Goal: Task Accomplishment & Management: Use online tool/utility

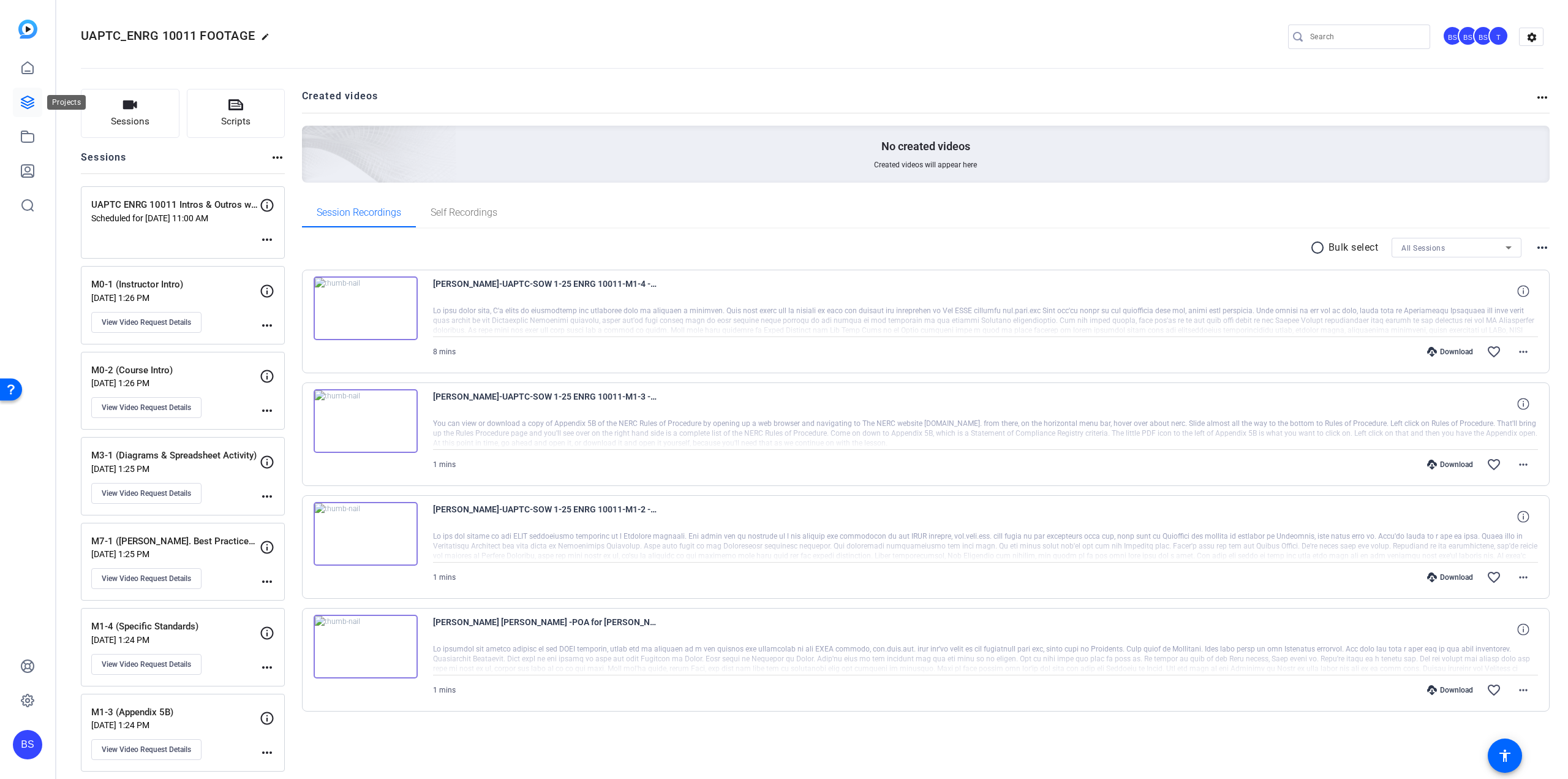
click at [32, 98] on icon at bounding box center [27, 102] width 12 height 12
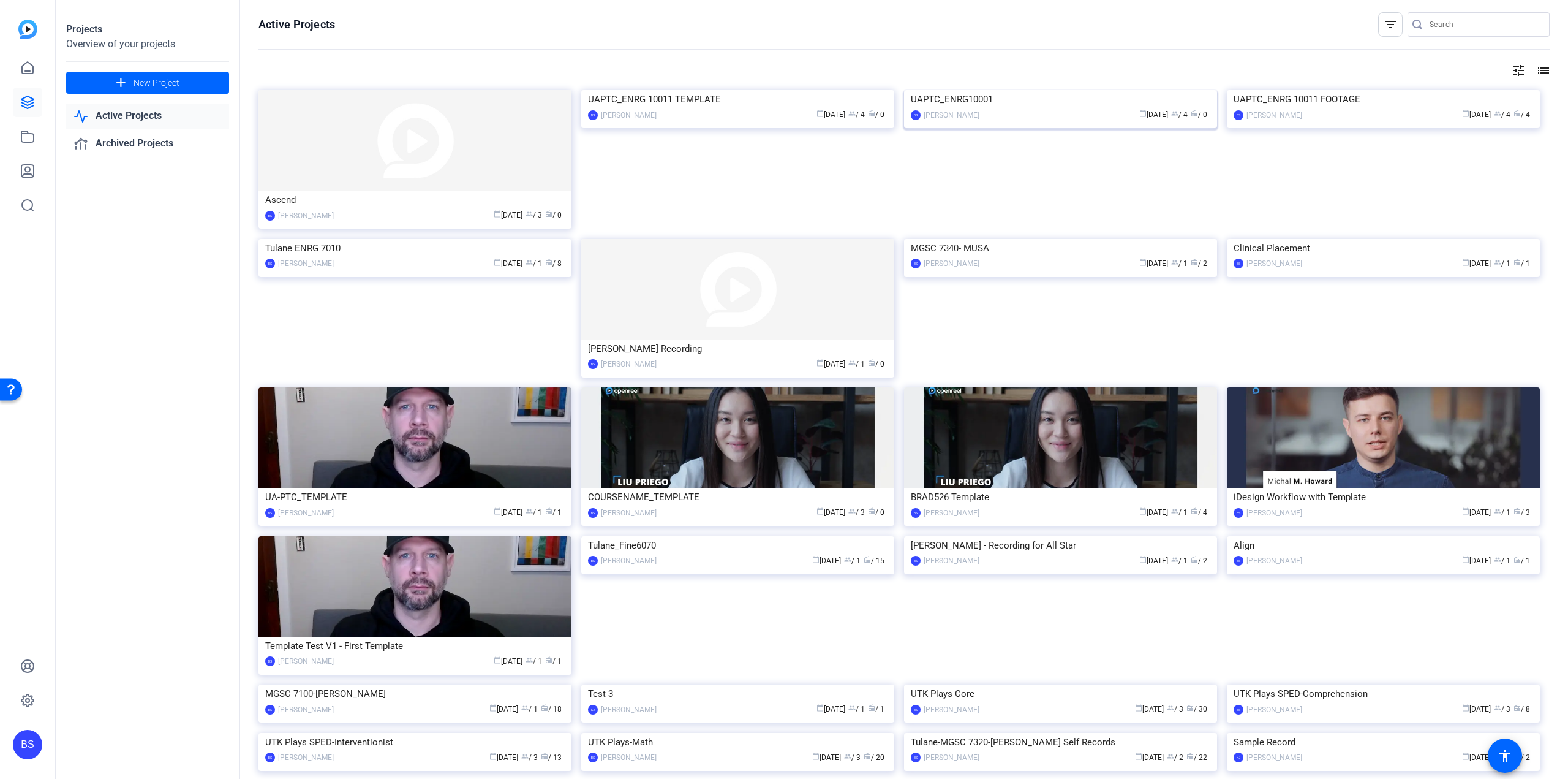
click at [953, 109] on div "UAPTC_ENRG10001" at bounding box center [1060, 99] width 299 height 19
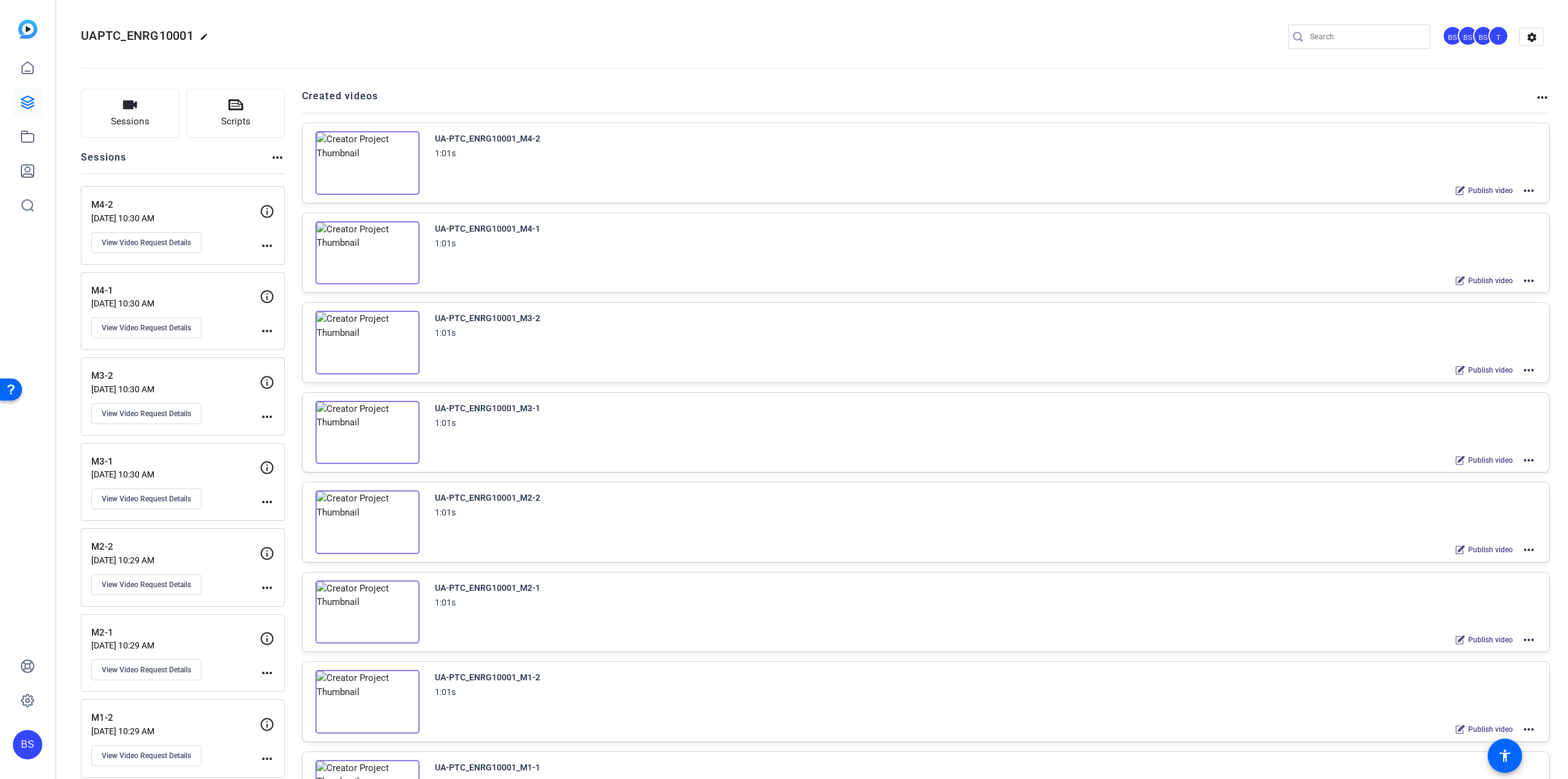
scroll to position [244, 0]
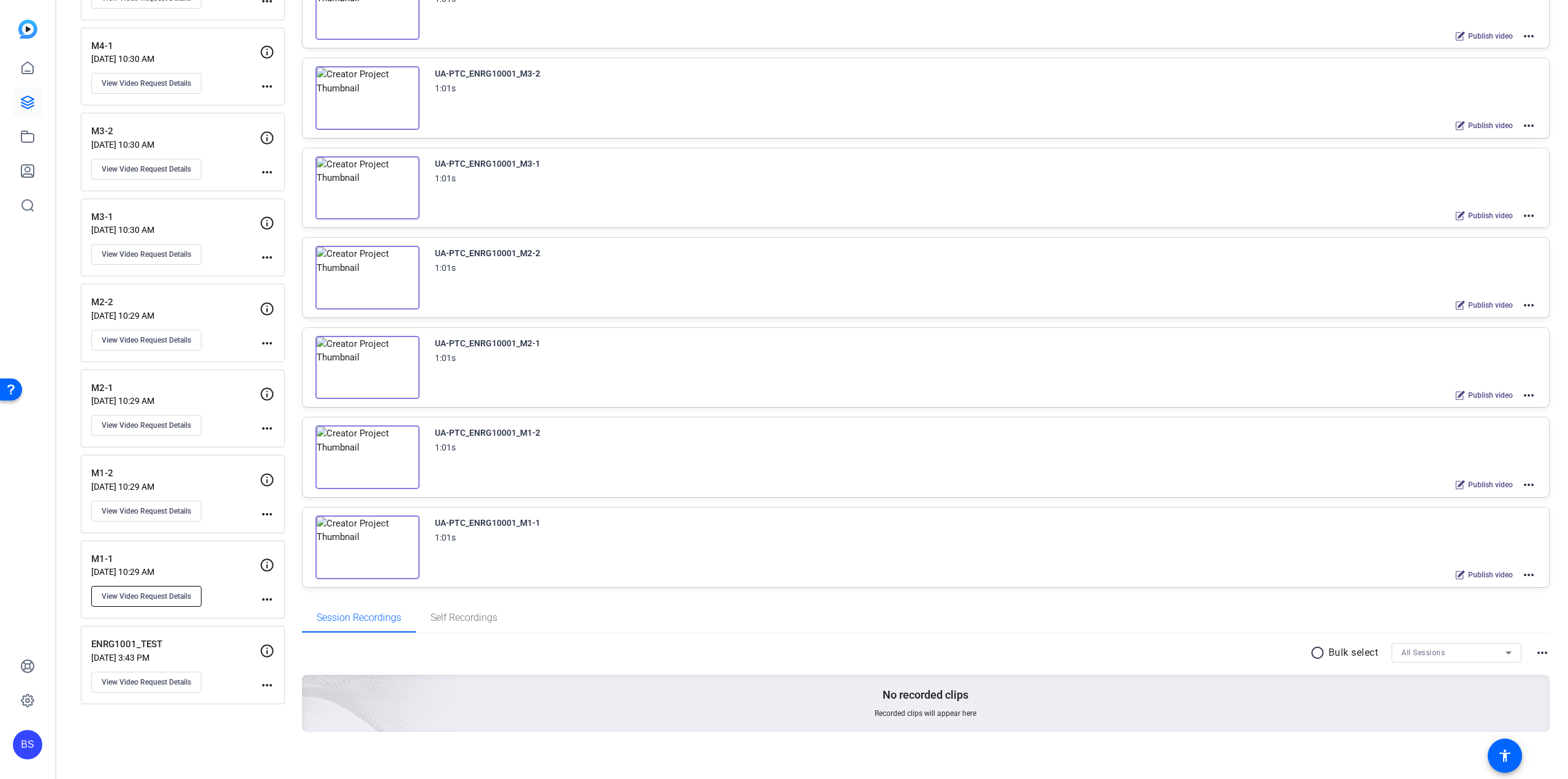
click at [171, 592] on span "View Video Request Details" at bounding box center [146, 596] width 89 height 10
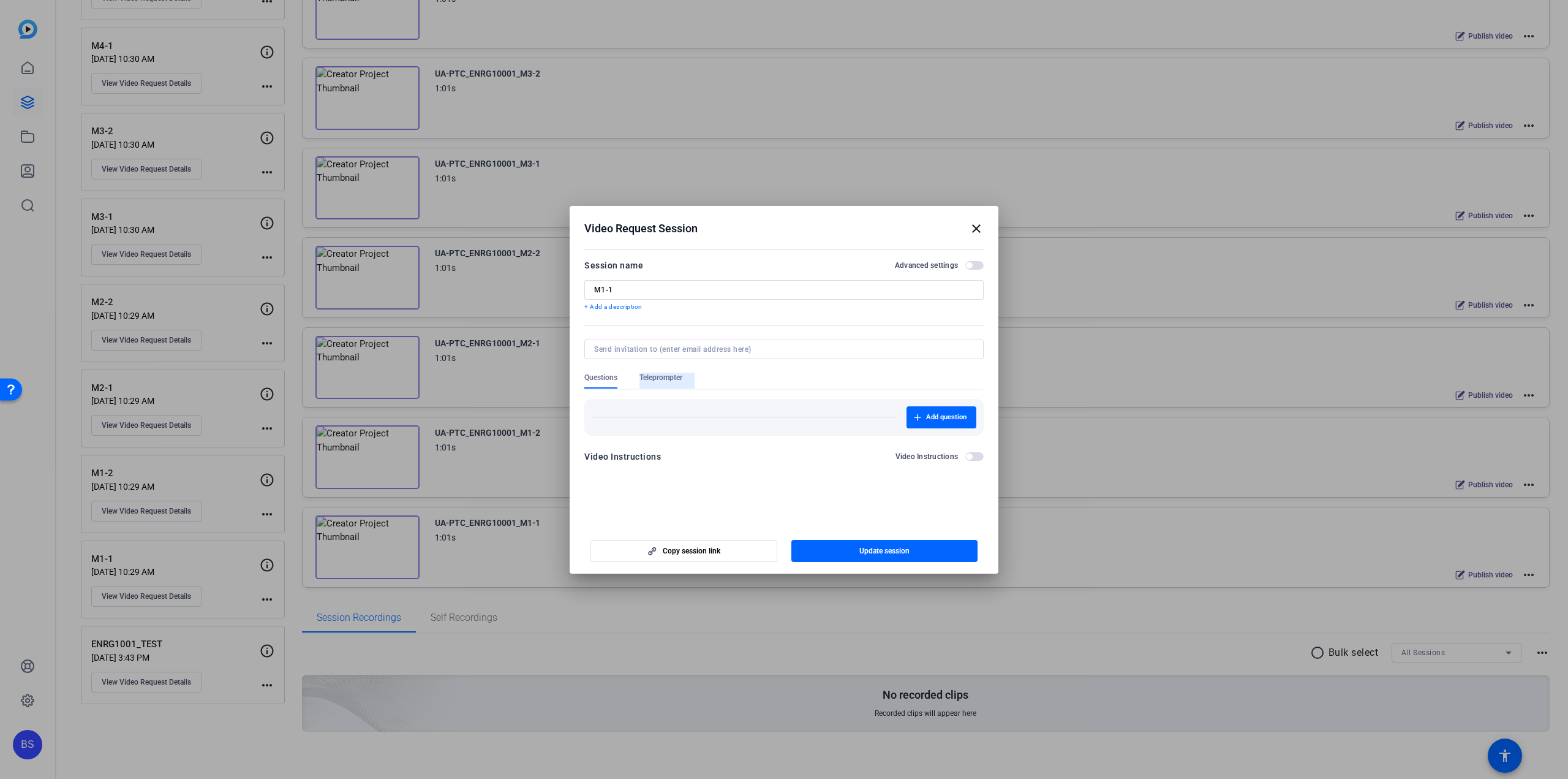
click at [672, 379] on span "Teleprompter" at bounding box center [660, 377] width 43 height 10
click at [943, 437] on span "button" at bounding box center [943, 429] width 63 height 29
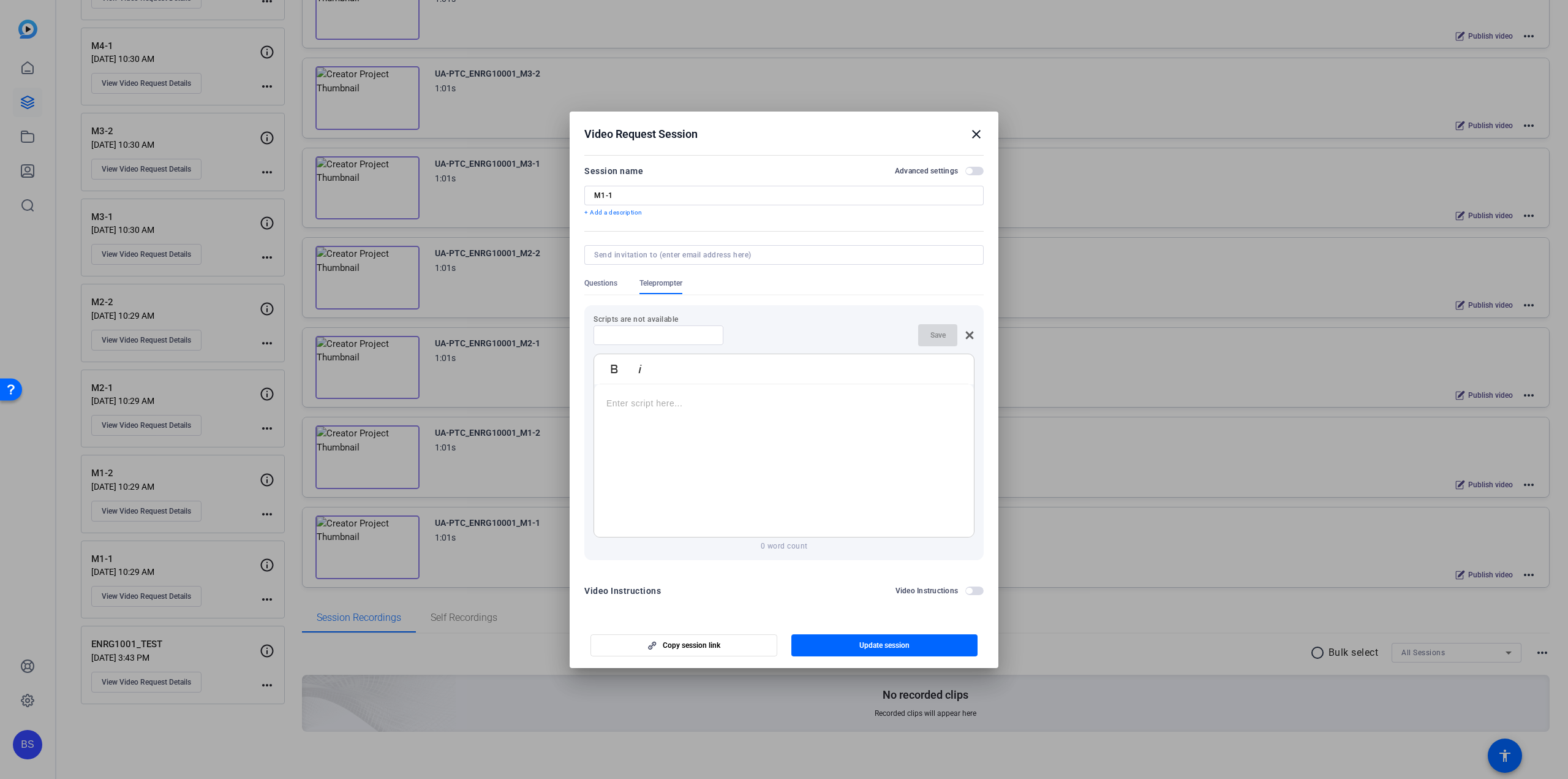
click at [685, 420] on div at bounding box center [784, 460] width 380 height 153
click at [703, 402] on p at bounding box center [784, 403] width 355 height 14
click at [677, 334] on input at bounding box center [659, 335] width 110 height 10
click at [679, 407] on p at bounding box center [784, 403] width 355 height 14
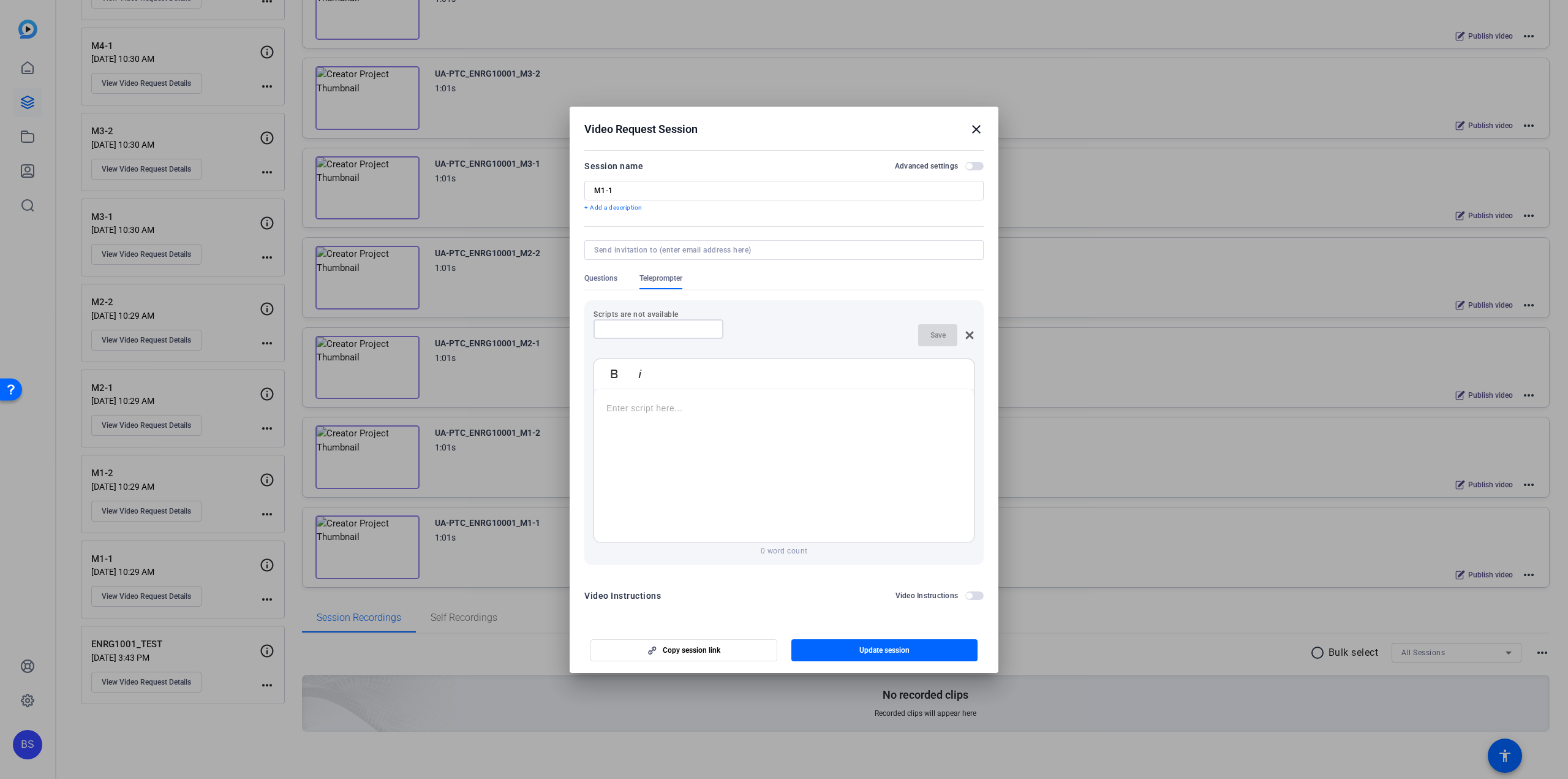
click at [682, 328] on input at bounding box center [659, 329] width 110 height 10
click at [709, 410] on p at bounding box center [784, 408] width 355 height 14
click at [670, 404] on p at bounding box center [784, 408] width 355 height 14
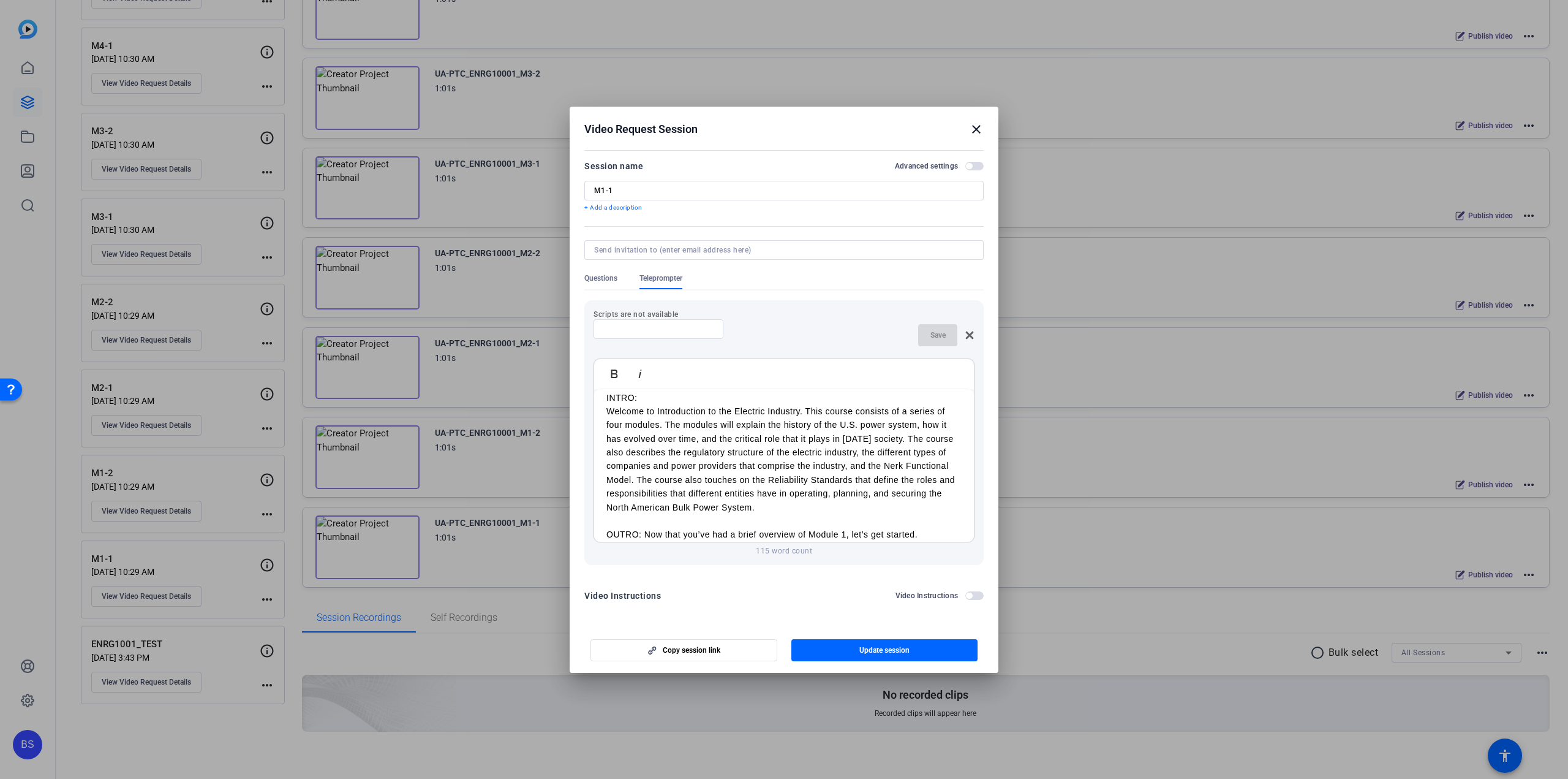
drag, startPoint x: 645, startPoint y: 396, endPoint x: 598, endPoint y: 398, distance: 47.0
click at [598, 398] on div "INTRO: Welcome to Introduction to the Electric Industry. This course consists o…" at bounding box center [784, 467] width 380 height 175
drag, startPoint x: 644, startPoint y: 532, endPoint x: 588, endPoint y: 534, distance: 56.0
click at [588, 534] on div "Scripts are not available Save Bold Italic INTRO: Welcome to Introduction to th…" at bounding box center [784, 433] width 399 height 265
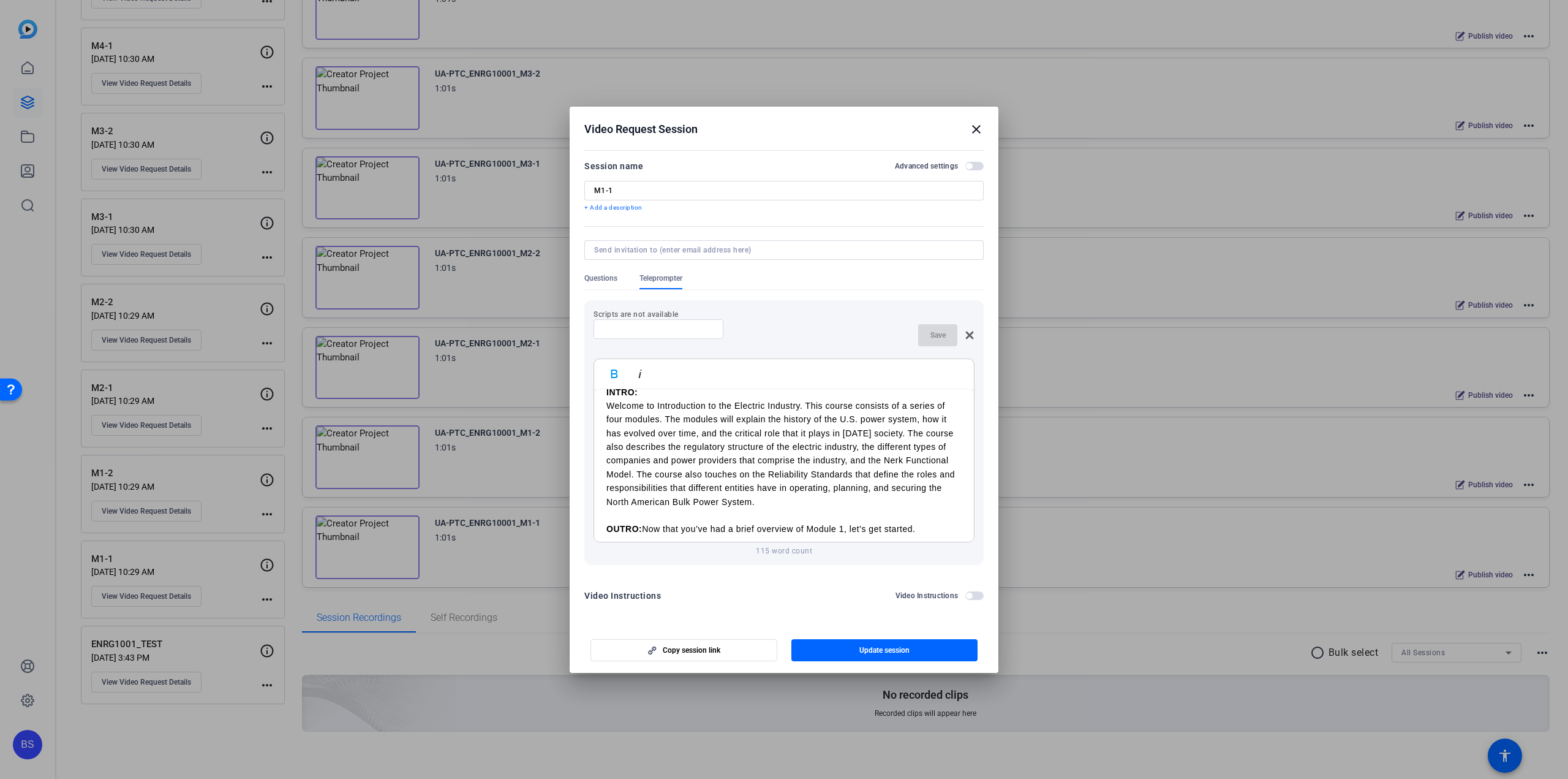
click at [814, 507] on p "Welcome to Introduction to the Electric Industry. This course consists of a ser…" at bounding box center [784, 454] width 355 height 110
click at [883, 648] on span "Update session" at bounding box center [884, 650] width 50 height 10
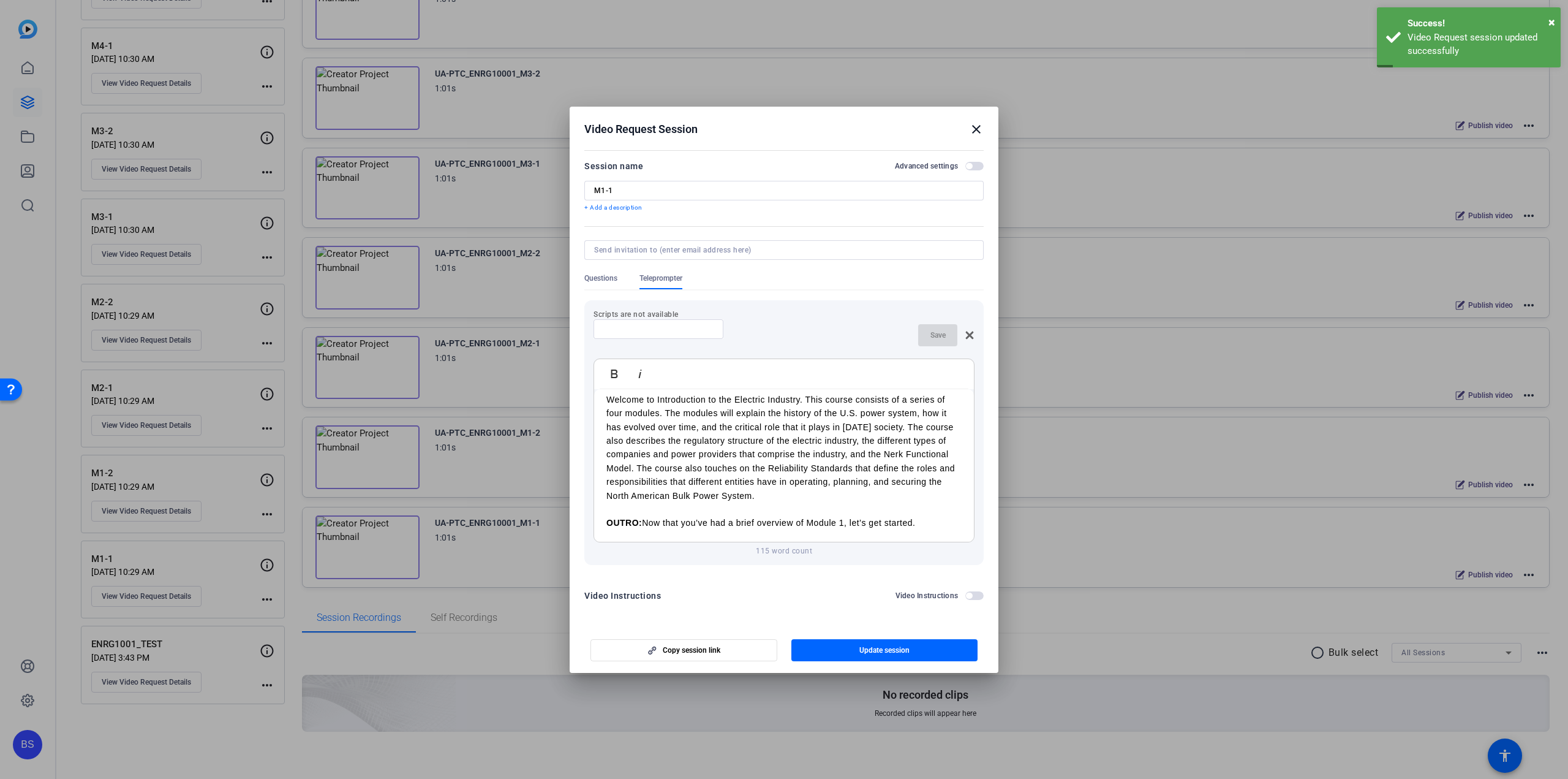
click at [677, 192] on input "M1-1" at bounding box center [784, 191] width 380 height 10
type input "M1-1 (Overview)"
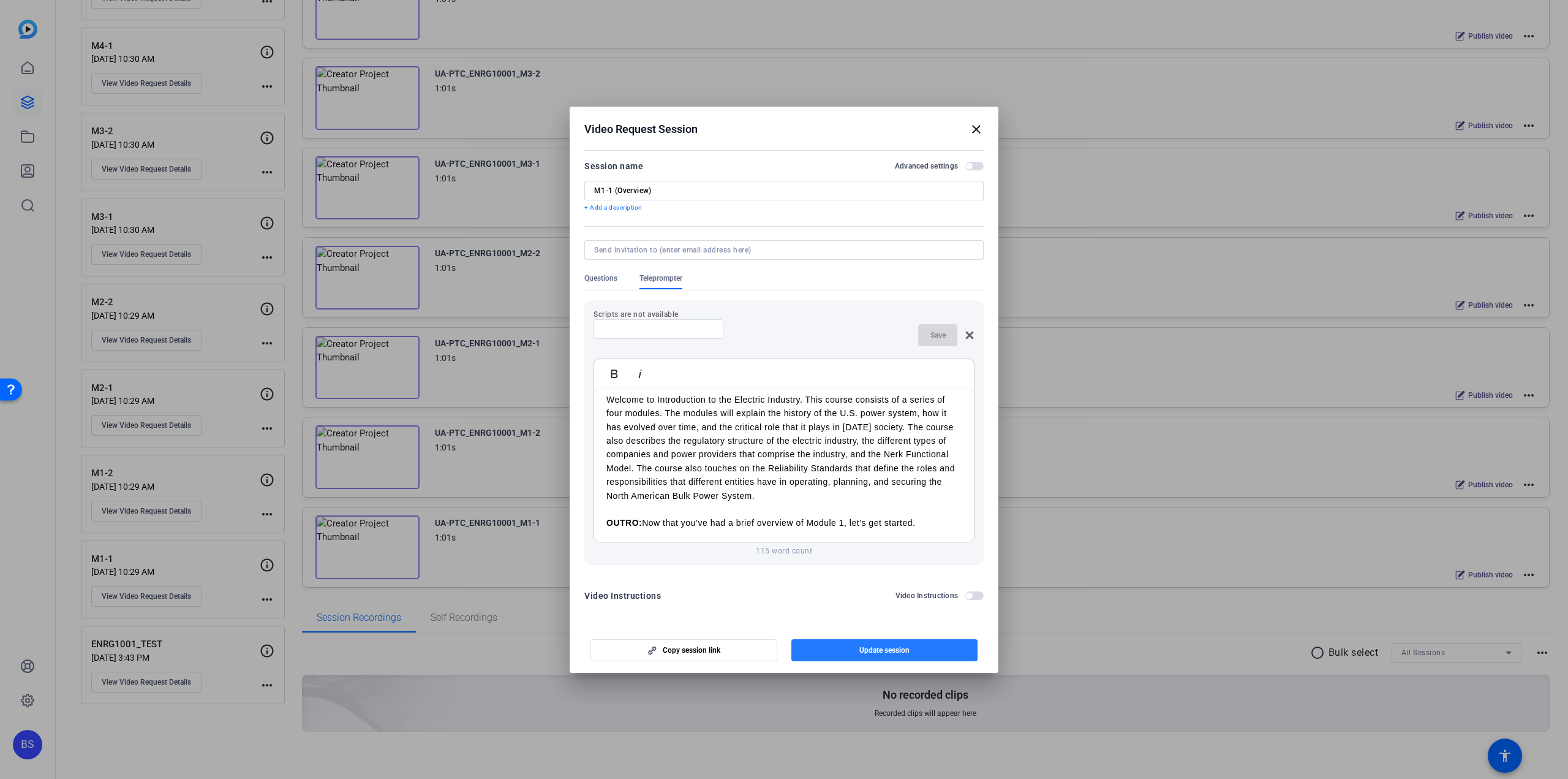
click at [872, 648] on span "Update session" at bounding box center [884, 650] width 50 height 10
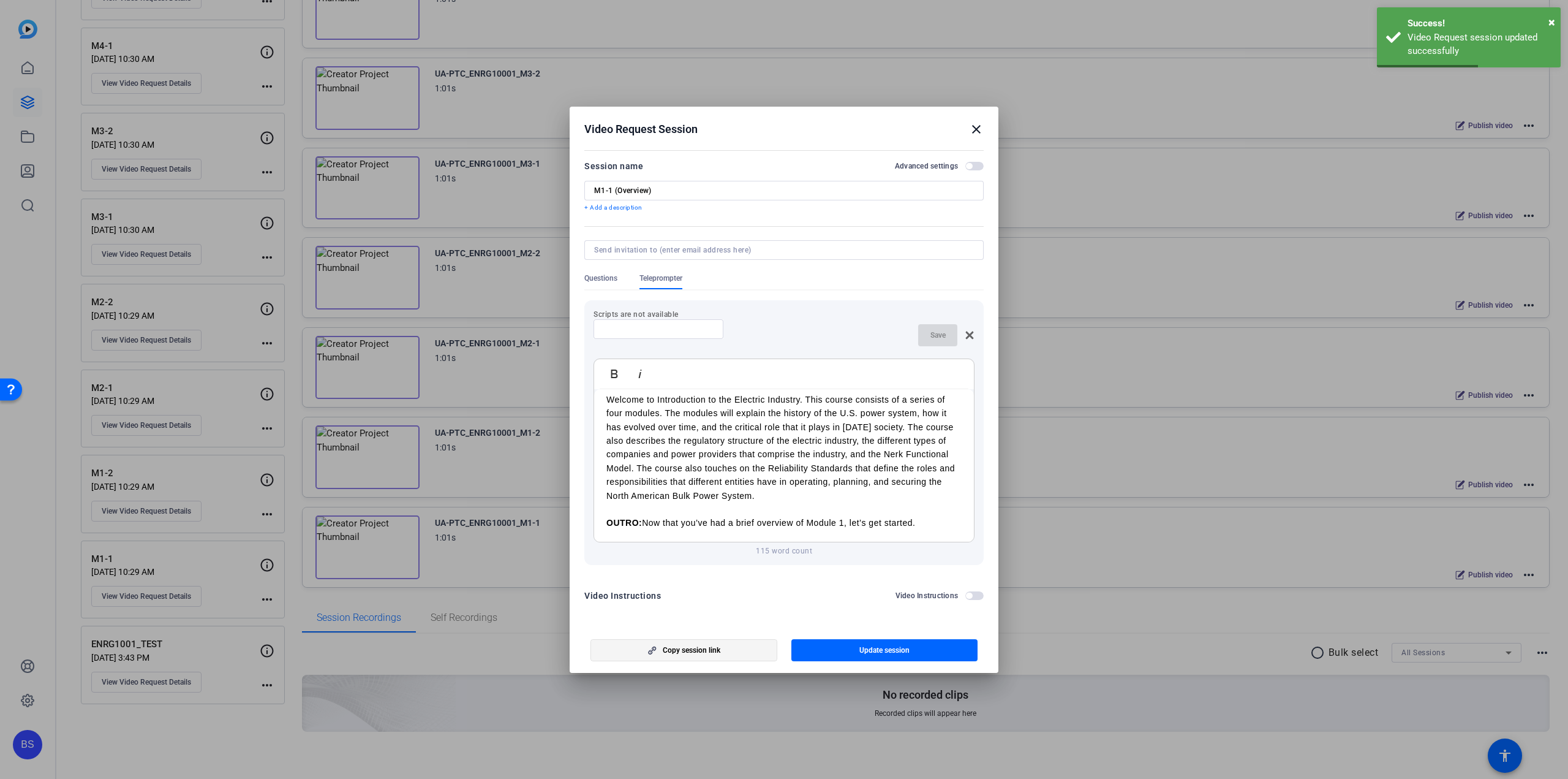
click at [687, 652] on span "Copy session link" at bounding box center [691, 650] width 58 height 10
click at [672, 329] on input at bounding box center [659, 329] width 110 height 10
click at [647, 311] on p "Scripts are not available" at bounding box center [784, 314] width 381 height 10
click at [661, 328] on input at bounding box center [659, 329] width 110 height 10
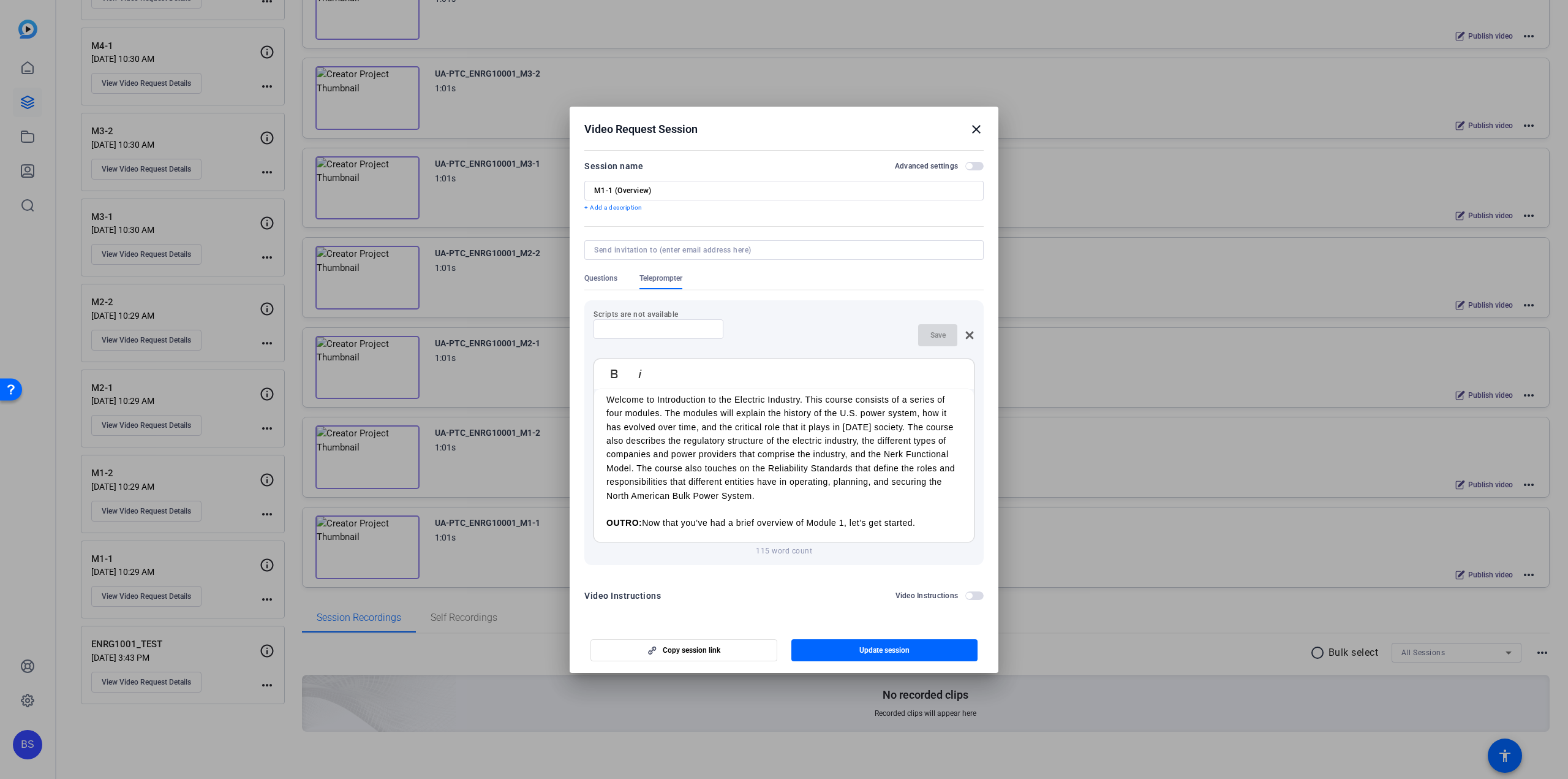
click at [975, 129] on mat-icon "close" at bounding box center [977, 129] width 15 height 15
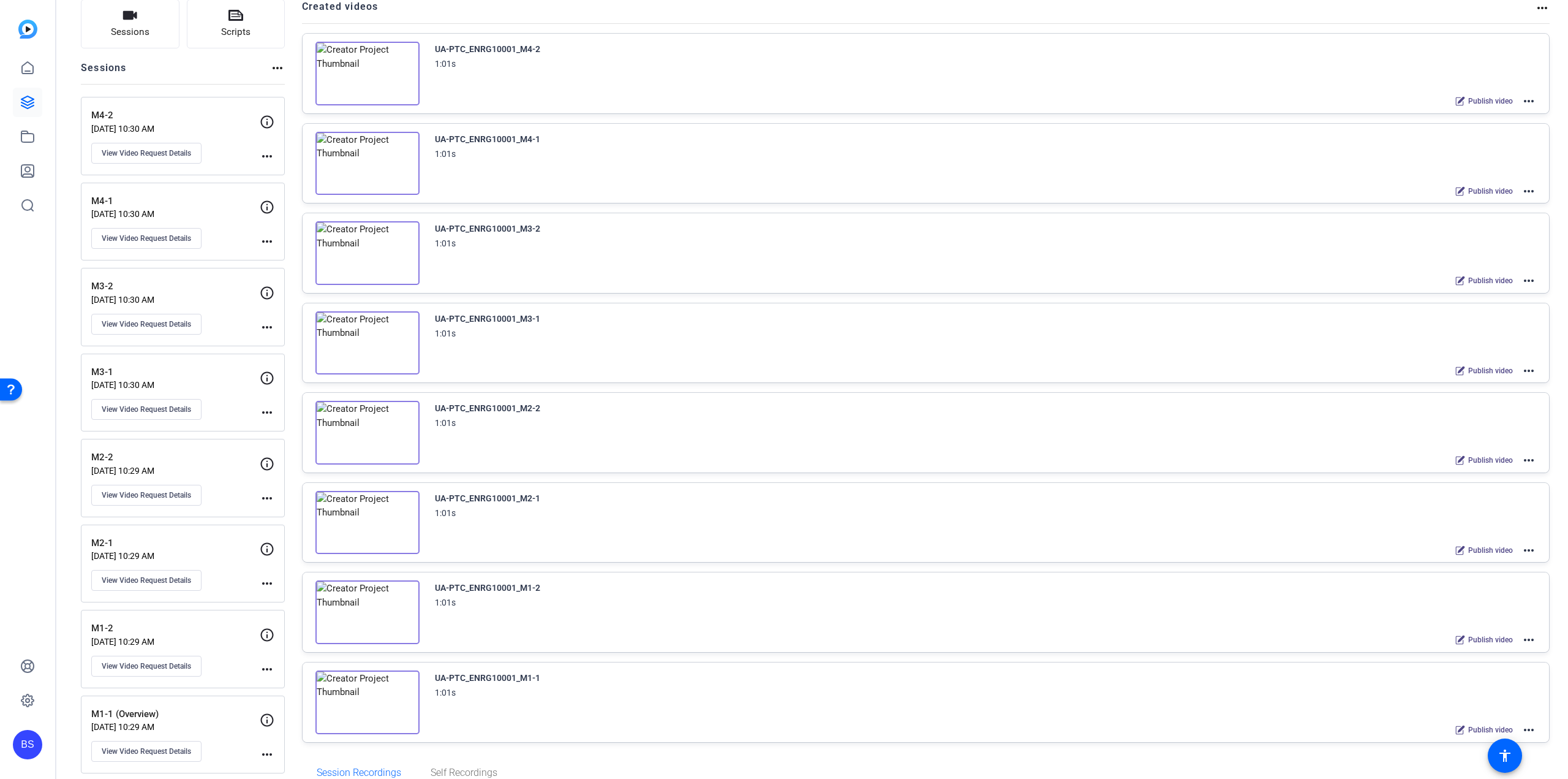
scroll to position [0, 0]
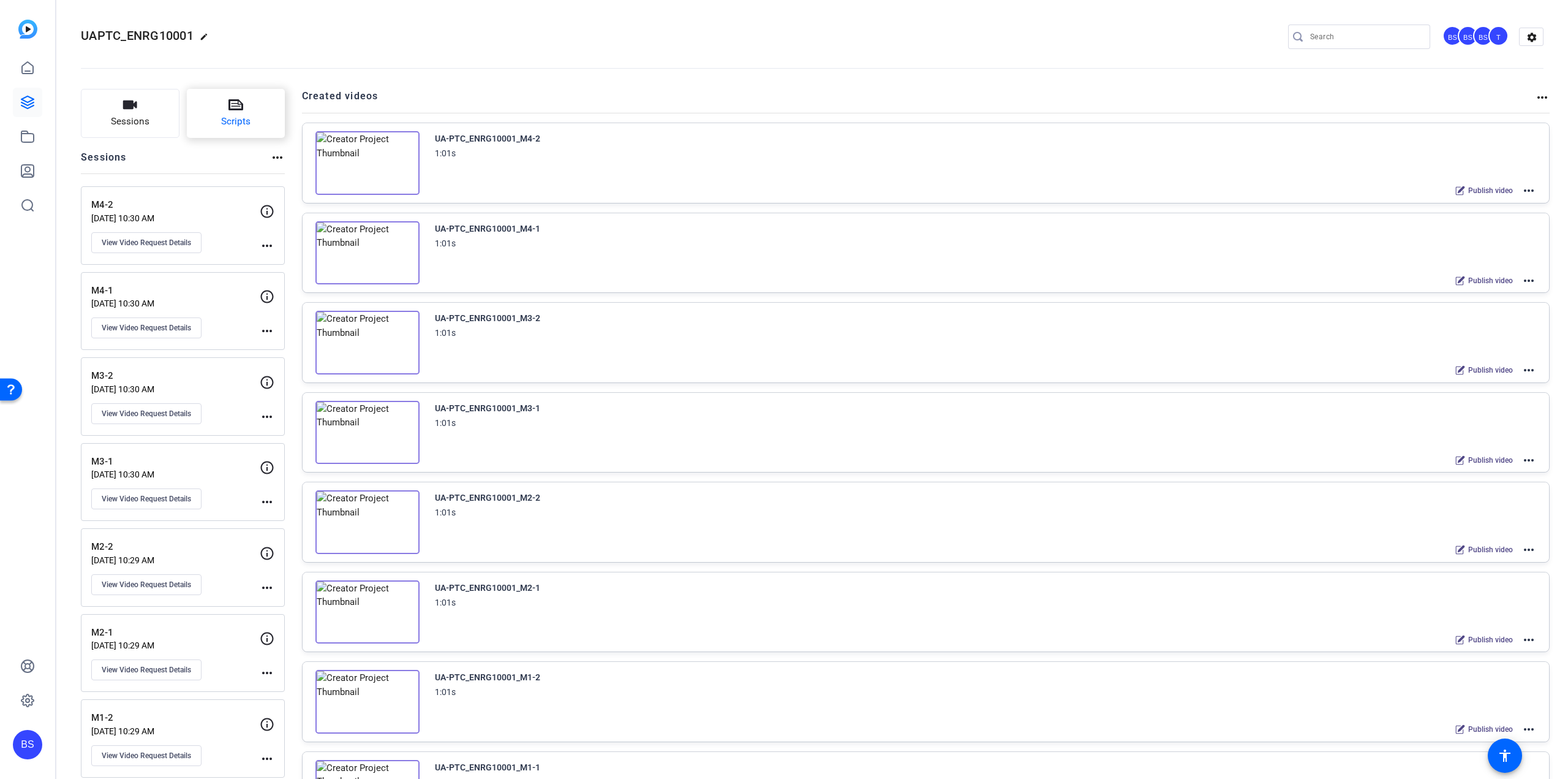
click at [230, 116] on span "Scripts" at bounding box center [236, 121] width 29 height 14
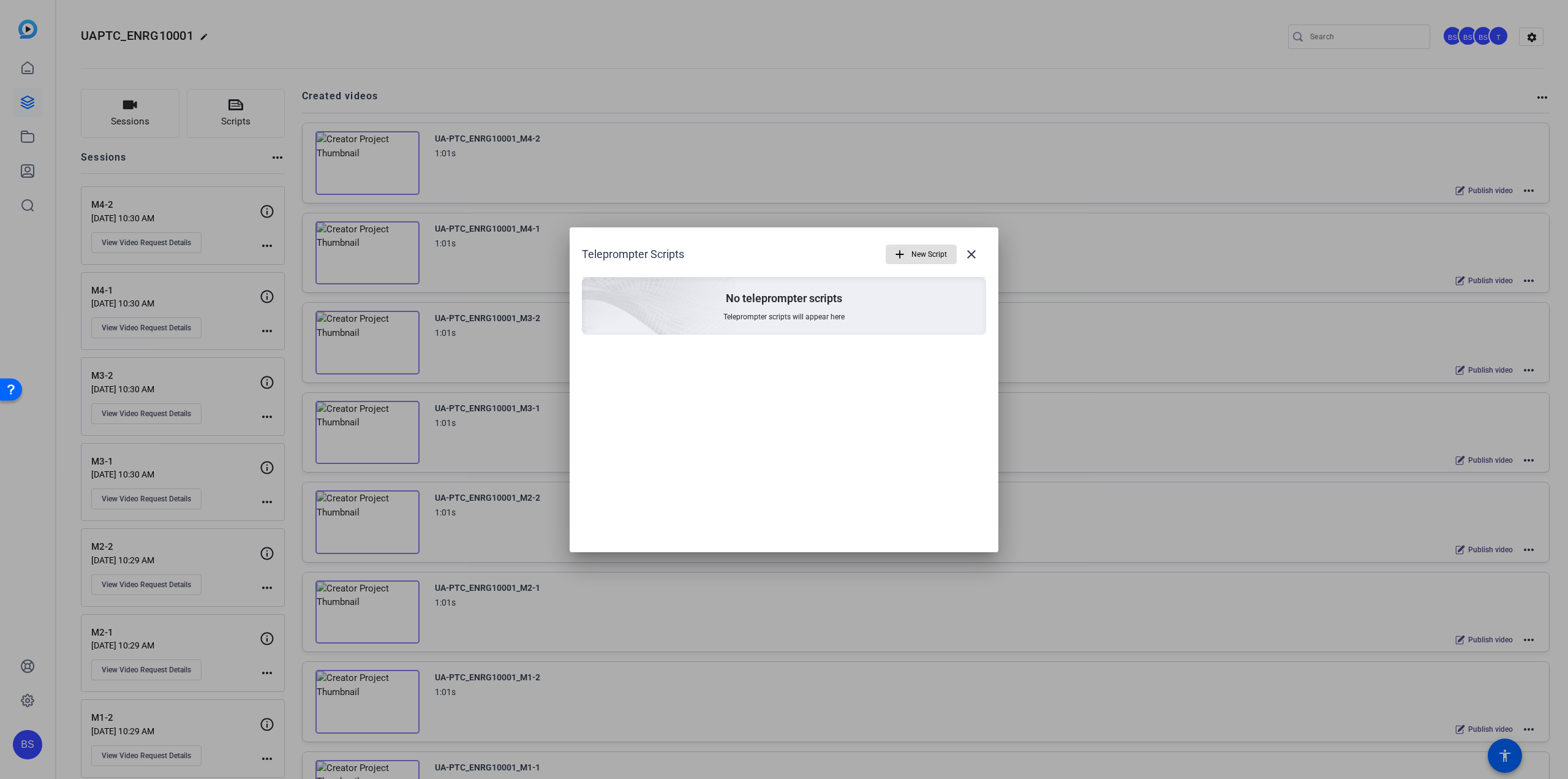
click at [922, 260] on span "New Script" at bounding box center [930, 254] width 36 height 24
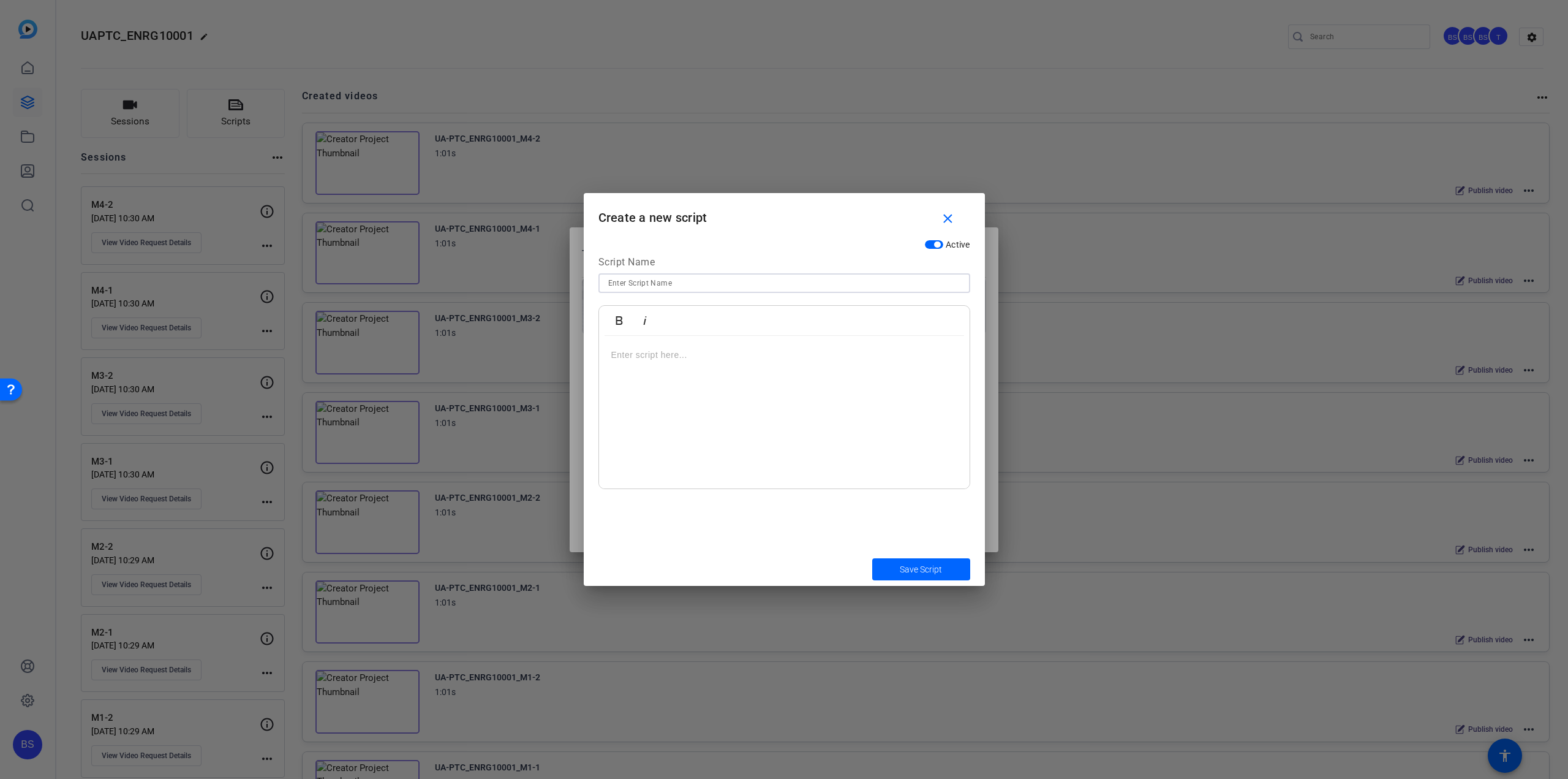
click at [691, 289] on input at bounding box center [784, 283] width 352 height 15
type input "M1-1 (Overview)"
click at [674, 346] on div at bounding box center [784, 412] width 371 height 153
drag, startPoint x: 845, startPoint y: 366, endPoint x: 604, endPoint y: 340, distance: 242.4
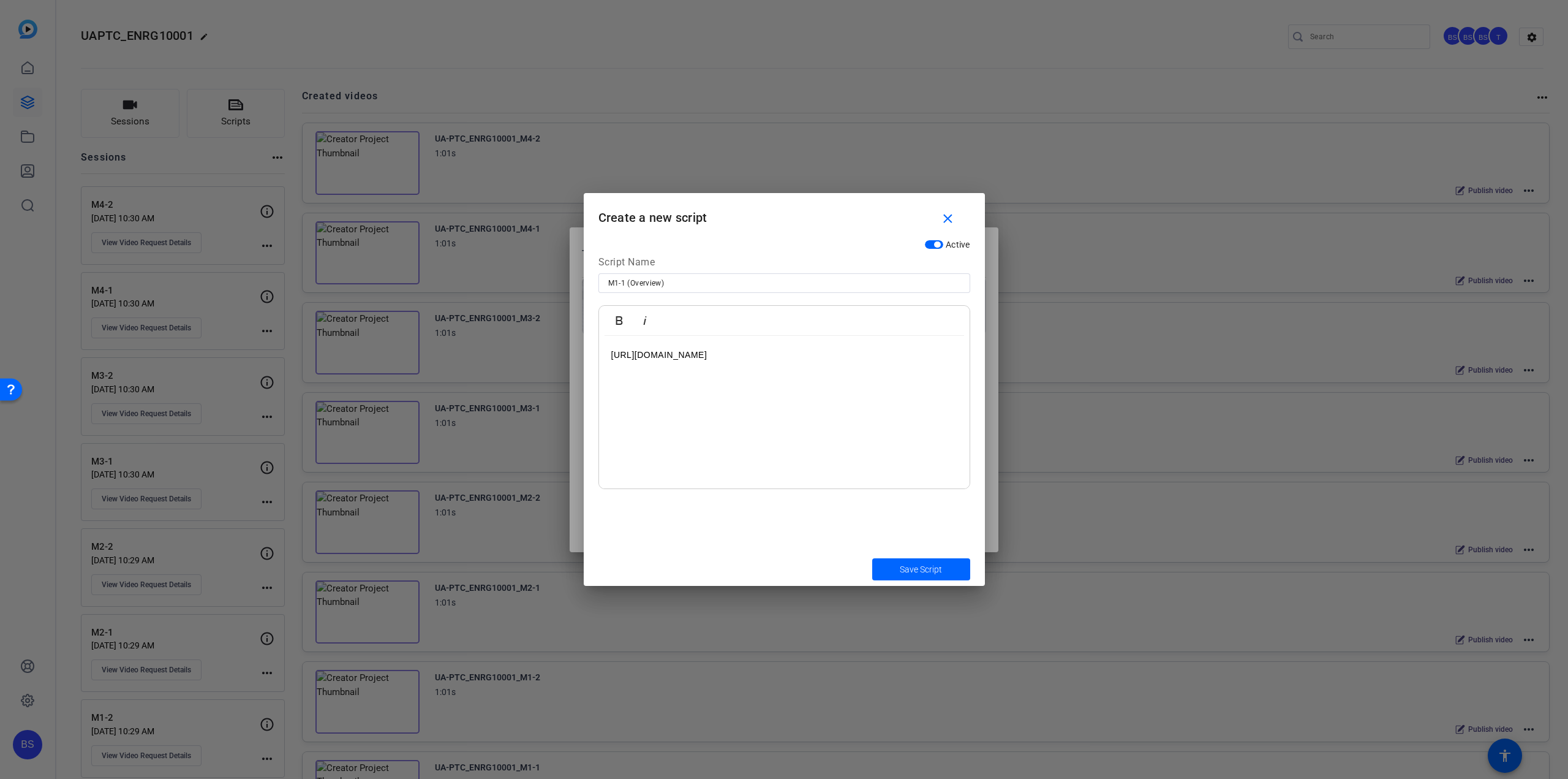
click at [604, 340] on div "https://capture.openreel.com/ugc-subject/7e5a512f8616c000080bb85cb9ecf8d40547f4…" at bounding box center [784, 412] width 371 height 153
click at [950, 217] on mat-icon "close" at bounding box center [947, 219] width 15 height 15
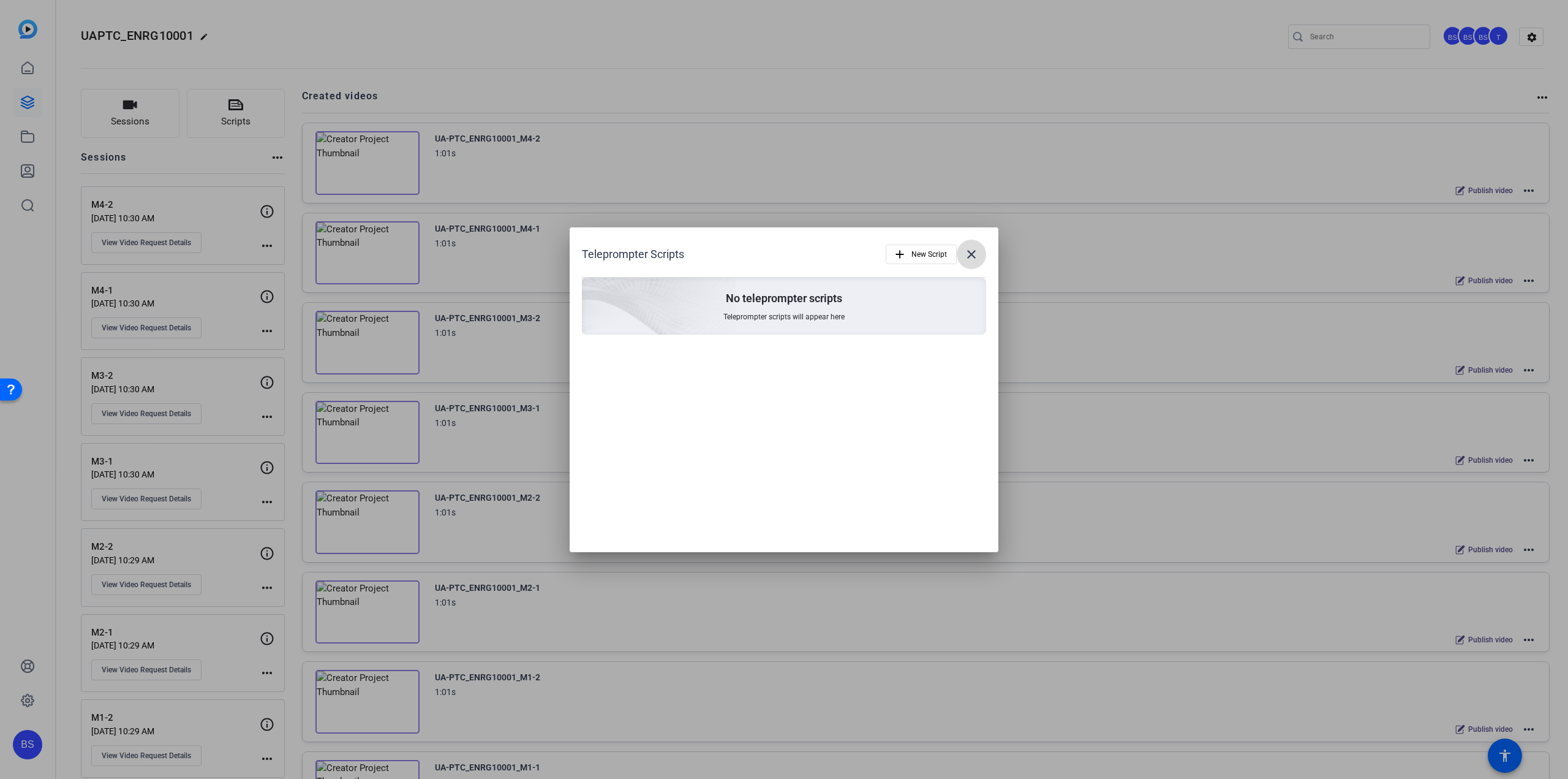
click at [972, 259] on mat-icon "close" at bounding box center [972, 254] width 15 height 15
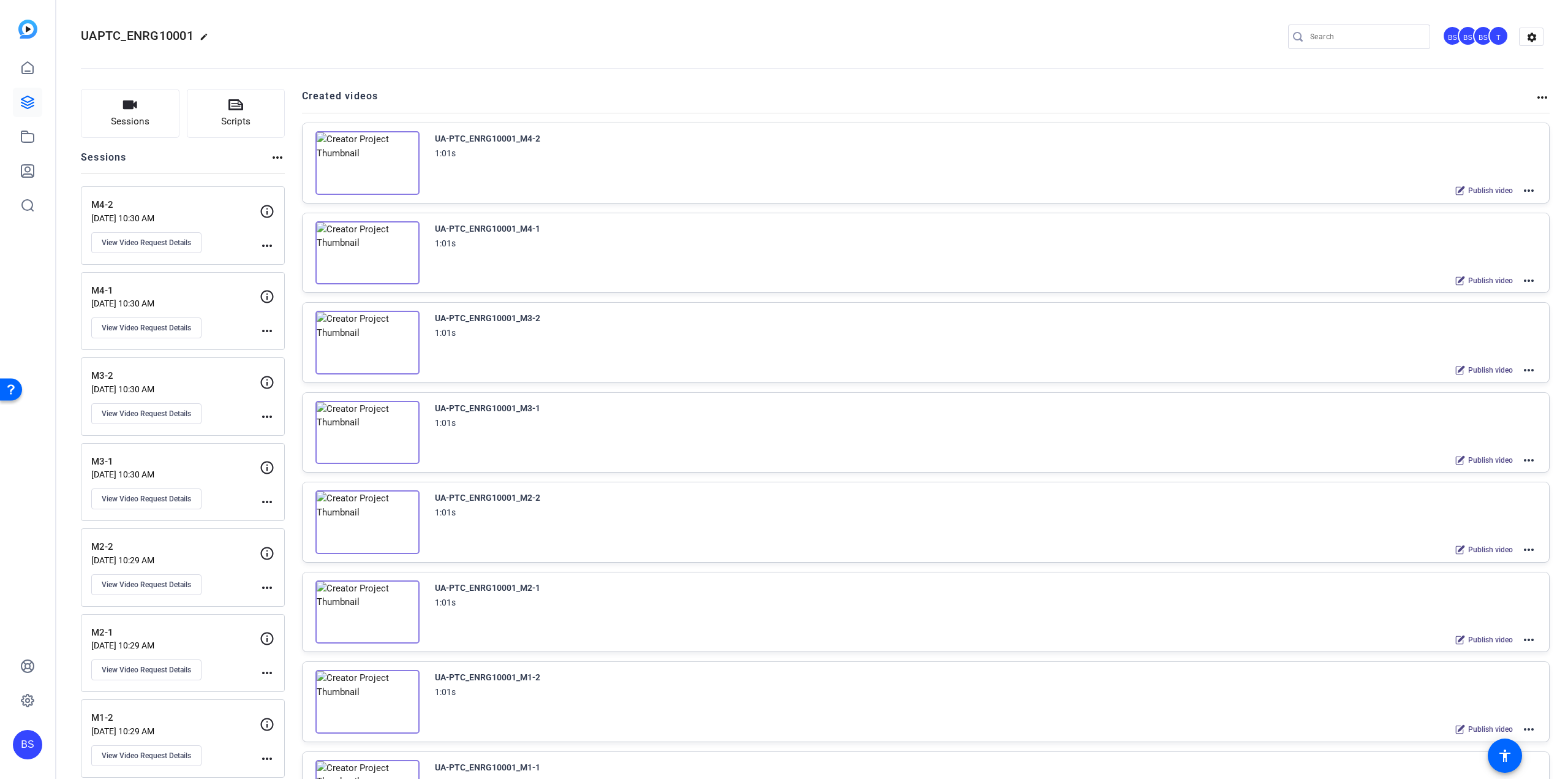
scroll to position [244, 0]
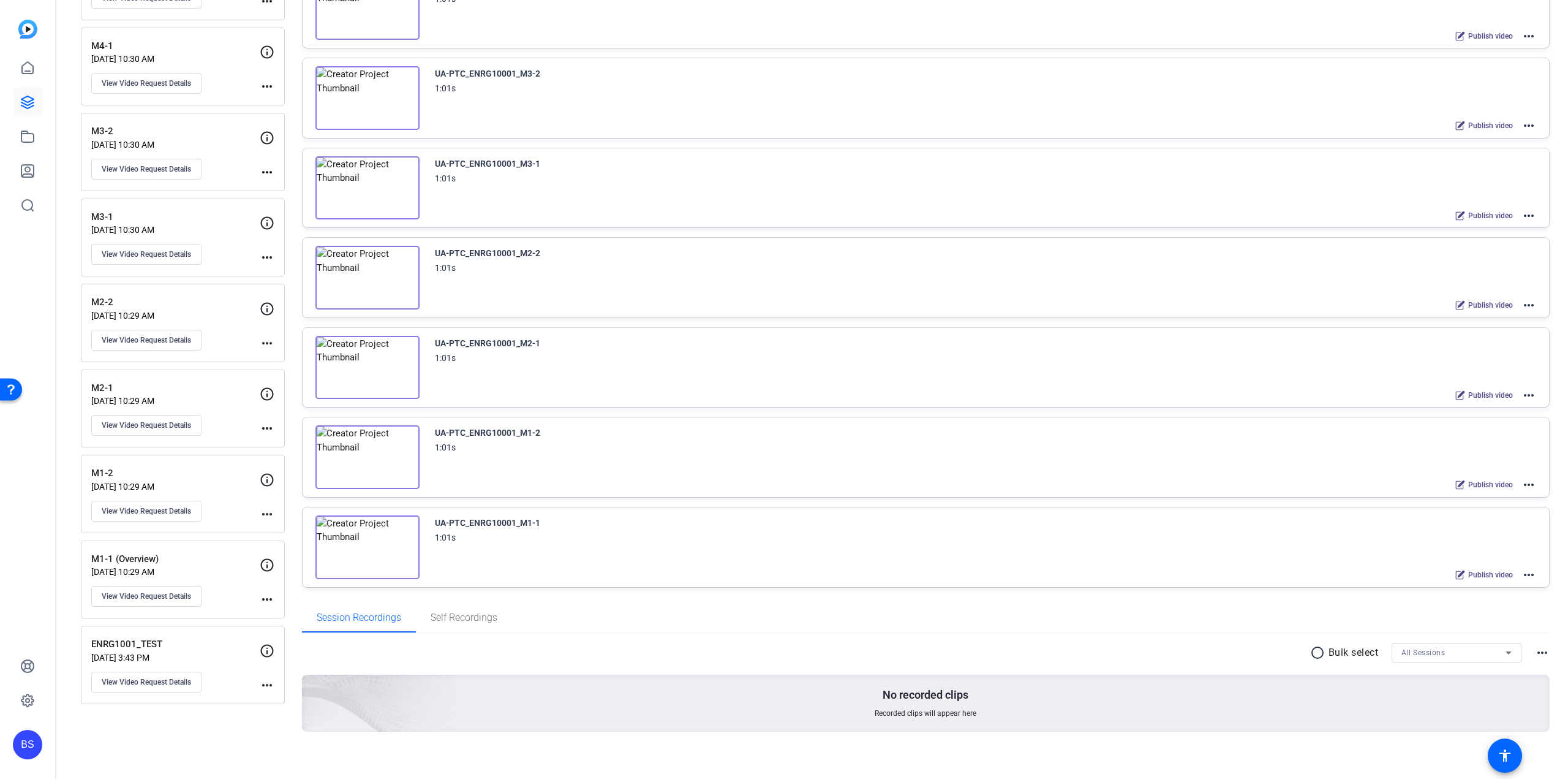
click at [489, 516] on div "UA-PTC_ENRG10001_M1-1" at bounding box center [488, 523] width 105 height 15
click at [367, 532] on img at bounding box center [367, 547] width 104 height 64
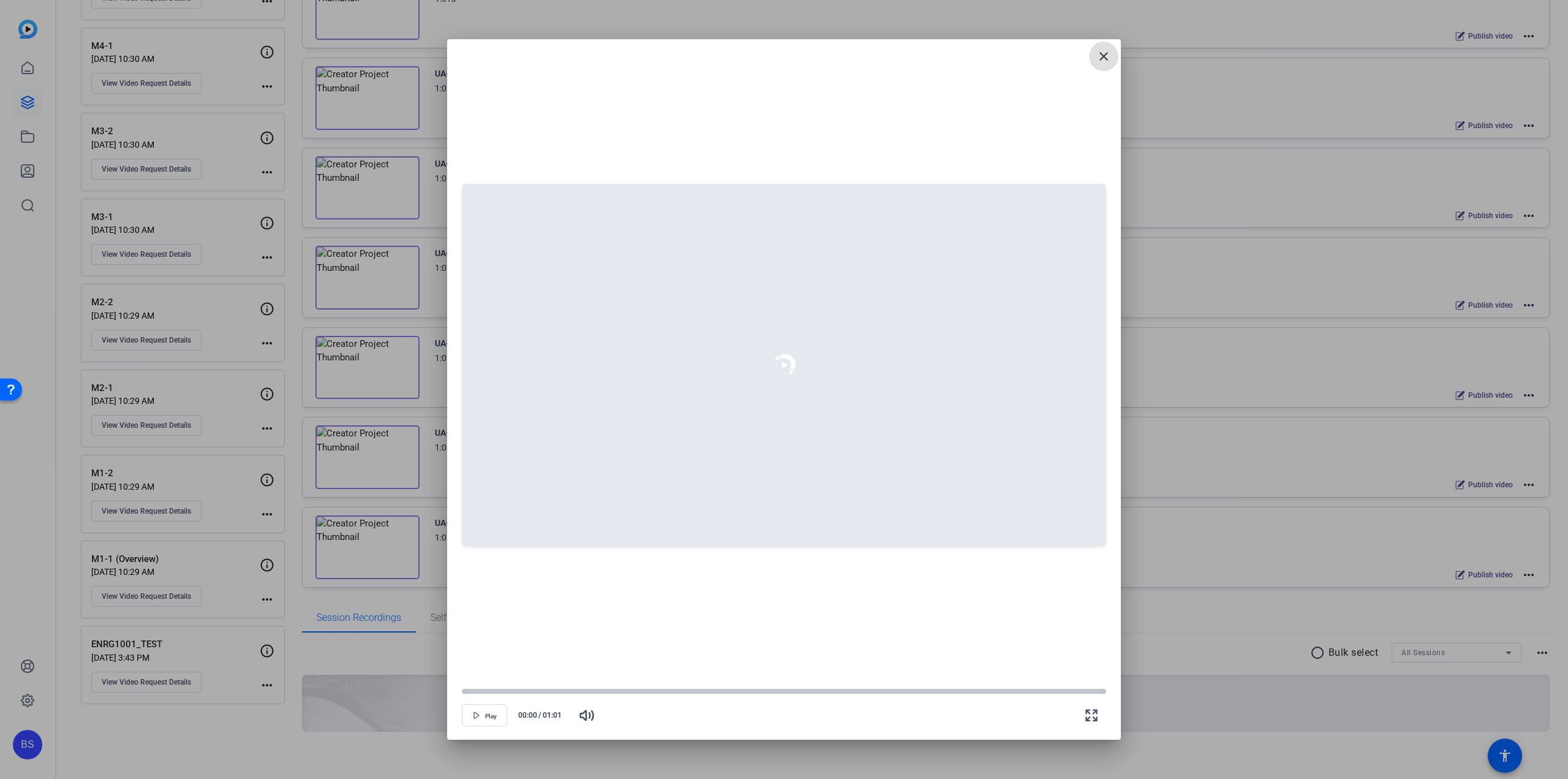
click at [1102, 53] on mat-icon "close" at bounding box center [1104, 56] width 15 height 15
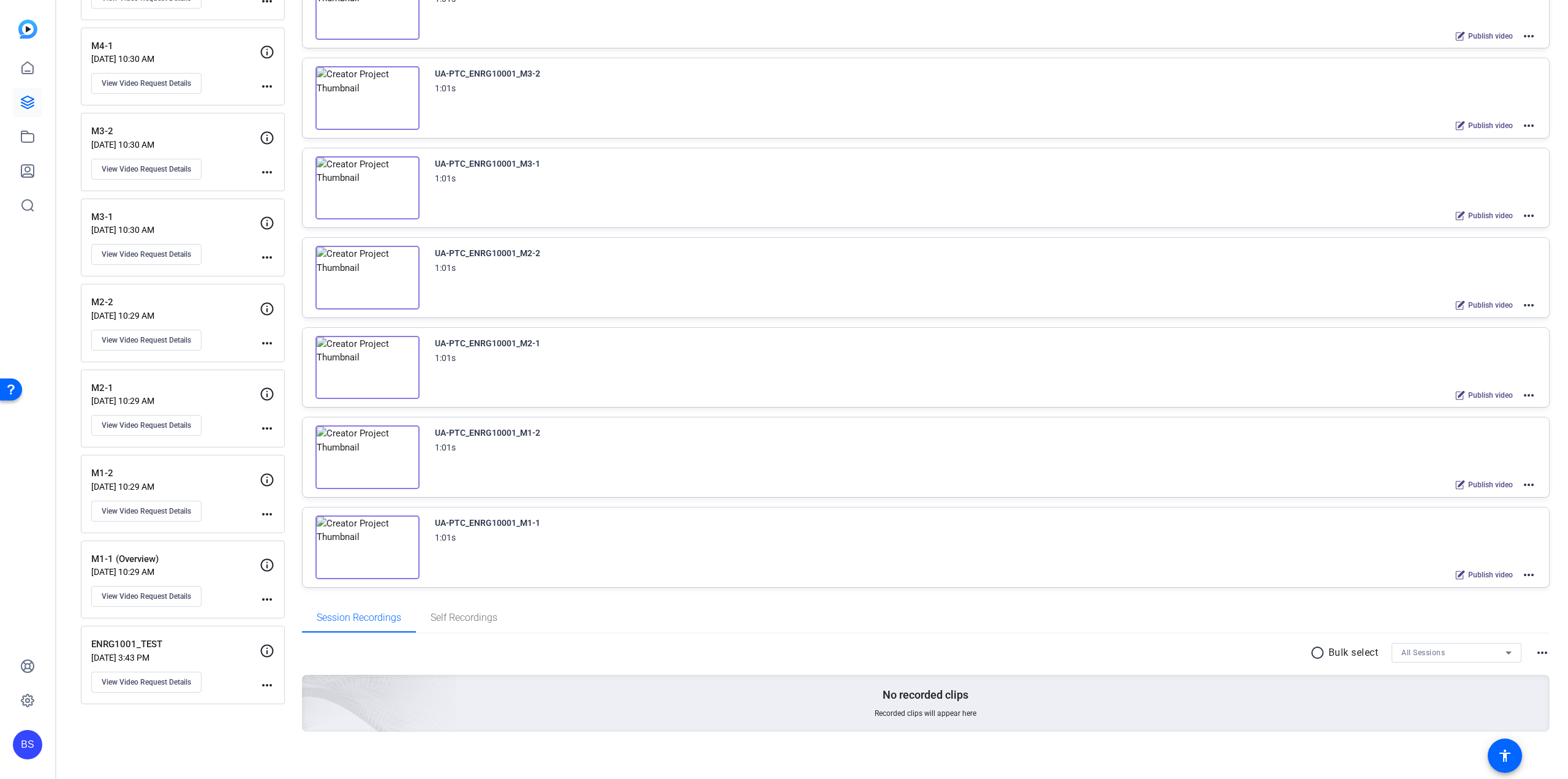
click at [205, 558] on p "M1-1 (Overview)" at bounding box center [176, 558] width 169 height 14
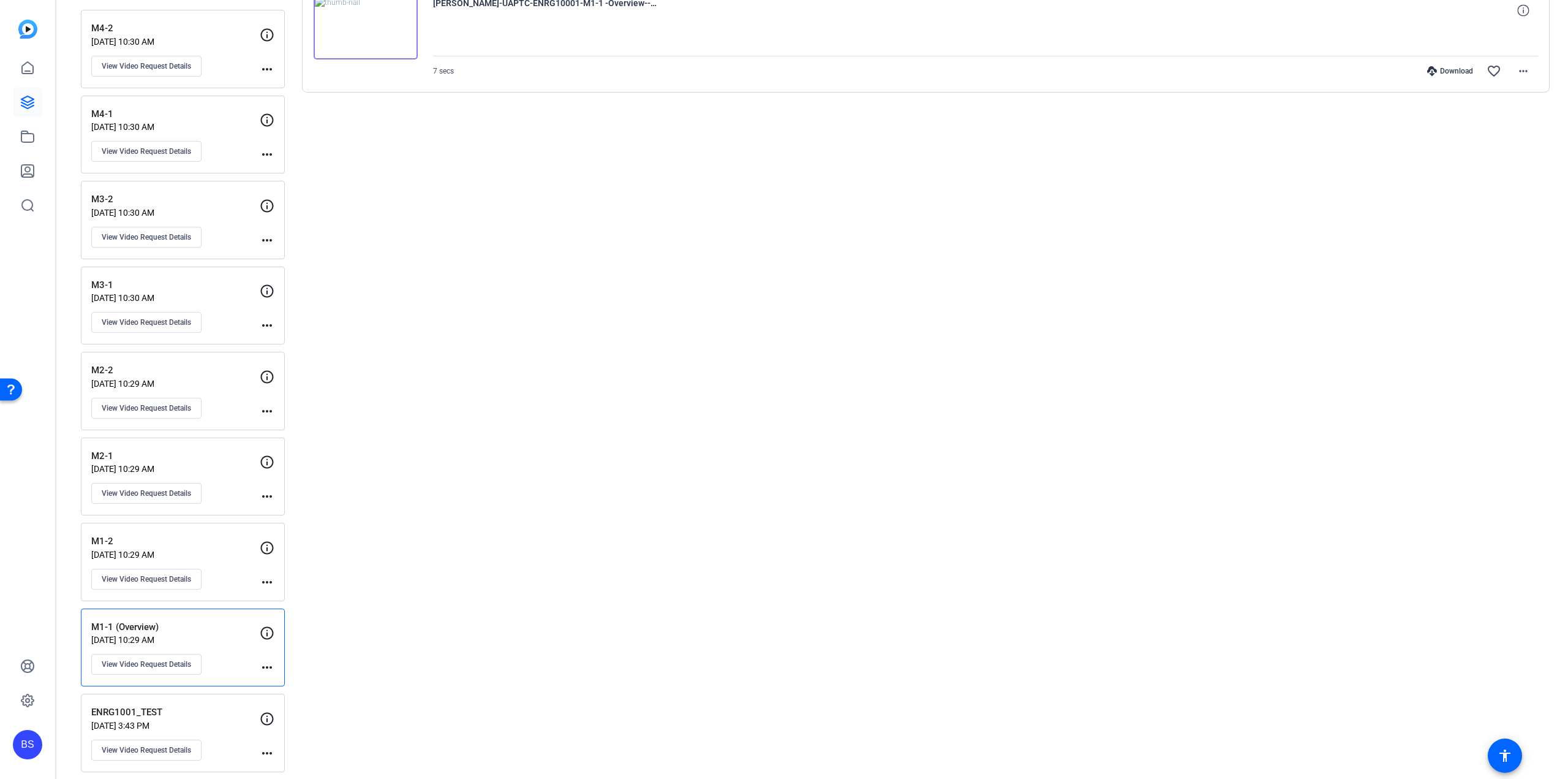
scroll to position [0, 0]
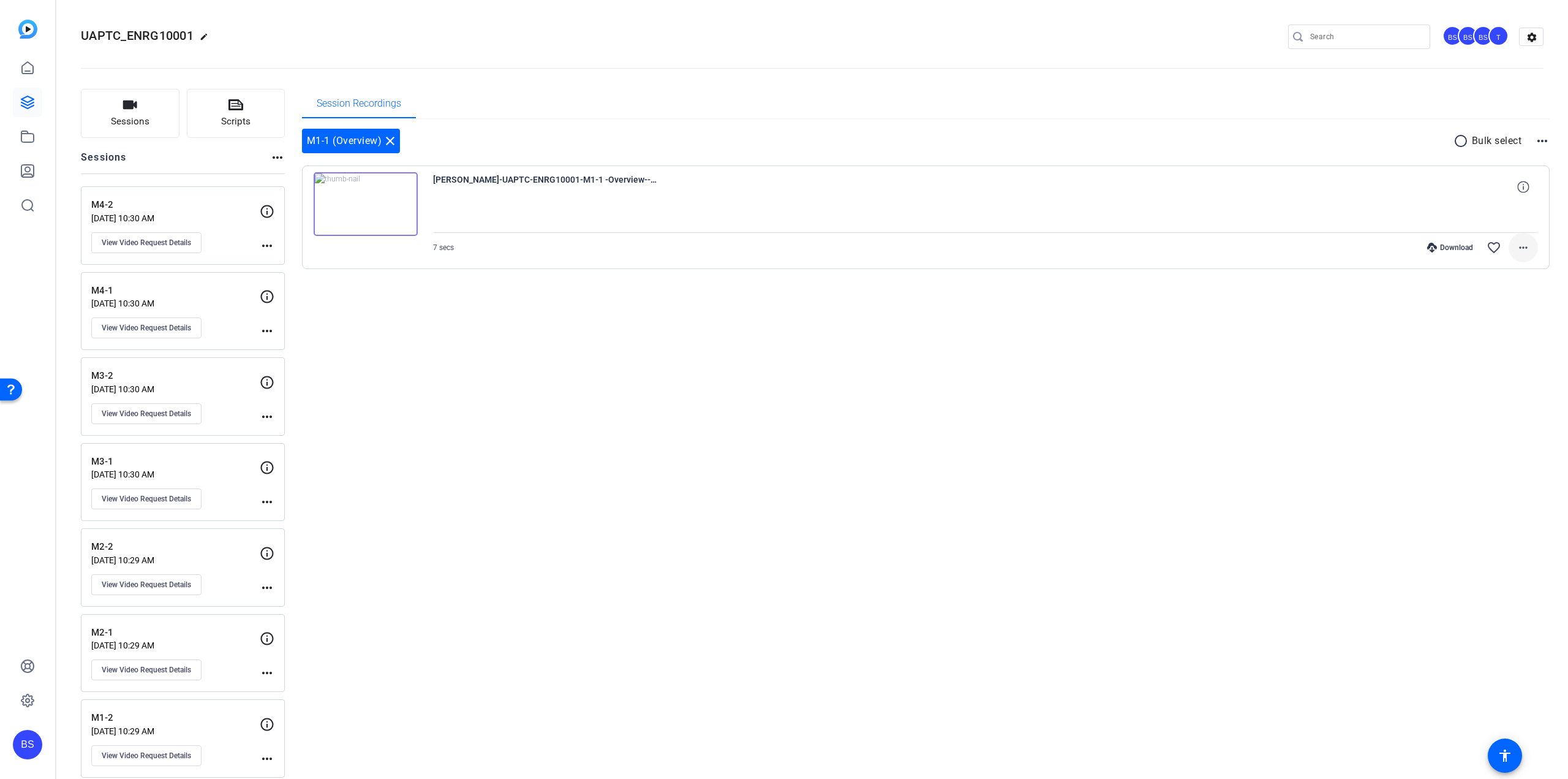
click at [1519, 245] on mat-icon "more_horiz" at bounding box center [1523, 247] width 15 height 15
click at [1467, 394] on span "Delete clip" at bounding box center [1479, 395] width 86 height 15
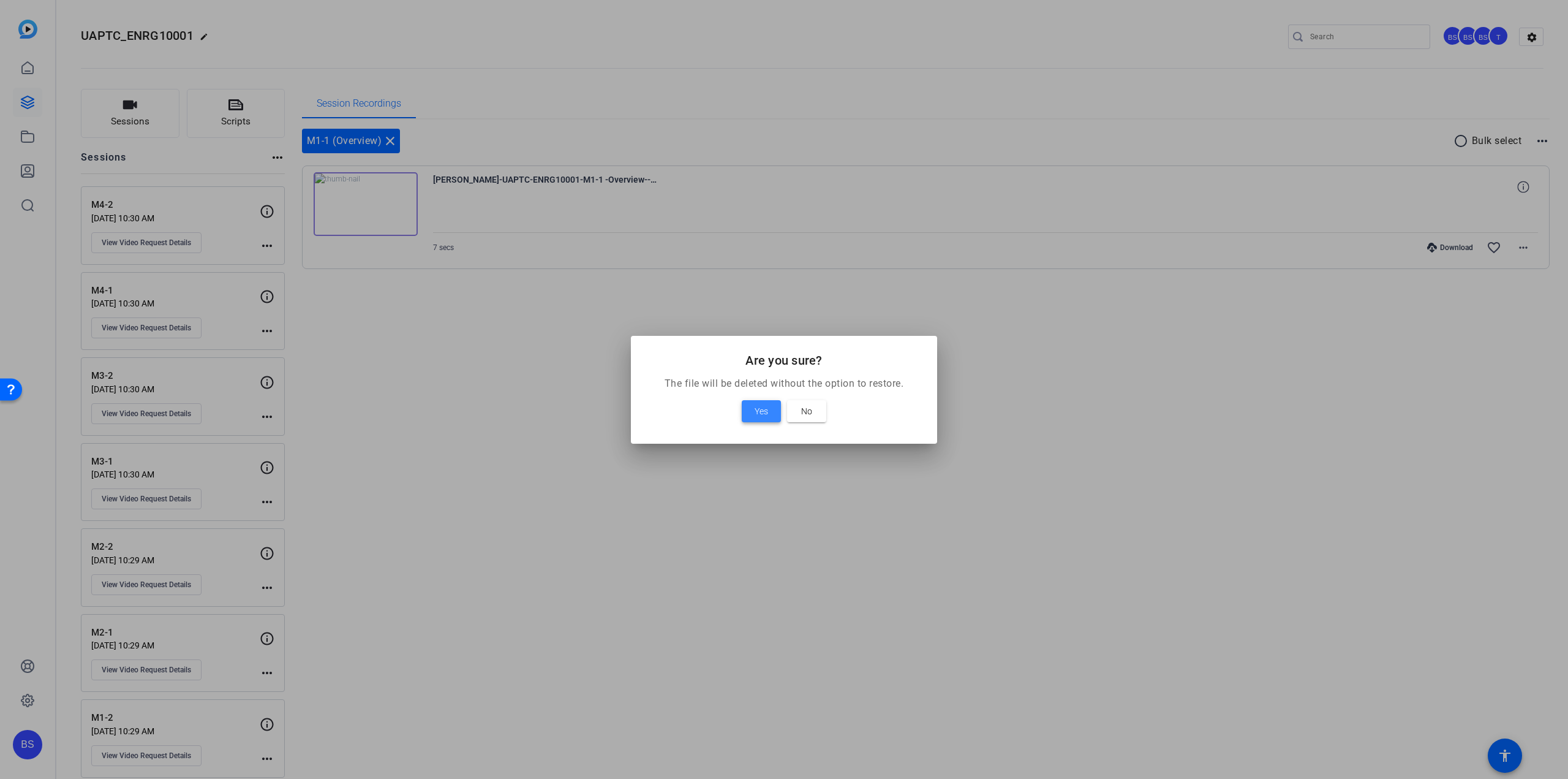
click at [768, 411] on span at bounding box center [762, 411] width 39 height 29
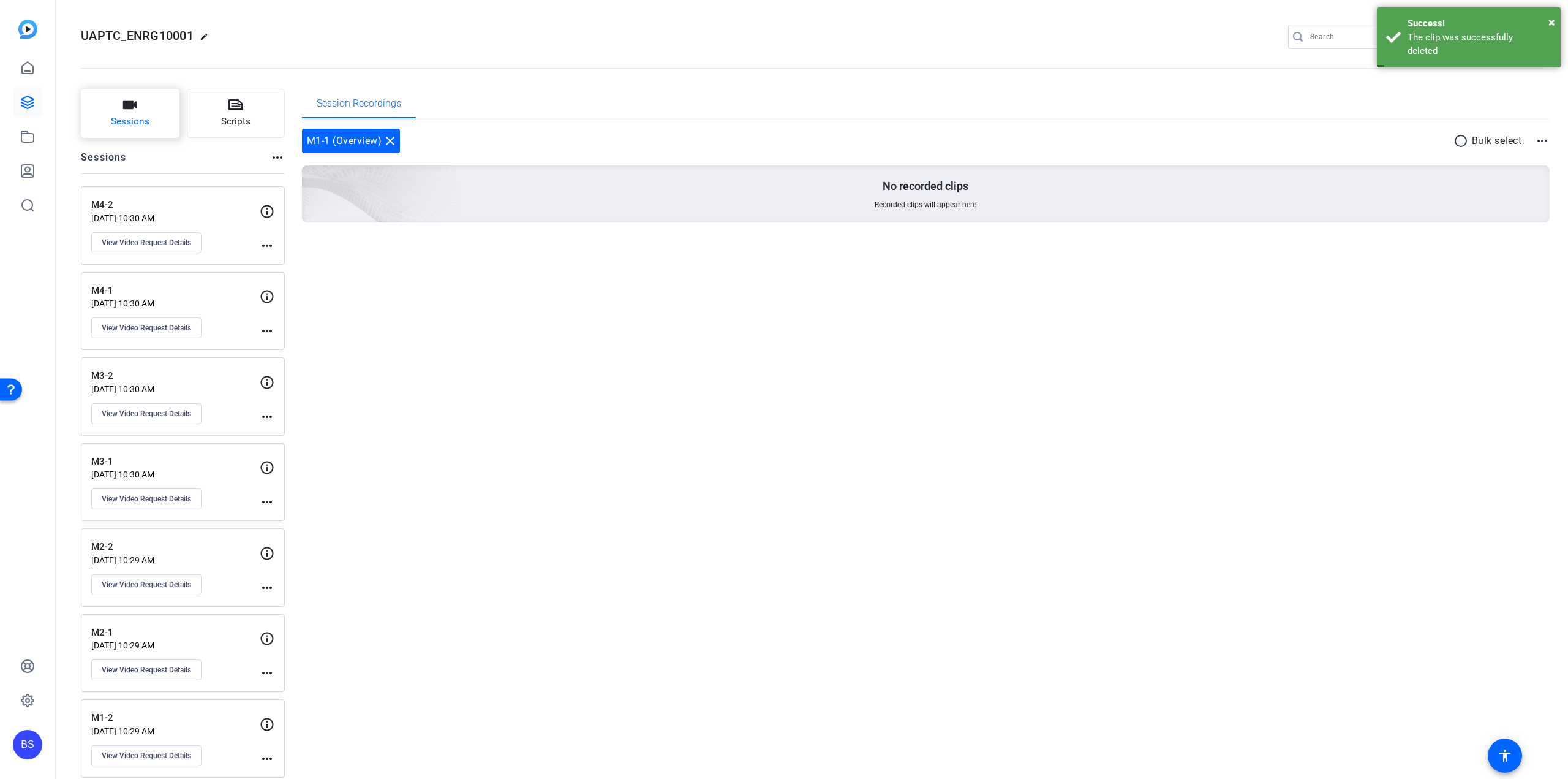
click at [133, 115] on span "Sessions" at bounding box center [131, 121] width 39 height 14
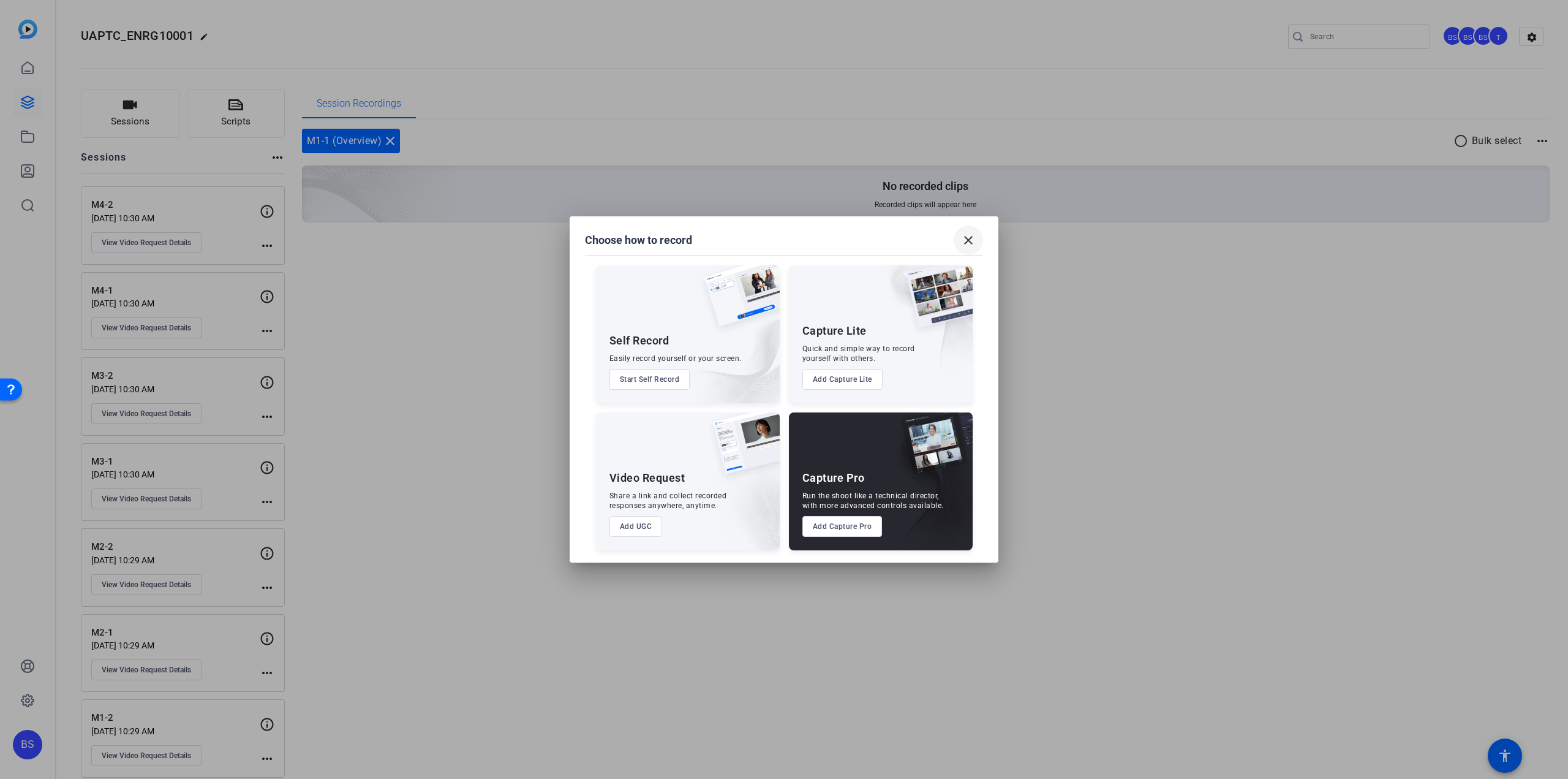
click at [970, 244] on mat-icon "close" at bounding box center [969, 240] width 15 height 15
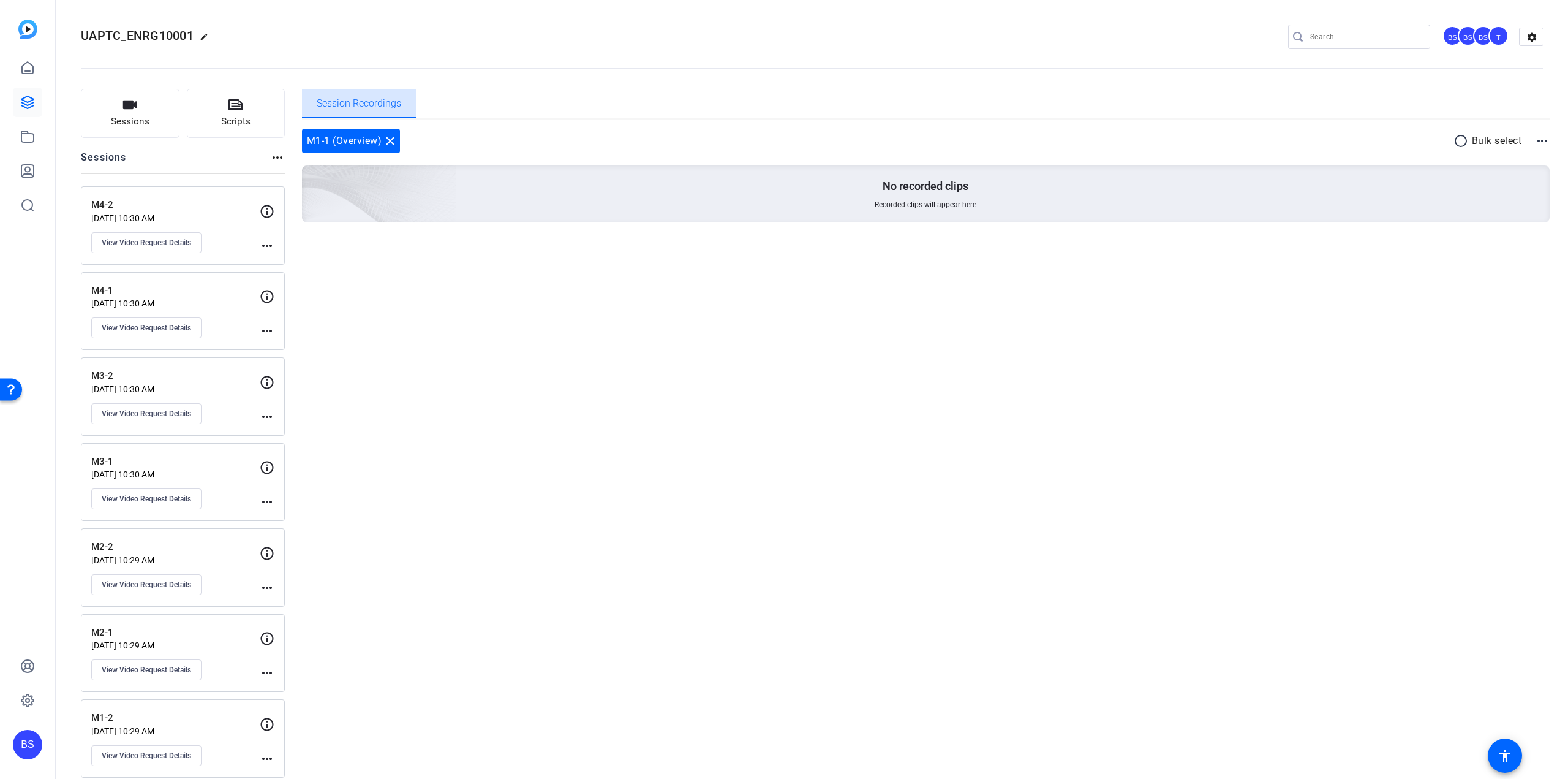
click at [359, 99] on span "Session Recordings" at bounding box center [359, 104] width 84 height 10
click at [252, 116] on button "Scripts" at bounding box center [236, 113] width 99 height 49
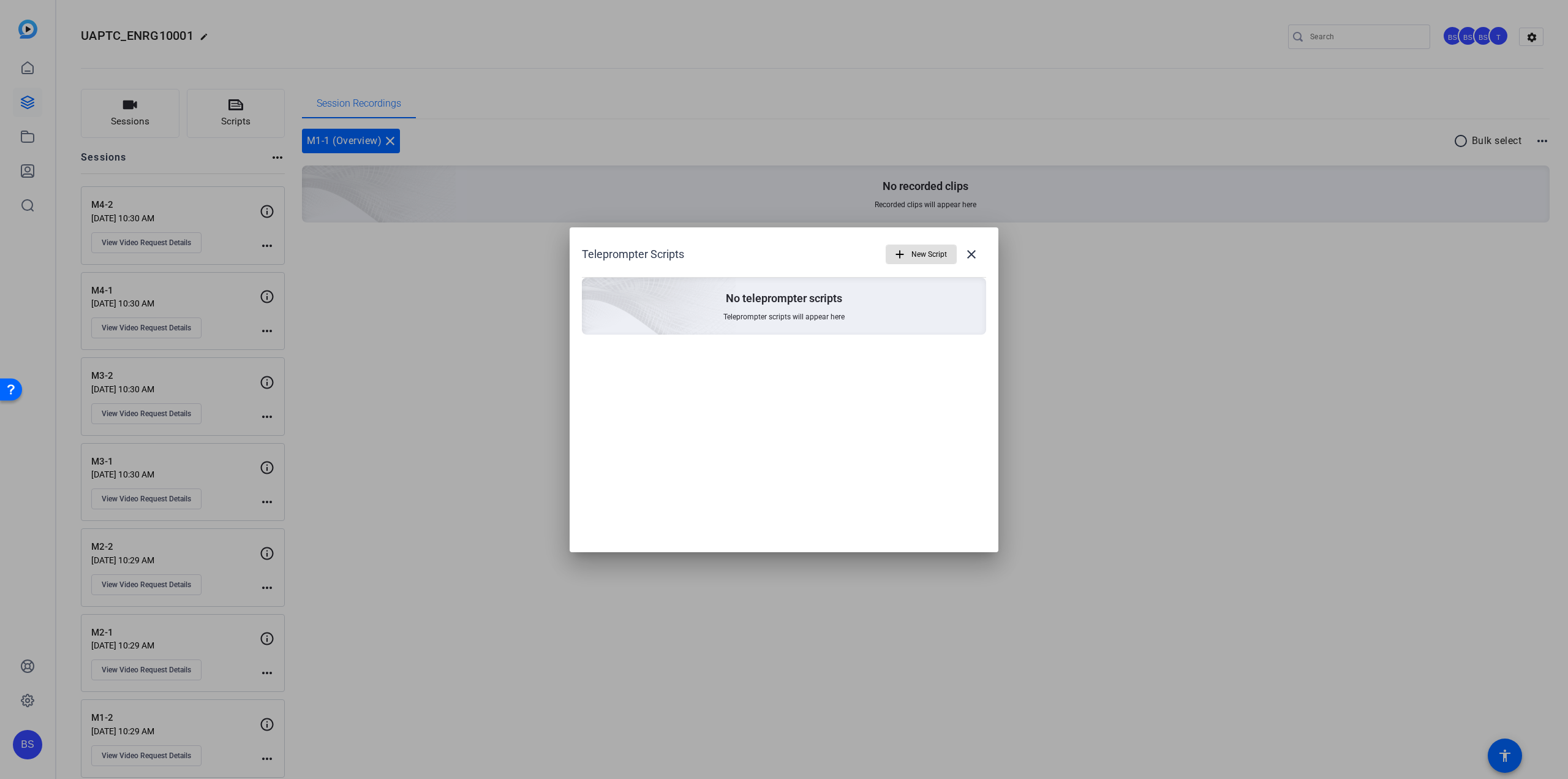
click at [934, 252] on span "New Script" at bounding box center [930, 254] width 36 height 24
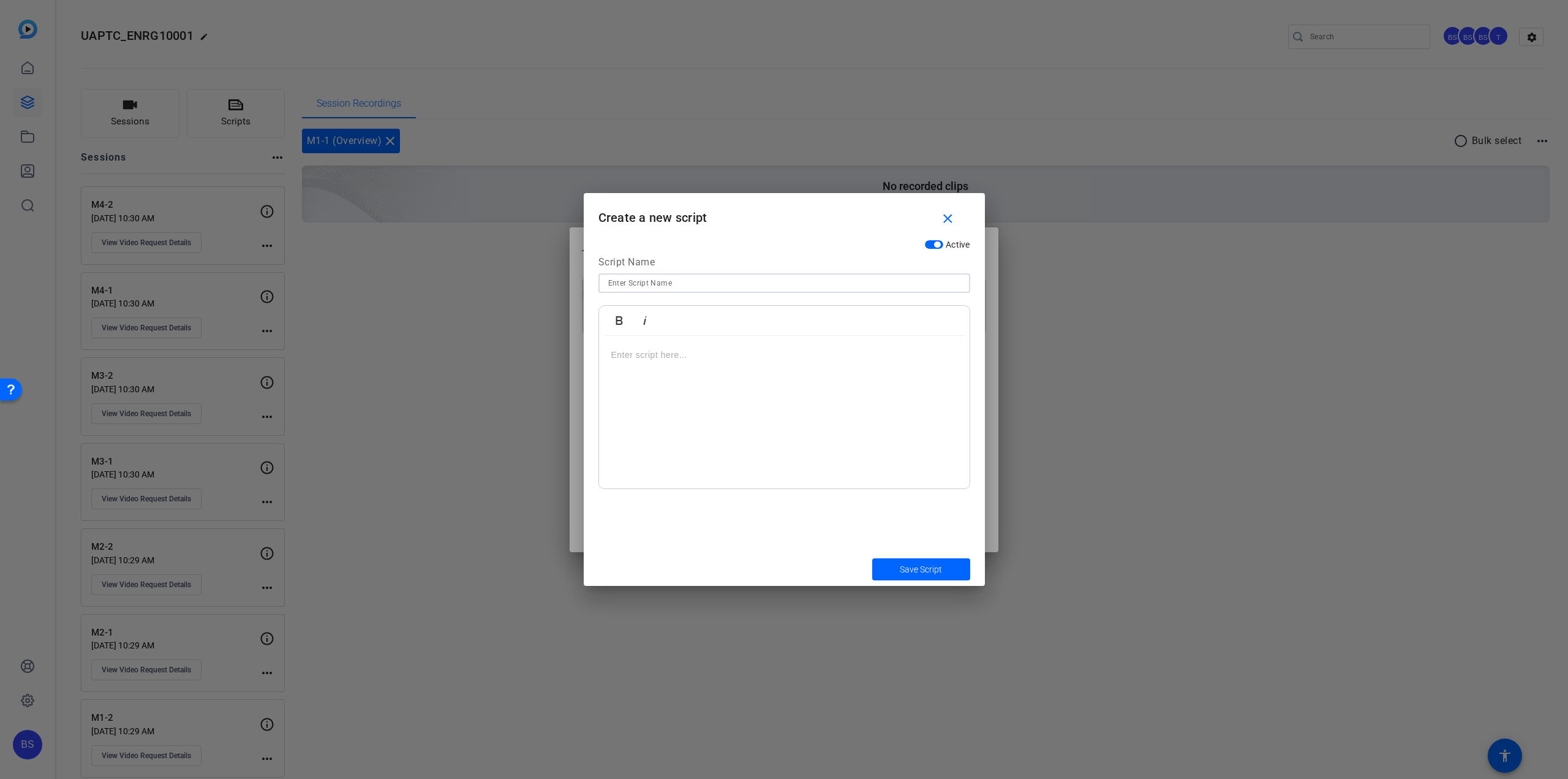
click at [677, 282] on input at bounding box center [784, 283] width 352 height 15
type input "M1-1 (Overview)"
click at [664, 356] on p at bounding box center [784, 355] width 346 height 14
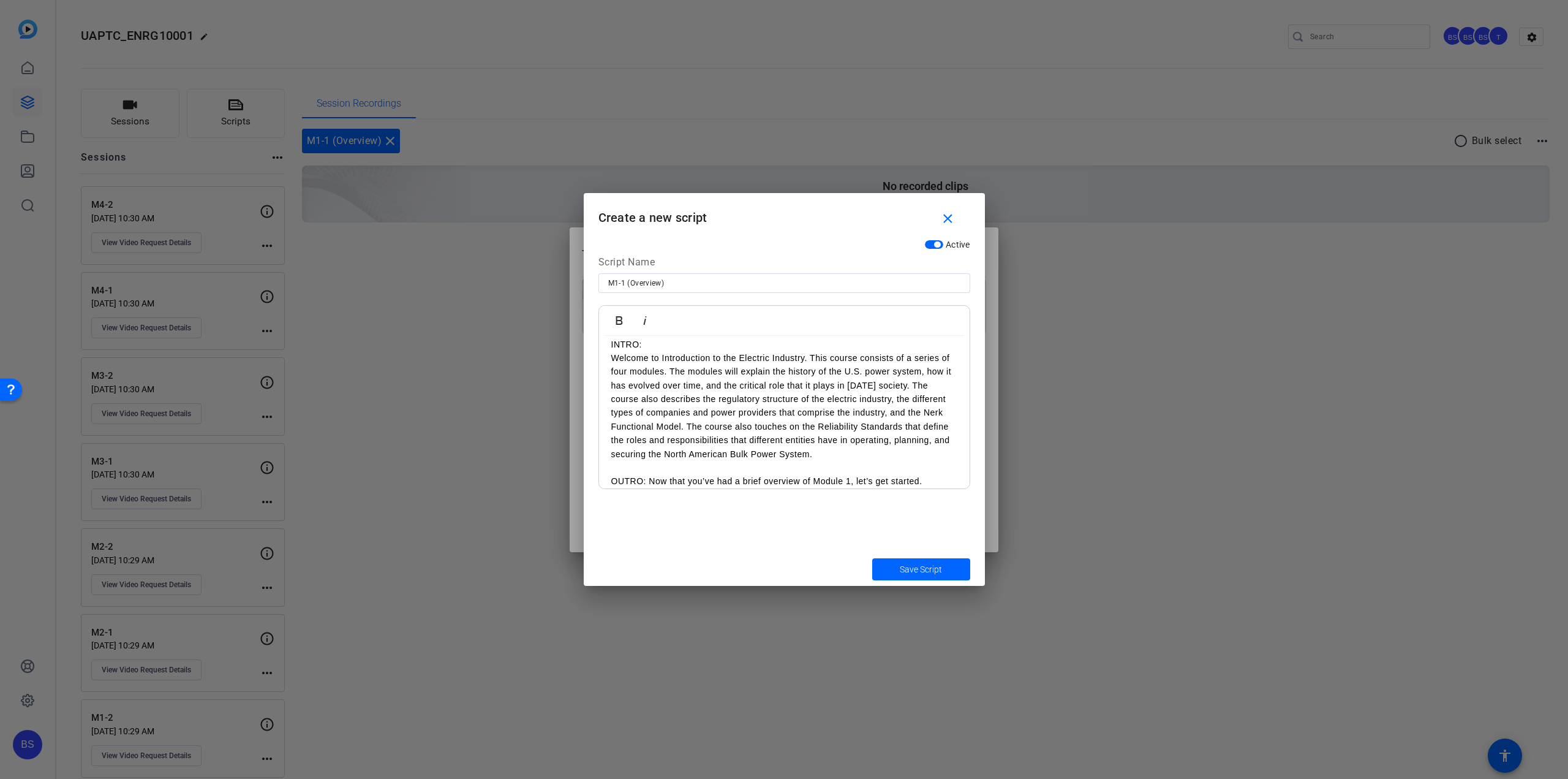
scroll to position [2, 0]
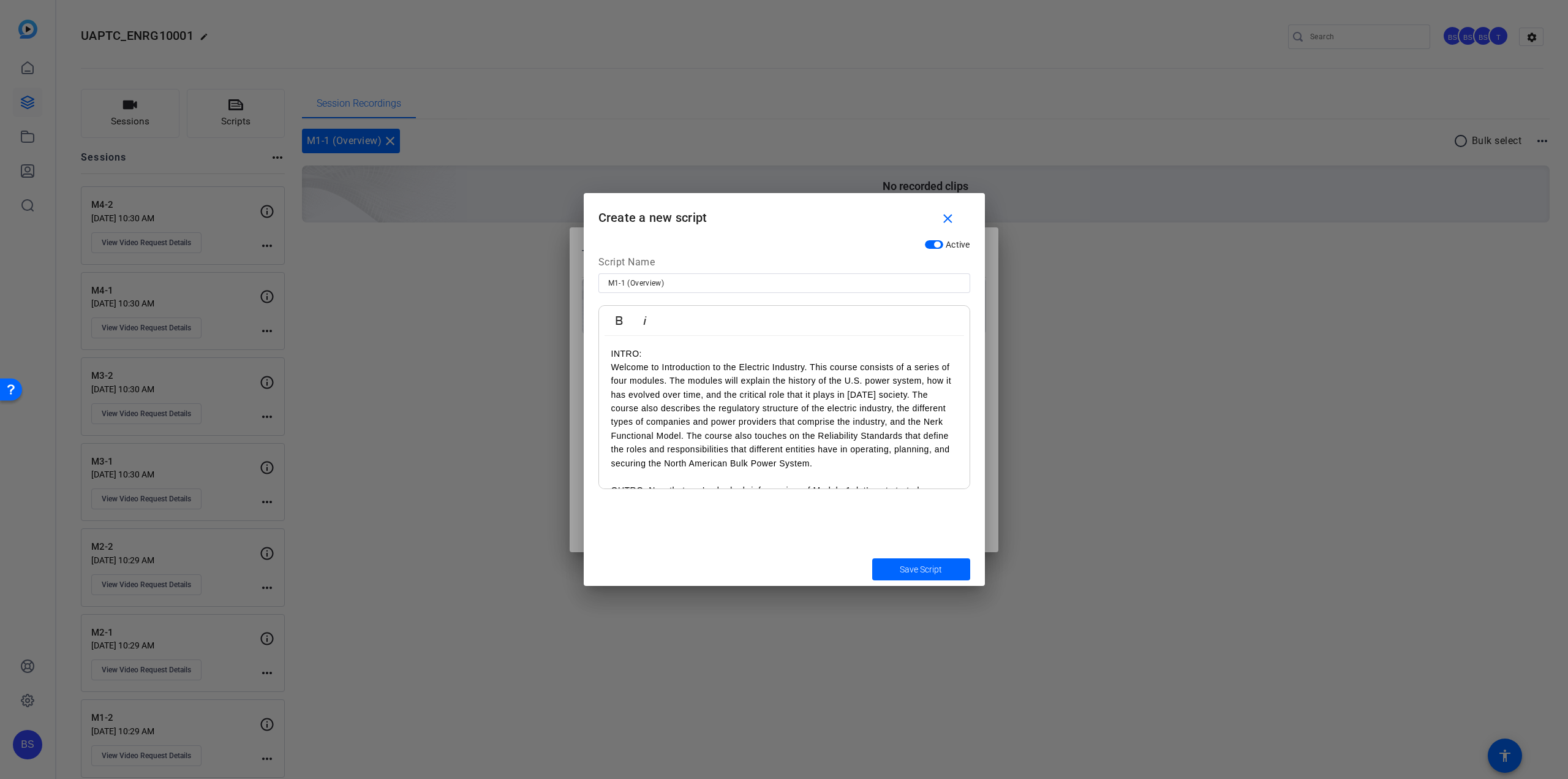
drag, startPoint x: 615, startPoint y: 344, endPoint x: 589, endPoint y: 335, distance: 27.5
click at [586, 342] on div "Active Script Name M1-1 (Overview) Bold Italic INTRO: Welcome to Introduction t…" at bounding box center [784, 393] width 402 height 319
click at [621, 321] on icon "button" at bounding box center [619, 321] width 6 height 9
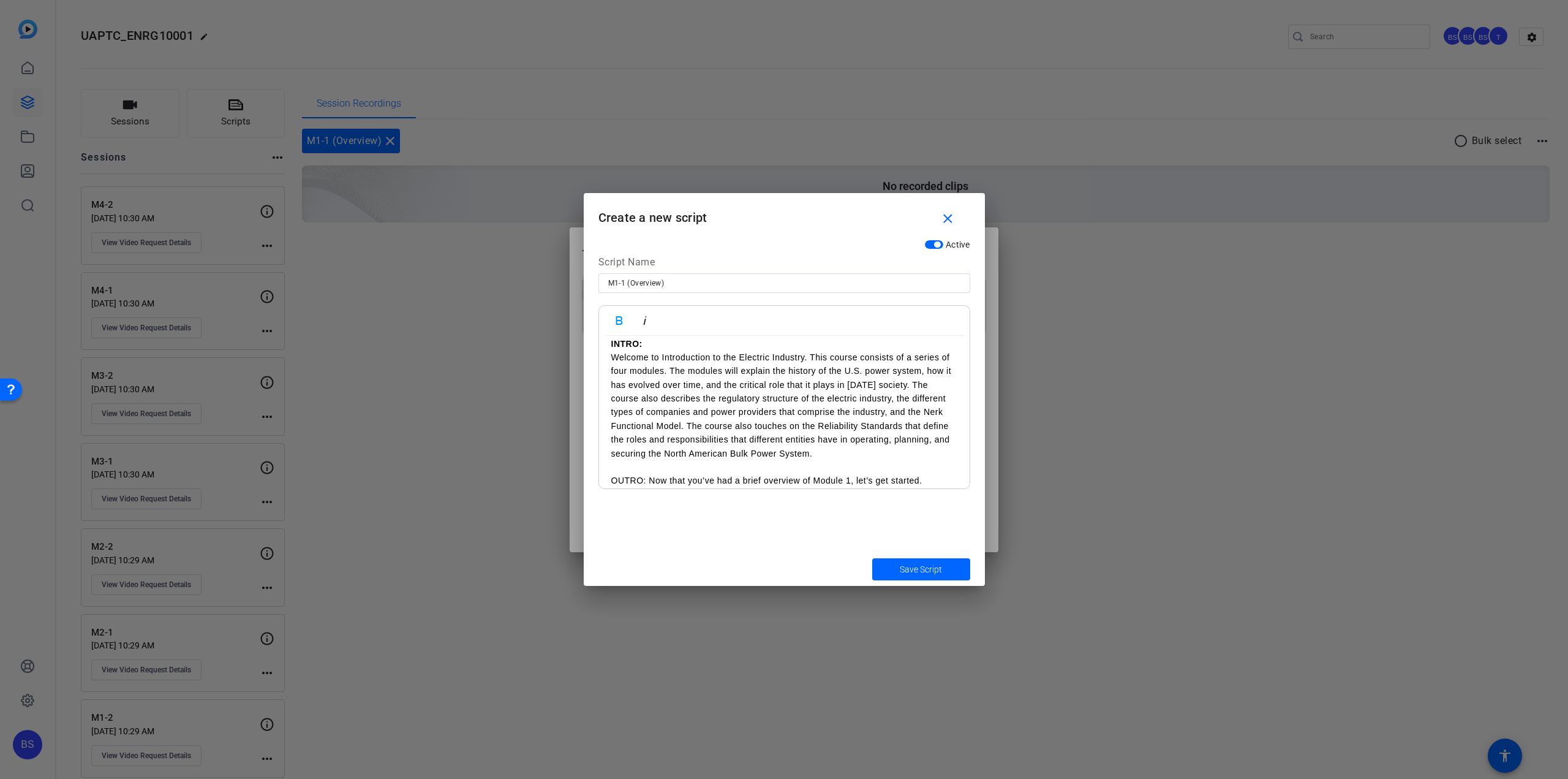
scroll to position [22, 0]
drag, startPoint x: 647, startPoint y: 467, endPoint x: 574, endPoint y: 469, distance: 73.0
click at [574, 469] on div "Teleprompter Scripts add New Script close No teleprompter scripts Teleprompter …" at bounding box center [784, 390] width 1568 height 779
click at [617, 319] on icon "button" at bounding box center [619, 321] width 15 height 15
click at [751, 397] on p "Welcome to Introduction to the Electric Industry. This course consists of a ser…" at bounding box center [784, 394] width 346 height 110
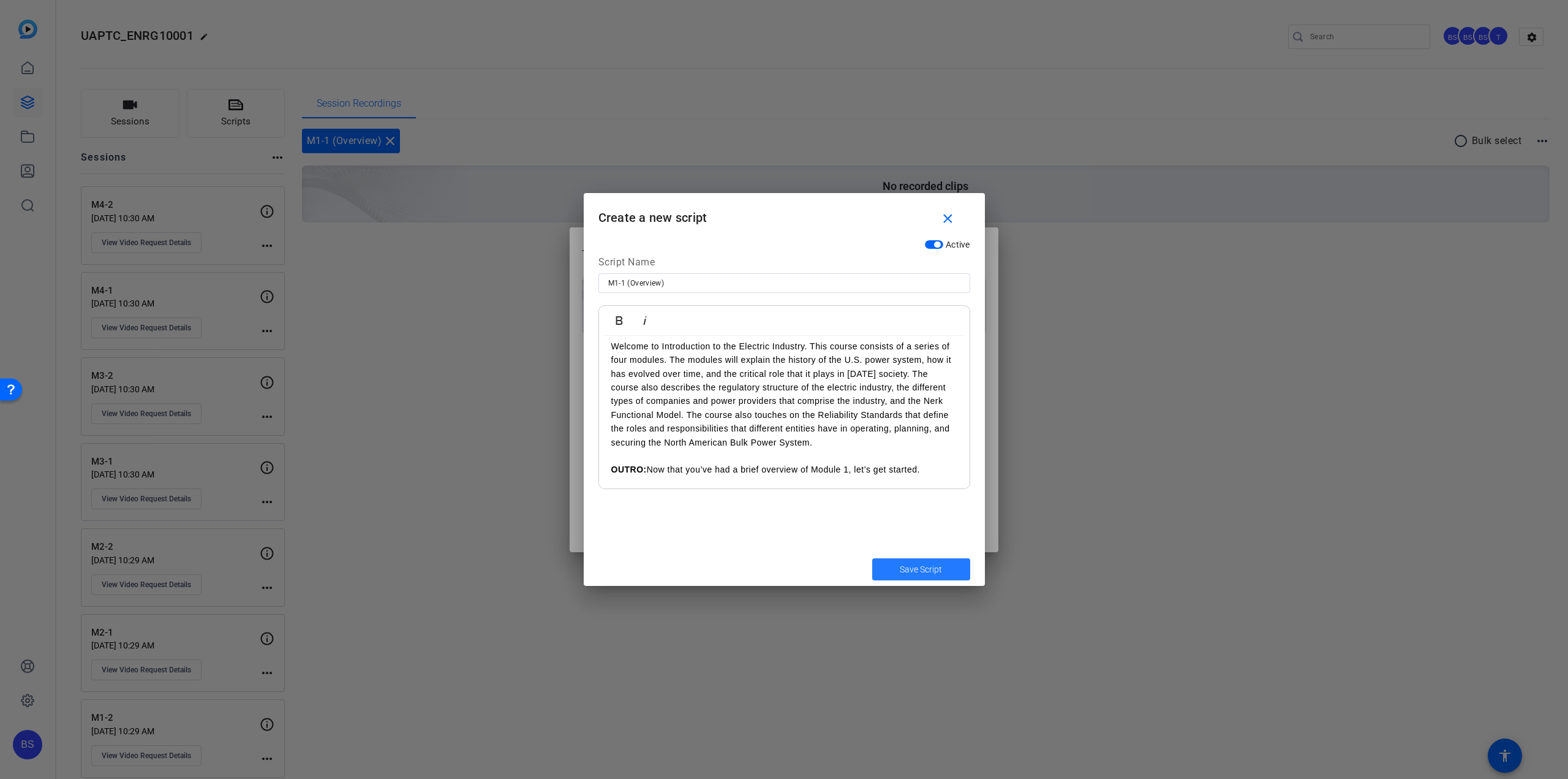
click at [929, 570] on span "Save Script" at bounding box center [921, 570] width 42 height 13
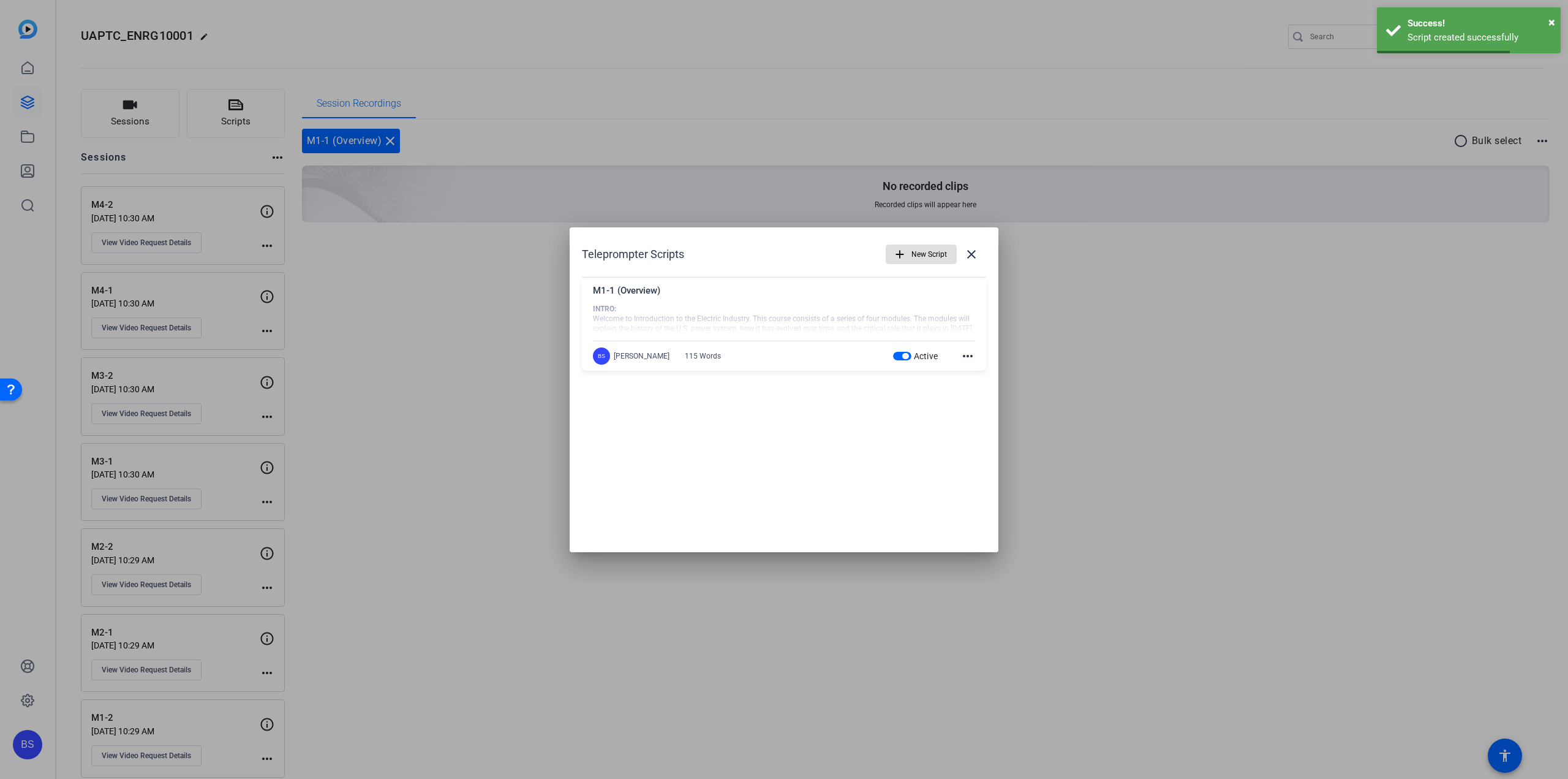
click at [918, 253] on span "New Script" at bounding box center [930, 254] width 36 height 24
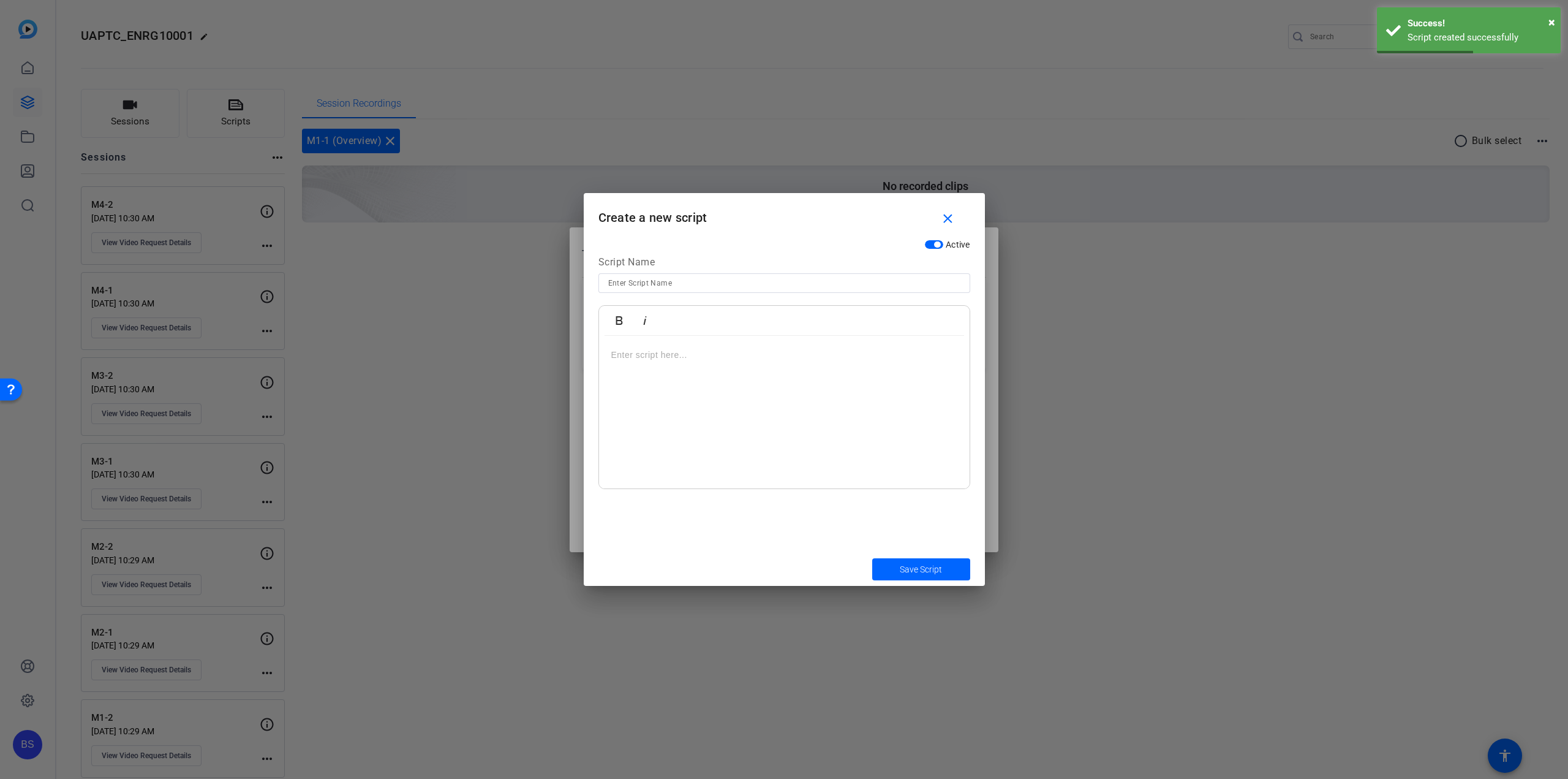
click at [694, 282] on input at bounding box center [784, 283] width 352 height 15
type input "M1-1 (Congrats)"
click at [664, 349] on p at bounding box center [784, 355] width 346 height 14
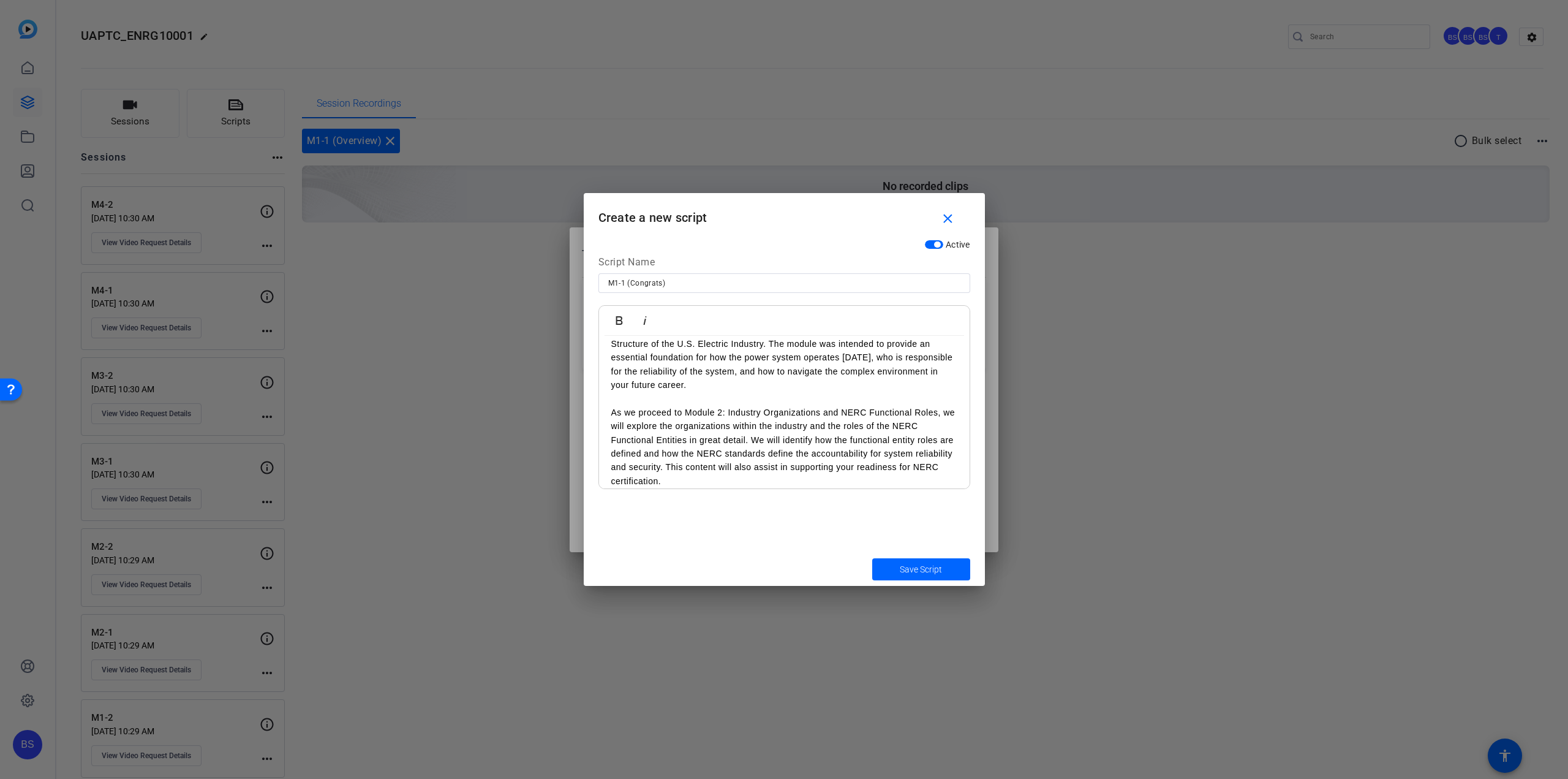
scroll to position [0, 0]
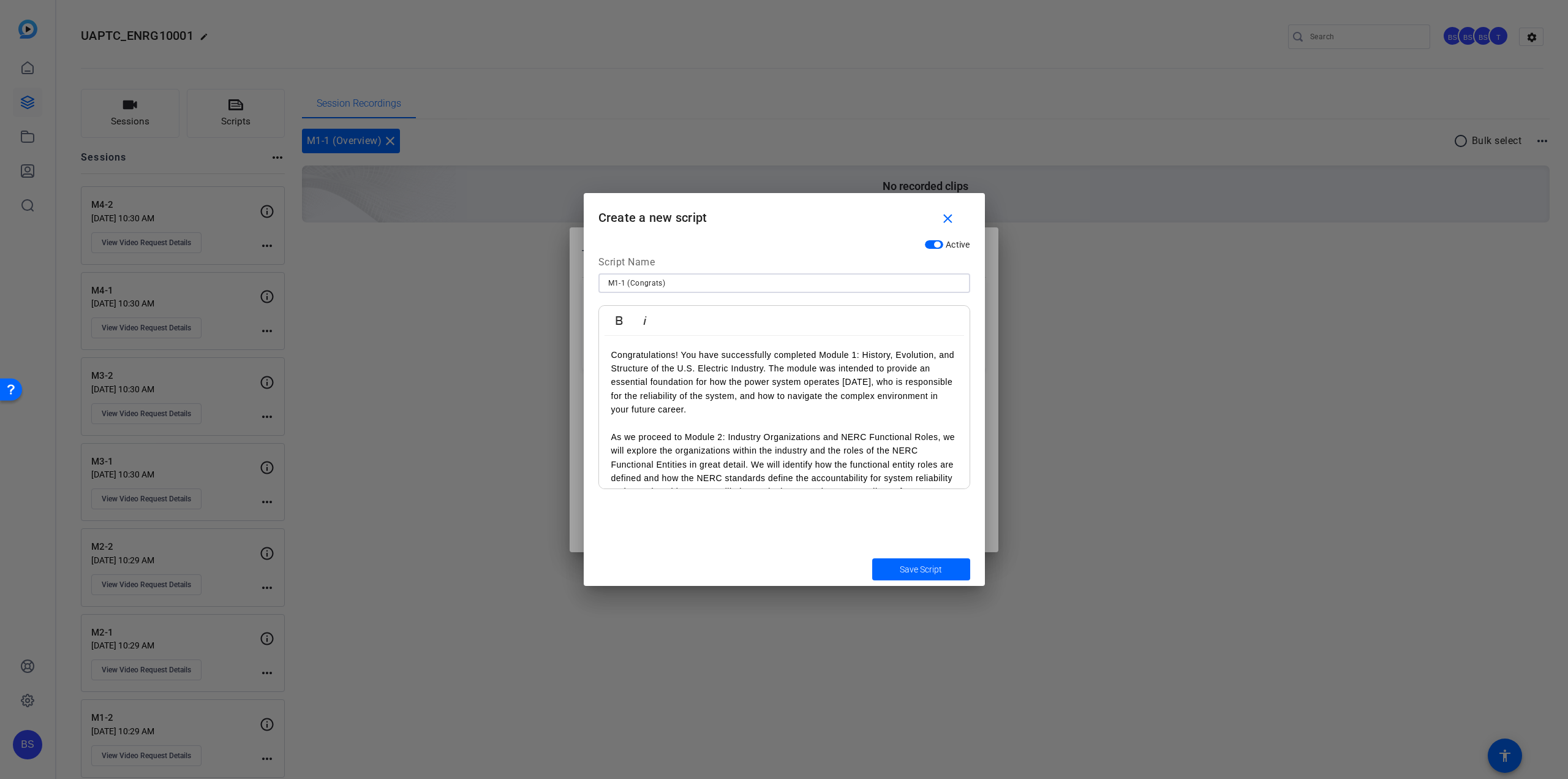
click at [679, 284] on input "M1-1 (Congrats)" at bounding box center [784, 283] width 352 height 15
click at [909, 572] on span "Save Script" at bounding box center [921, 570] width 42 height 13
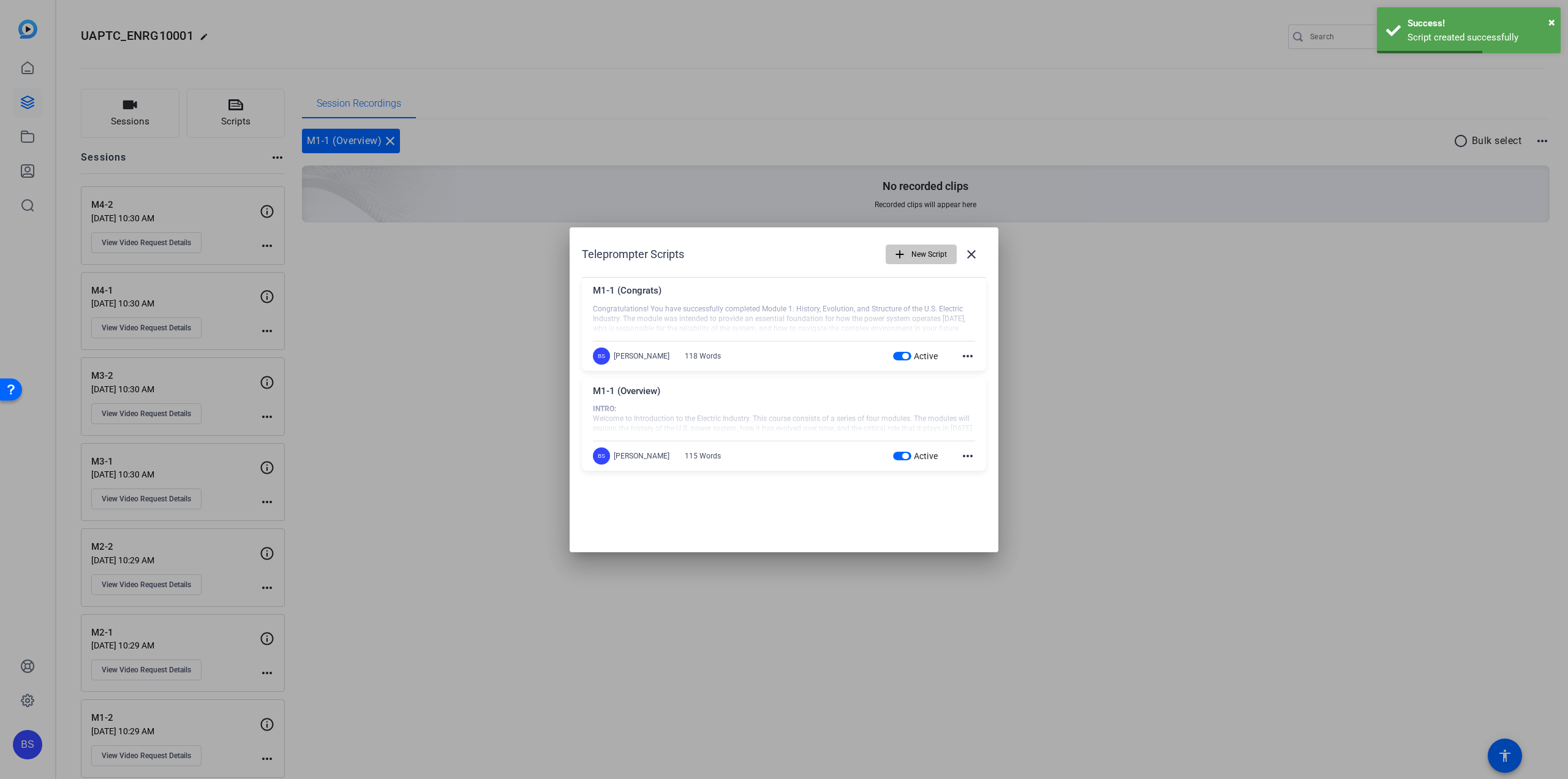
click at [913, 243] on span "New Script" at bounding box center [930, 254] width 36 height 24
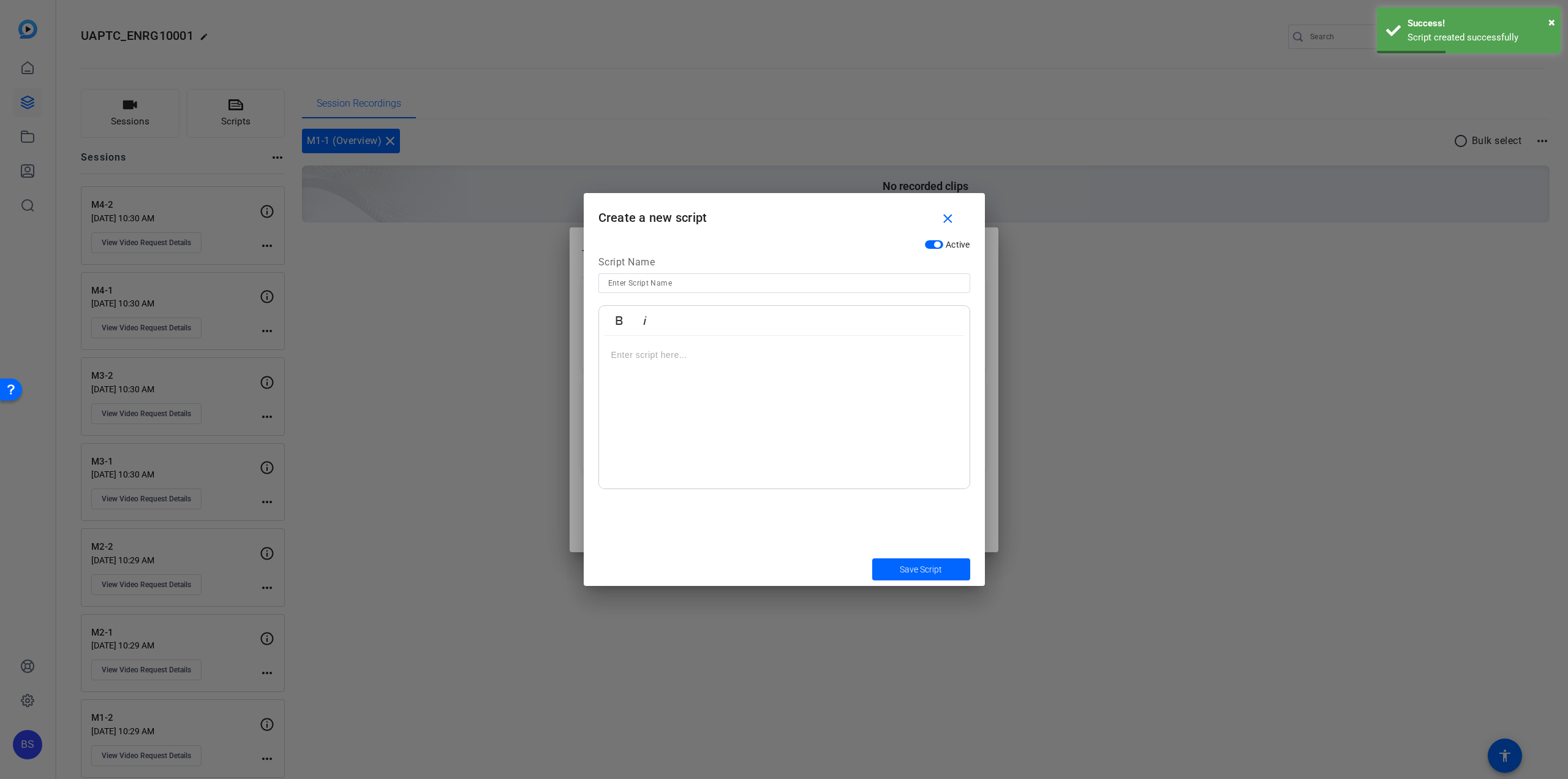
click at [663, 276] on input at bounding box center [784, 283] width 352 height 15
type input "M2-1 (Overview)"
click at [661, 350] on p at bounding box center [784, 355] width 346 height 14
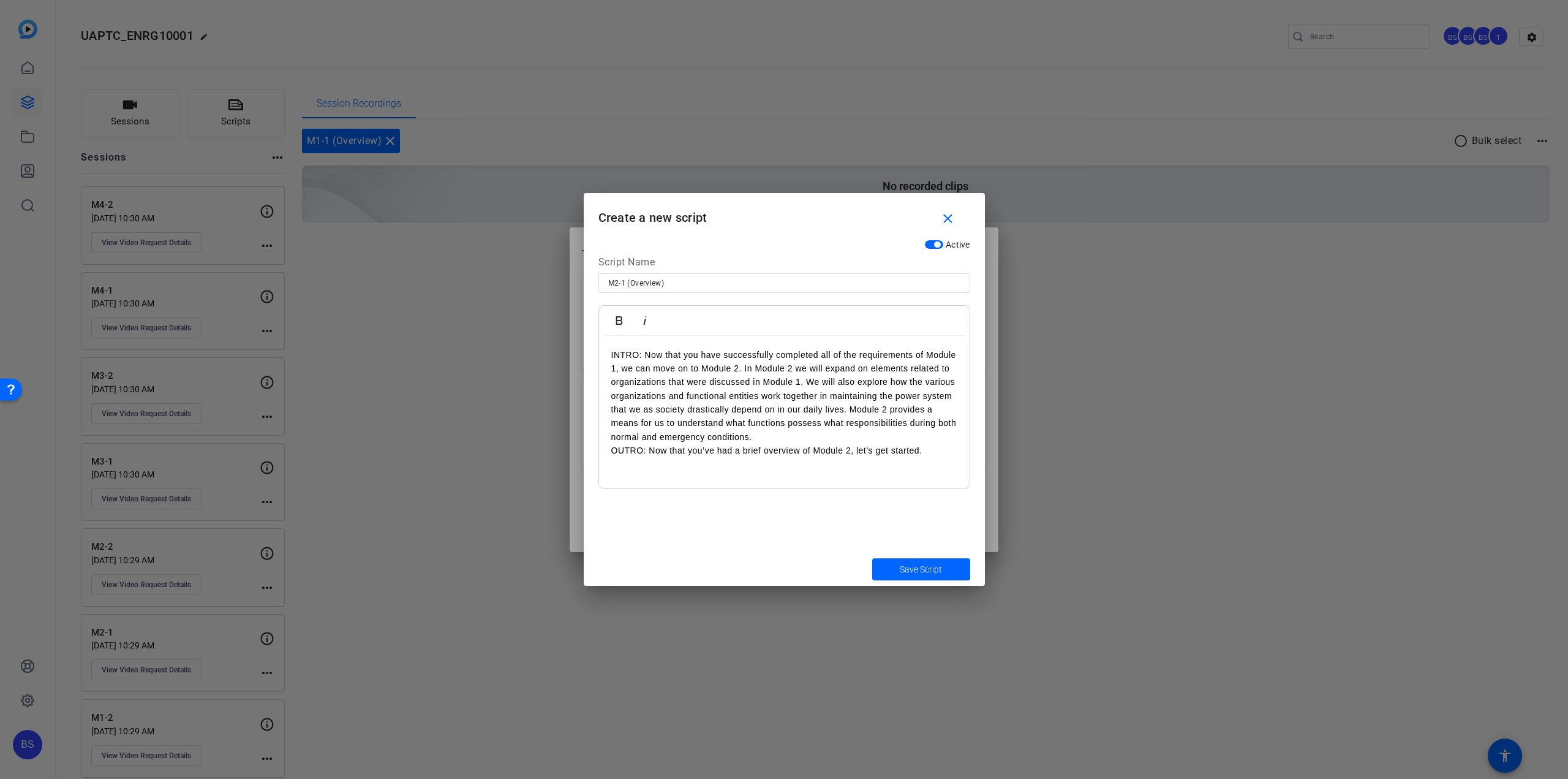
drag, startPoint x: 643, startPoint y: 354, endPoint x: 591, endPoint y: 352, distance: 52.0
click at [591, 352] on div "Active Script Name M2-1 (Overview) Bold Italic INTRO: Now that you have success…" at bounding box center [784, 393] width 402 height 319
drag, startPoint x: 616, startPoint y: 316, endPoint x: 622, endPoint y: 334, distance: 19.0
click at [616, 316] on icon "button" at bounding box center [619, 321] width 6 height 9
drag, startPoint x: 649, startPoint y: 454, endPoint x: 606, endPoint y: 453, distance: 43.0
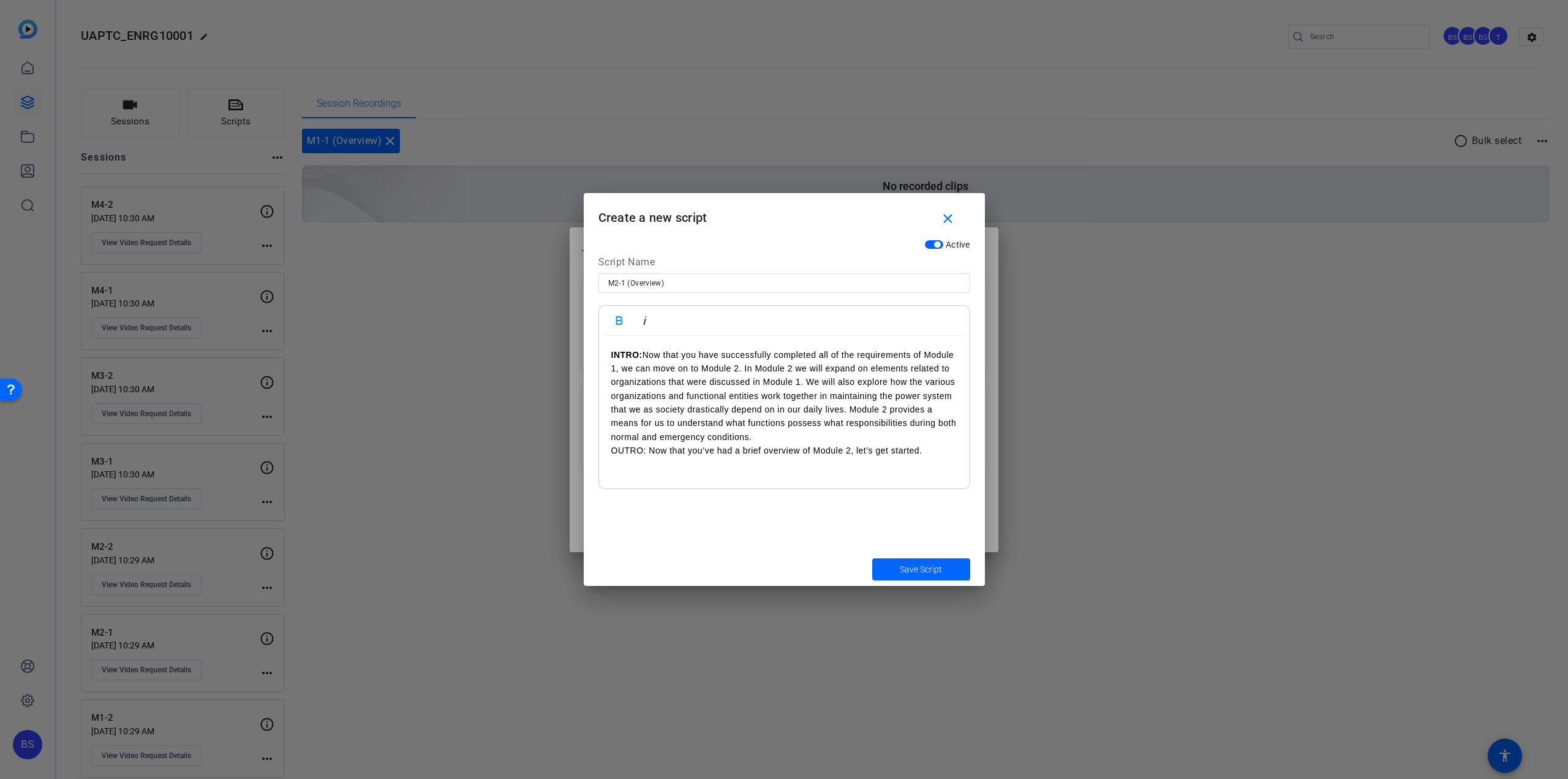
click at [606, 453] on div "INTRO: Now that you have successfully completed all of the requirements of Modu…" at bounding box center [784, 412] width 371 height 153
click at [621, 316] on icon "button" at bounding box center [619, 321] width 6 height 9
click at [805, 441] on p "INTRO: Now that you have successfully completed all of the requirements of Modu…" at bounding box center [784, 396] width 346 height 97
click at [946, 563] on span "submit" at bounding box center [921, 569] width 98 height 29
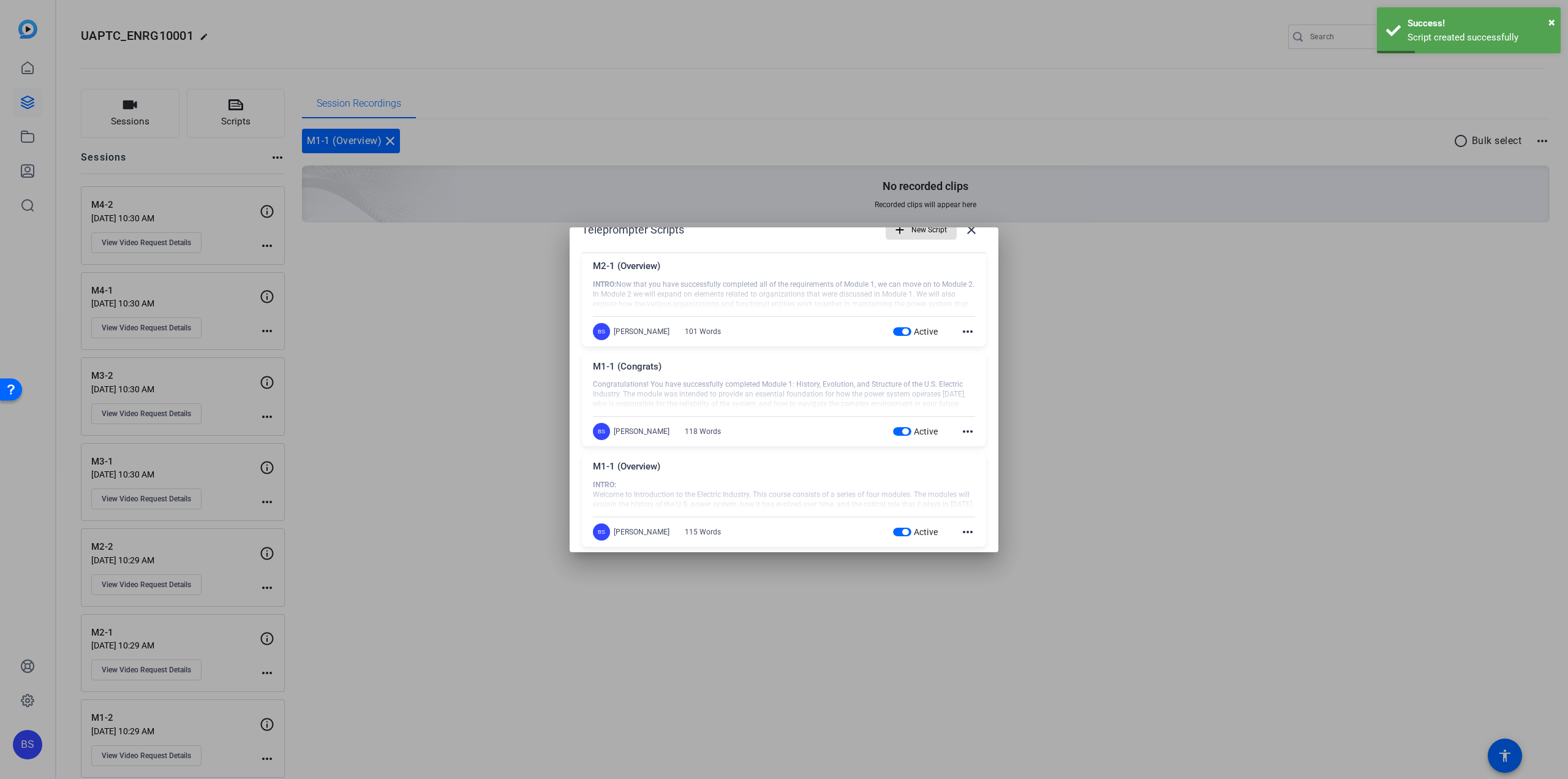
scroll to position [38, 0]
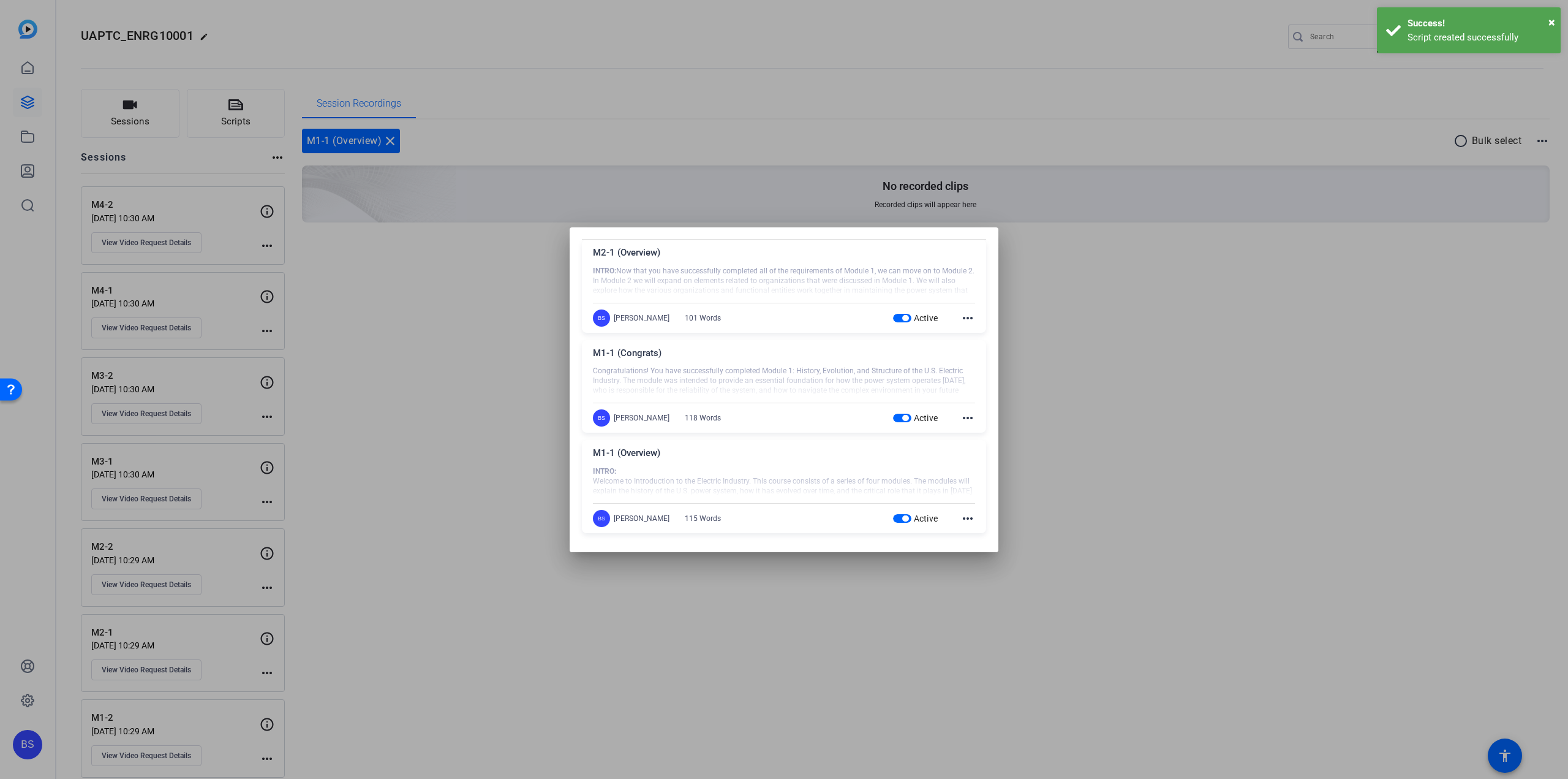
click at [967, 422] on mat-icon "more_horiz" at bounding box center [968, 418] width 15 height 15
click at [974, 433] on span "Edit" at bounding box center [989, 436] width 49 height 15
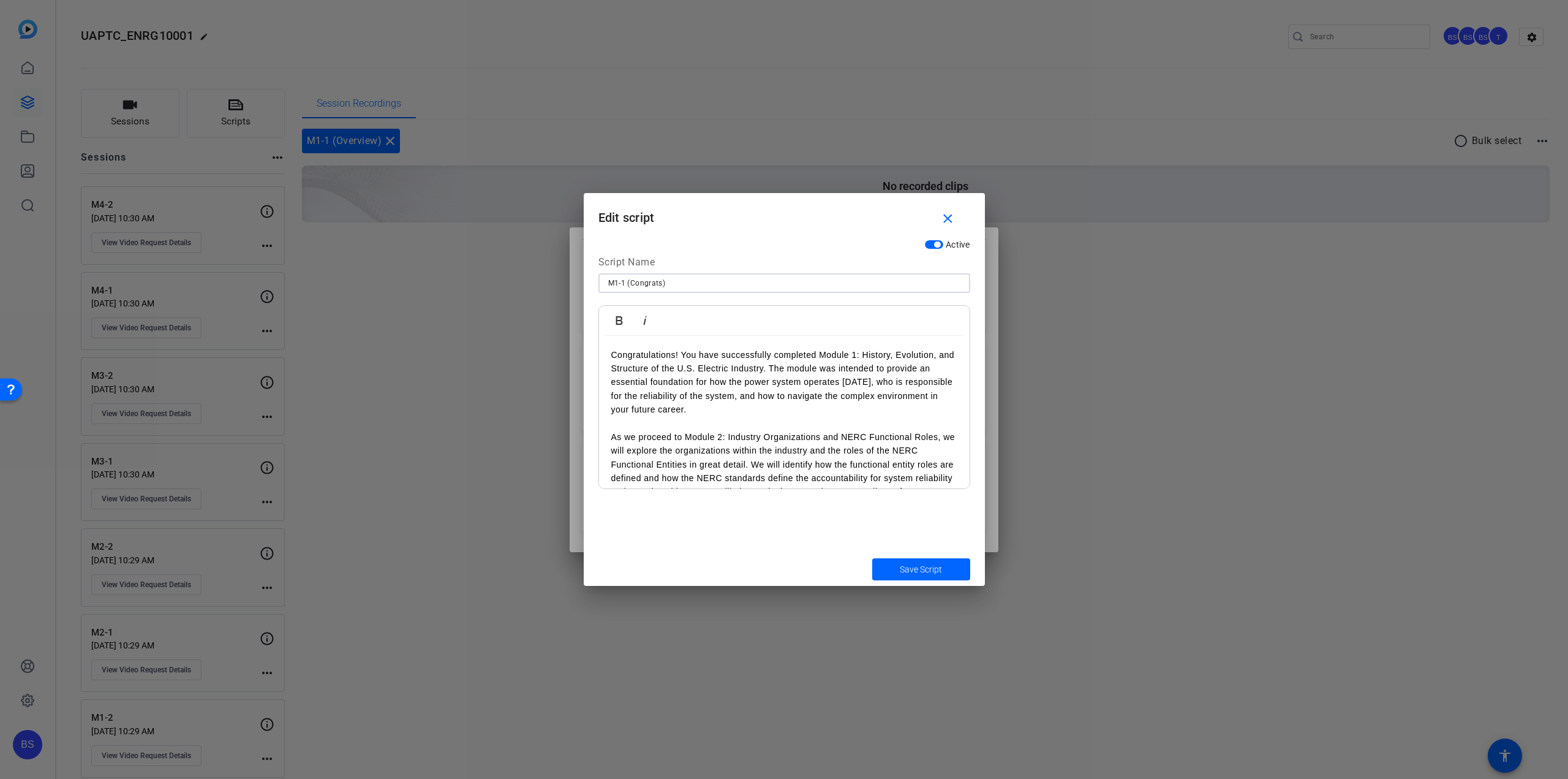
click at [621, 282] on input "M1-1 (Congrats)" at bounding box center [784, 283] width 352 height 15
type input "M1-2 (Congrats)"
click at [915, 566] on span "Save Script" at bounding box center [921, 570] width 42 height 13
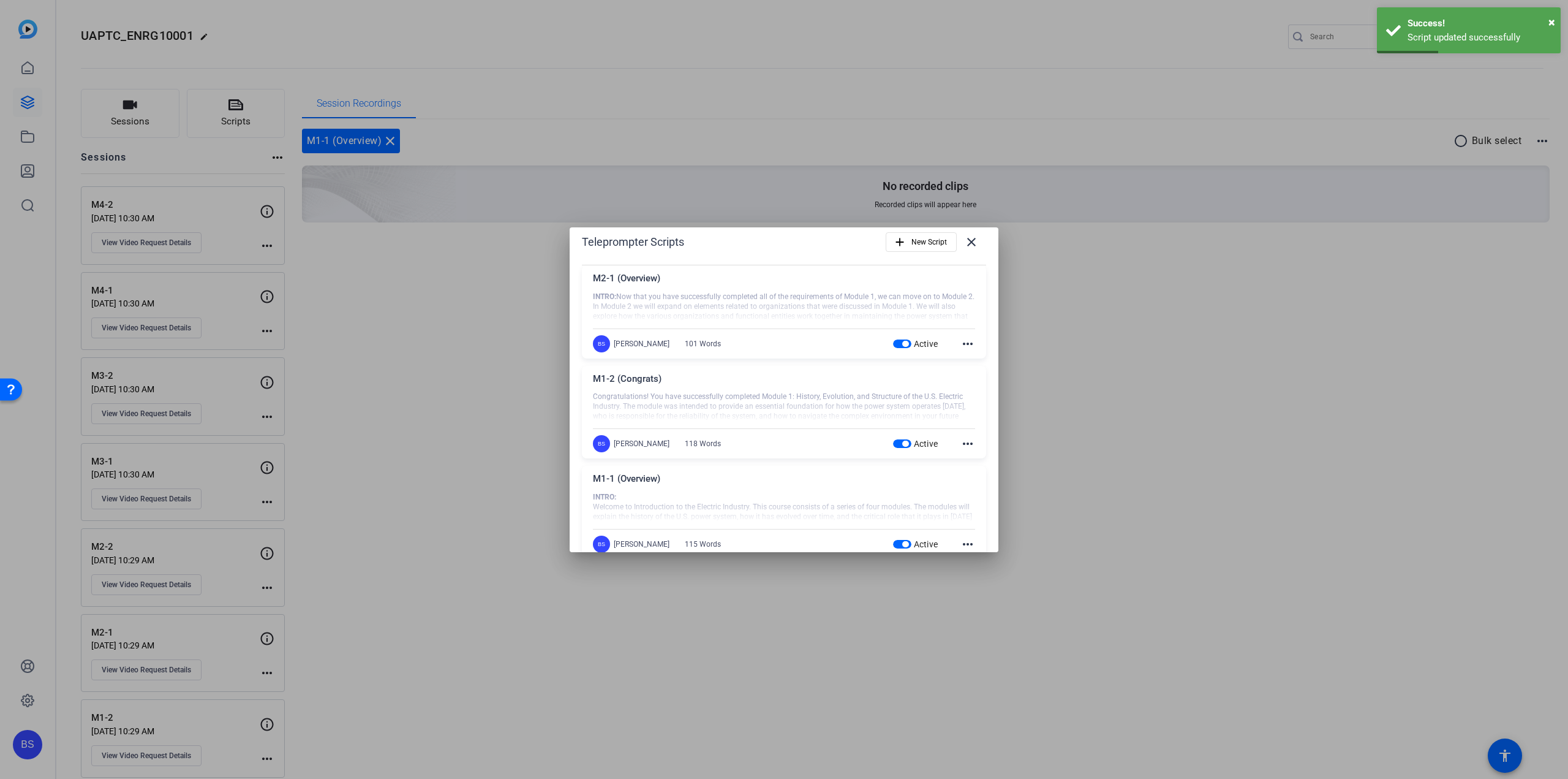
scroll to position [0, 0]
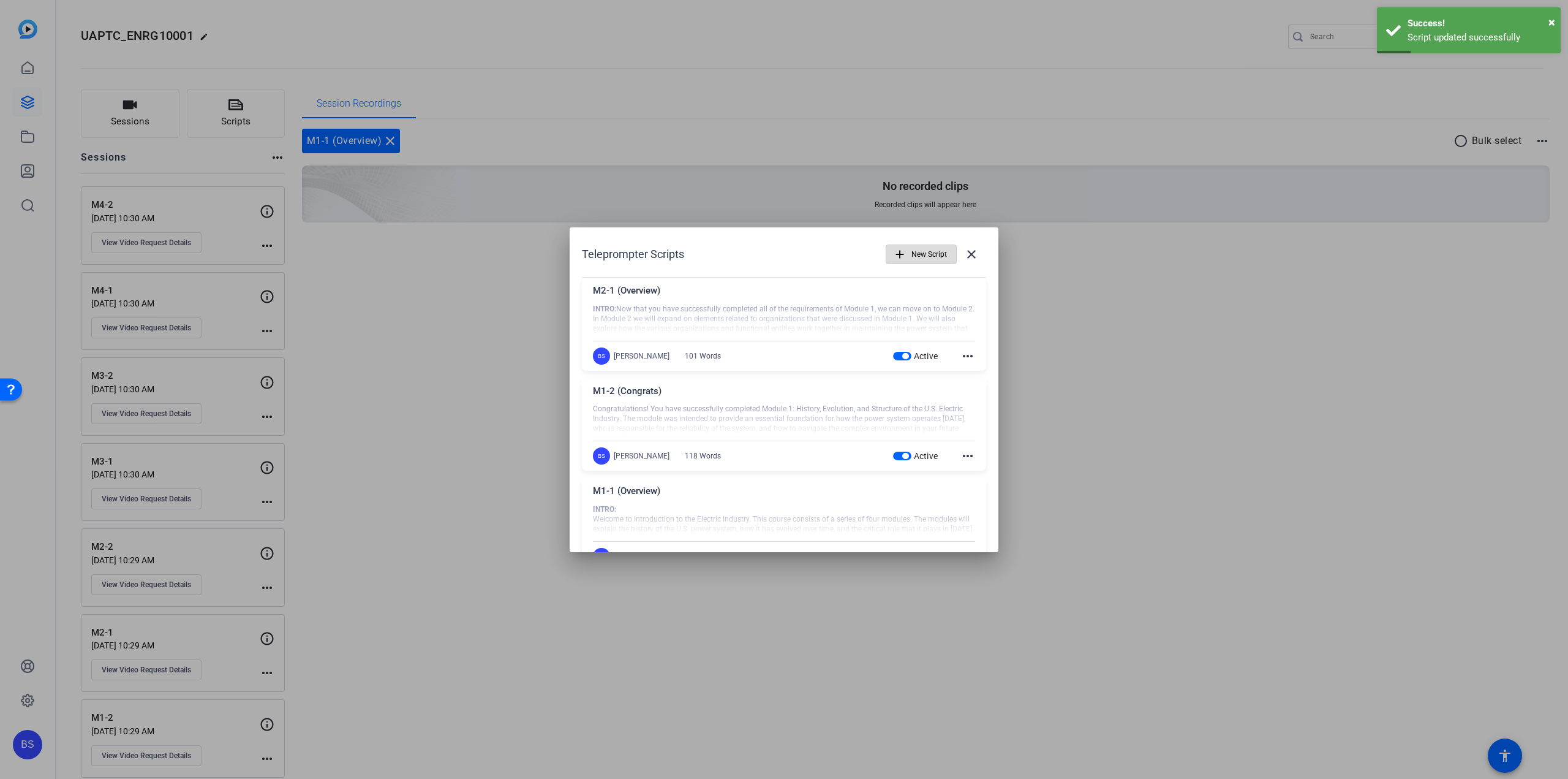
click at [912, 249] on span "New Script" at bounding box center [930, 254] width 36 height 24
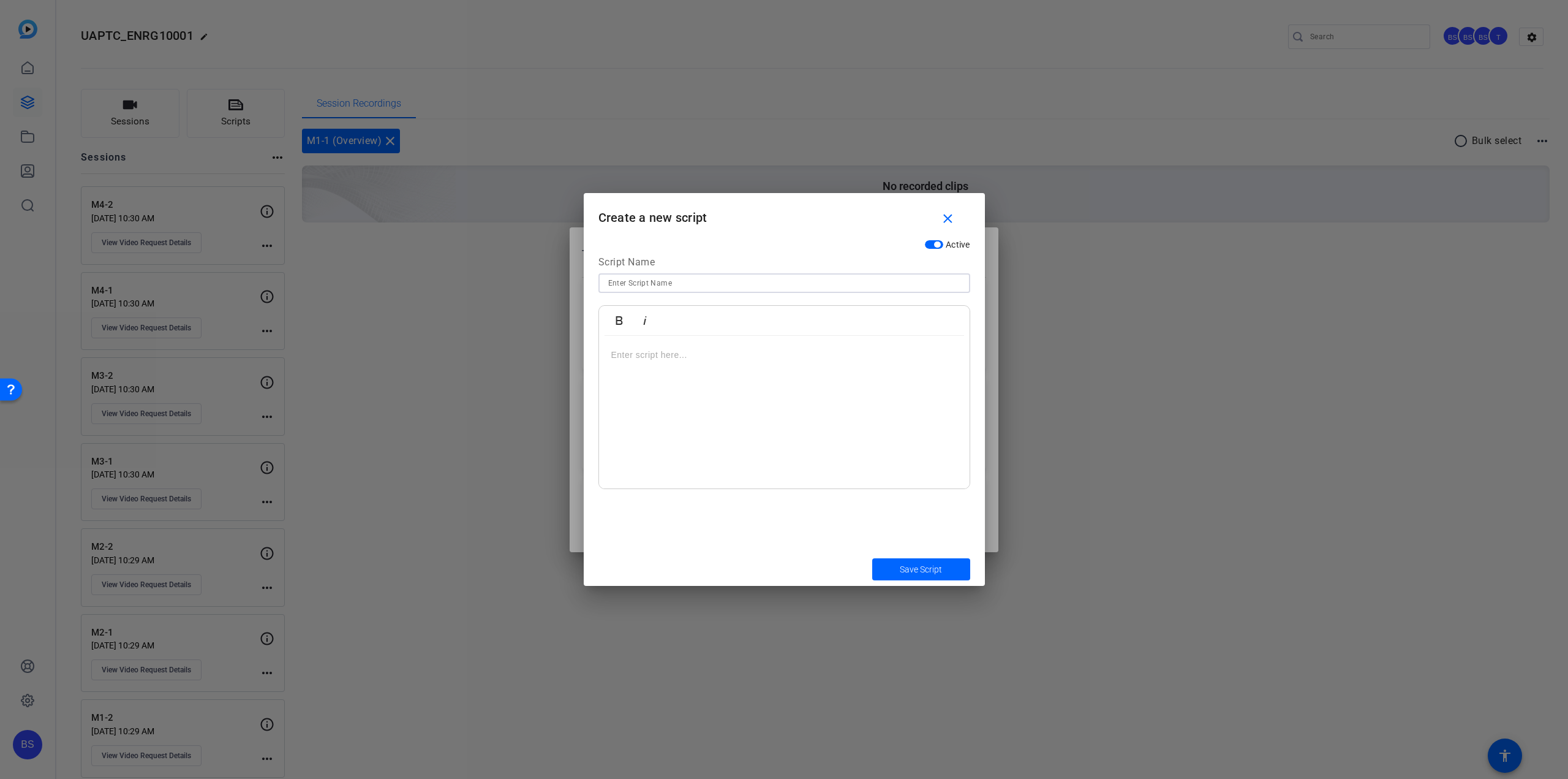
click at [655, 282] on input at bounding box center [784, 283] width 352 height 15
type input "M2-2 (Congrats)"
click at [672, 357] on p at bounding box center [784, 355] width 346 height 14
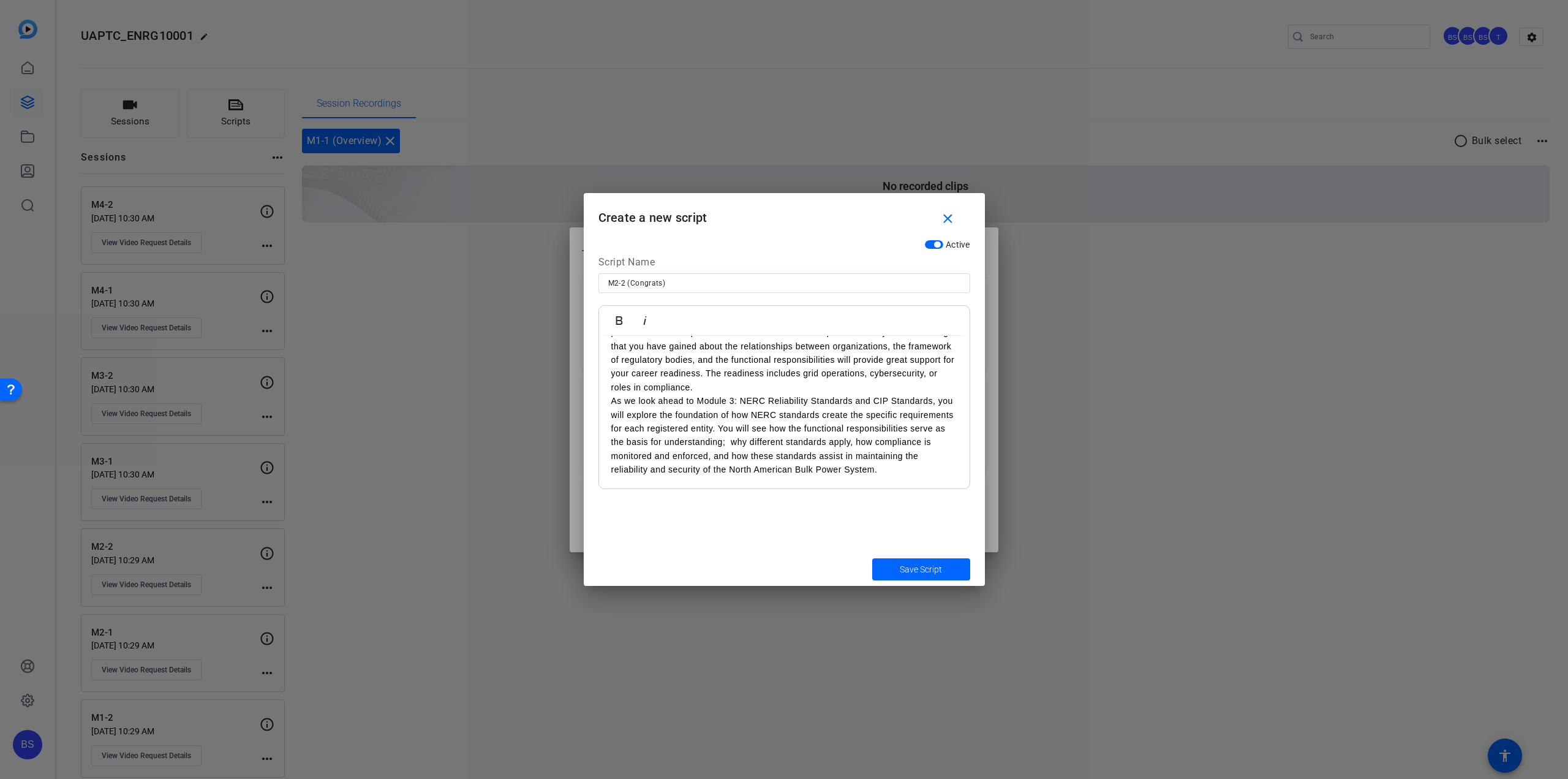
click at [609, 397] on div "Congratulations! You have successfully completed Module 2: Industry Organizatio…" at bounding box center [784, 388] width 371 height 203
click at [619, 397] on p "As we look ahead to Module 3: NERC Reliability Standards and CIP Standards, you…" at bounding box center [784, 435] width 346 height 82
click at [612, 397] on p "As we look ahead to Module 3: NERC Reliability Standards and CIP Standards, you…" at bounding box center [784, 435] width 346 height 82
click at [920, 572] on span "Save Script" at bounding box center [921, 570] width 42 height 13
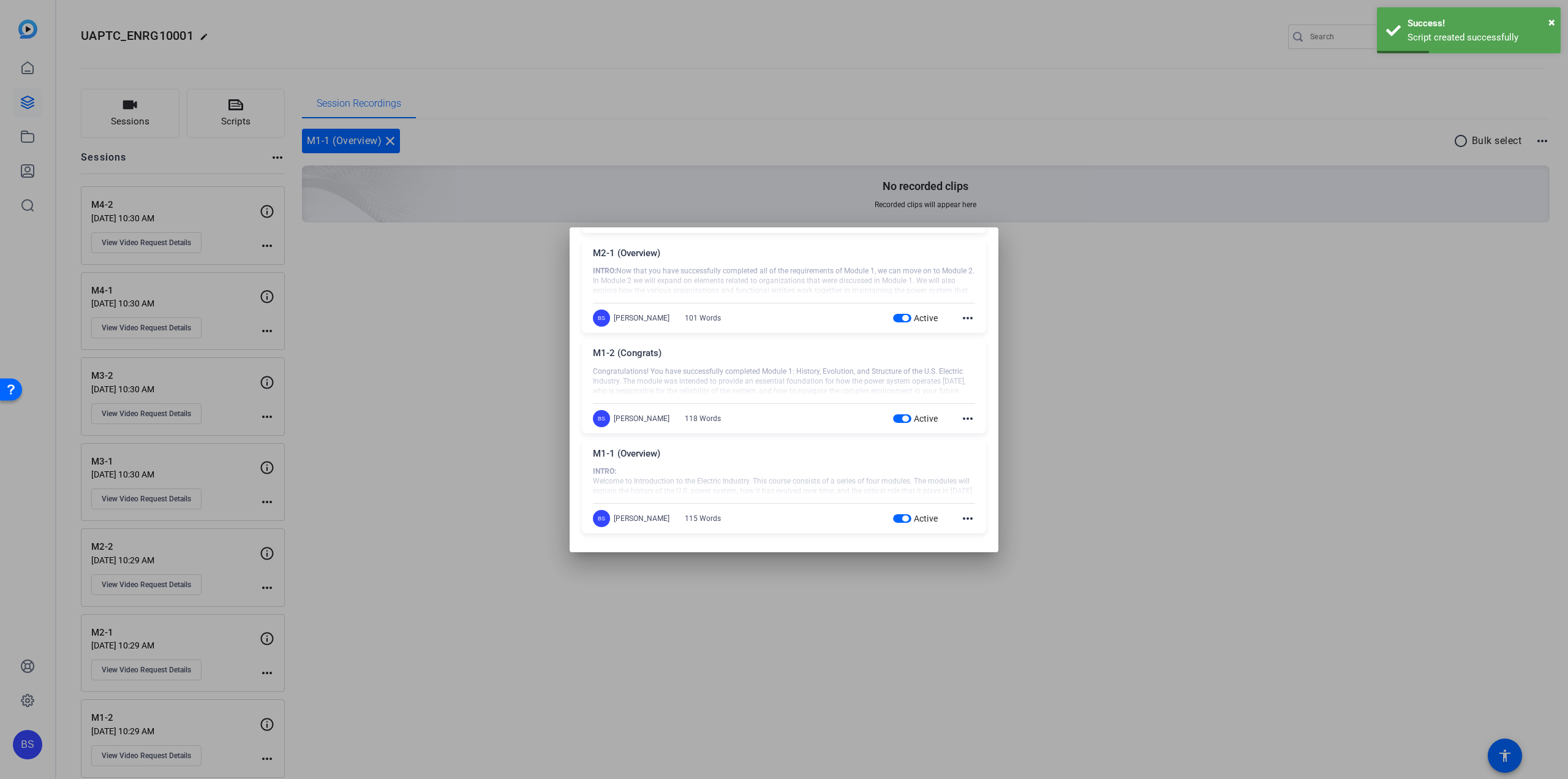
scroll to position [0, 0]
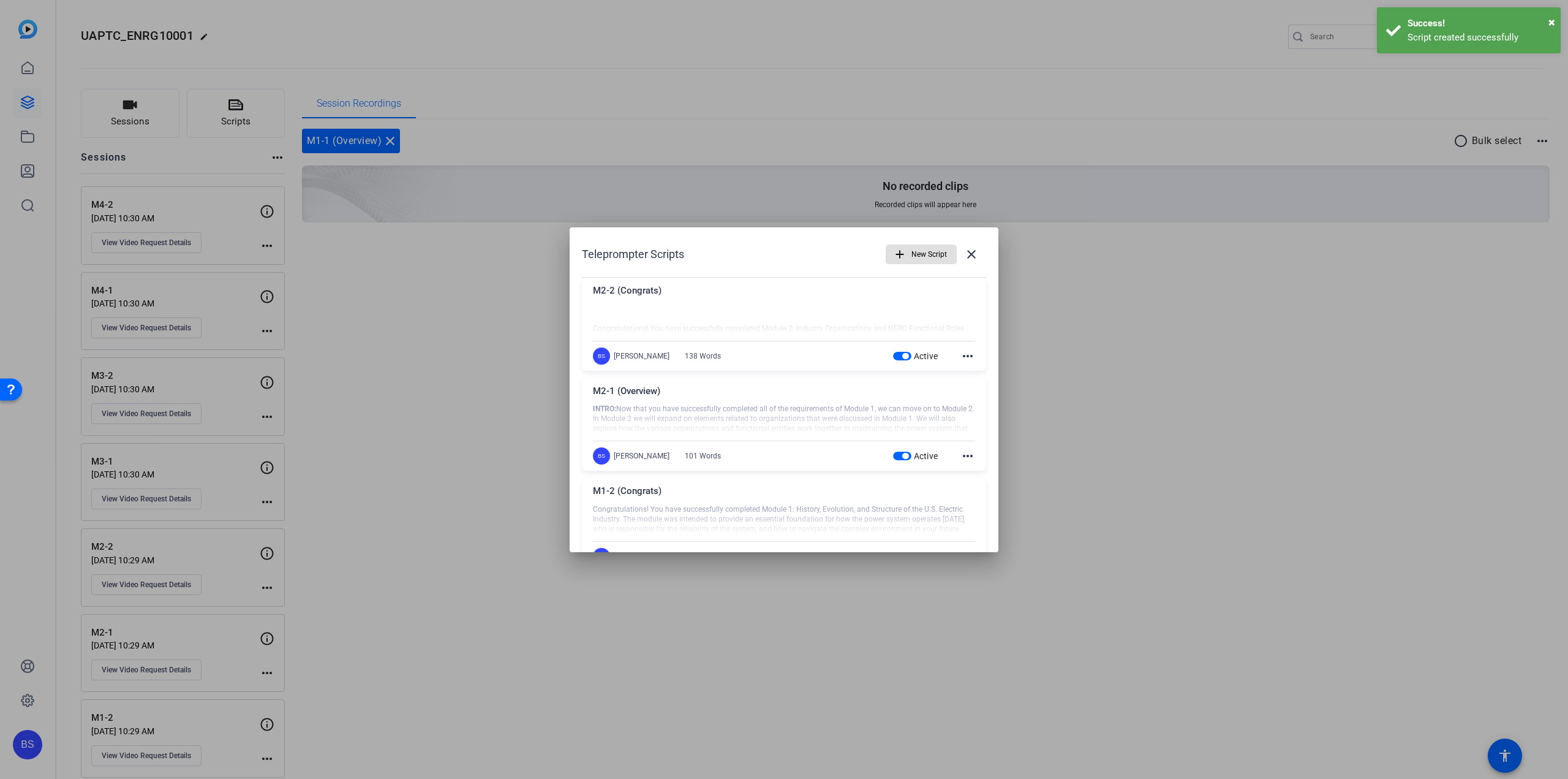
click at [912, 254] on span "New Script" at bounding box center [930, 254] width 36 height 24
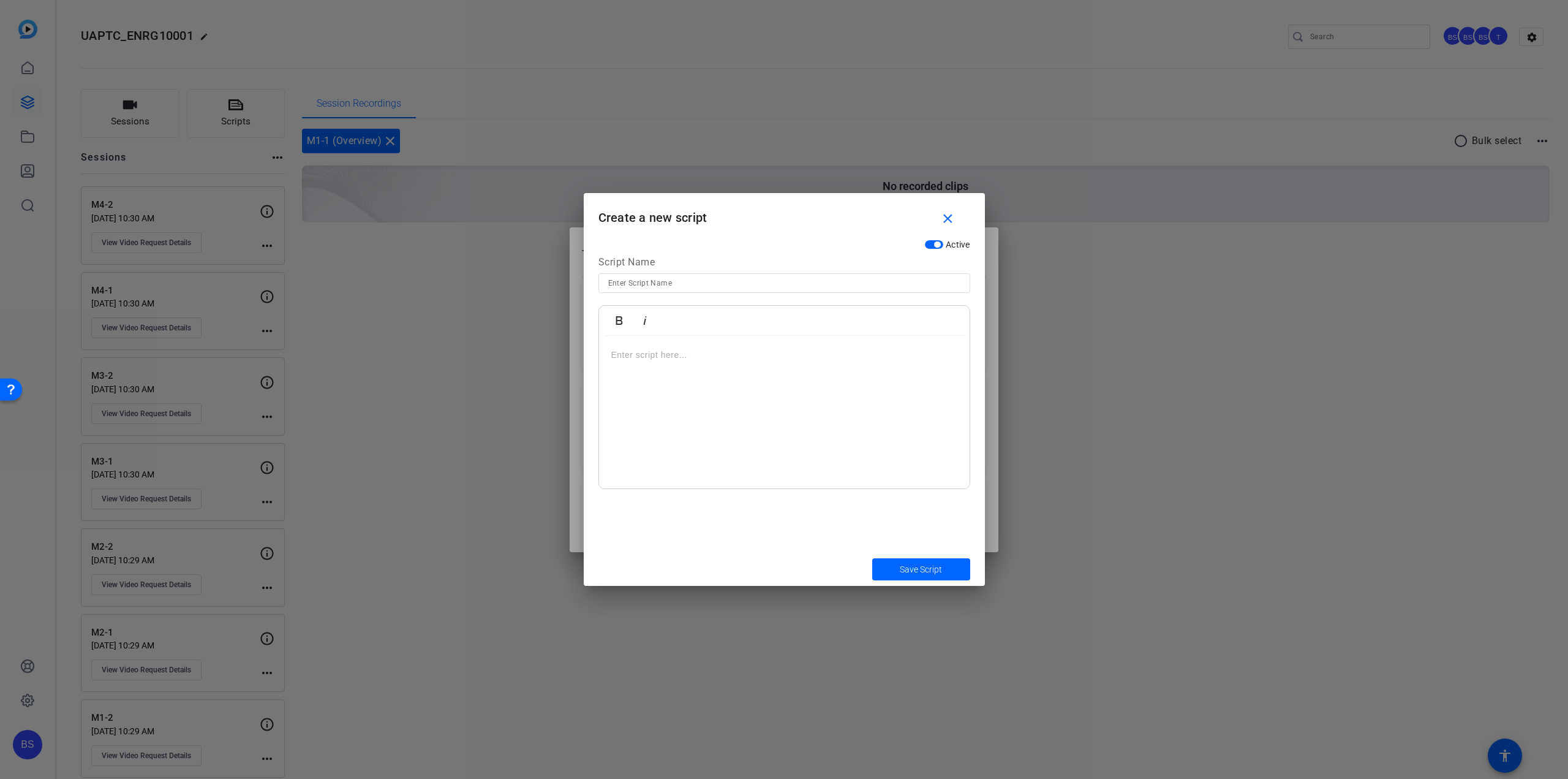
click at [659, 279] on input at bounding box center [784, 283] width 352 height 15
type input "M3-1 (Overview)"
click at [701, 357] on p at bounding box center [784, 355] width 346 height 14
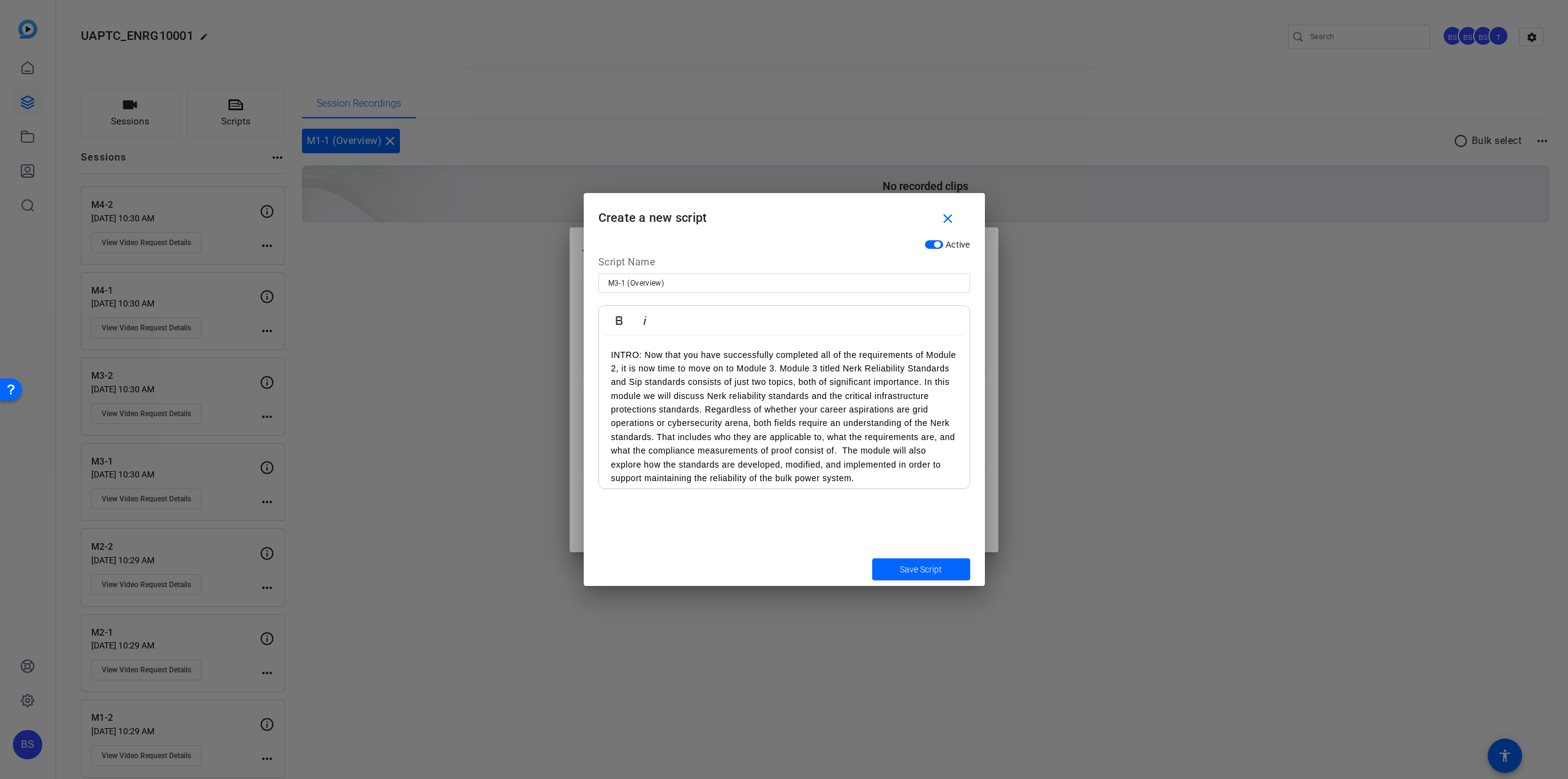
drag, startPoint x: 645, startPoint y: 352, endPoint x: 582, endPoint y: 347, distance: 63.2
click at [581, 349] on div "Teleprompter Scripts add New Script close M2-2 (Congrats) Congratulations! You …" at bounding box center [784, 390] width 1568 height 779
click at [618, 319] on icon "button" at bounding box center [619, 321] width 15 height 15
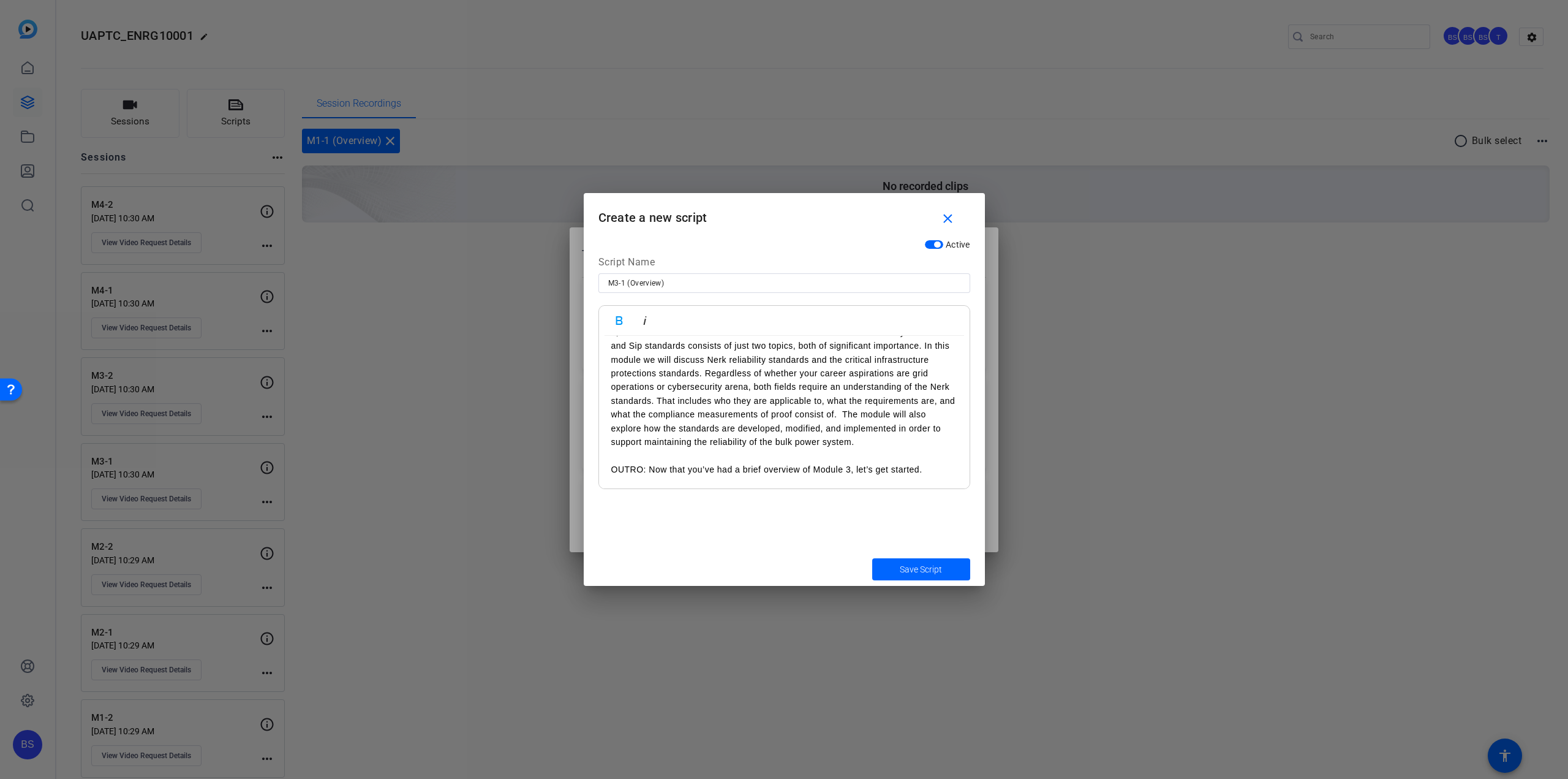
drag, startPoint x: 649, startPoint y: 467, endPoint x: 599, endPoint y: 467, distance: 50.0
click at [599, 467] on div "INTRO: Now that you have successfully completed all of the requirements of Modu…" at bounding box center [784, 394] width 371 height 189
click at [616, 318] on icon "button" at bounding box center [619, 321] width 6 height 9
click at [711, 362] on p "INTRO: Now that you have successfully completed all of the requirements of Modu…" at bounding box center [784, 380] width 346 height 137
click at [917, 569] on span "Save Script" at bounding box center [921, 570] width 42 height 13
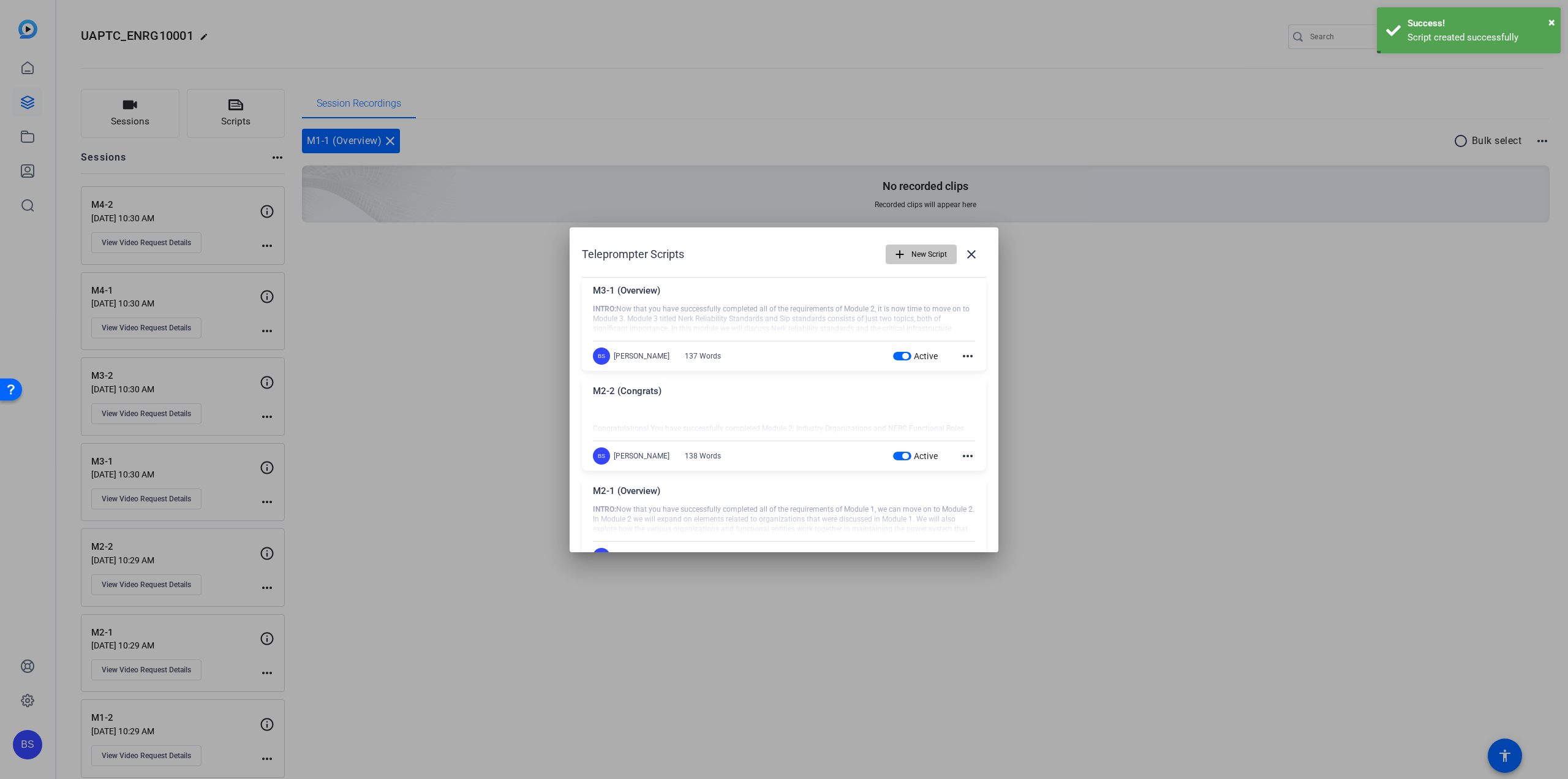
click at [932, 254] on span "New Script" at bounding box center [930, 254] width 36 height 24
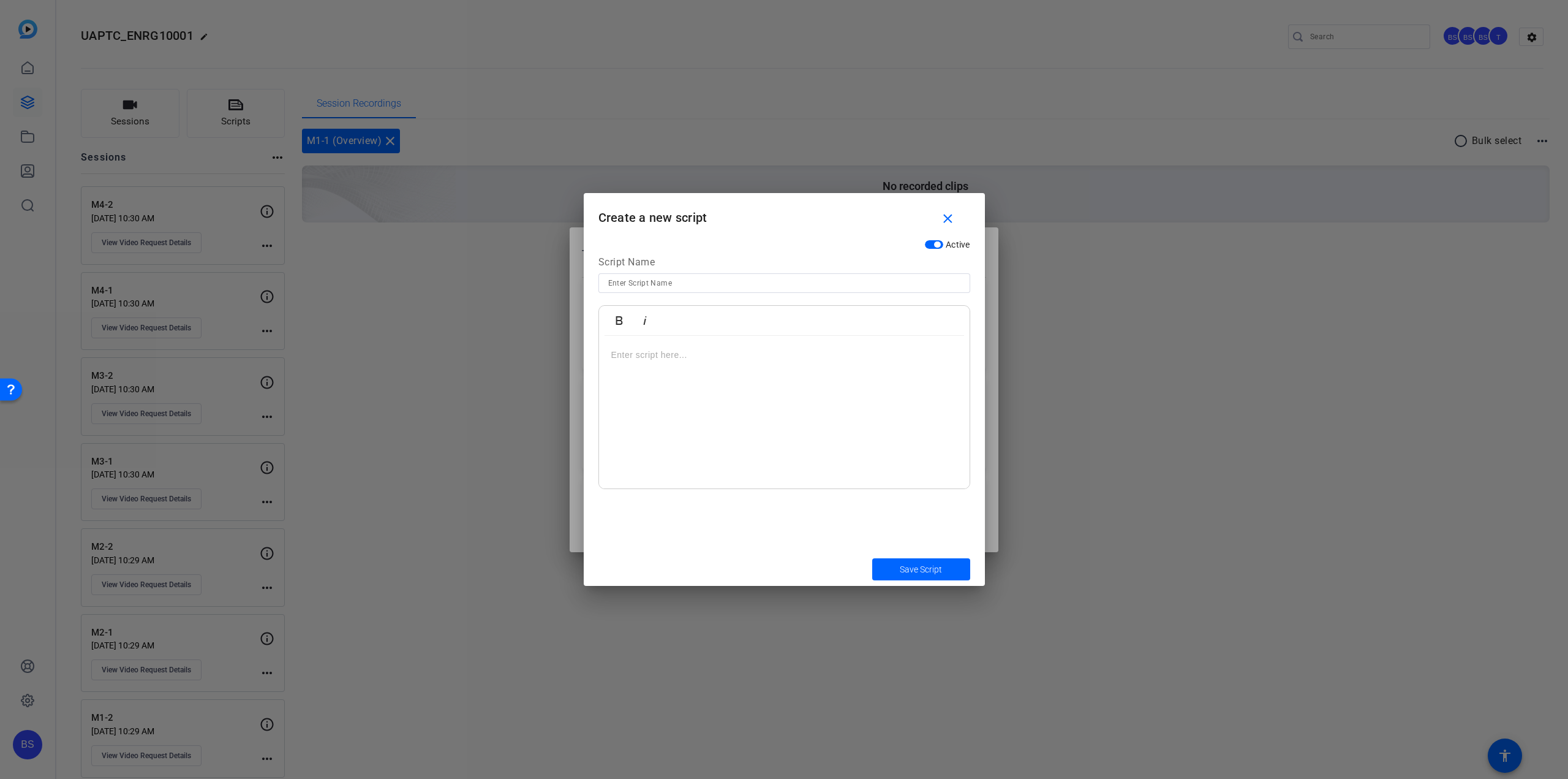
click at [754, 282] on input at bounding box center [784, 283] width 352 height 15
type input "M3-2 (Congrats)"
click at [707, 349] on p at bounding box center [784, 355] width 346 height 14
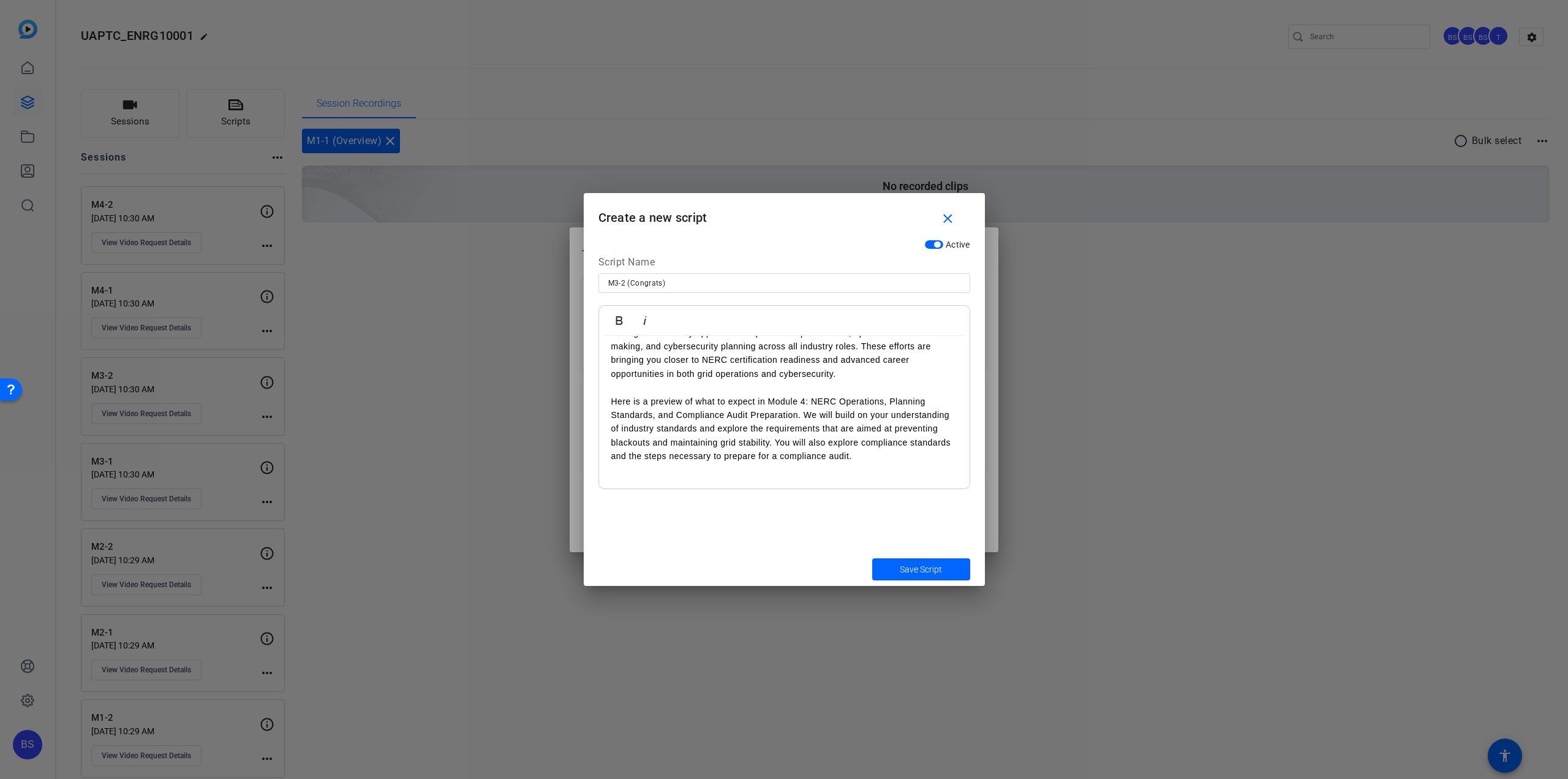
scroll to position [0, 0]
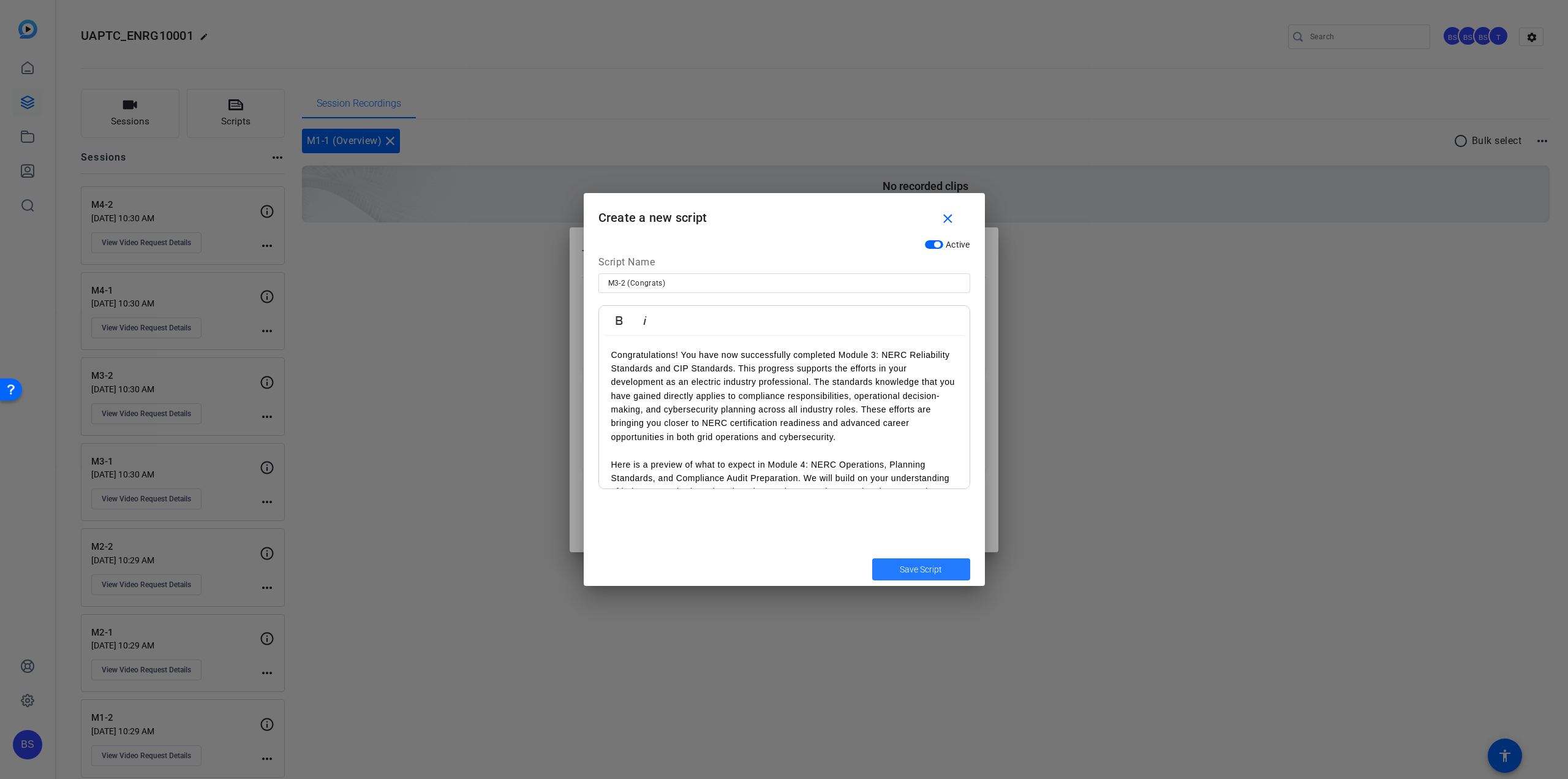
click at [920, 575] on span "Save Script" at bounding box center [921, 570] width 42 height 13
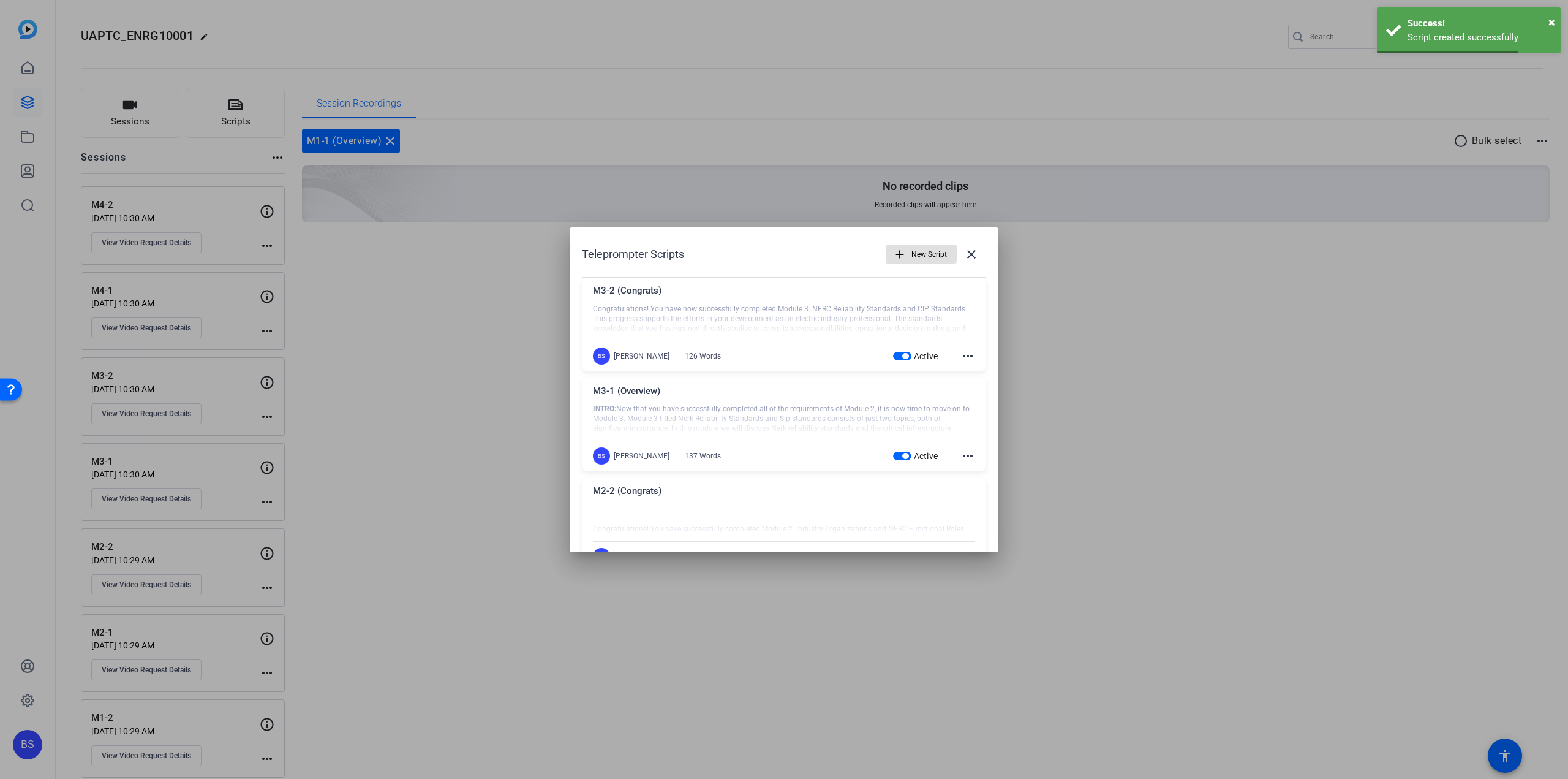
click at [922, 251] on span "New Script" at bounding box center [930, 254] width 36 height 24
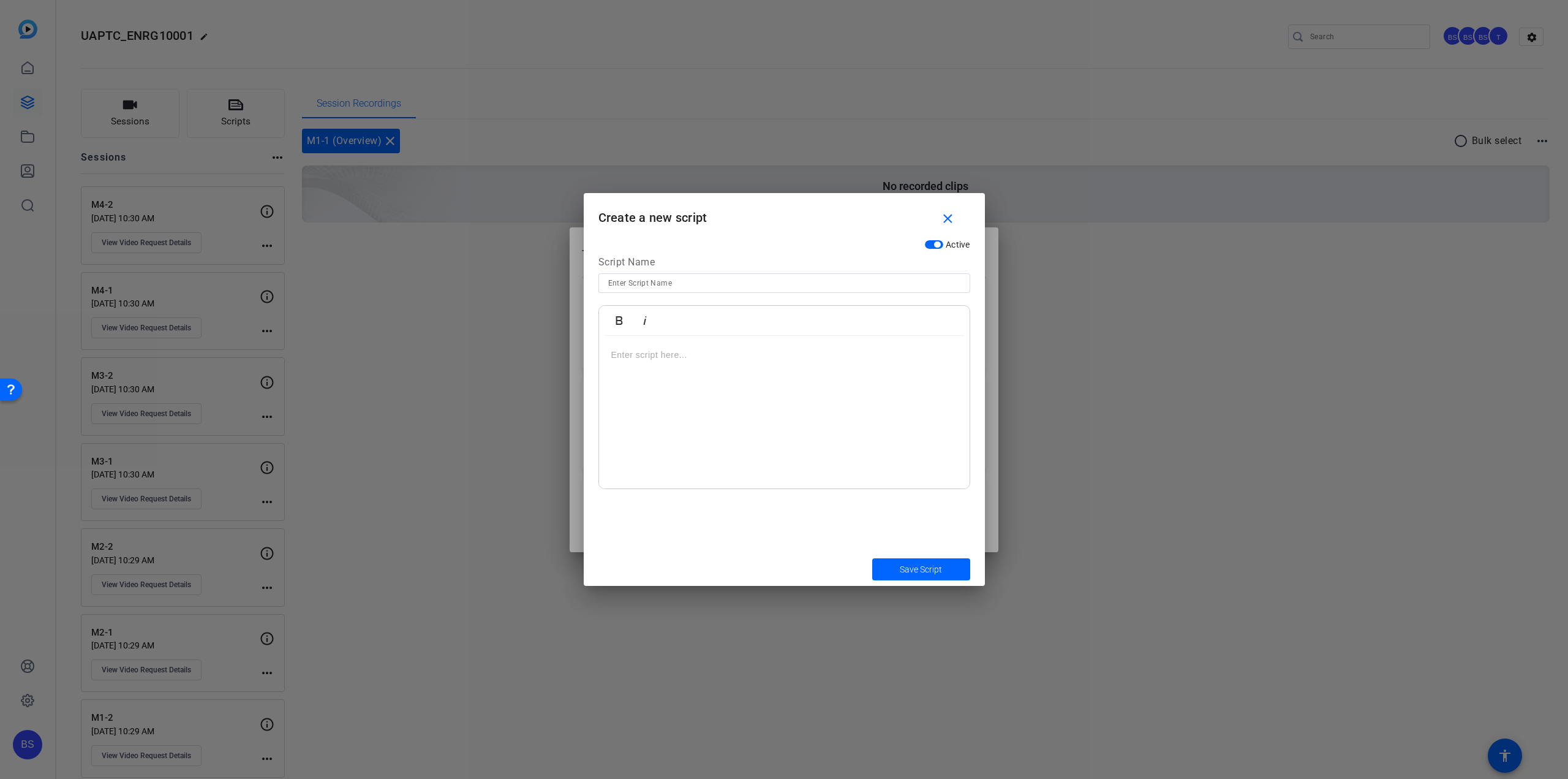
click at [682, 345] on div at bounding box center [784, 412] width 371 height 153
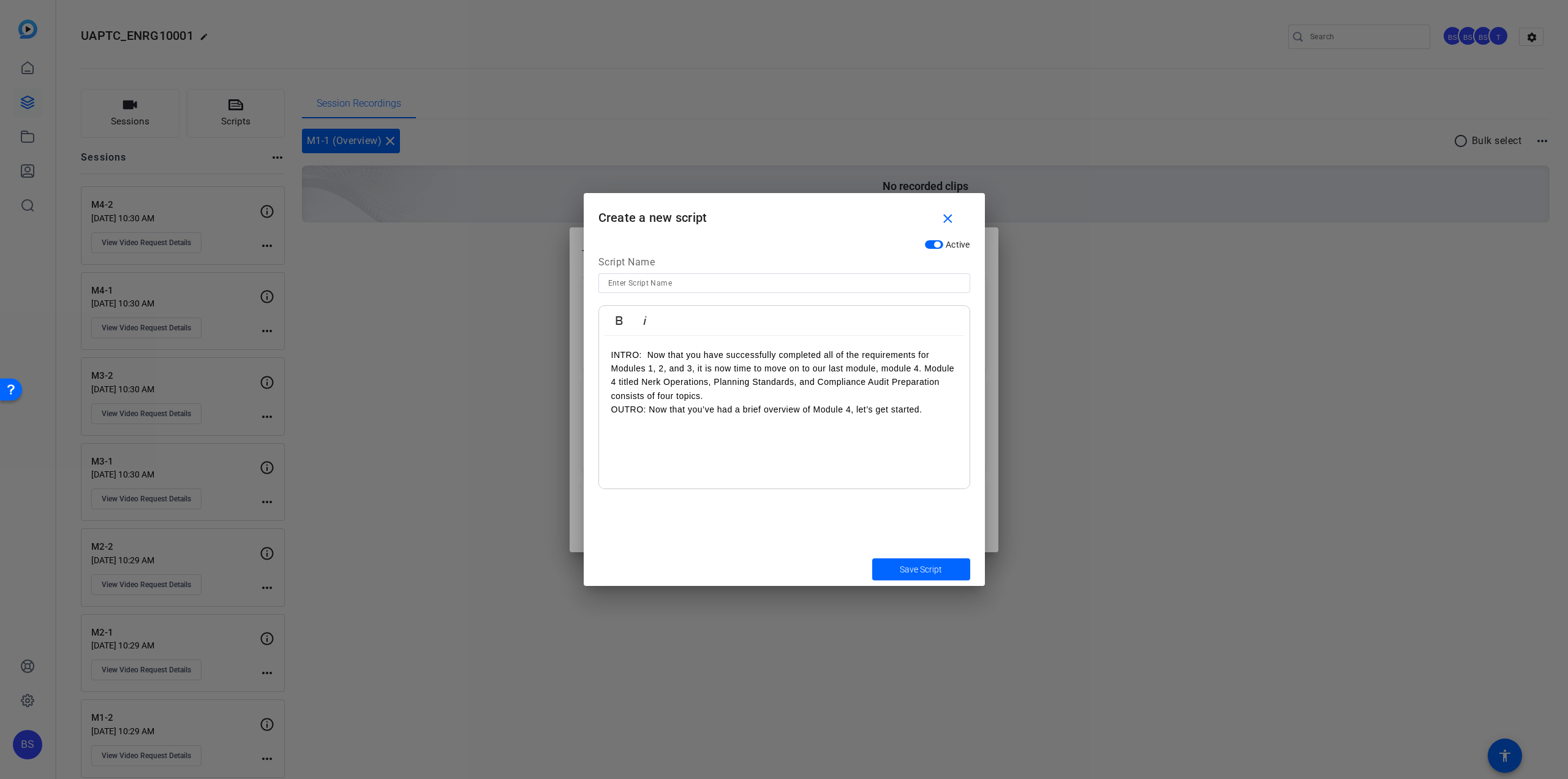
drag, startPoint x: 643, startPoint y: 352, endPoint x: 608, endPoint y: 354, distance: 35.1
click at [608, 354] on div "INTRO: Now that you have successfully completed all of the requirements for Mod…" at bounding box center [784, 412] width 371 height 153
drag, startPoint x: 648, startPoint y: 410, endPoint x: 607, endPoint y: 408, distance: 41.0
click at [608, 408] on div "INTRO: Now that you have successfully completed all of the requirements for Mod…" at bounding box center [784, 412] width 371 height 153
click at [724, 396] on p "INTRO: Now that you have successfully completed all of the requirements for Mod…" at bounding box center [784, 376] width 346 height 55
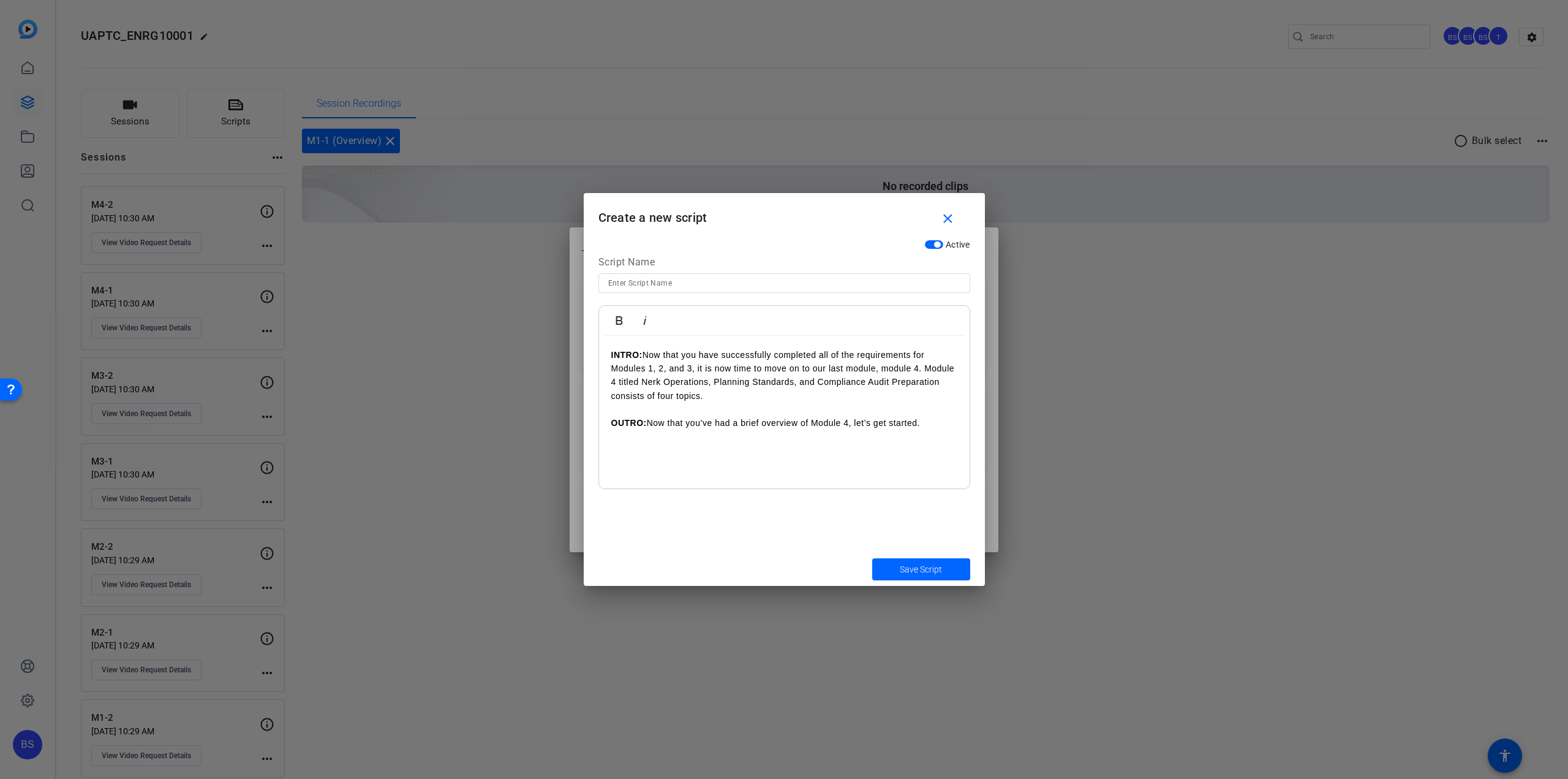
click at [632, 274] on div at bounding box center [784, 283] width 352 height 19
click at [660, 289] on input at bounding box center [784, 283] width 352 height 15
type input "M4-1 (Overview)"
click at [917, 564] on span "Save Script" at bounding box center [921, 570] width 42 height 13
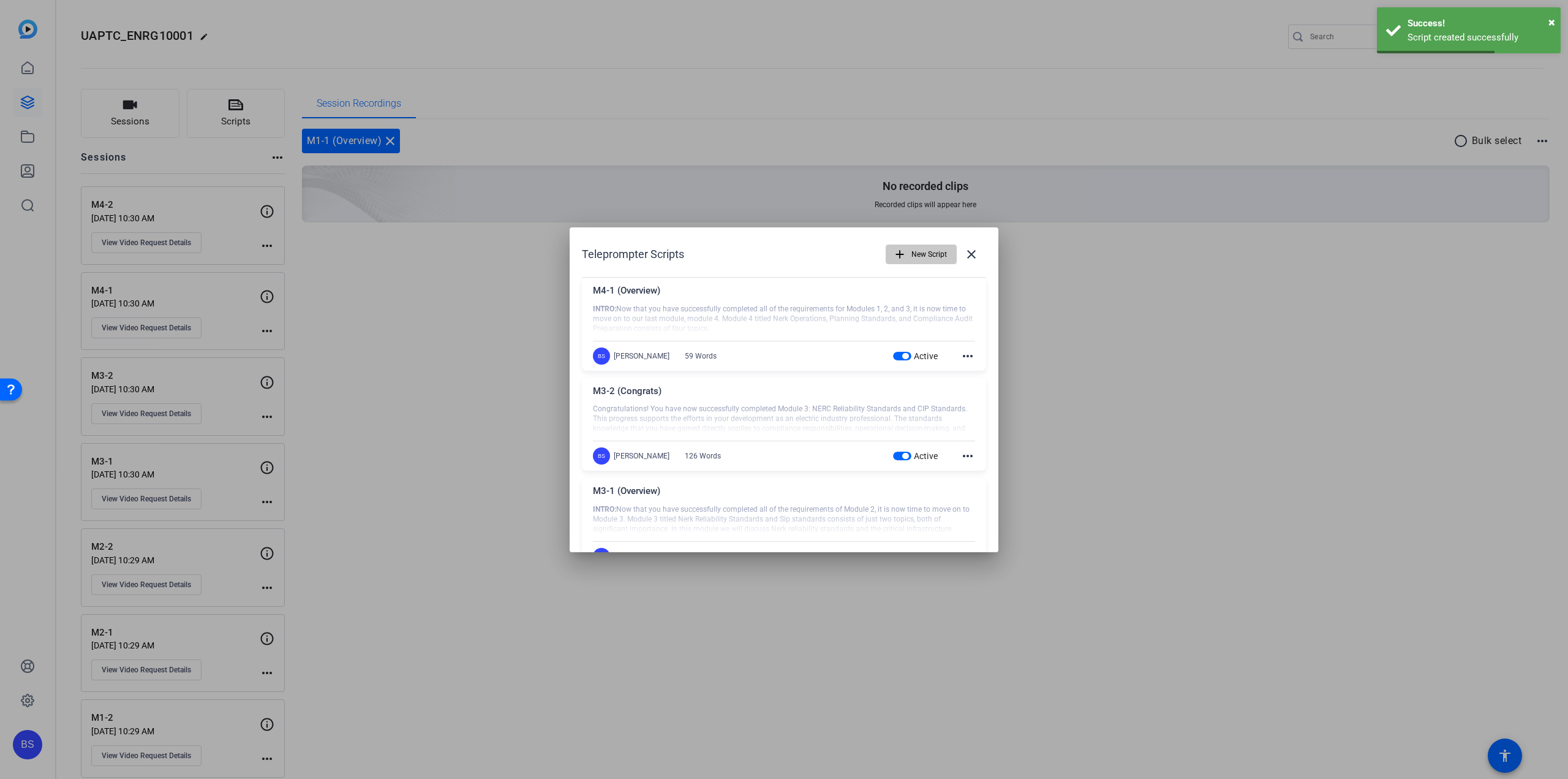
click at [925, 256] on span "New Script" at bounding box center [930, 254] width 36 height 24
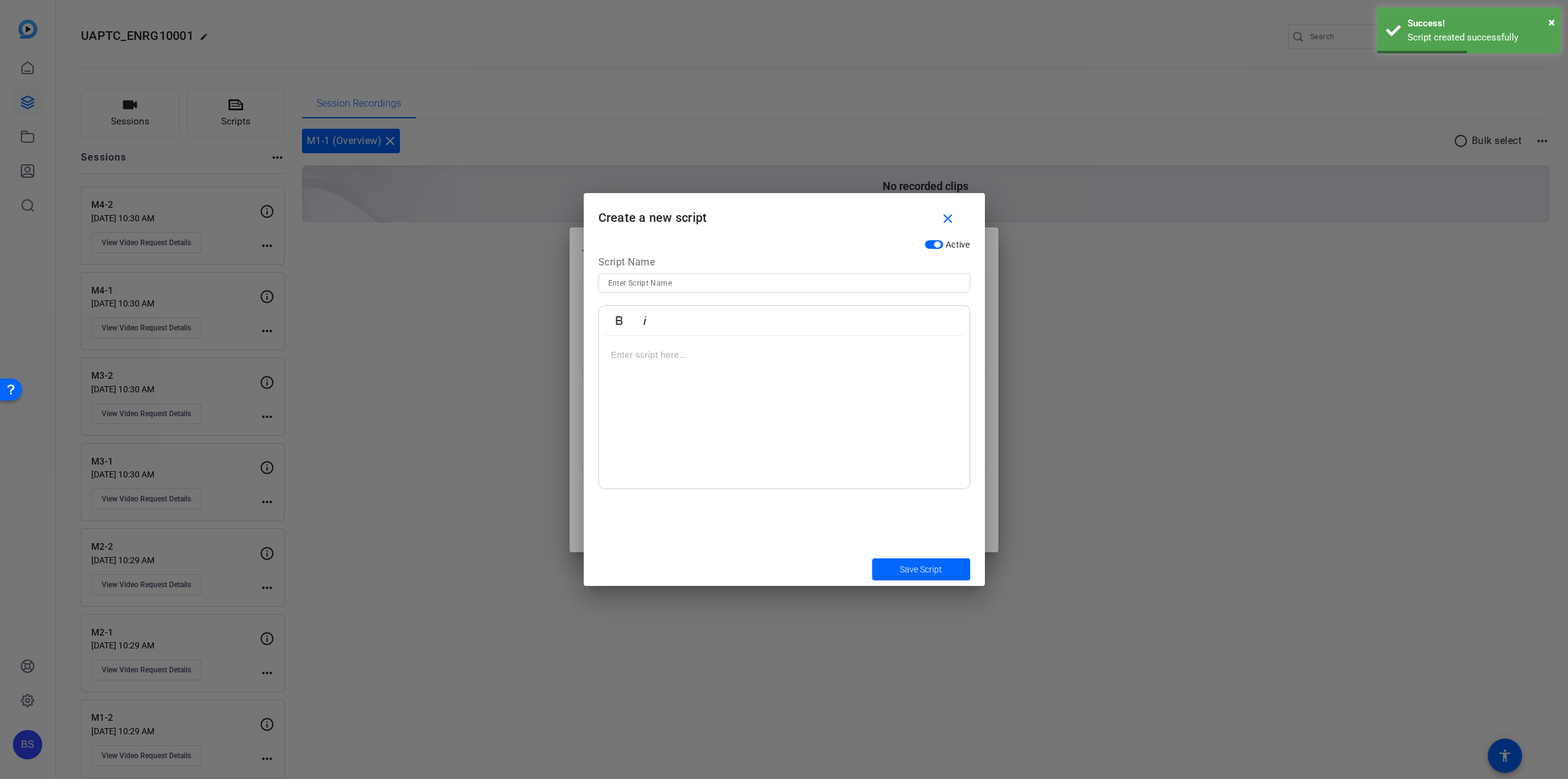
click at [702, 278] on input at bounding box center [784, 283] width 352 height 15
type input "M4-2 (Congrats)"
click at [707, 361] on p at bounding box center [784, 355] width 346 height 14
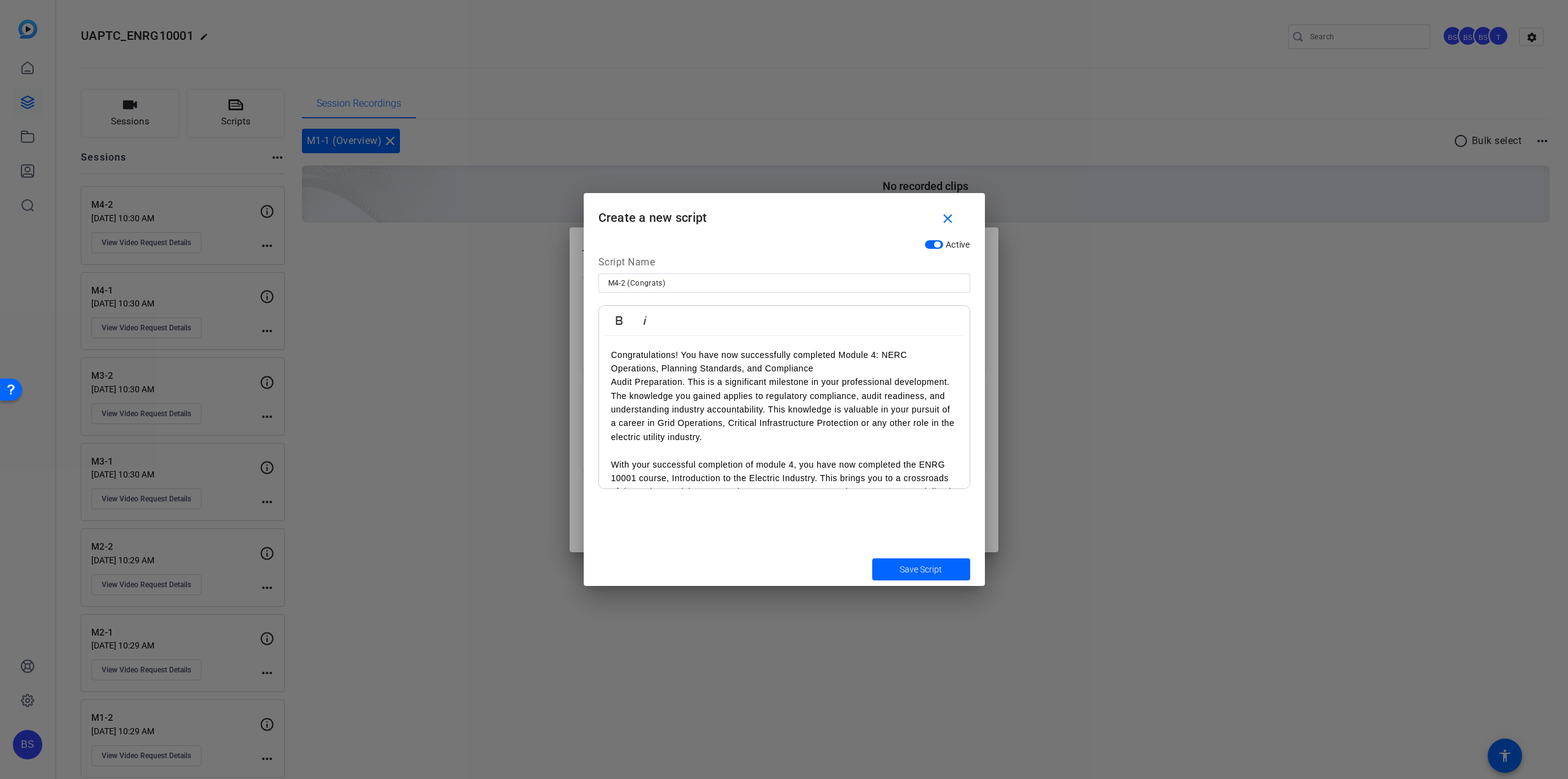
click at [822, 368] on p "Congratulations! You have now successfully completed Module 4: NERC Operations,…" at bounding box center [784, 362] width 346 height 28
click at [917, 570] on span "Save Script" at bounding box center [921, 570] width 42 height 13
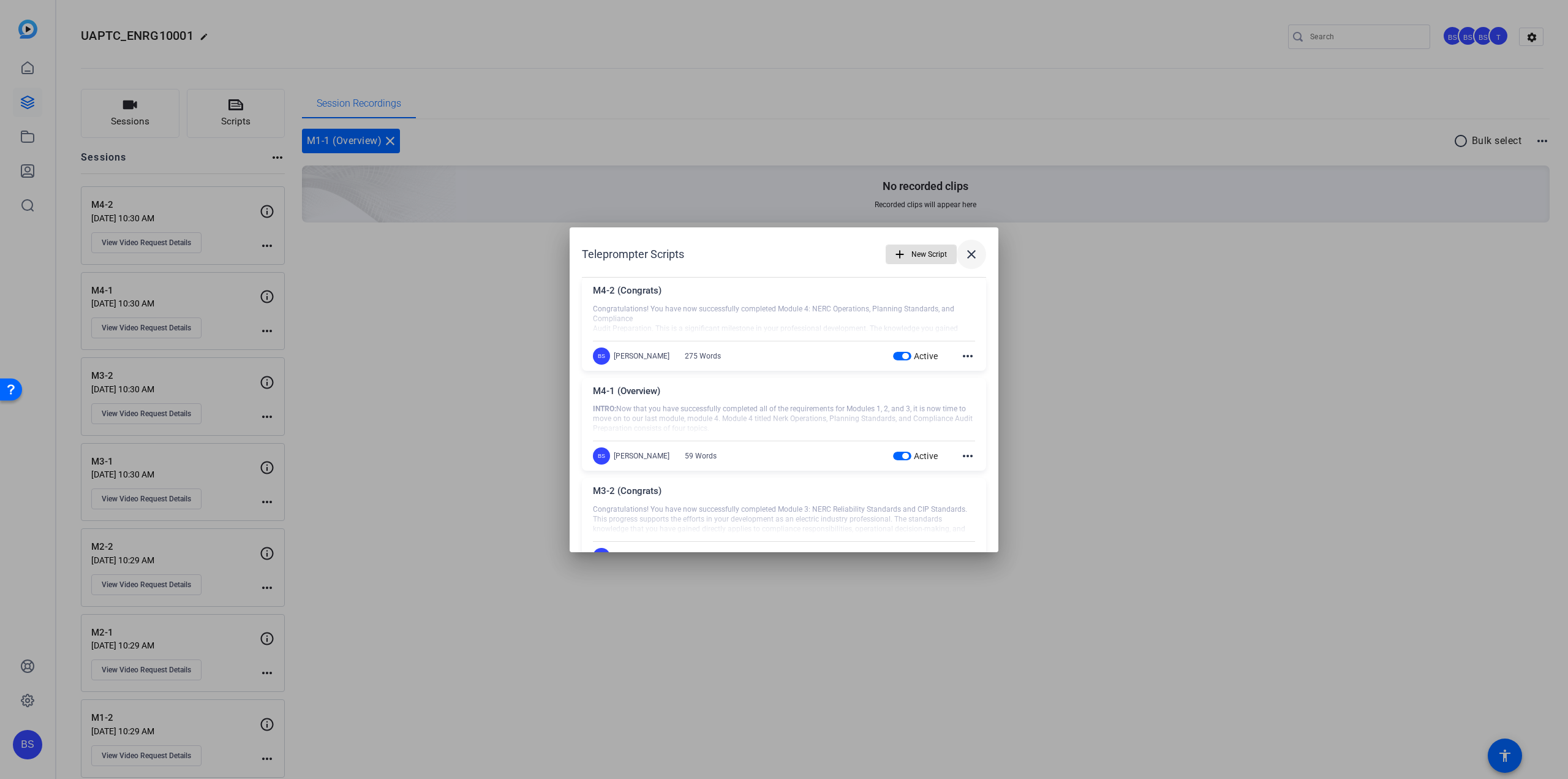
click at [968, 250] on mat-icon "close" at bounding box center [972, 254] width 15 height 15
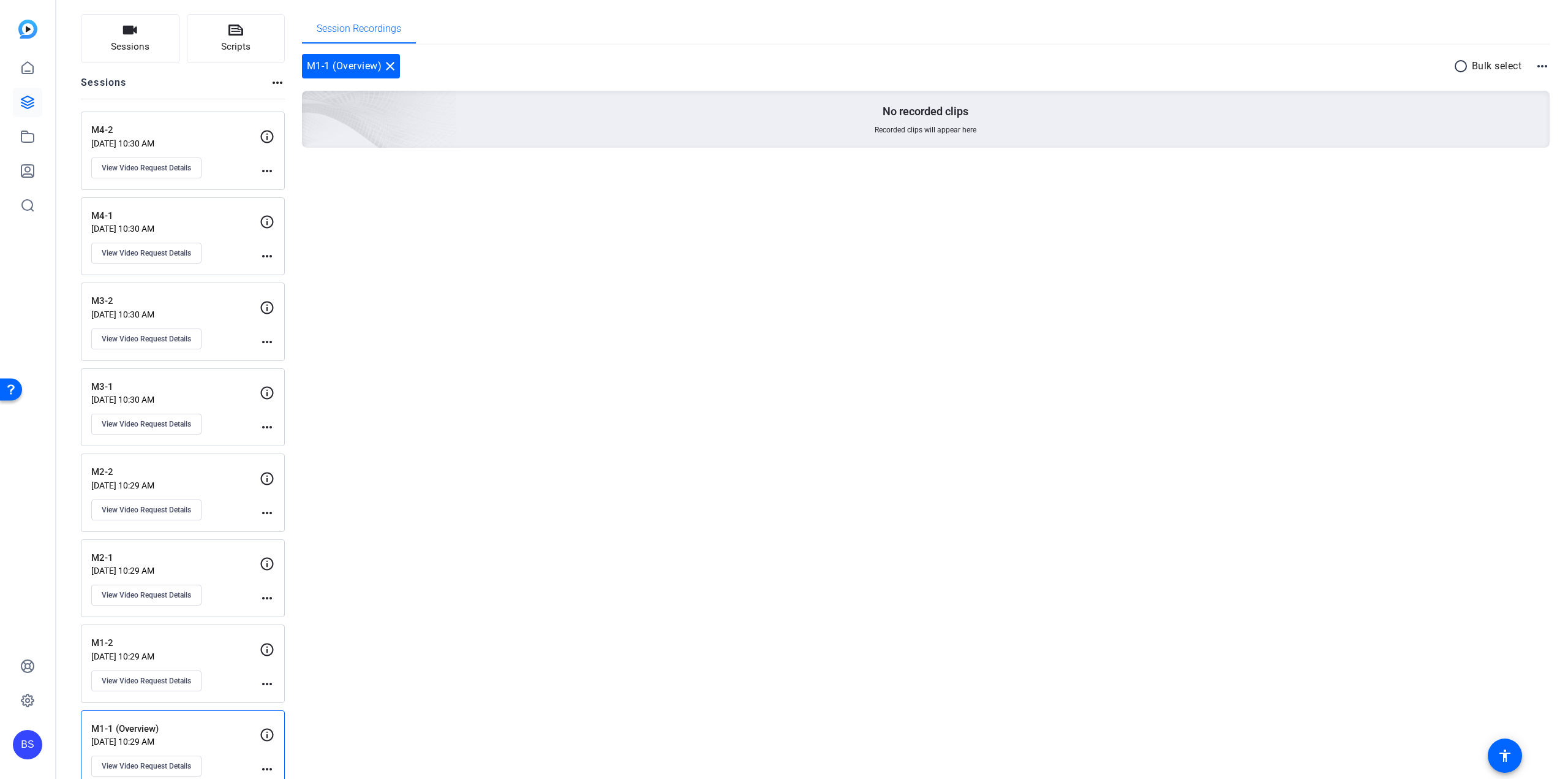
scroll to position [176, 0]
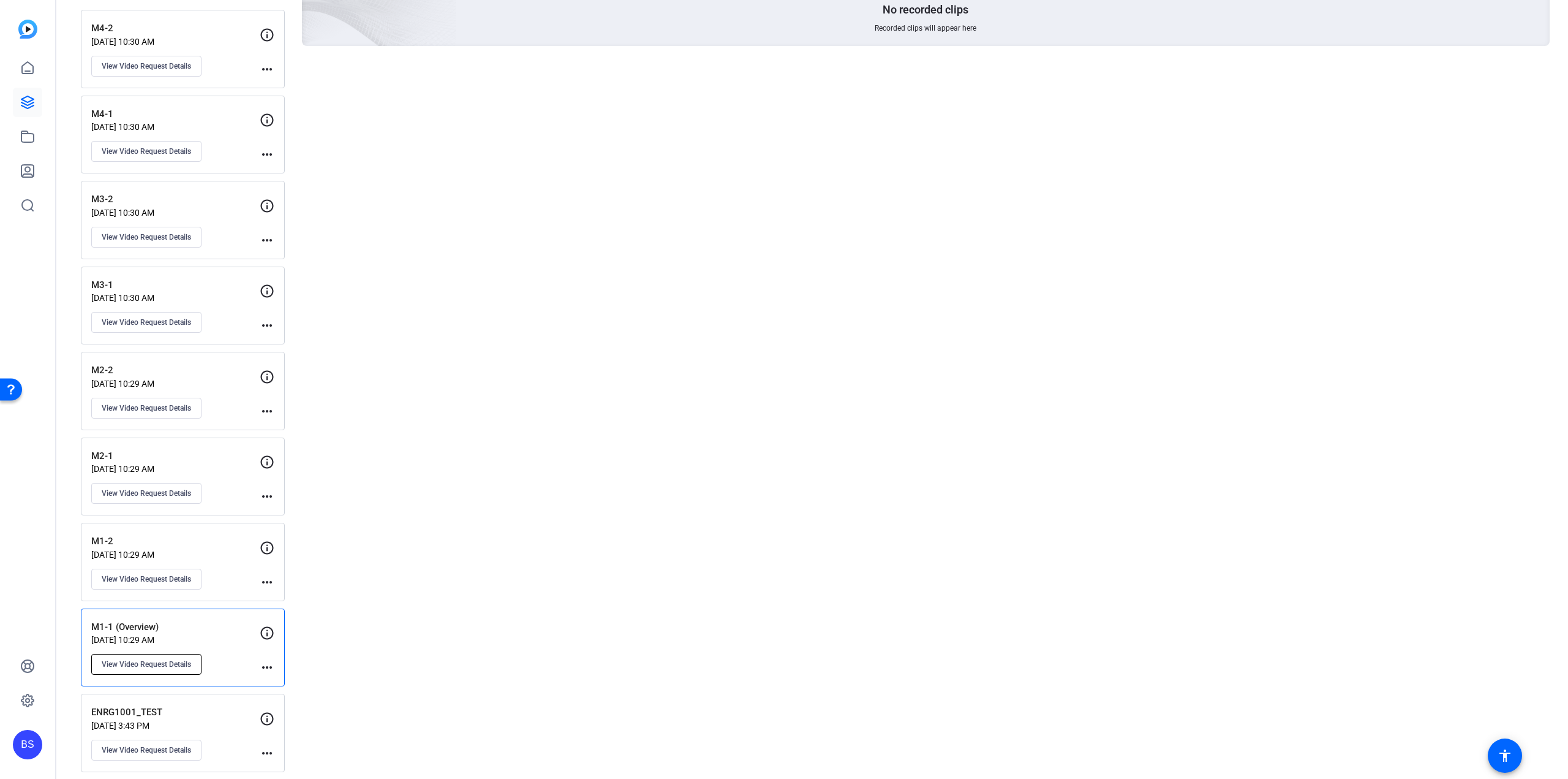
click at [189, 660] on span "View Video Request Details" at bounding box center [146, 665] width 89 height 10
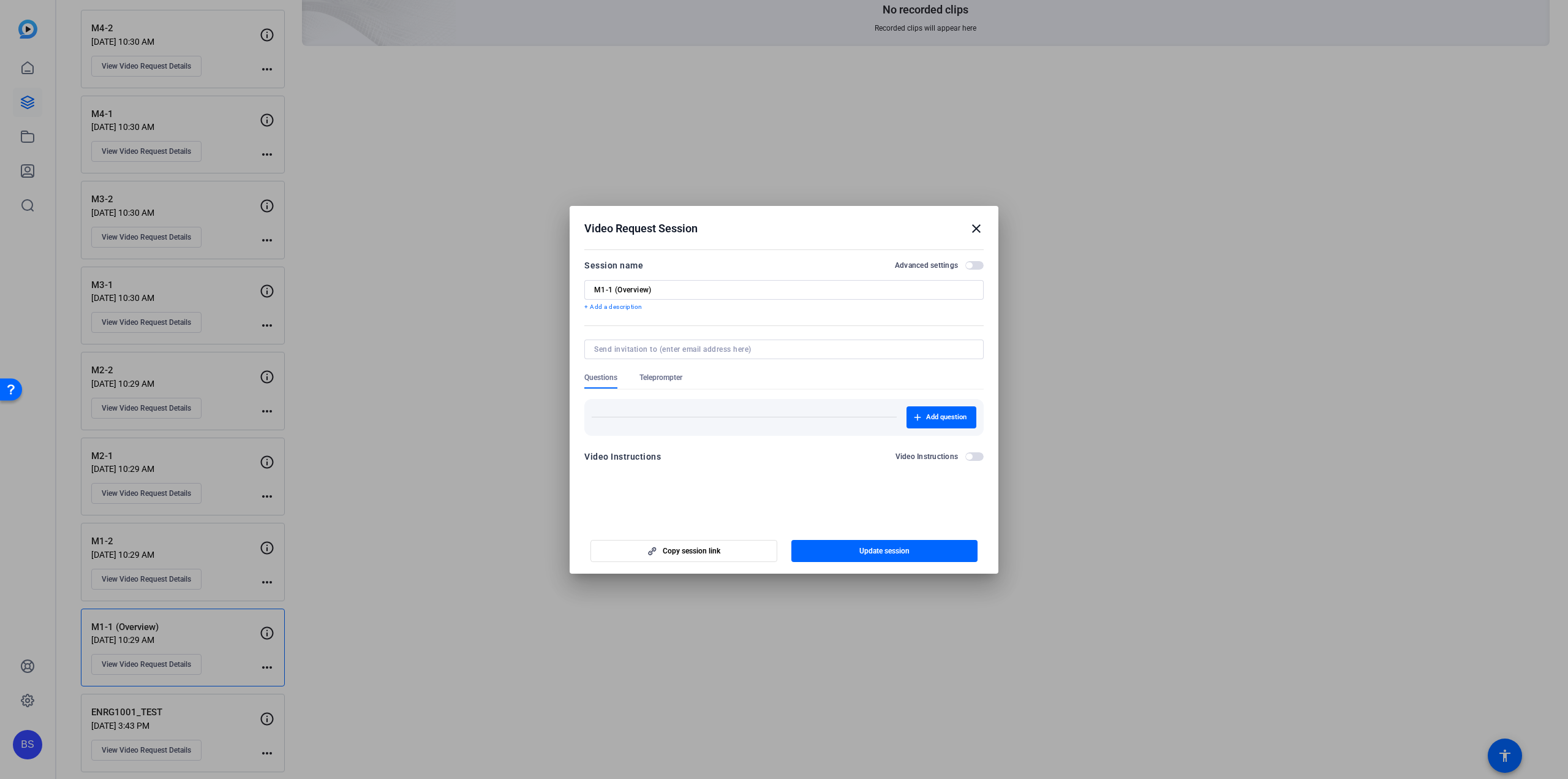
click at [672, 381] on span "Teleprompter" at bounding box center [660, 377] width 43 height 10
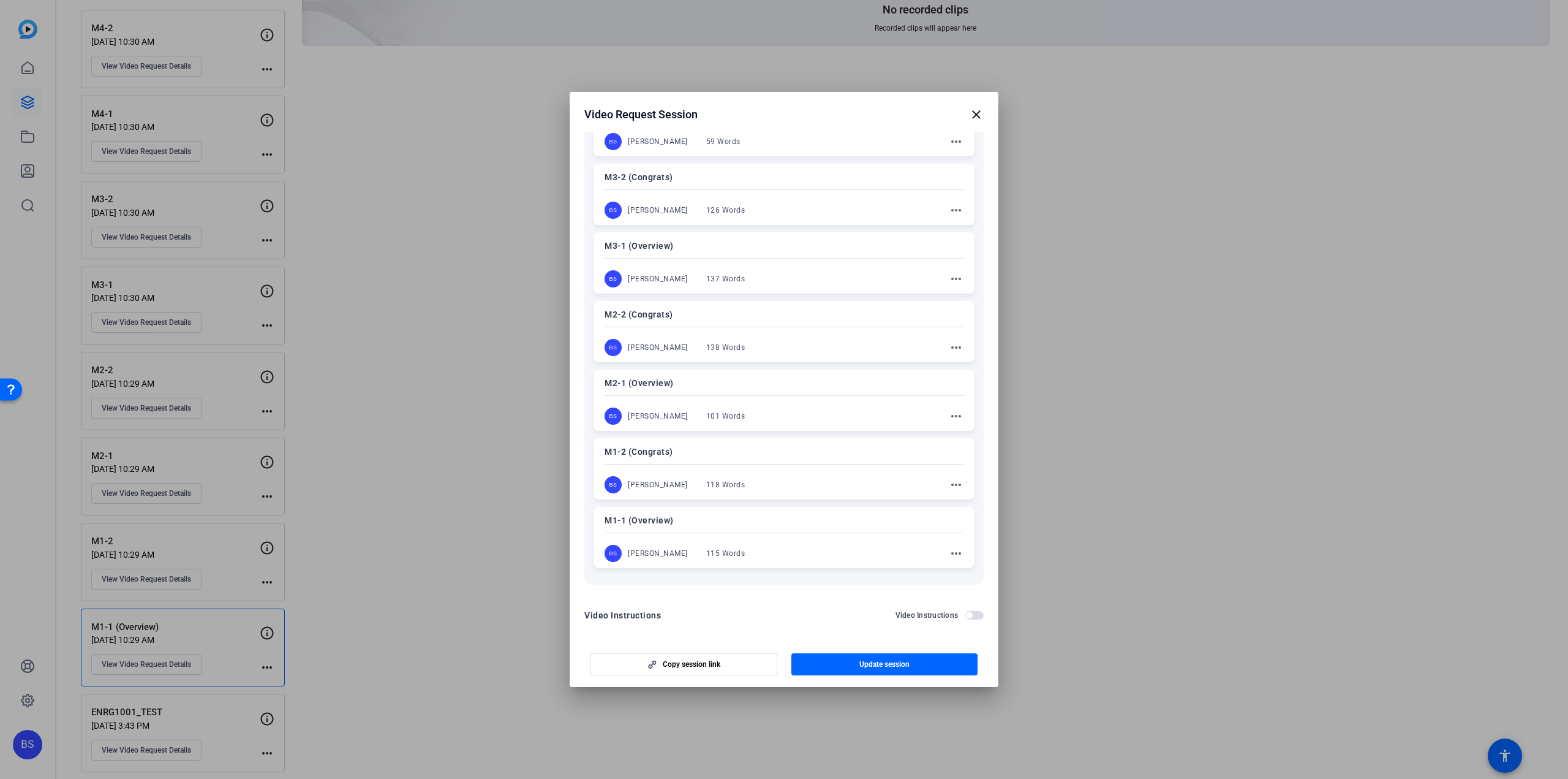
scroll to position [301, 0]
click at [625, 510] on p "M1-1 (Overview)" at bounding box center [784, 517] width 359 height 15
click at [952, 545] on mat-icon "more_horiz" at bounding box center [956, 551] width 15 height 15
click at [834, 525] on div at bounding box center [784, 390] width 1568 height 779
drag, startPoint x: 697, startPoint y: 525, endPoint x: 664, endPoint y: 519, distance: 33.5
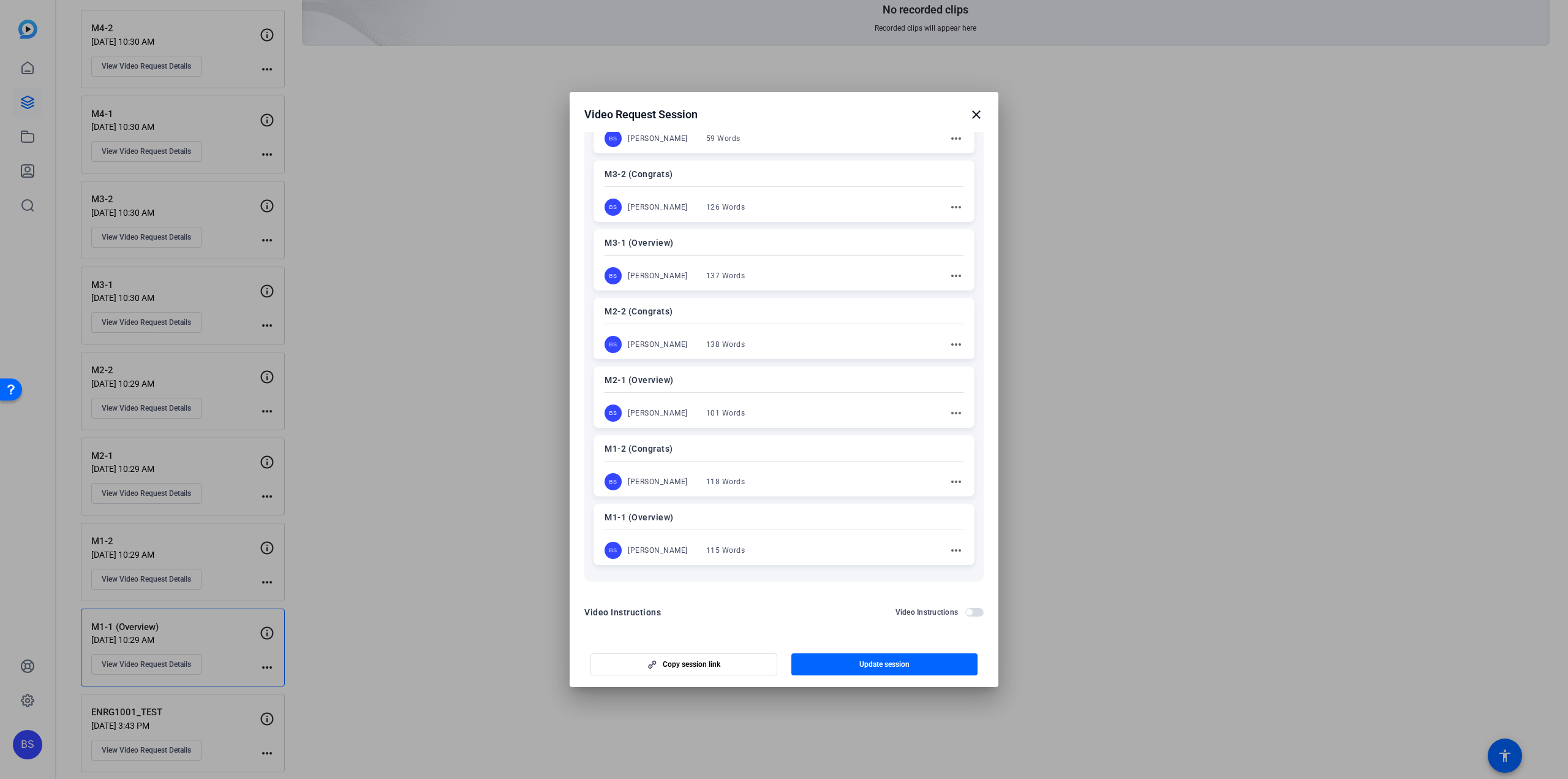
click at [697, 525] on div "M1-1 (Overview) BS Brian Sly 115 Words more_horiz" at bounding box center [784, 535] width 381 height 62
click at [649, 515] on p "M1-1 (Overview)" at bounding box center [784, 518] width 358 height 15
click at [704, 514] on p "M1-1 (Overview)" at bounding box center [784, 517] width 359 height 15
click at [852, 659] on span "button" at bounding box center [885, 664] width 187 height 29
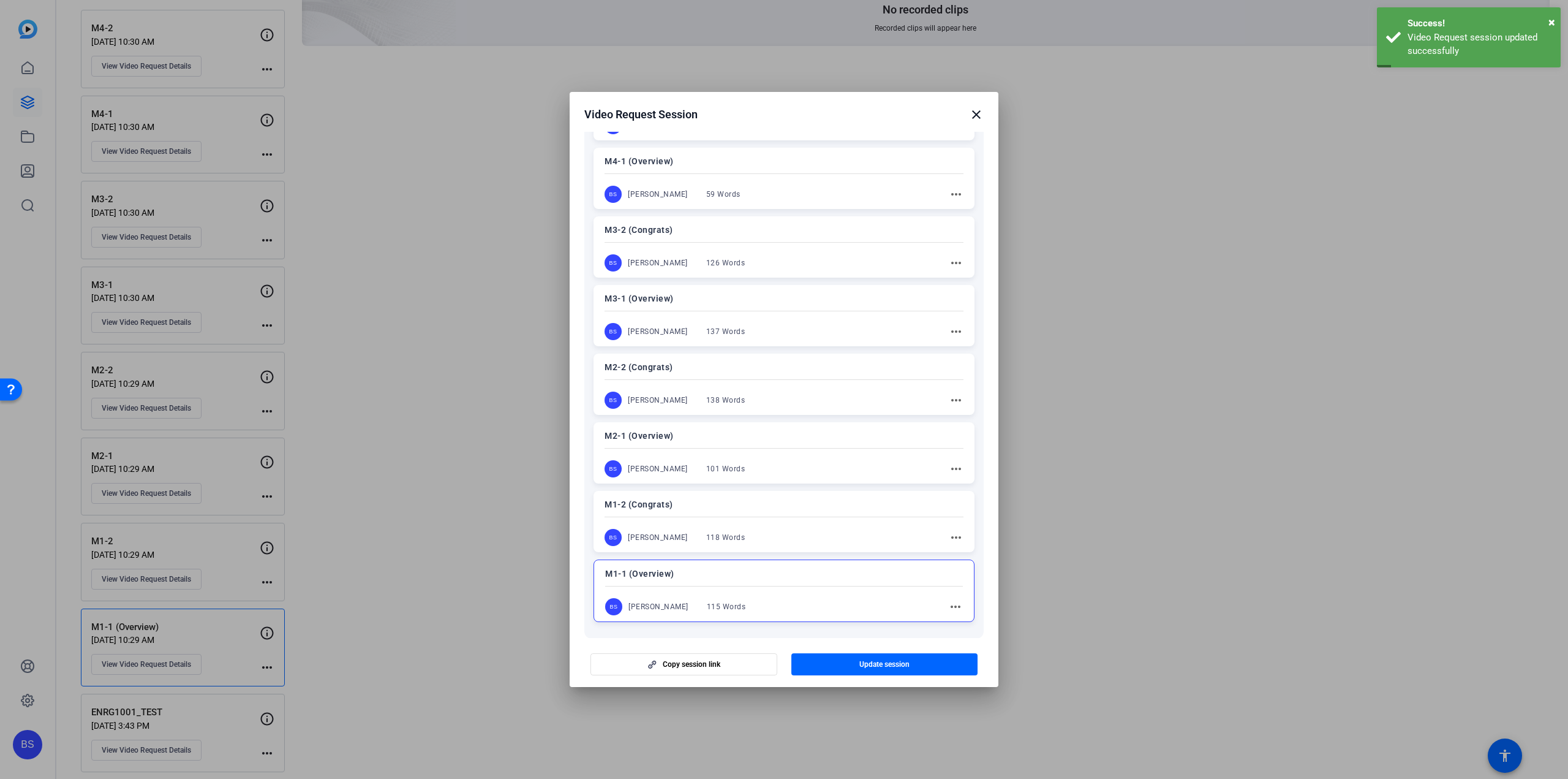
scroll to position [302, 0]
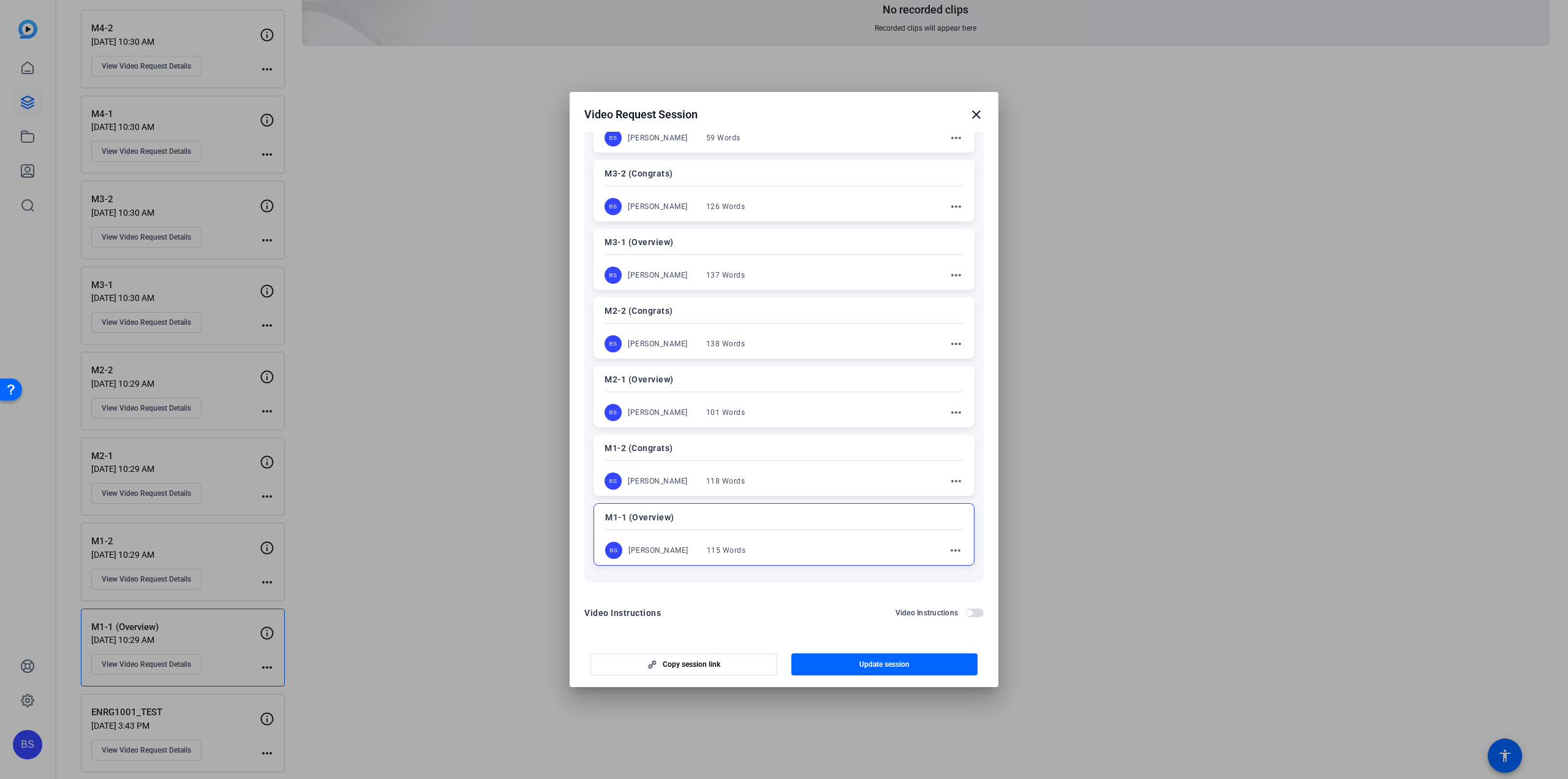
click at [969, 611] on span "button" at bounding box center [974, 613] width 19 height 9
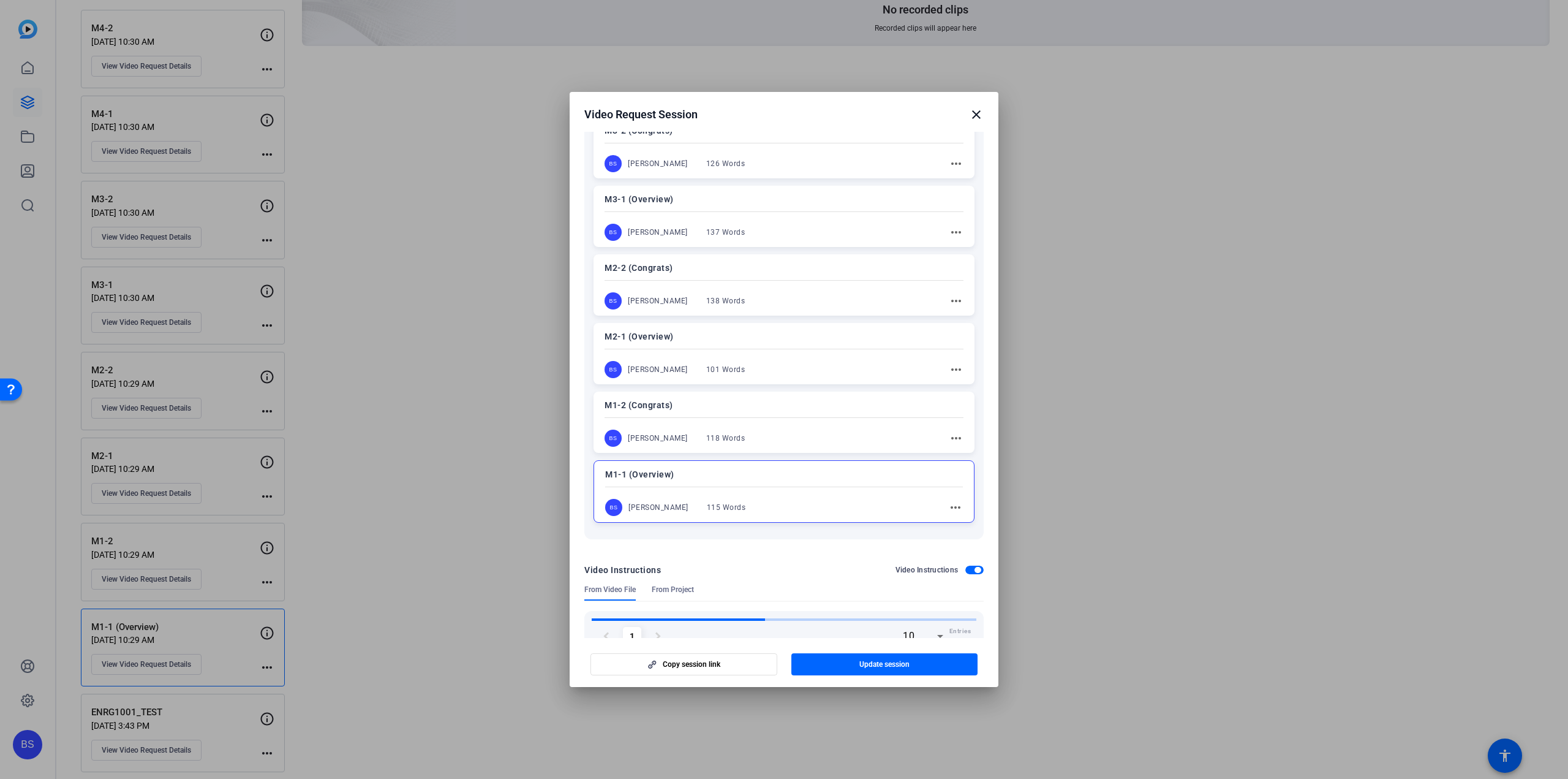
scroll to position [377, 0]
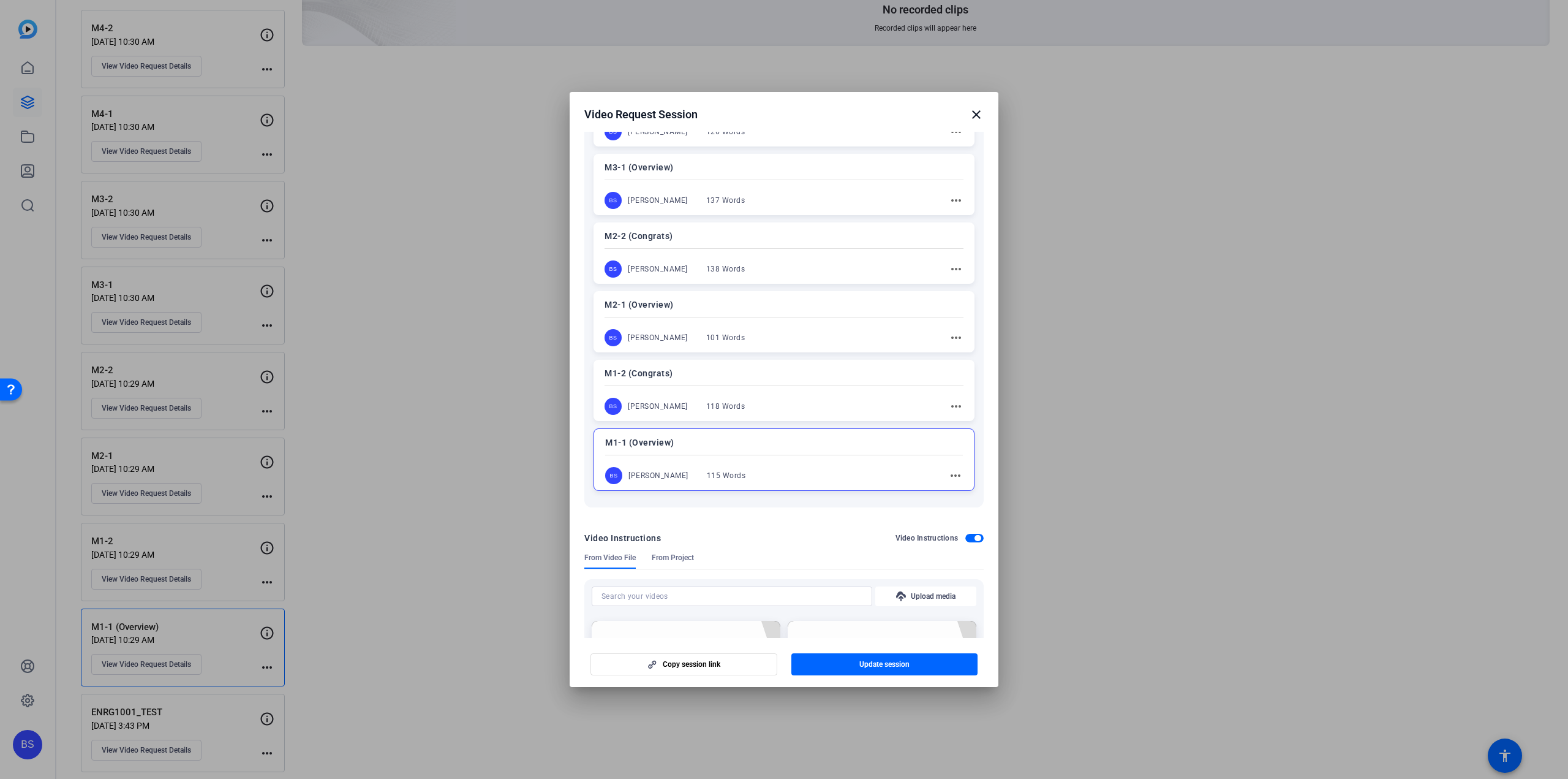
click at [967, 535] on span "button" at bounding box center [974, 538] width 19 height 9
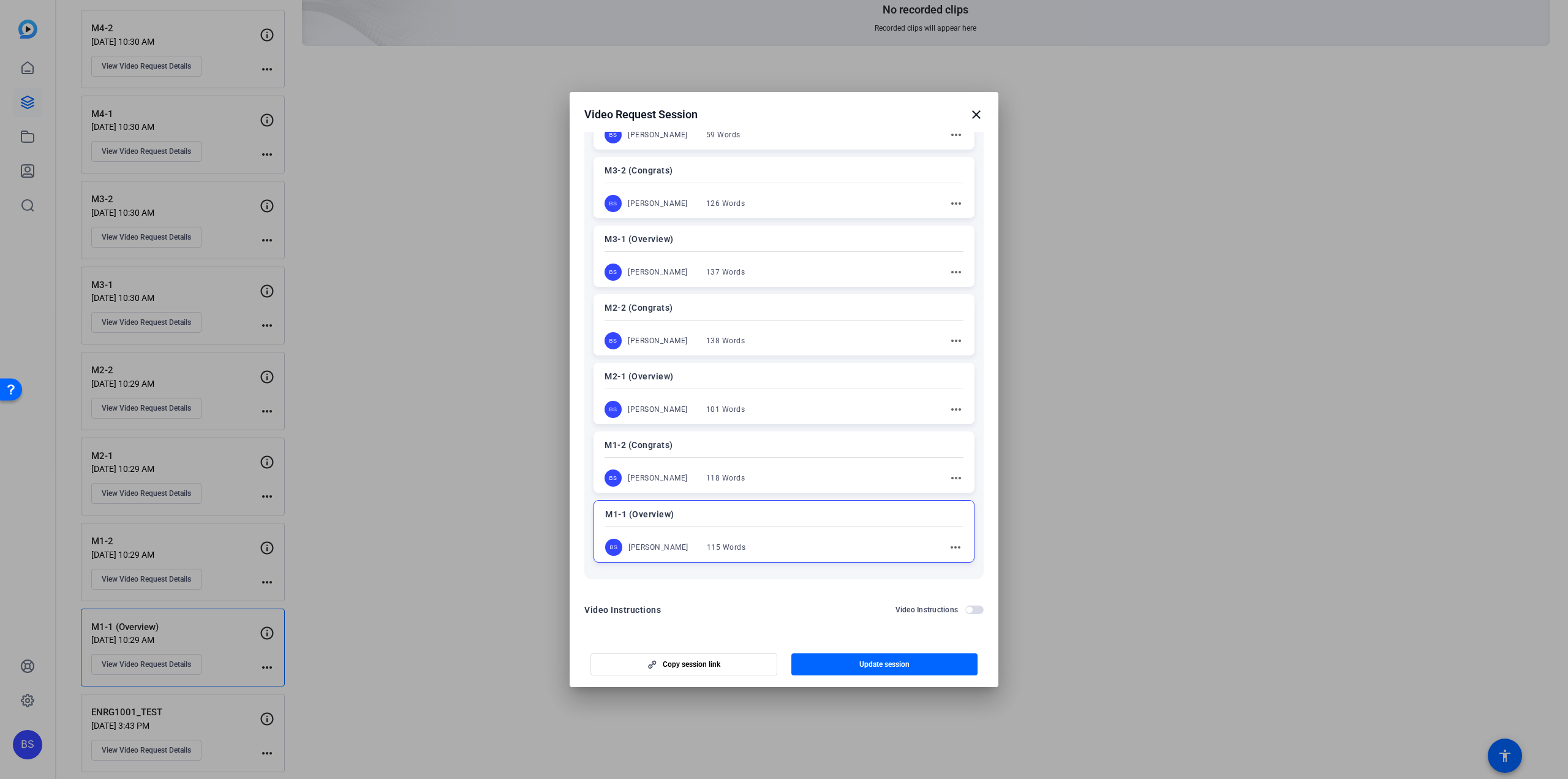
scroll to position [302, 0]
click at [206, 553] on div at bounding box center [784, 390] width 1568 height 779
click at [973, 116] on mat-icon "close" at bounding box center [977, 114] width 15 height 15
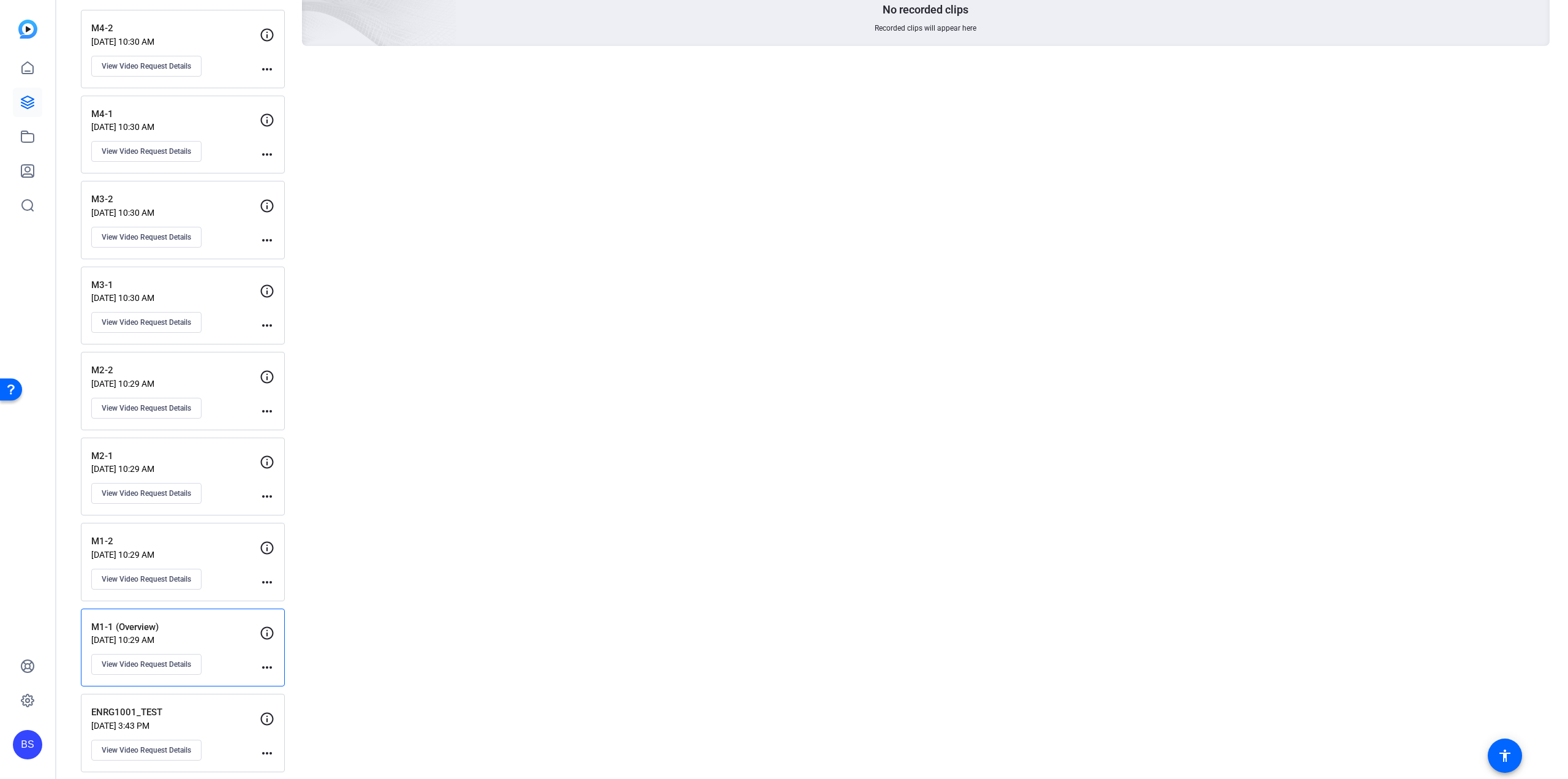
click at [215, 535] on p "M1-2" at bounding box center [176, 541] width 169 height 14
click at [268, 577] on mat-icon "more_horiz" at bounding box center [267, 582] width 15 height 15
click at [169, 570] on div at bounding box center [784, 390] width 1568 height 779
click at [157, 575] on span "View Video Request Details" at bounding box center [146, 579] width 89 height 10
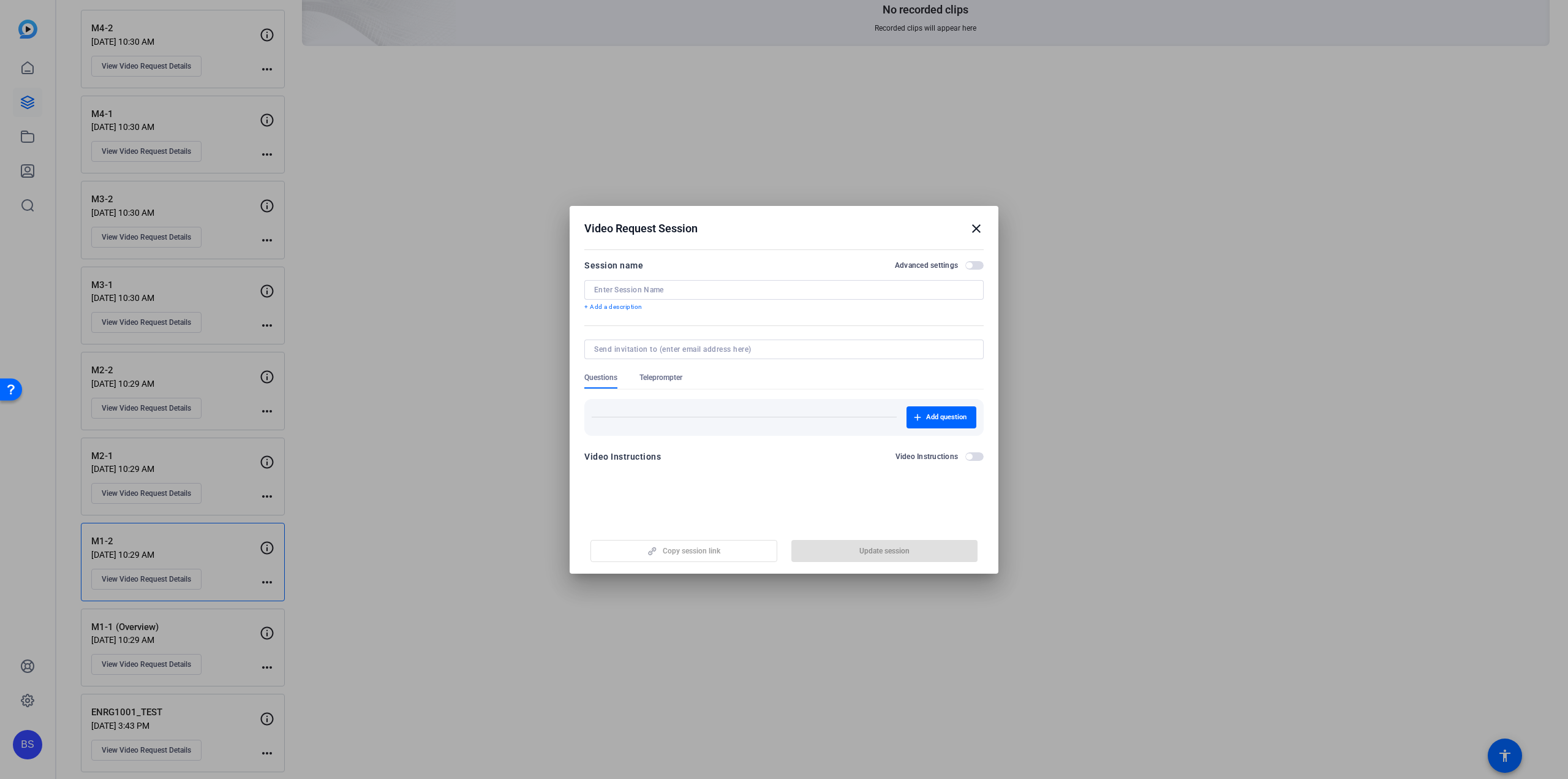
type input "M1-2"
click at [664, 372] on div at bounding box center [784, 366] width 399 height 14
click at [664, 379] on span "Teleprompter" at bounding box center [660, 377] width 43 height 10
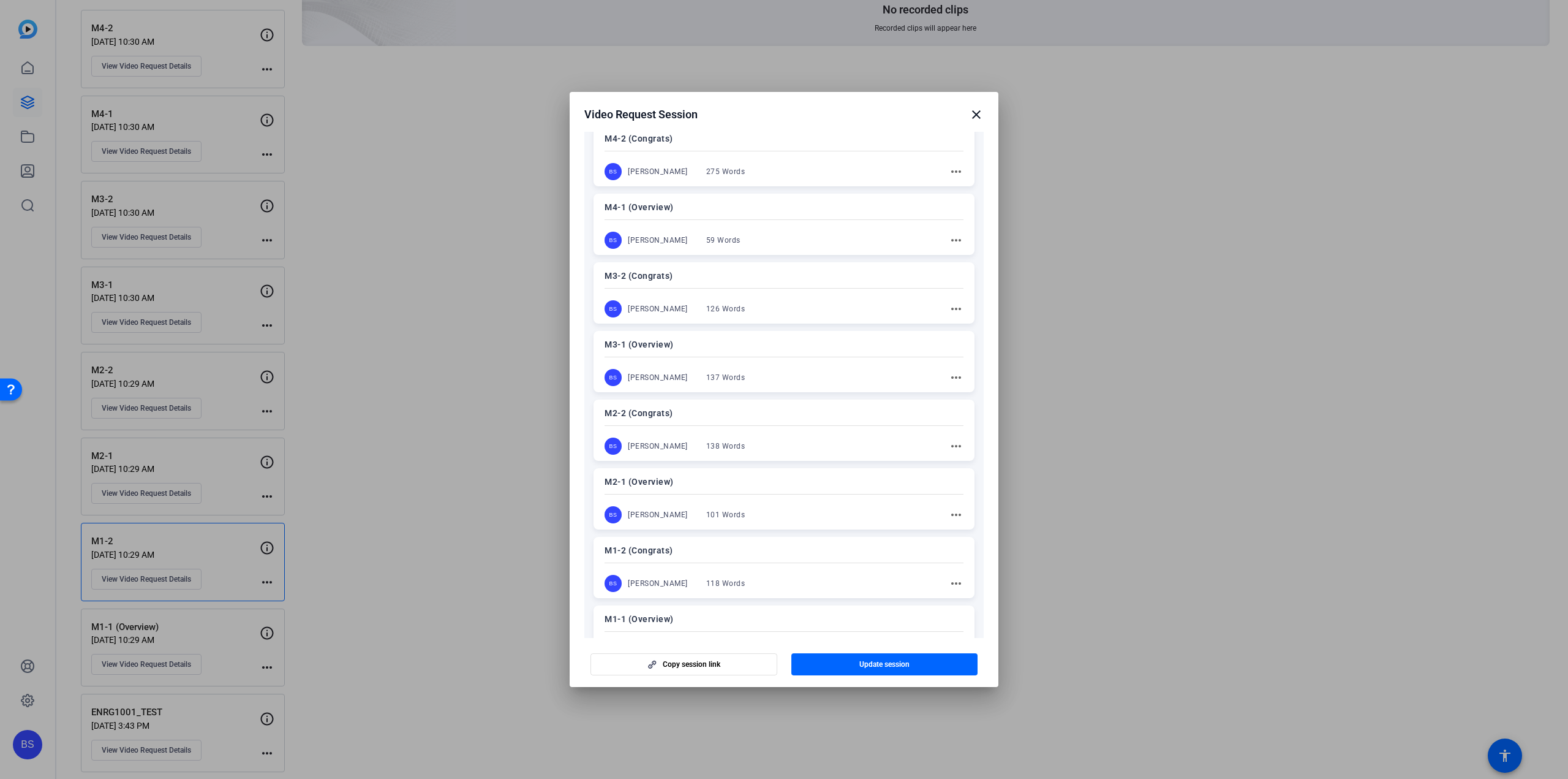
scroll to position [301, 0]
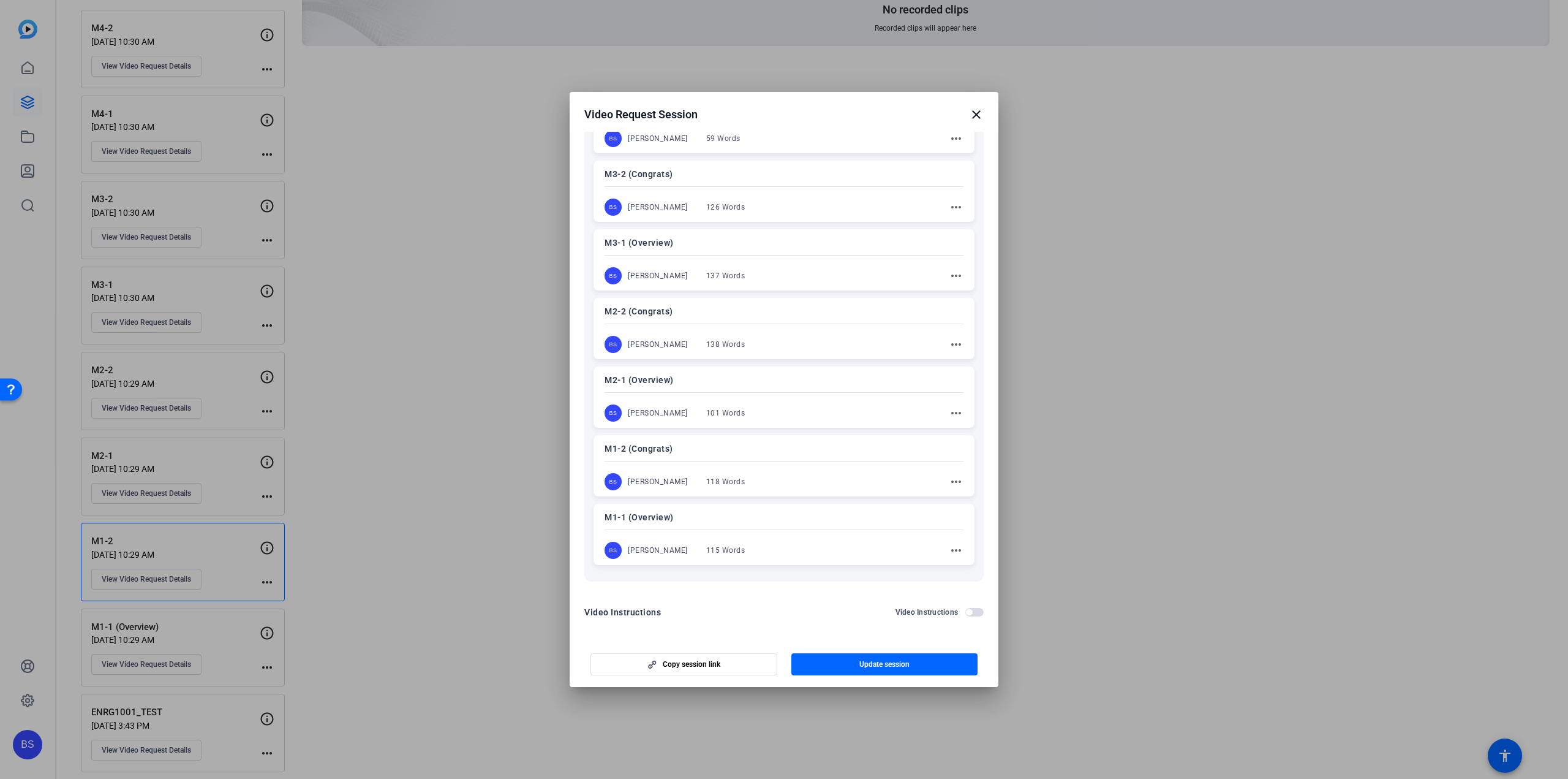
click at [663, 453] on p "M1-2 (Congrats)" at bounding box center [784, 449] width 359 height 15
click at [951, 480] on mat-icon "more_horiz" at bounding box center [956, 482] width 15 height 15
click at [822, 465] on div at bounding box center [784, 390] width 1568 height 779
click at [677, 450] on p "M1-2 (Congrats)" at bounding box center [784, 449] width 359 height 15
click at [865, 662] on span "Update session" at bounding box center [884, 665] width 50 height 10
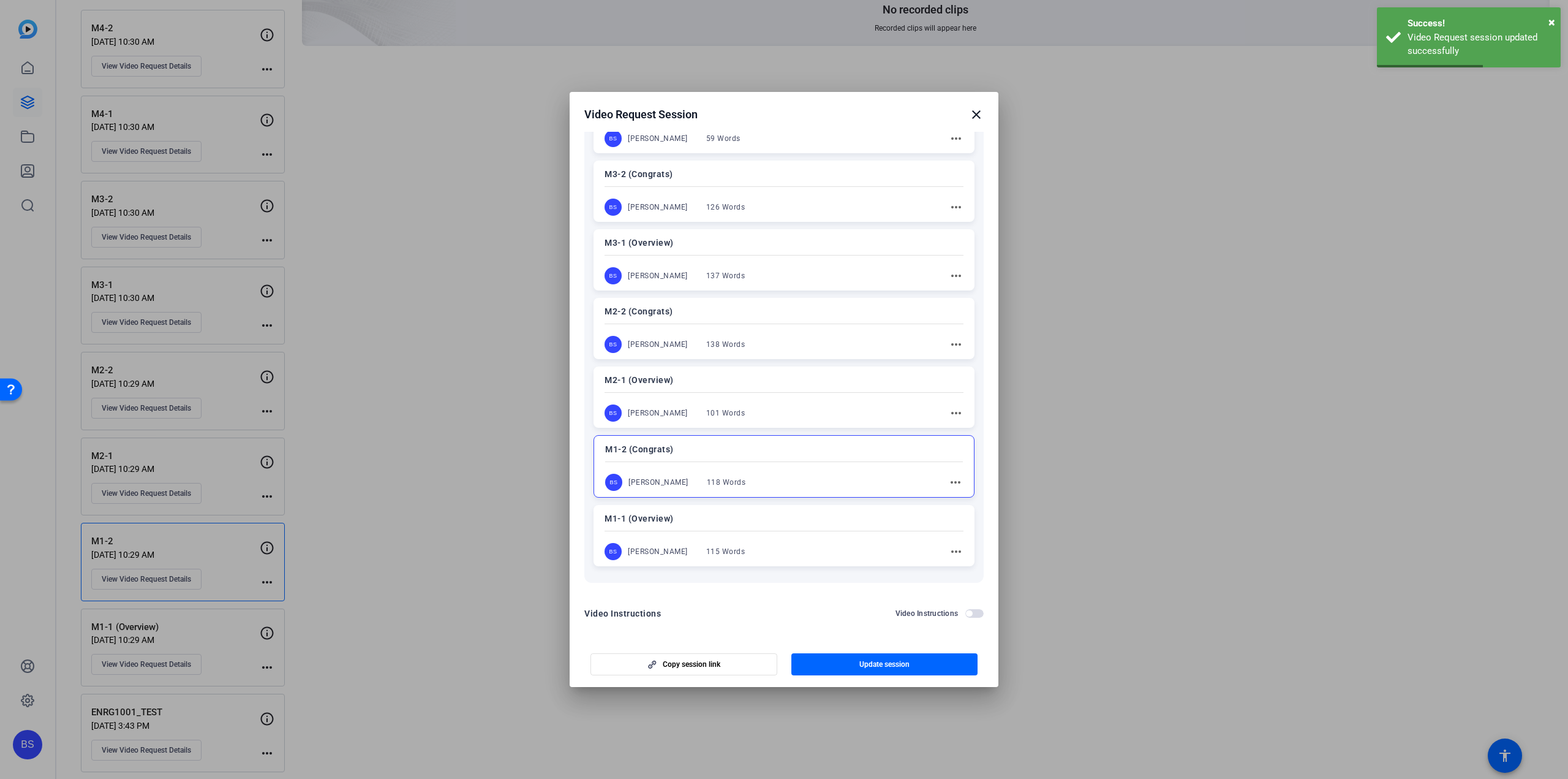
click at [974, 114] on mat-icon "close" at bounding box center [977, 114] width 15 height 15
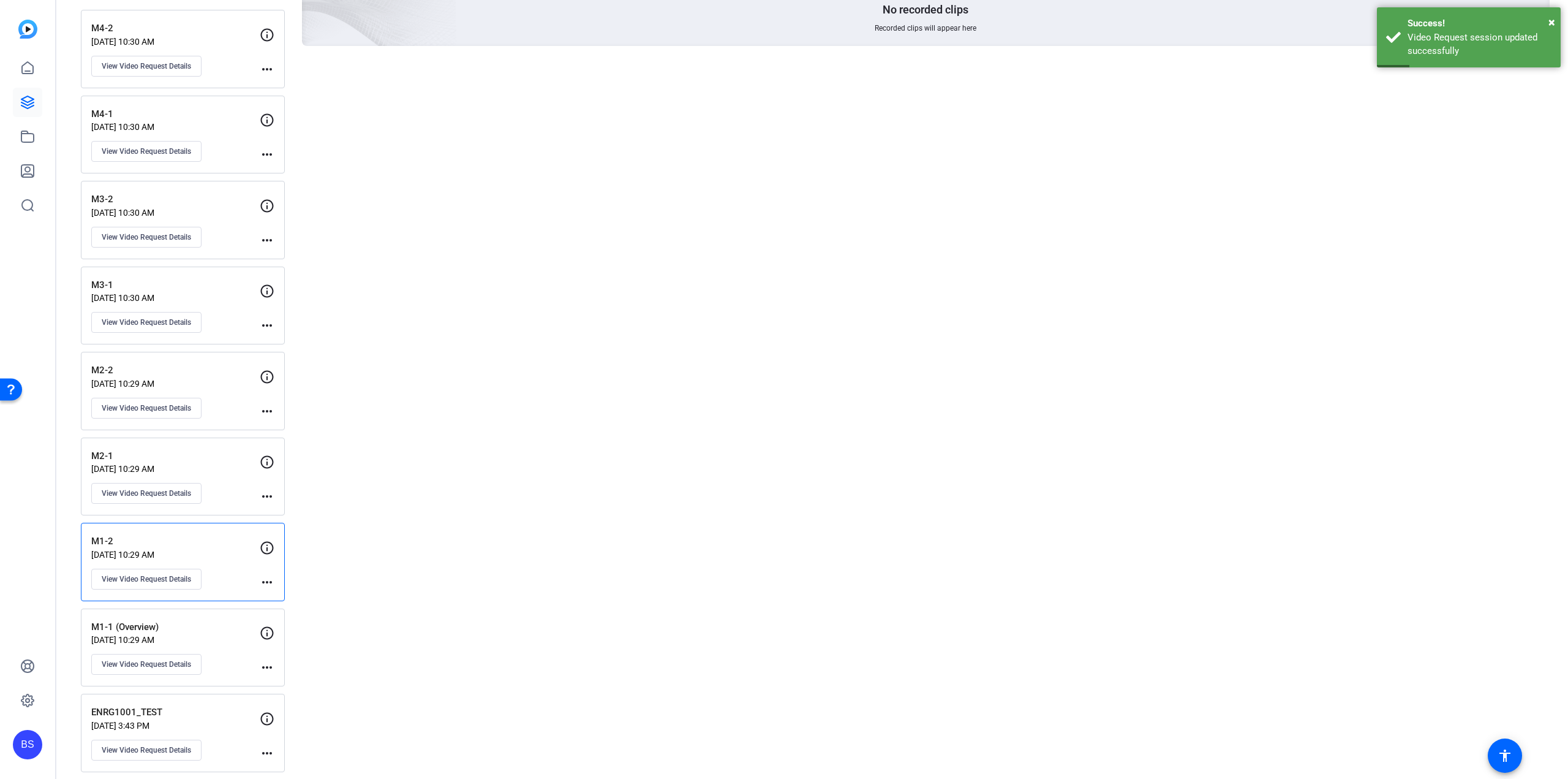
click at [212, 469] on div "M2-1 Aug 19, 2025 @ 10:29 AM View Video Request Details" at bounding box center [176, 477] width 169 height 55
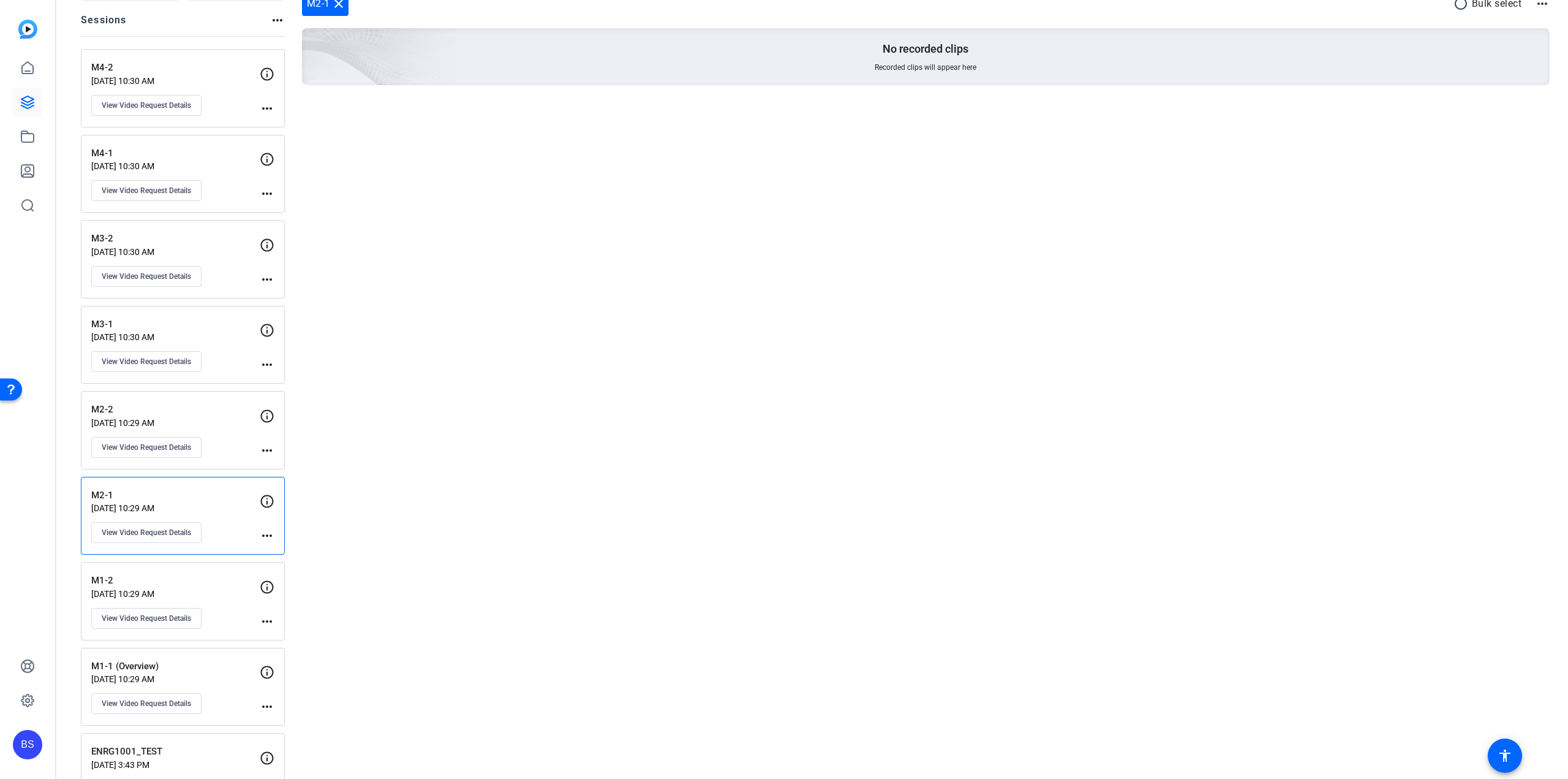
scroll to position [176, 0]
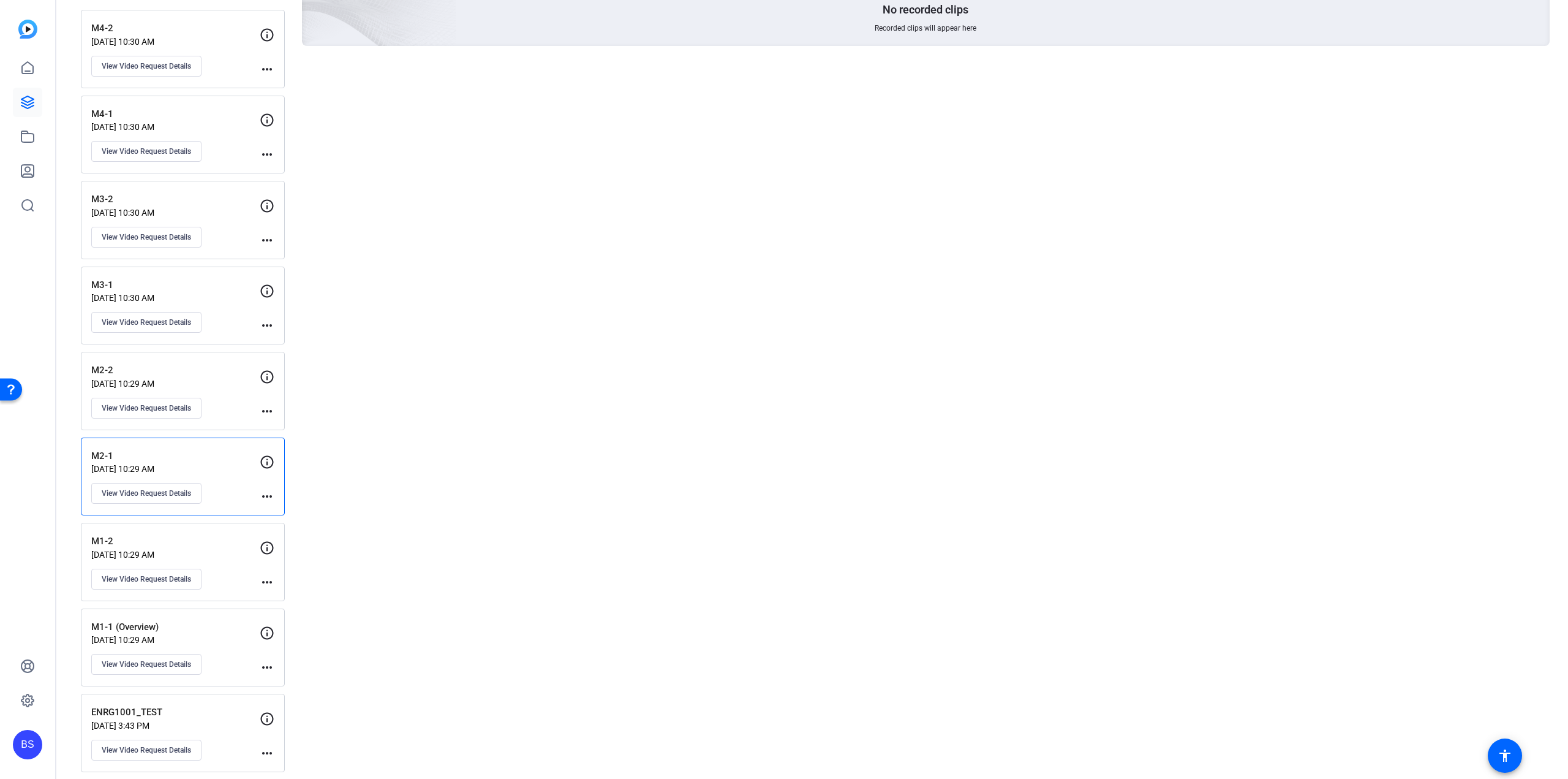
click at [224, 620] on p "M1-1 (Overview)" at bounding box center [176, 626] width 169 height 14
click at [161, 661] on span "View Video Request Details" at bounding box center [146, 665] width 89 height 10
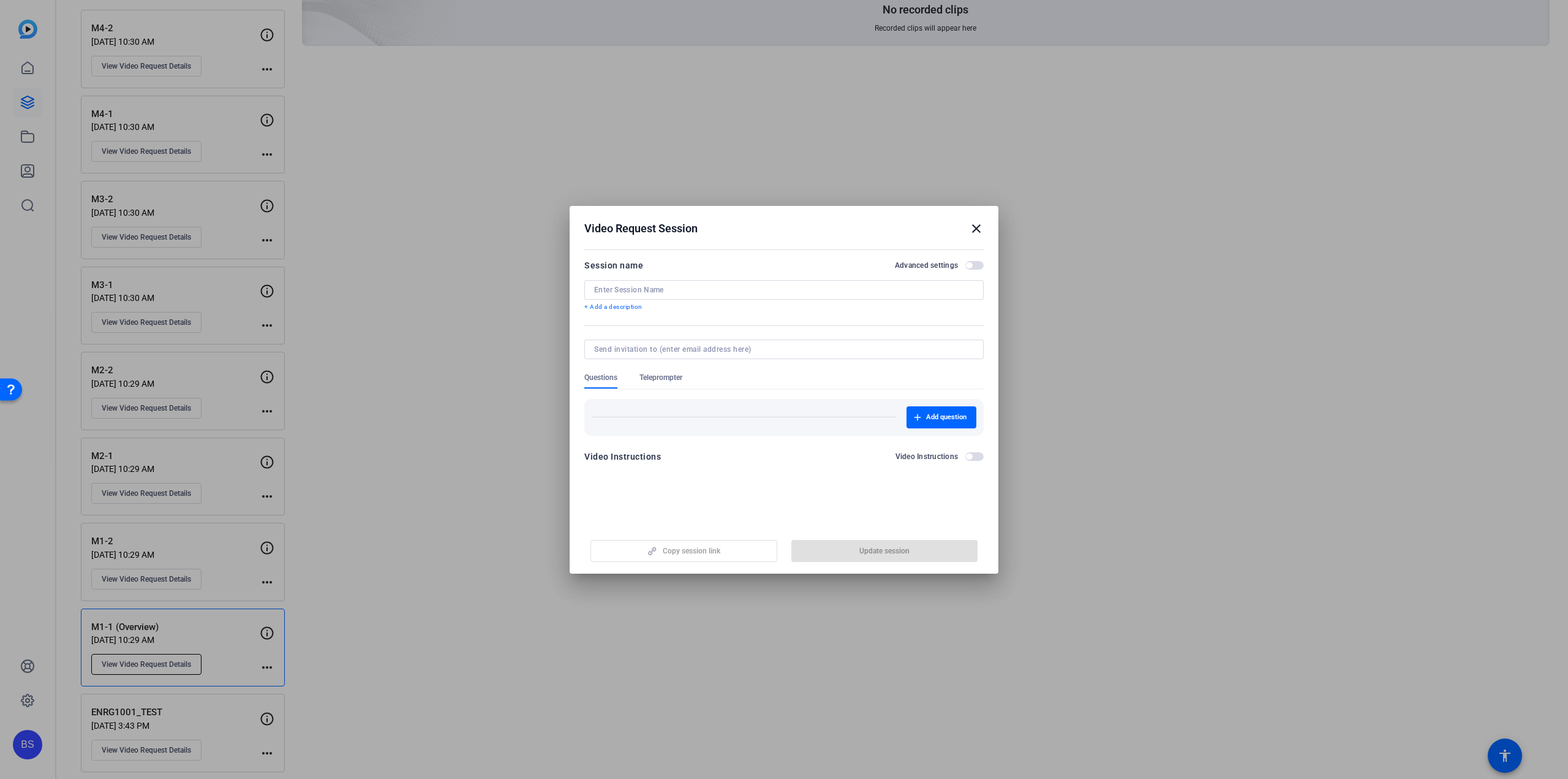
type input "M1-1 (Overview)"
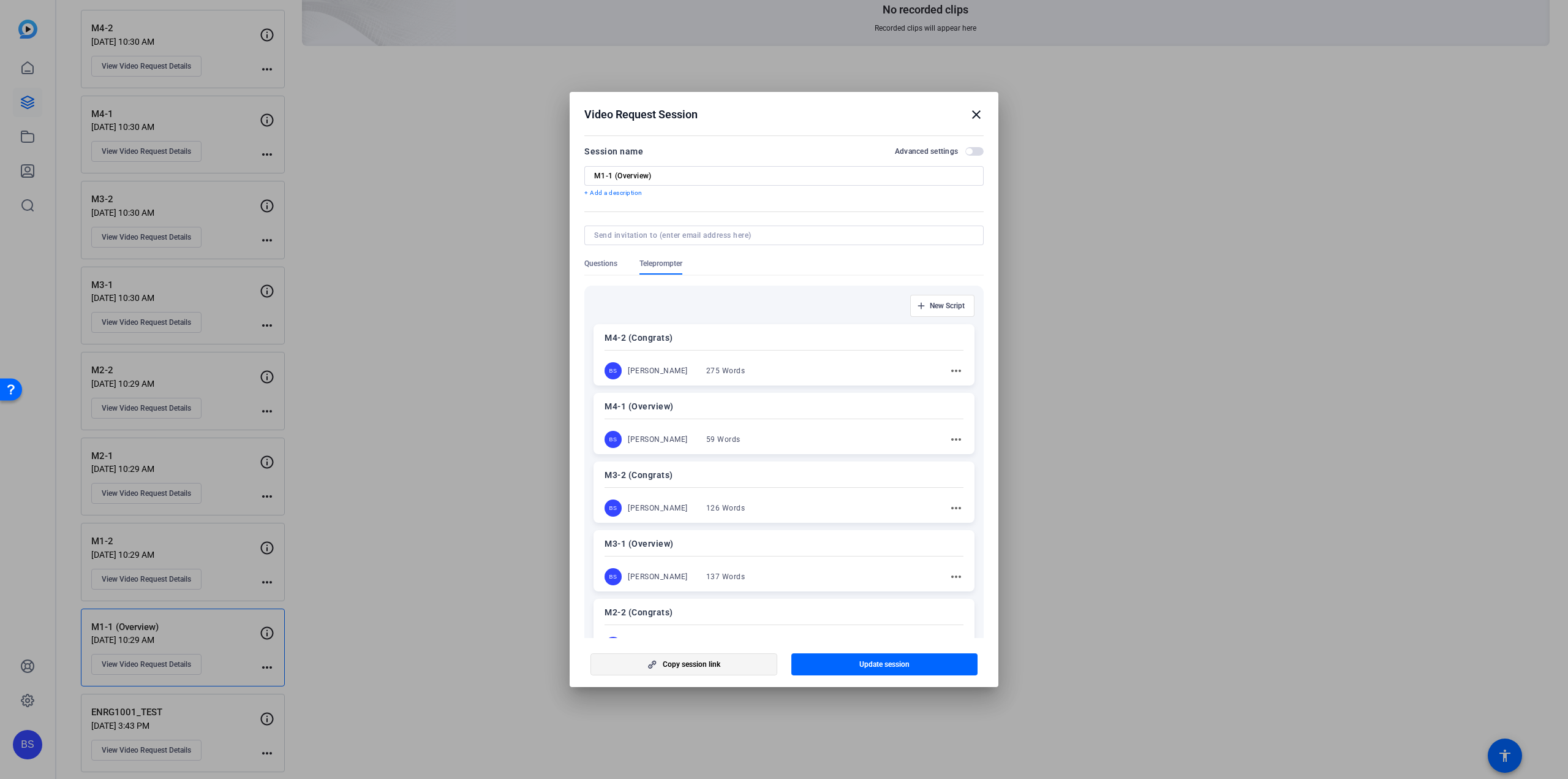
click at [667, 666] on span "Copy session link" at bounding box center [691, 665] width 58 height 10
click at [974, 116] on mat-icon "close" at bounding box center [977, 114] width 15 height 15
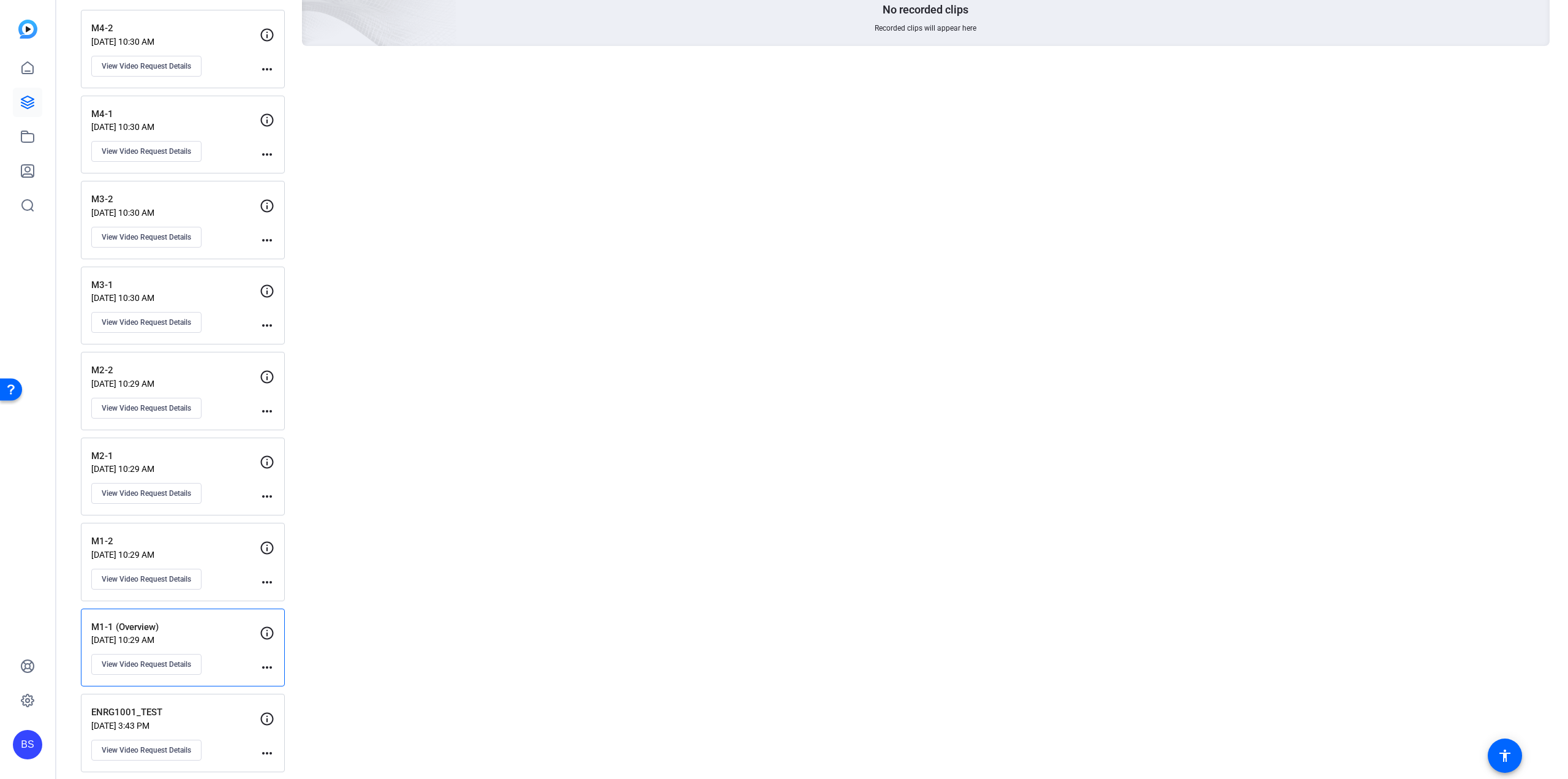
click at [179, 526] on div "M1-2 Aug 19, 2025 @ 10:29 AM View Video Request Details more_horiz" at bounding box center [183, 562] width 204 height 79
click at [224, 535] on p "M1-2" at bounding box center [176, 541] width 169 height 14
click at [157, 575] on span "View Video Request Details" at bounding box center [146, 579] width 89 height 10
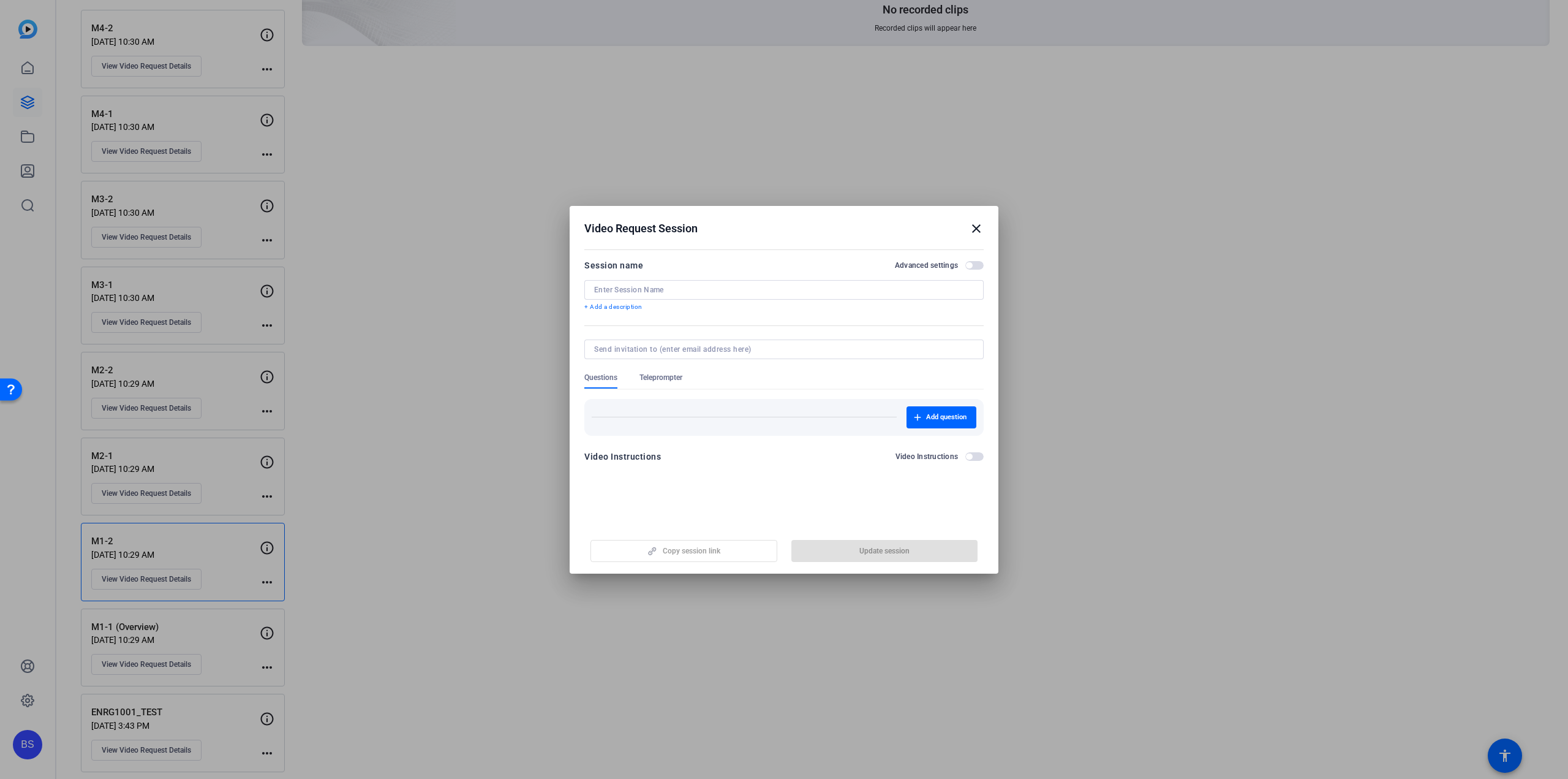
type input "M1-2"
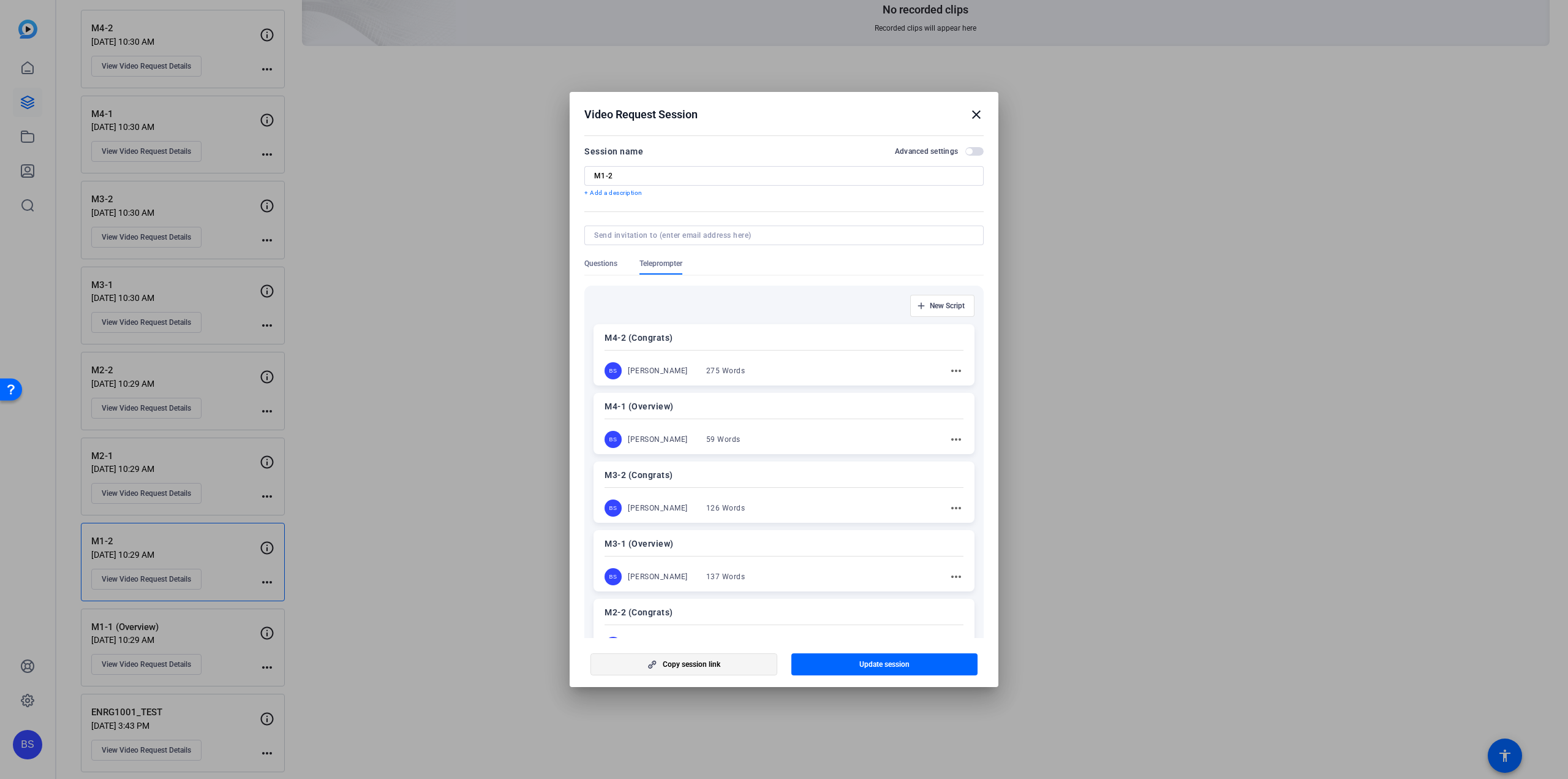
click at [709, 664] on span "Copy session link" at bounding box center [691, 665] width 58 height 10
click at [978, 111] on mat-icon "close" at bounding box center [977, 114] width 15 height 15
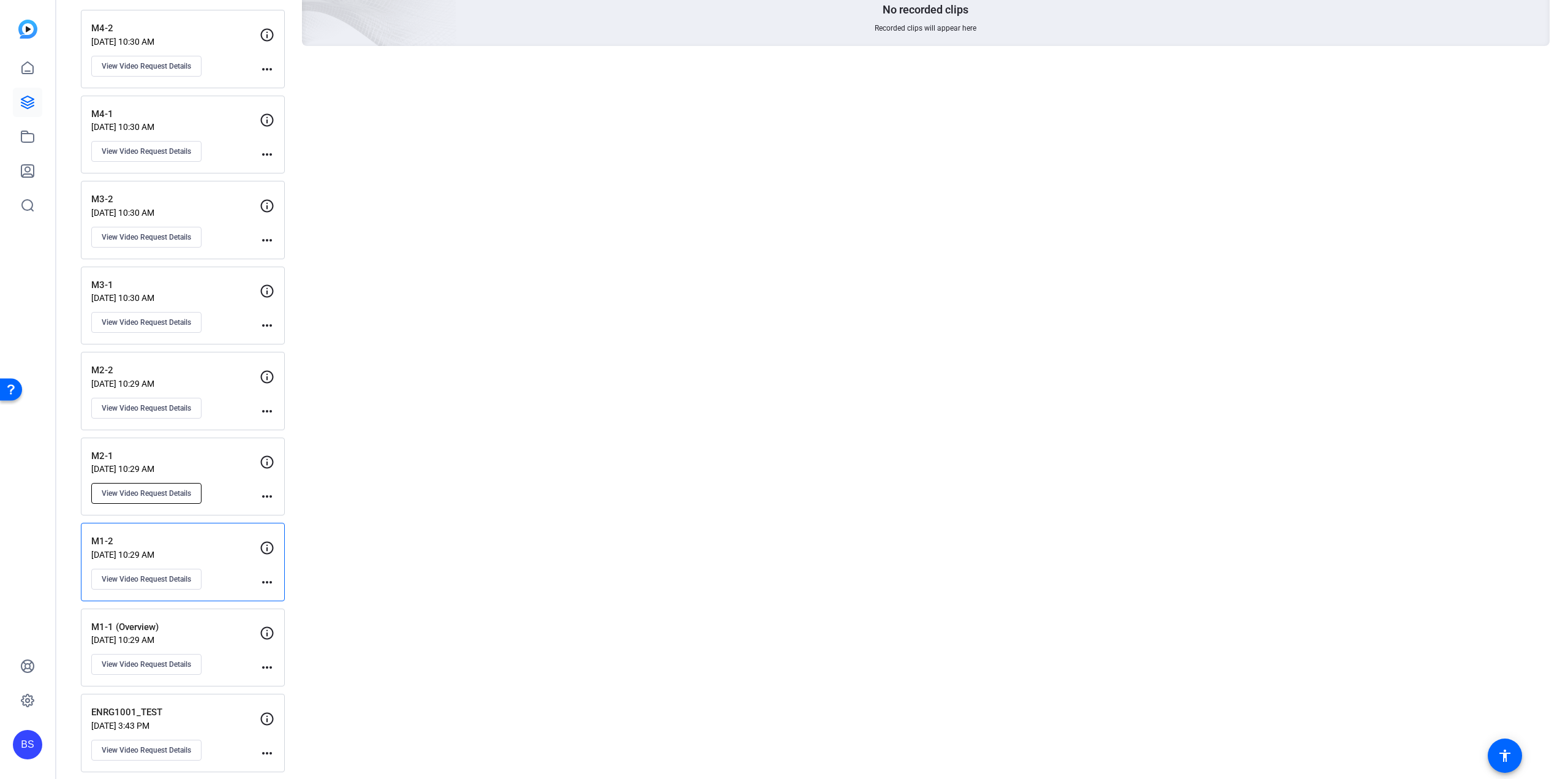
click at [174, 483] on button "View Video Request Details" at bounding box center [147, 493] width 110 height 21
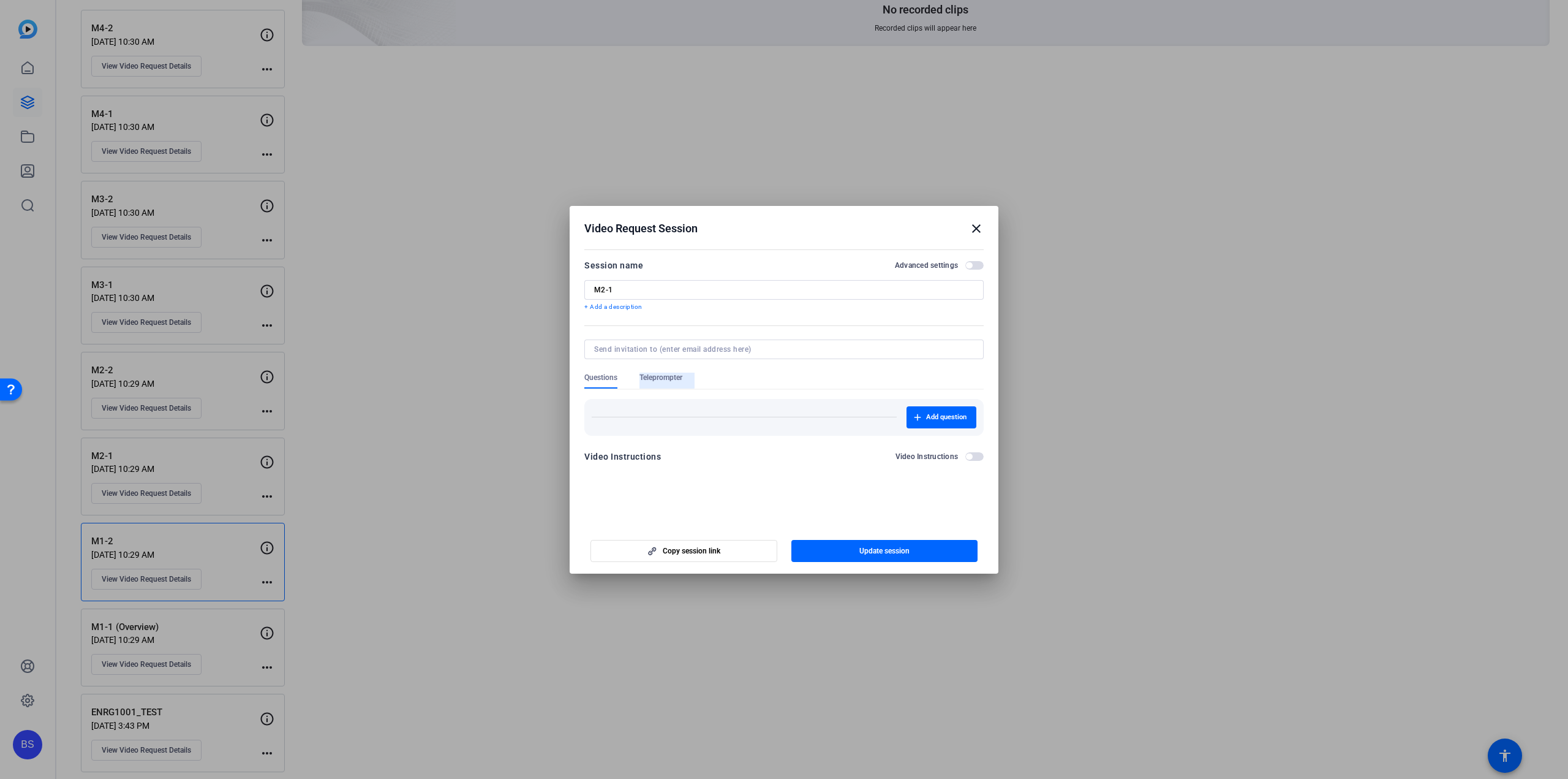
click at [651, 373] on span "Teleprompter" at bounding box center [660, 377] width 43 height 10
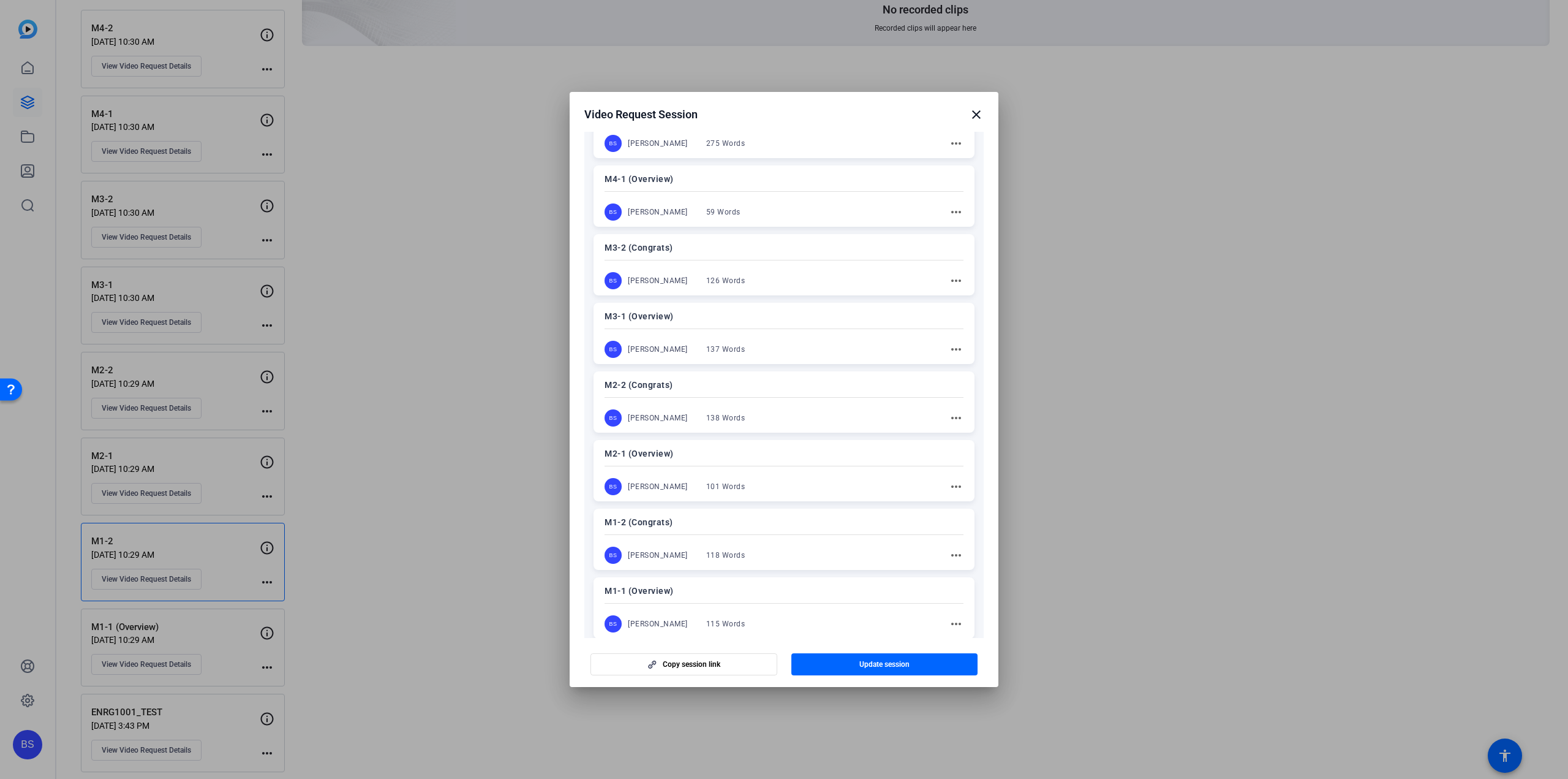
scroll to position [301, 0]
click at [725, 372] on p "M2-1 (Overview)" at bounding box center [784, 380] width 359 height 15
drag, startPoint x: 893, startPoint y: 660, endPoint x: 913, endPoint y: 264, distance: 396.5
click at [913, 264] on openreel-new-create-edit-ugc-session "Video Request Session close Session name Advanced settings M2-1 + Add a descrip…" at bounding box center [784, 389] width 429 height 595
click at [977, 114] on mat-icon "close" at bounding box center [977, 114] width 15 height 15
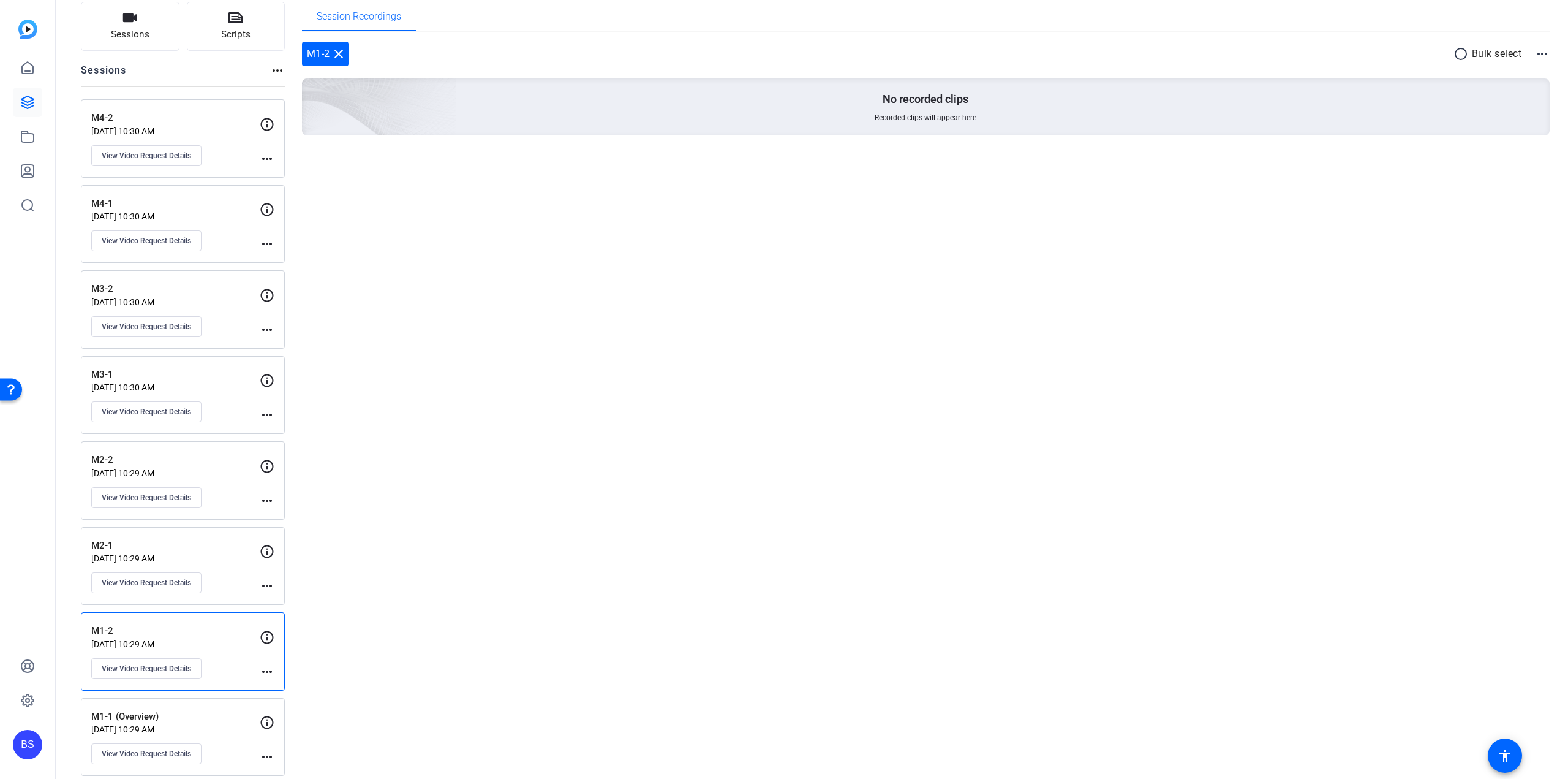
scroll to position [176, 0]
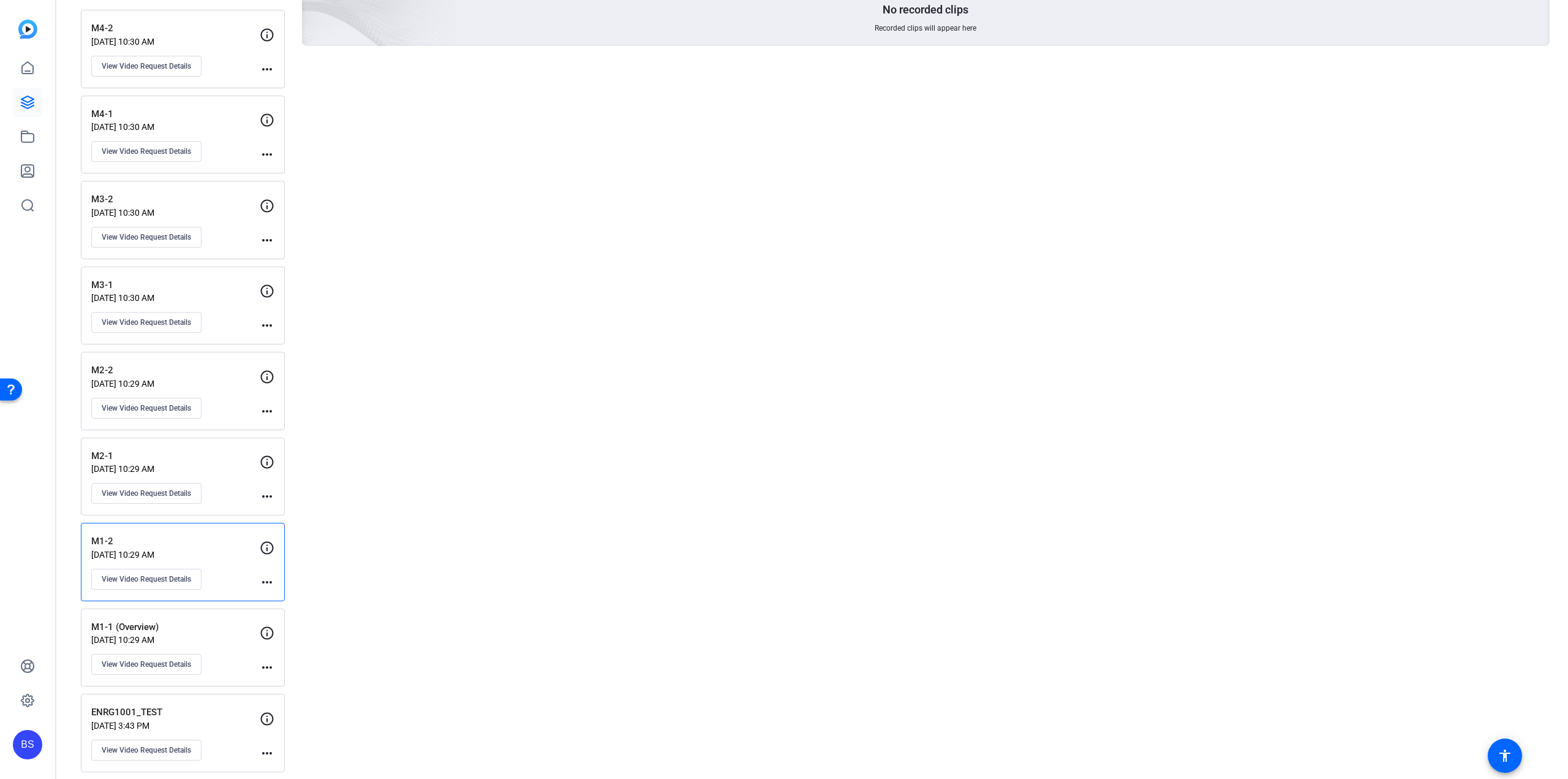
click at [204, 620] on p "M1-1 (Overview)" at bounding box center [176, 626] width 169 height 14
click at [166, 575] on span "View Video Request Details" at bounding box center [146, 579] width 89 height 10
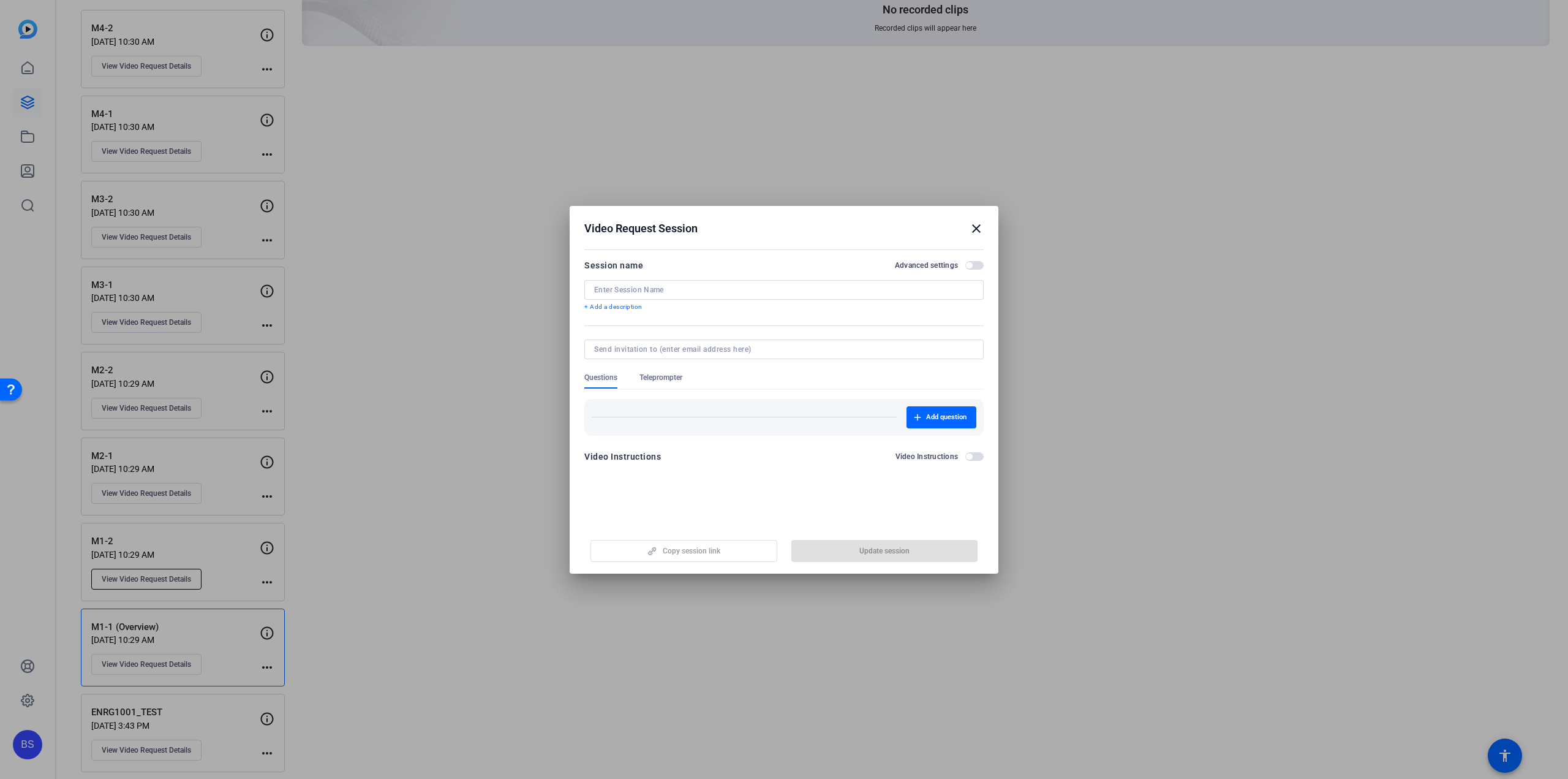
type input "M1-2"
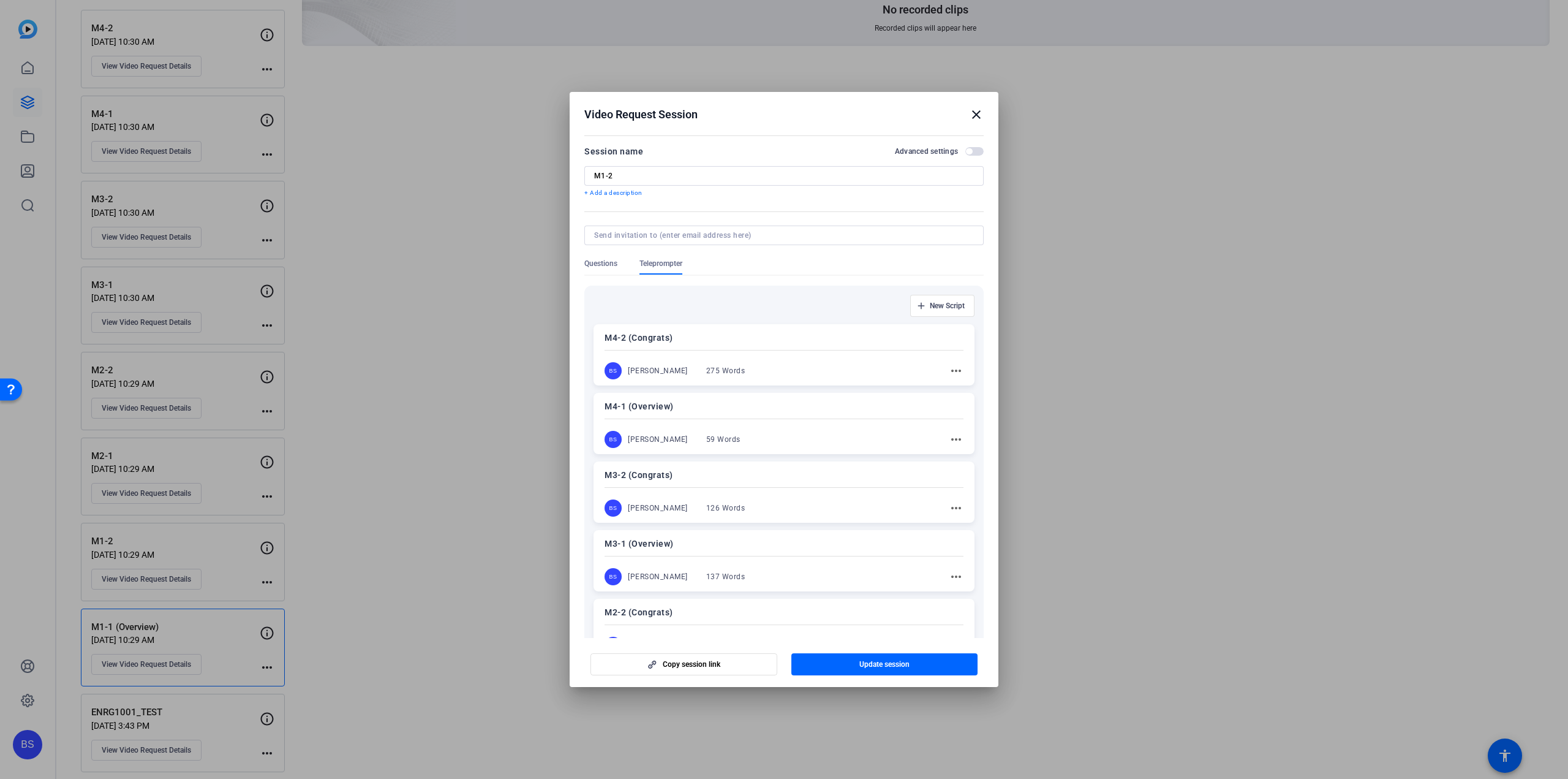
click at [977, 121] on mat-icon "close" at bounding box center [977, 114] width 15 height 15
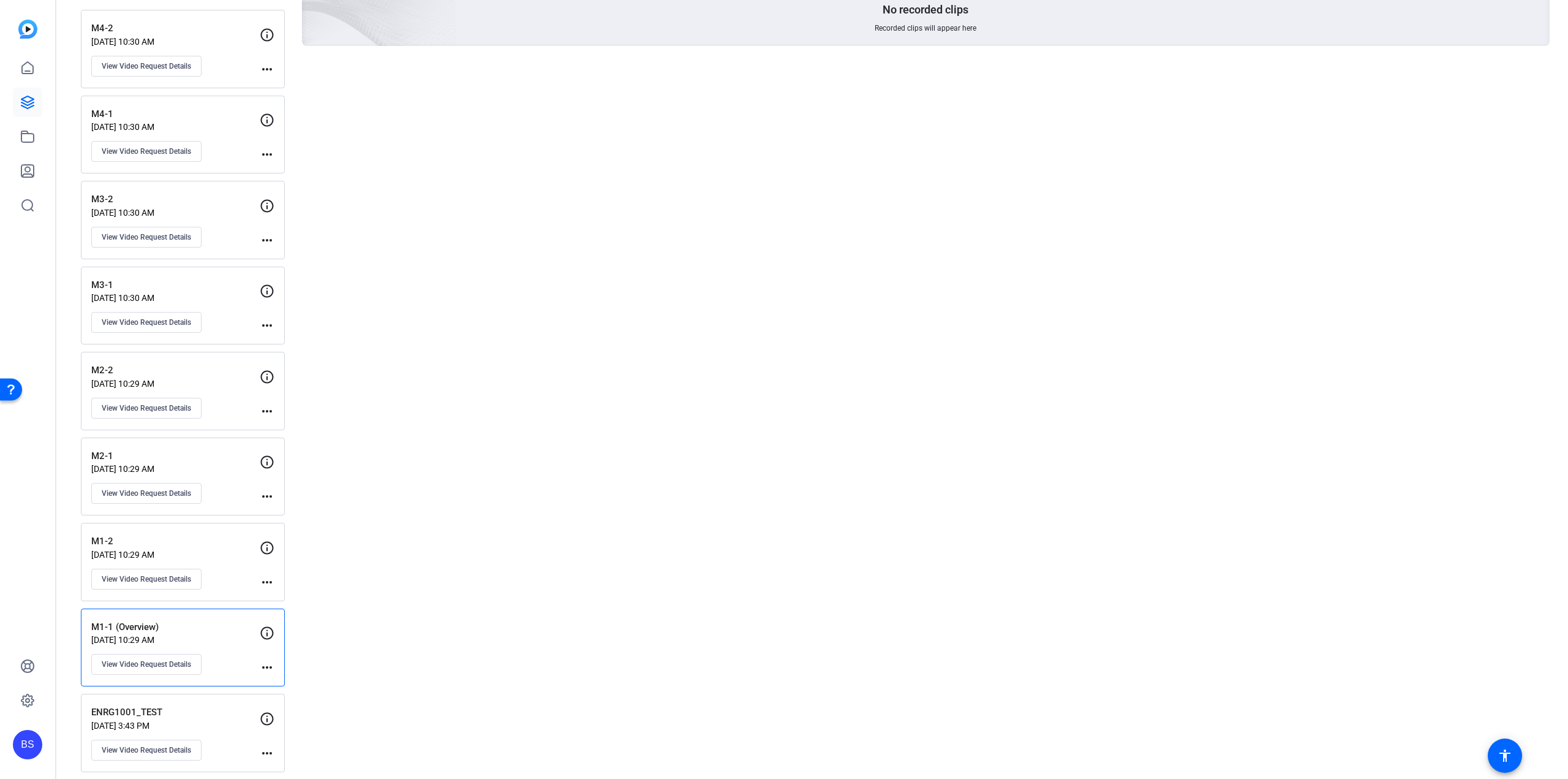
click at [181, 526] on div "M1-2 Aug 19, 2025 @ 10:29 AM View Video Request Details more_horiz" at bounding box center [183, 562] width 204 height 79
click at [161, 579] on button "View Video Request Details" at bounding box center [147, 579] width 110 height 21
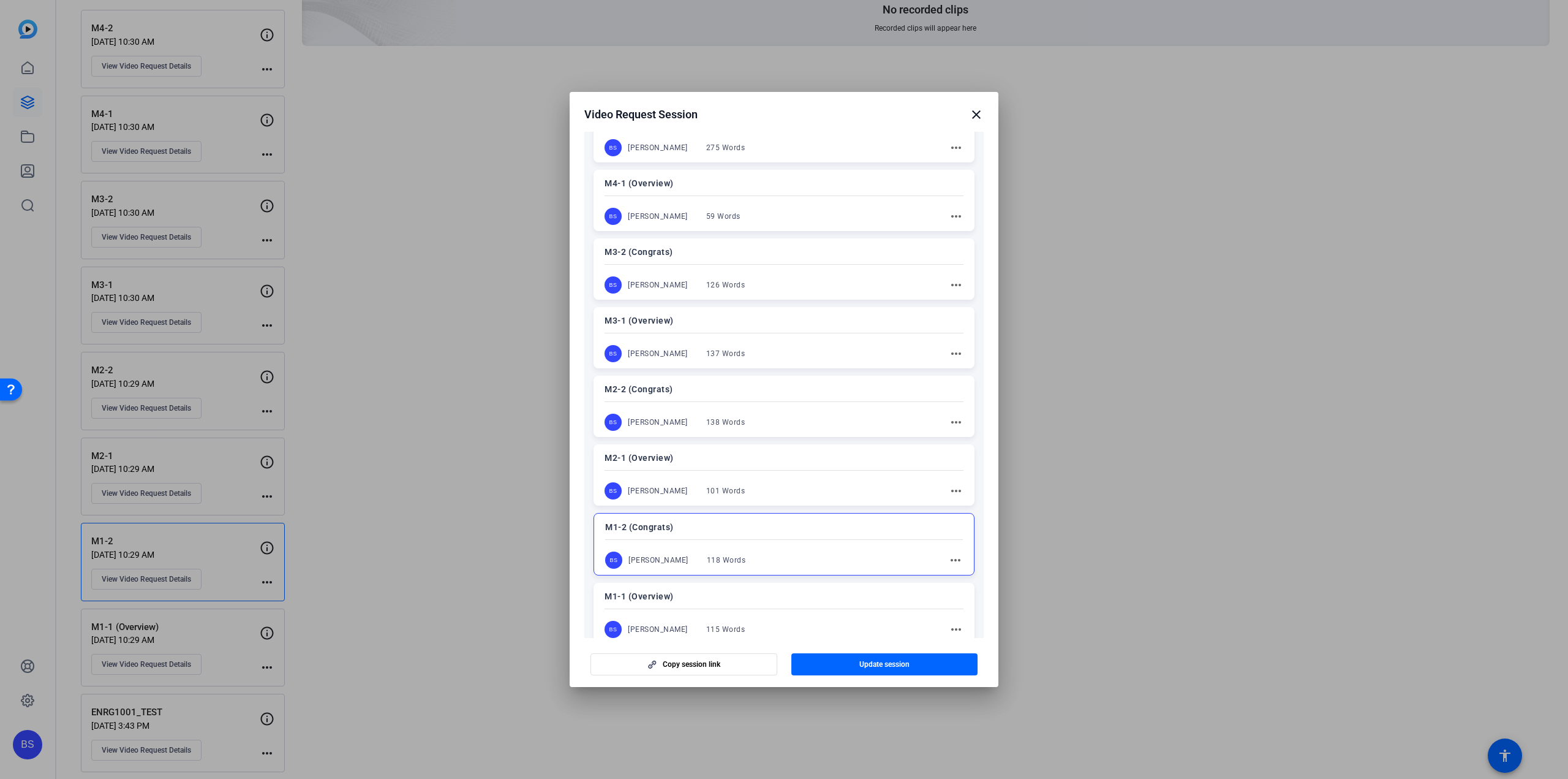
scroll to position [302, 0]
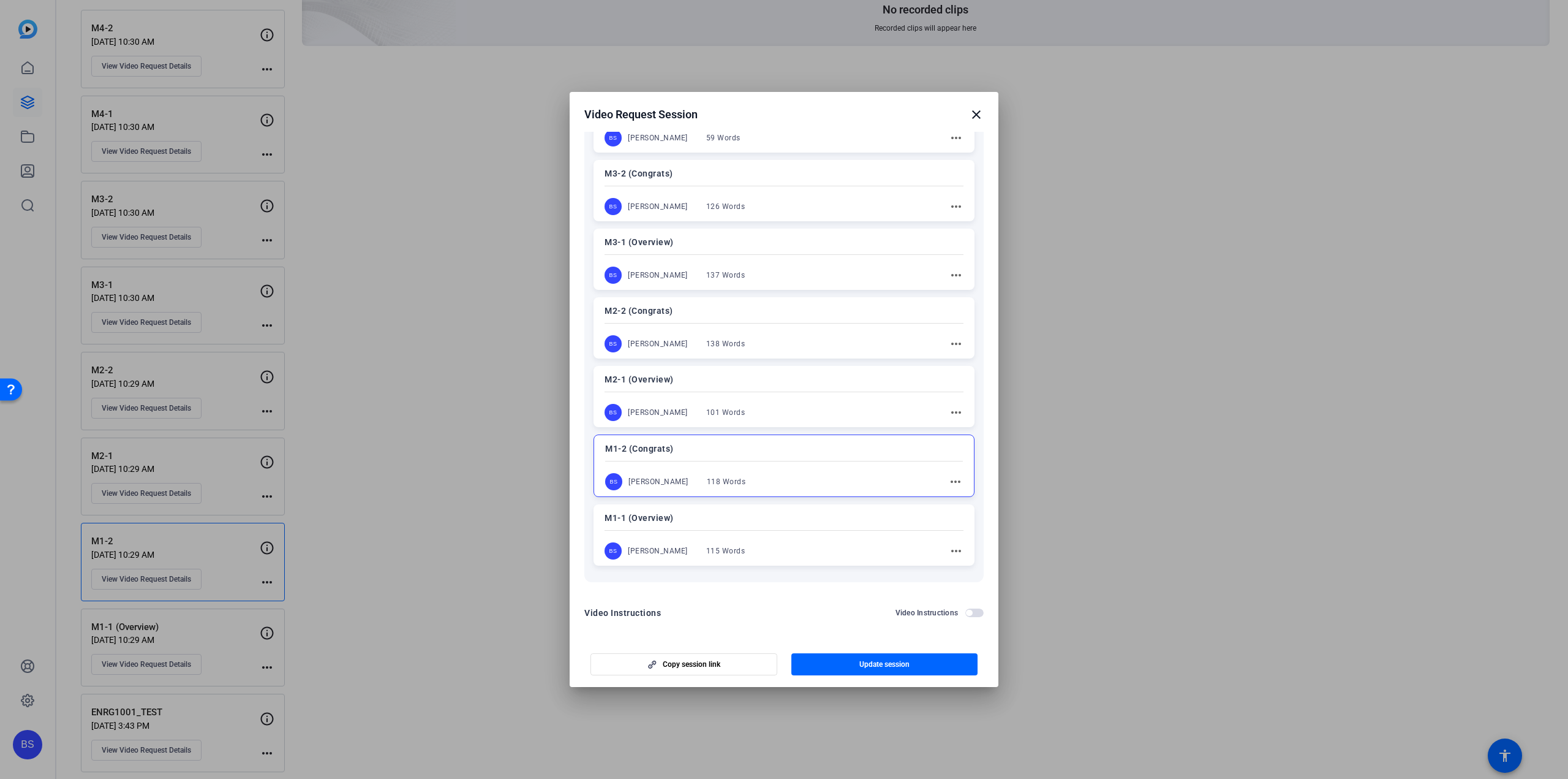
click at [971, 112] on mat-icon "close" at bounding box center [977, 114] width 15 height 15
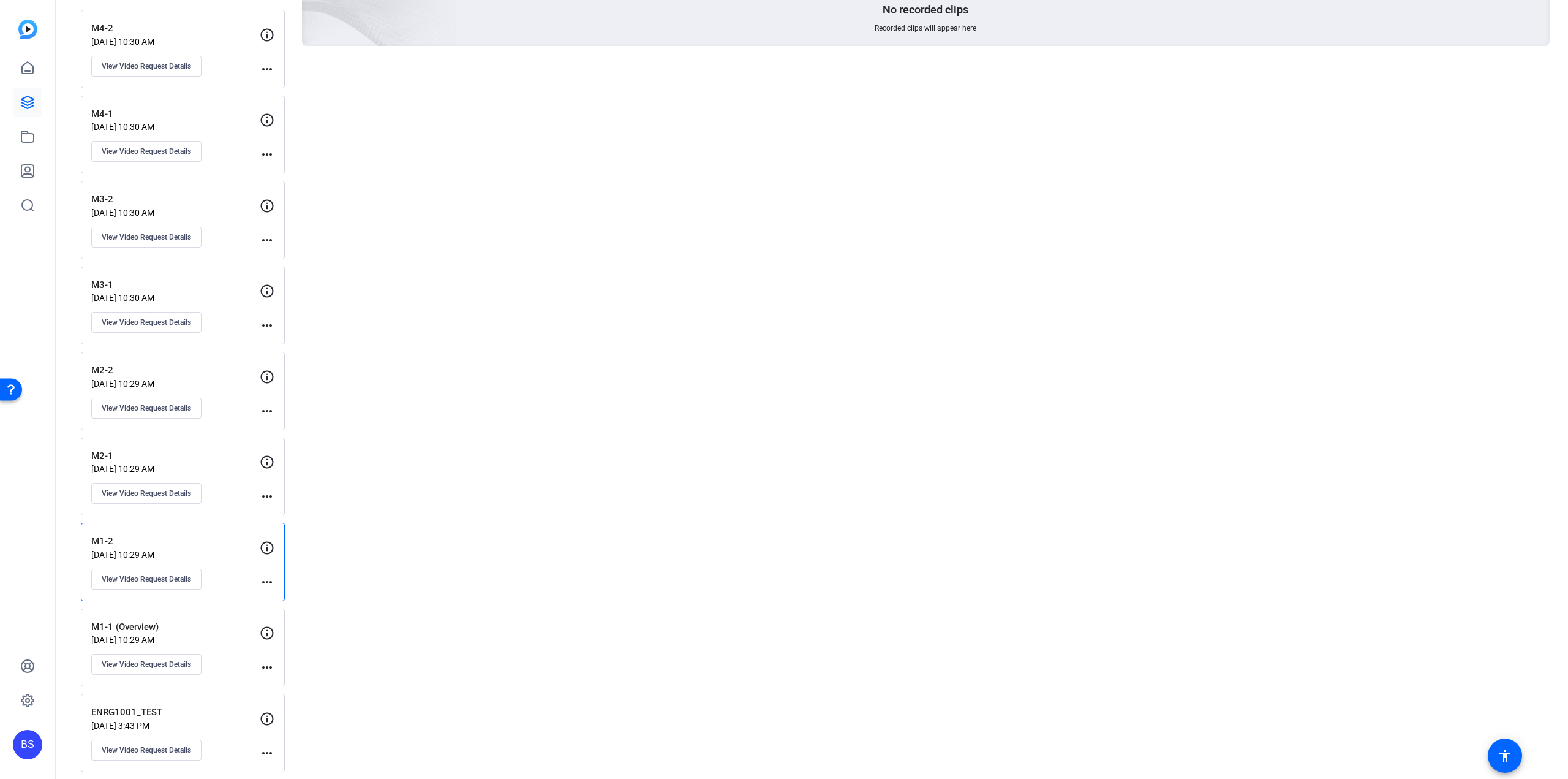
click at [193, 450] on p "M2-1" at bounding box center [176, 456] width 169 height 14
click at [163, 488] on span "View Video Request Details" at bounding box center [146, 493] width 89 height 10
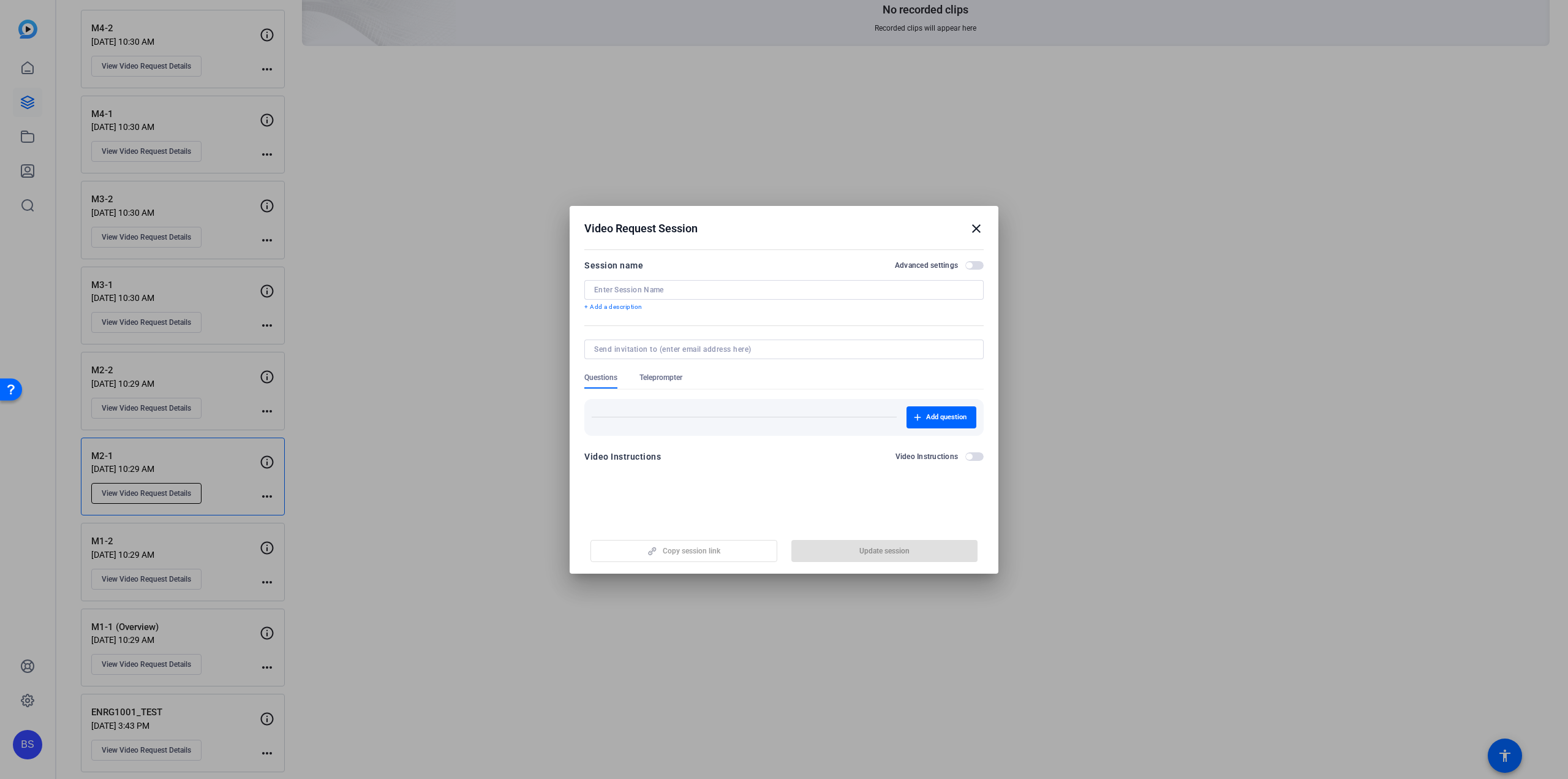
type input "M2-1"
click at [655, 380] on span "Teleprompter" at bounding box center [660, 377] width 43 height 10
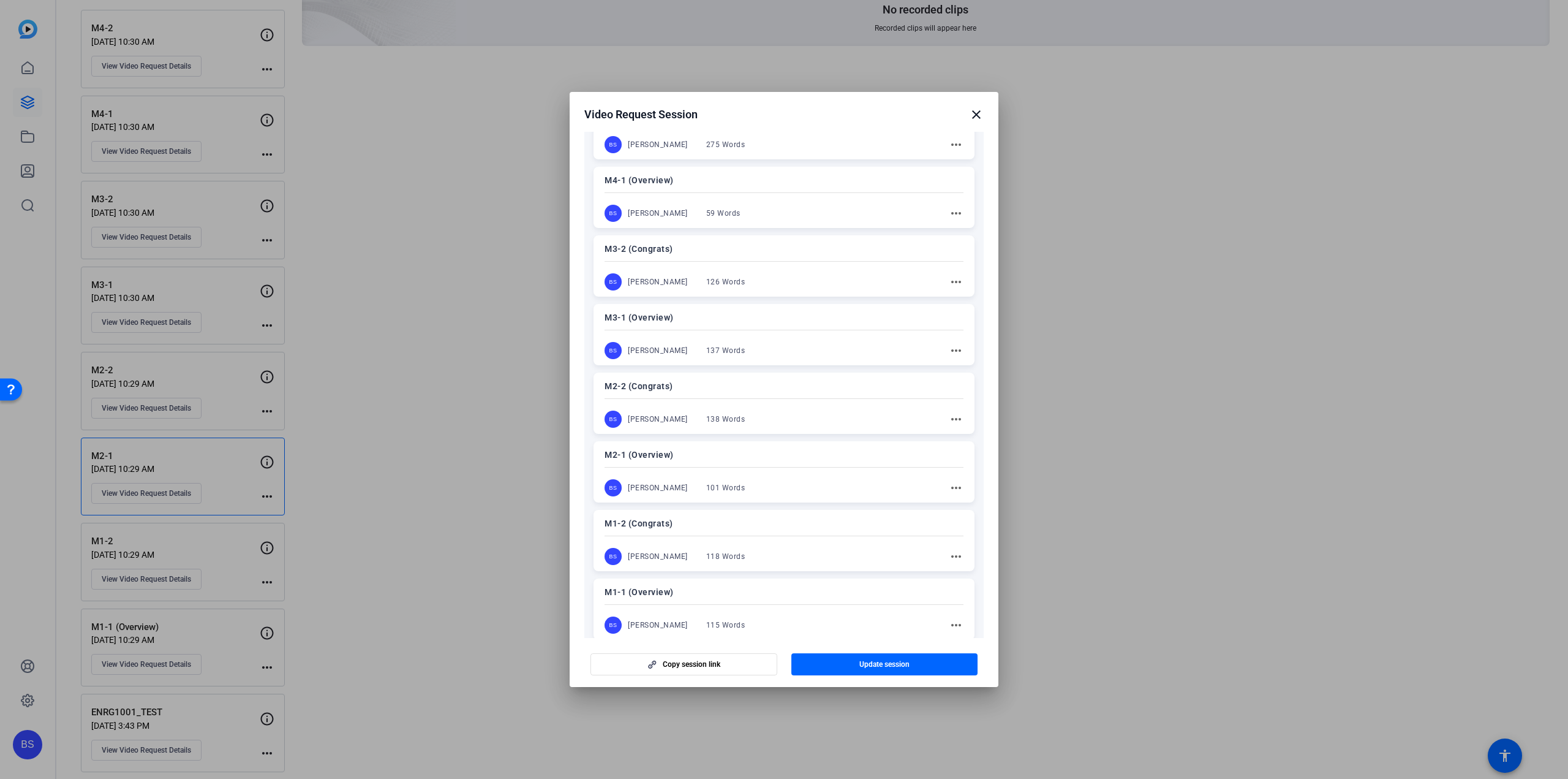
scroll to position [301, 0]
click at [709, 374] on p "M2-1 (Overview)" at bounding box center [784, 380] width 359 height 15
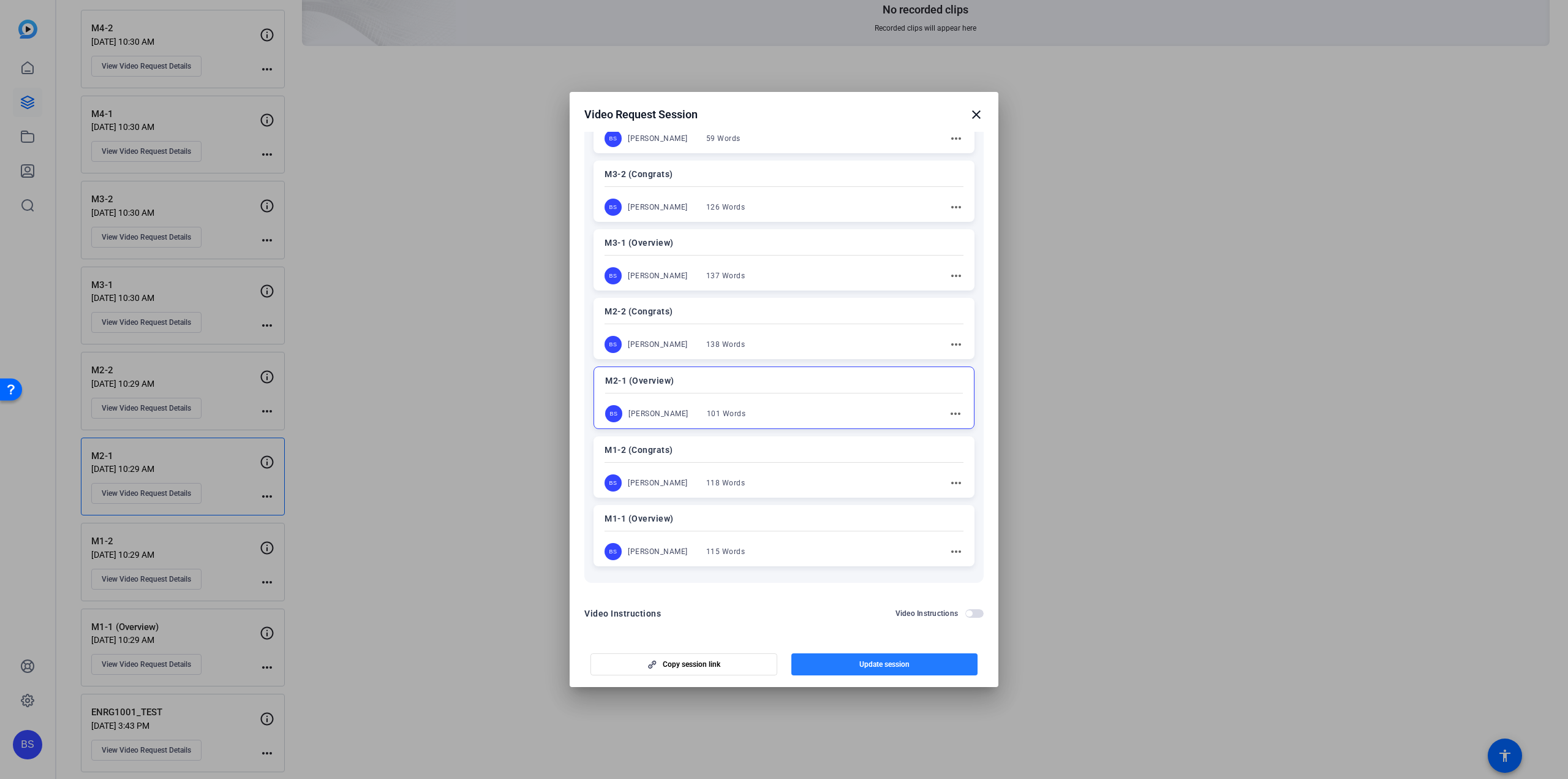
click at [870, 664] on span "Update session" at bounding box center [884, 665] width 50 height 10
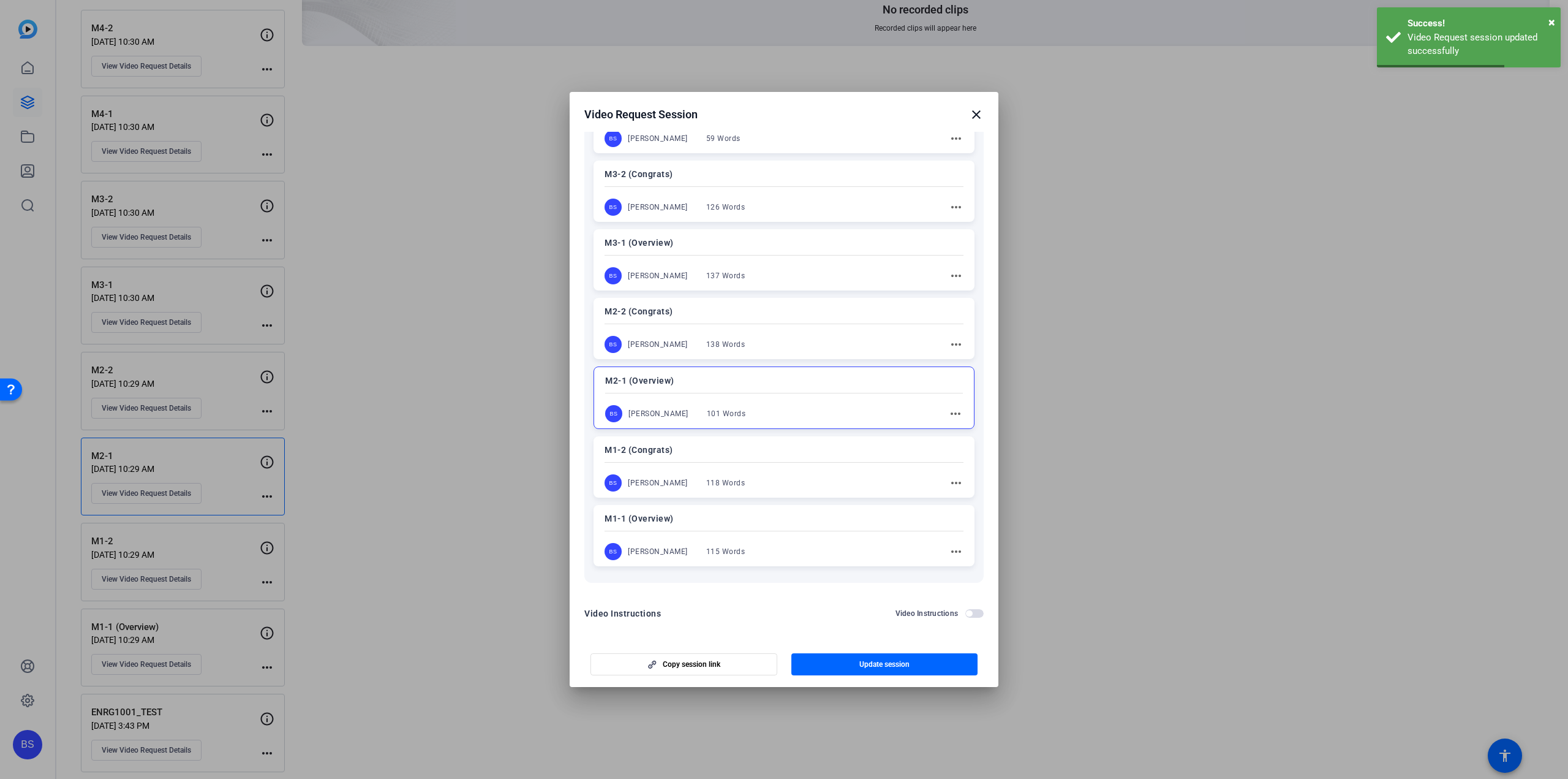
click at [977, 112] on mat-icon "close" at bounding box center [977, 114] width 15 height 15
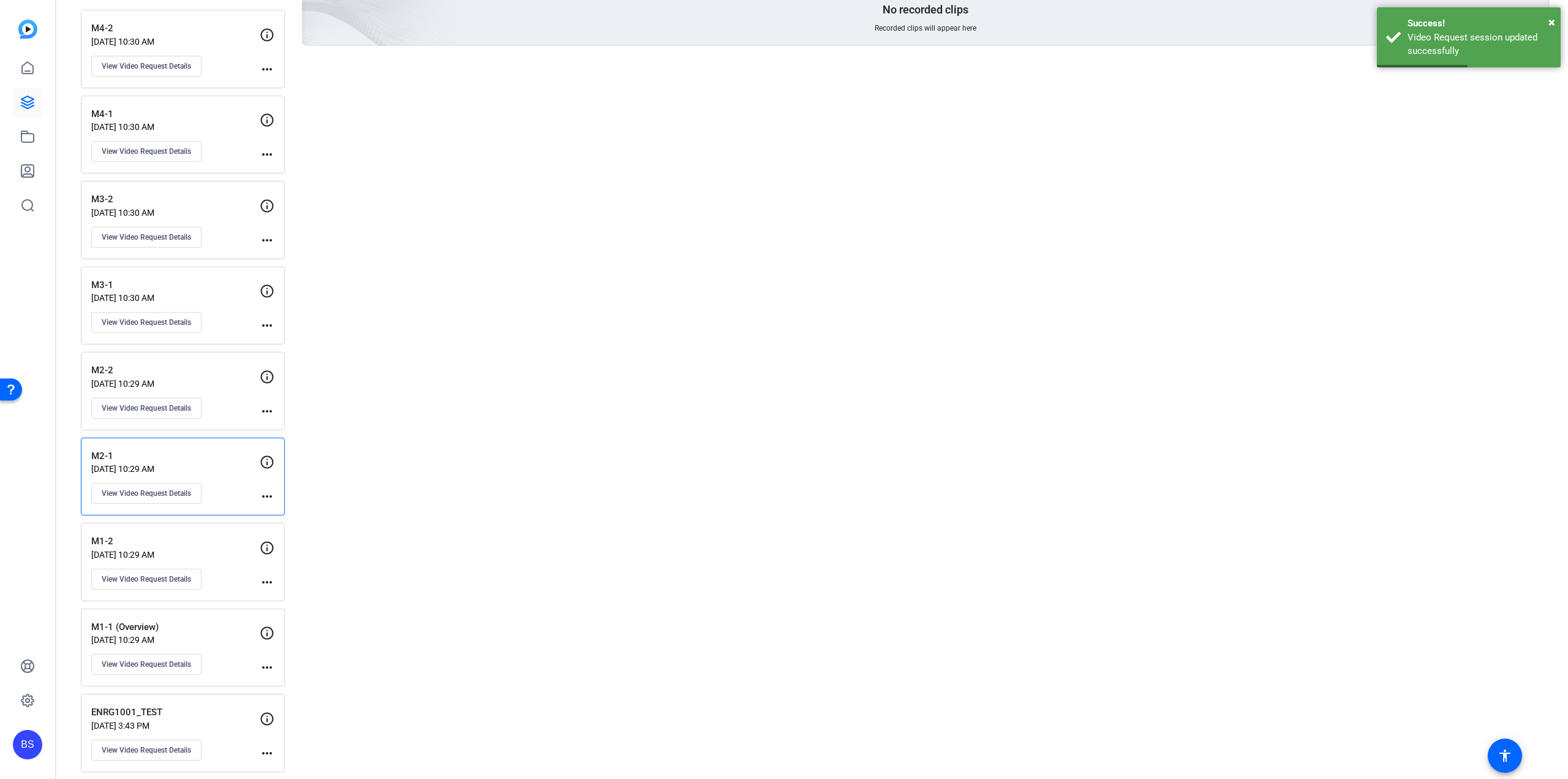
click at [203, 351] on div "M2-2 Aug 19, 2025 @ 10:29 AM View Video Request Details more_horiz" at bounding box center [183, 390] width 204 height 79
click at [161, 403] on span "View Video Request Details" at bounding box center [146, 408] width 89 height 10
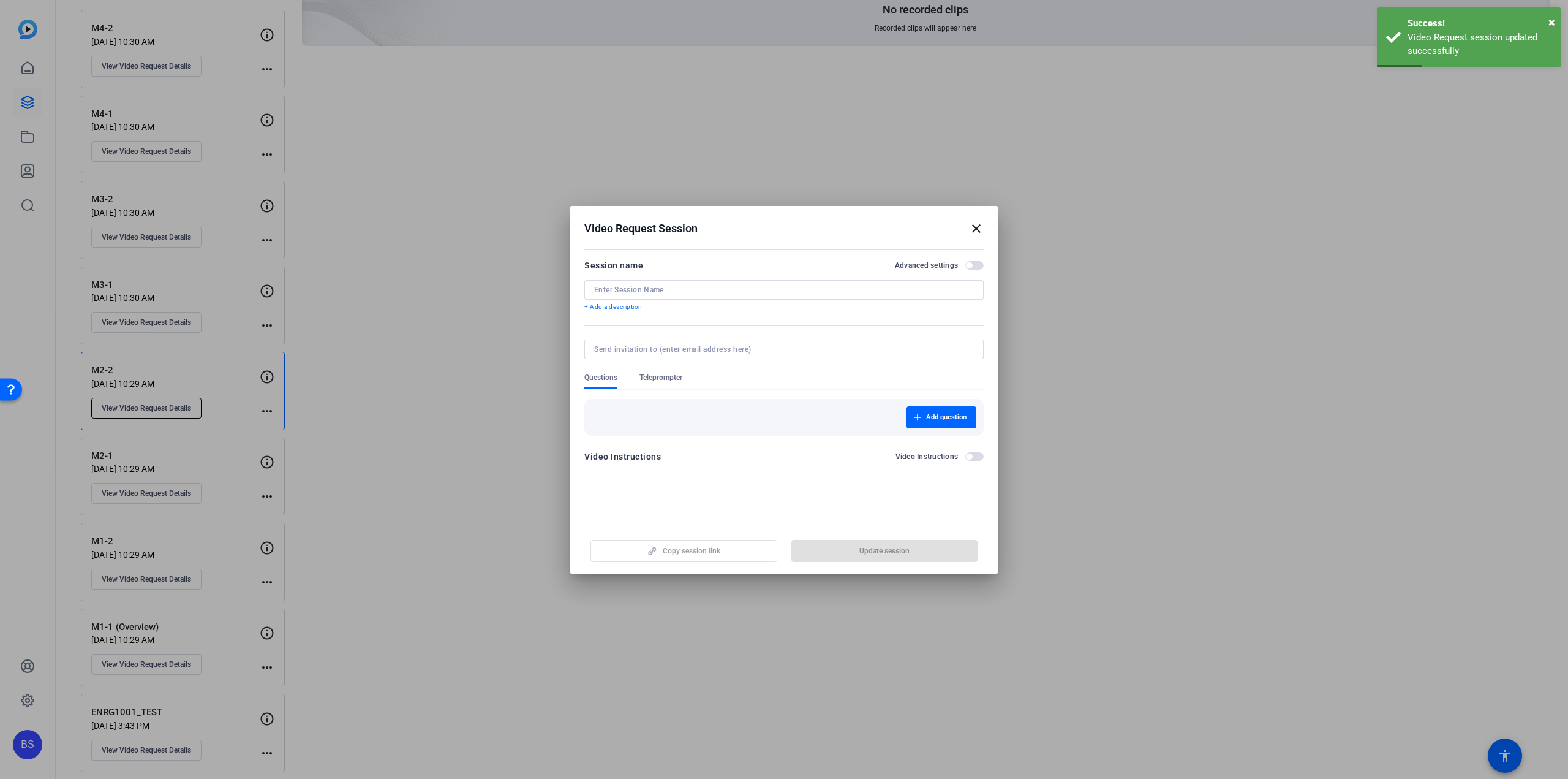
type input "M2-2"
click at [676, 381] on span "Teleprompter" at bounding box center [660, 377] width 43 height 10
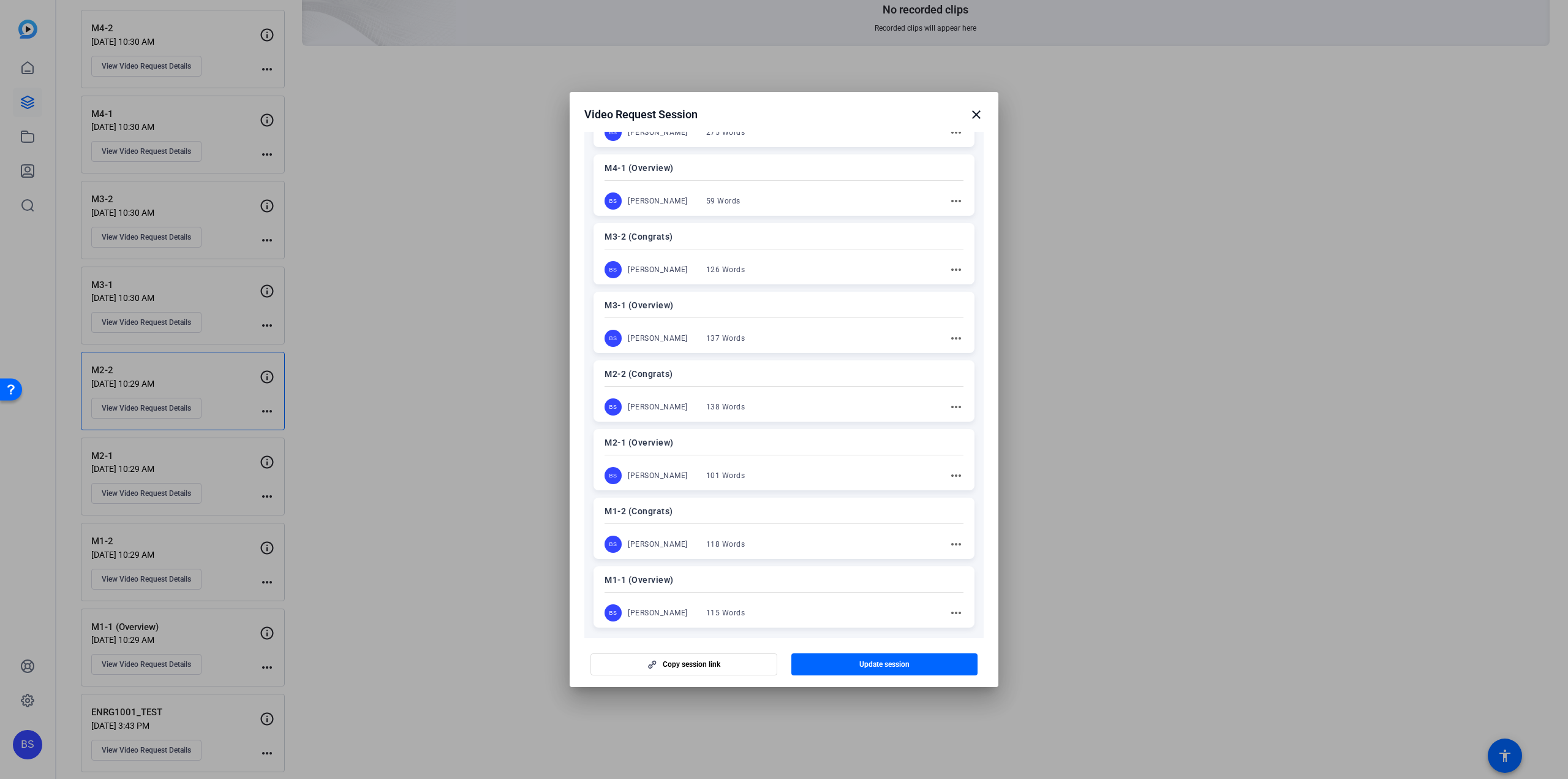
scroll to position [245, 0]
click at [705, 364] on p "M2-2 (Congrats)" at bounding box center [784, 367] width 359 height 15
click at [896, 661] on span "Update session" at bounding box center [884, 665] width 50 height 10
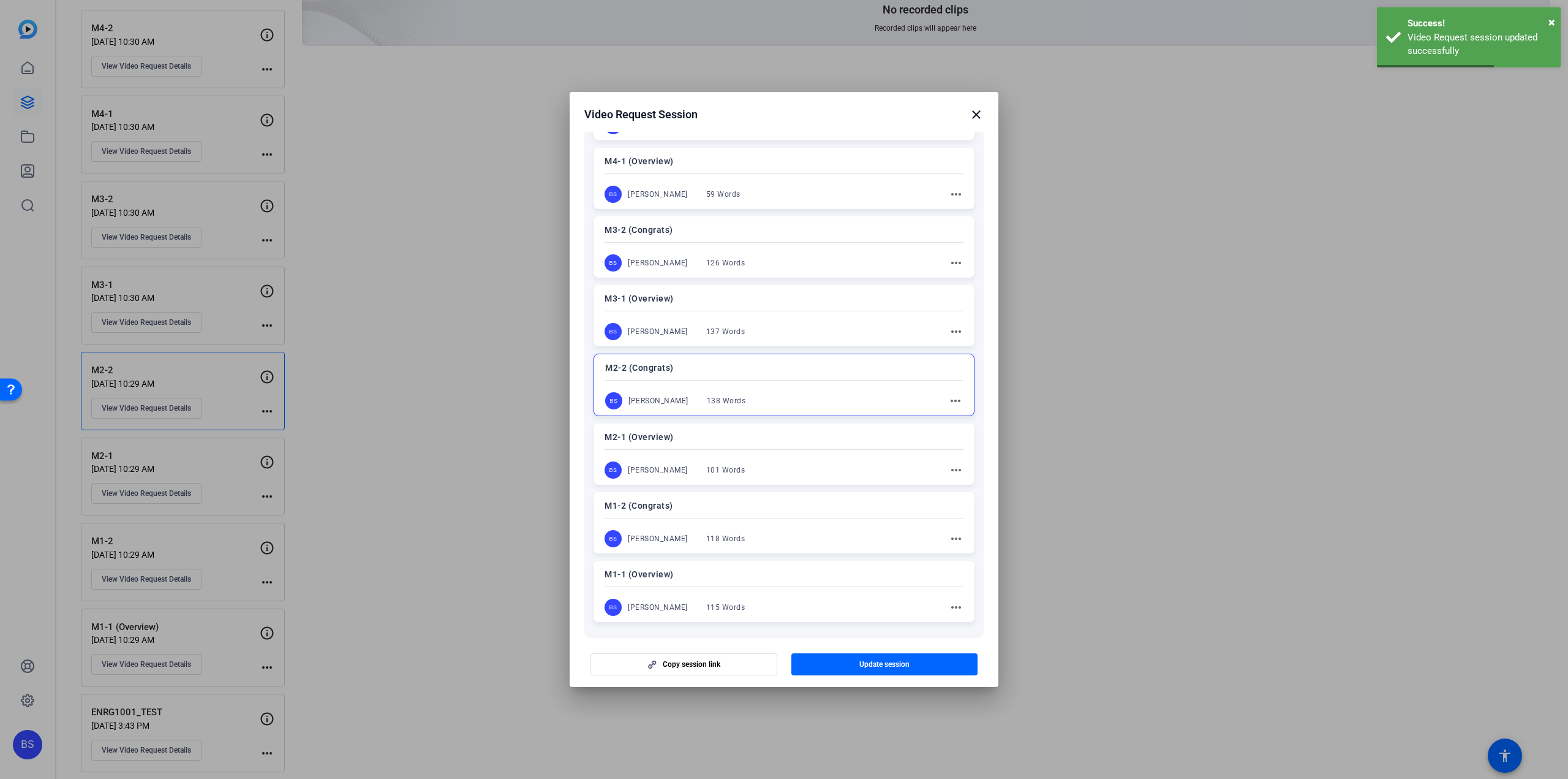
click at [978, 114] on mat-icon "close" at bounding box center [977, 114] width 15 height 15
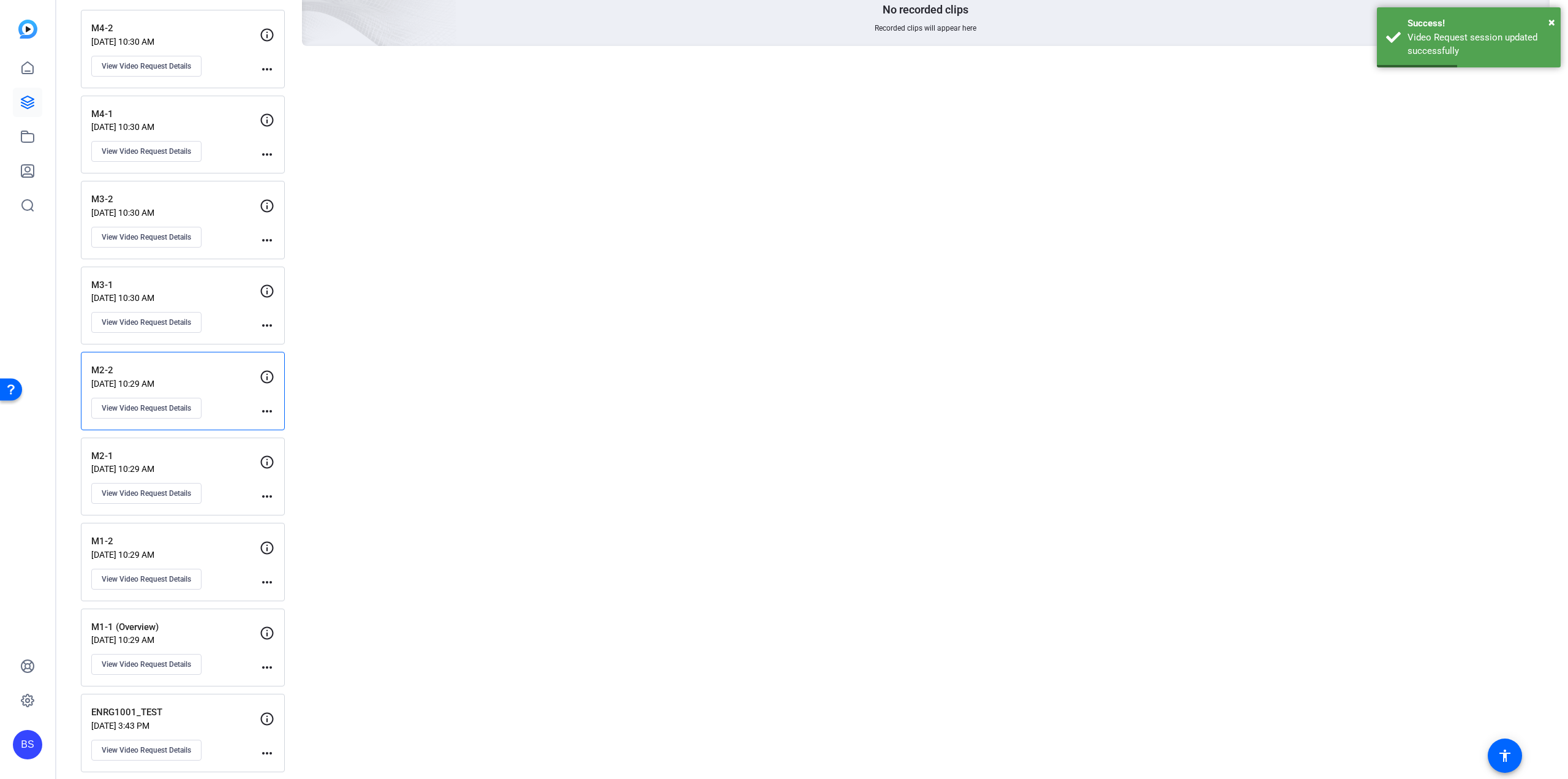
click at [195, 279] on p "M3-1" at bounding box center [176, 285] width 169 height 14
click at [156, 324] on button "View Video Request Details" at bounding box center [147, 322] width 110 height 21
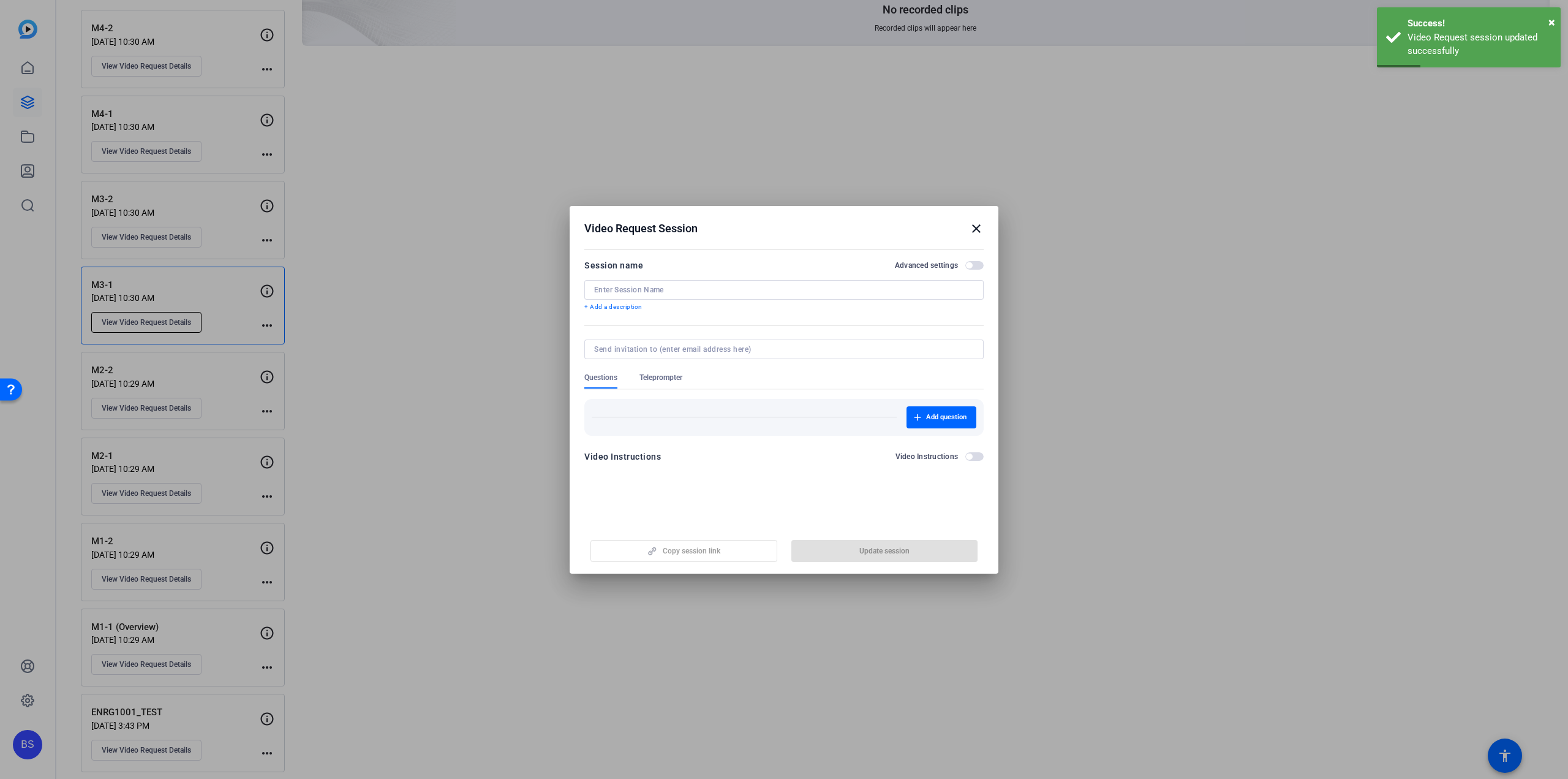
type input "M3-1"
click at [670, 375] on span "Teleprompter" at bounding box center [660, 377] width 43 height 10
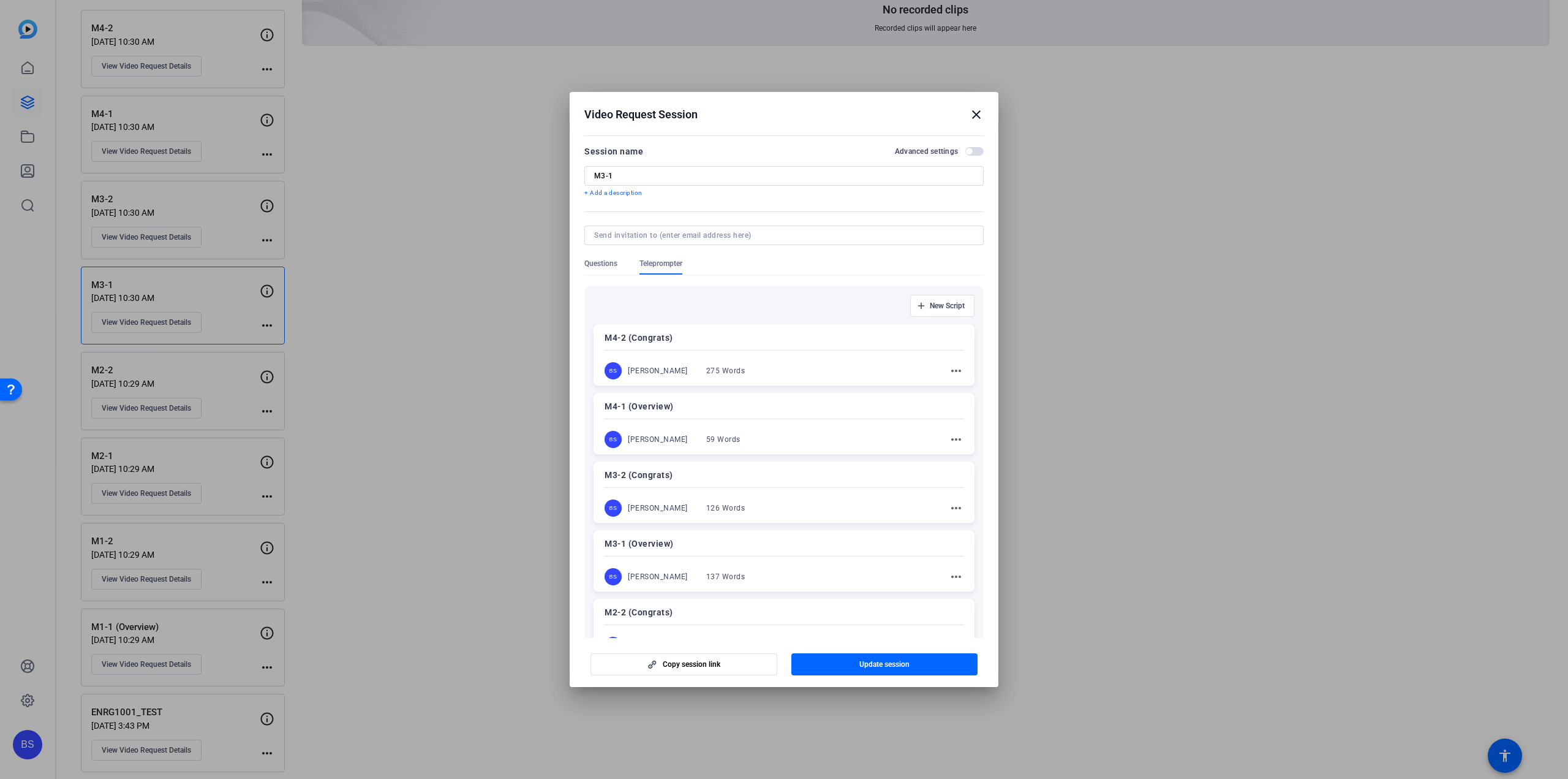
click at [715, 546] on p "M3-1 (Overview)" at bounding box center [784, 544] width 359 height 15
click at [882, 662] on span "Update session" at bounding box center [884, 665] width 50 height 10
click at [977, 117] on mat-icon "close" at bounding box center [977, 114] width 15 height 15
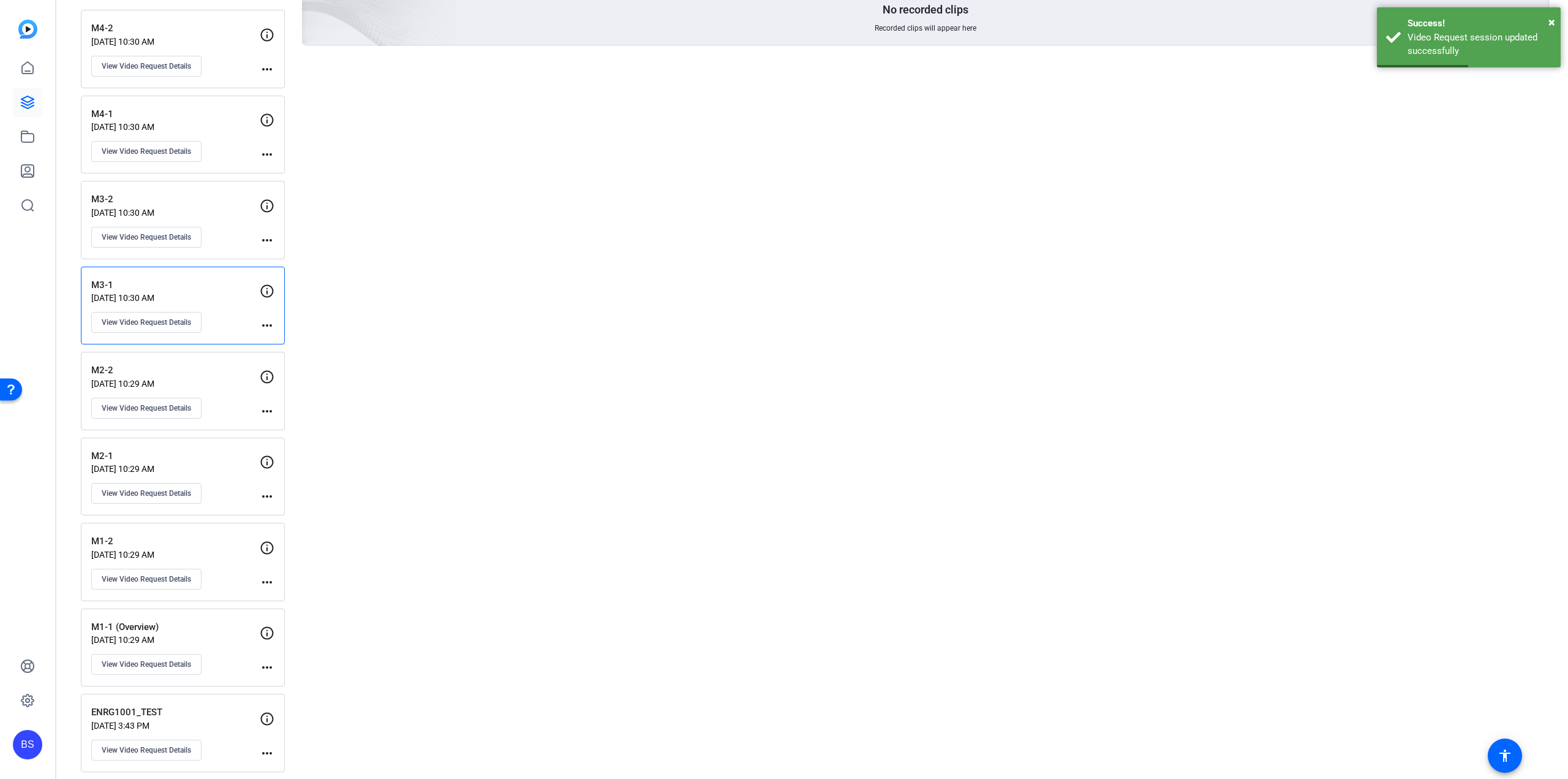
click at [216, 217] on div "M3-2 Aug 19, 2025 @ 10:30 AM View Video Request Details" at bounding box center [176, 220] width 169 height 55
click at [186, 232] on span "View Video Request Details" at bounding box center [146, 237] width 89 height 10
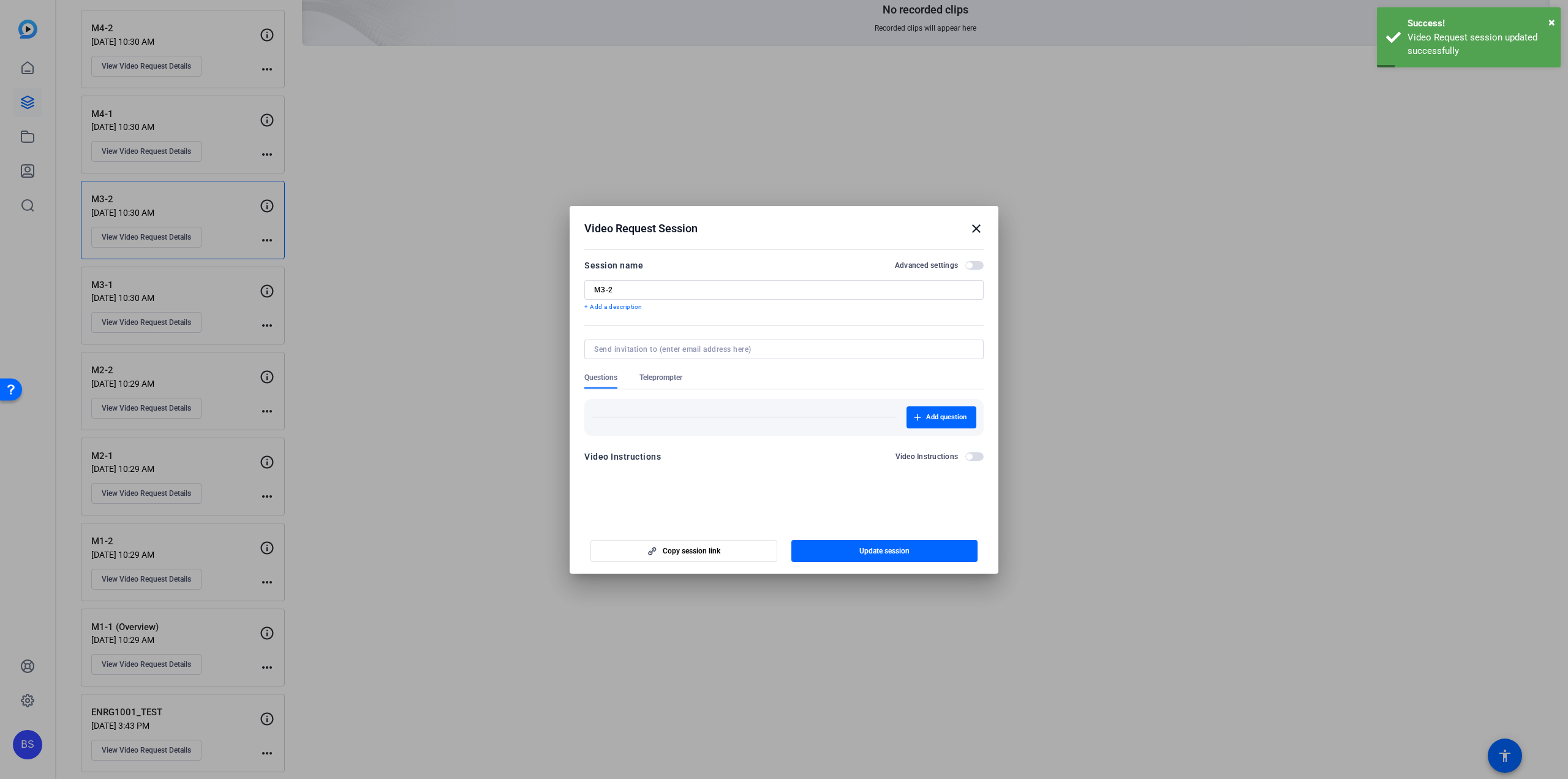
click at [674, 382] on span "Teleprompter" at bounding box center [660, 381] width 43 height 16
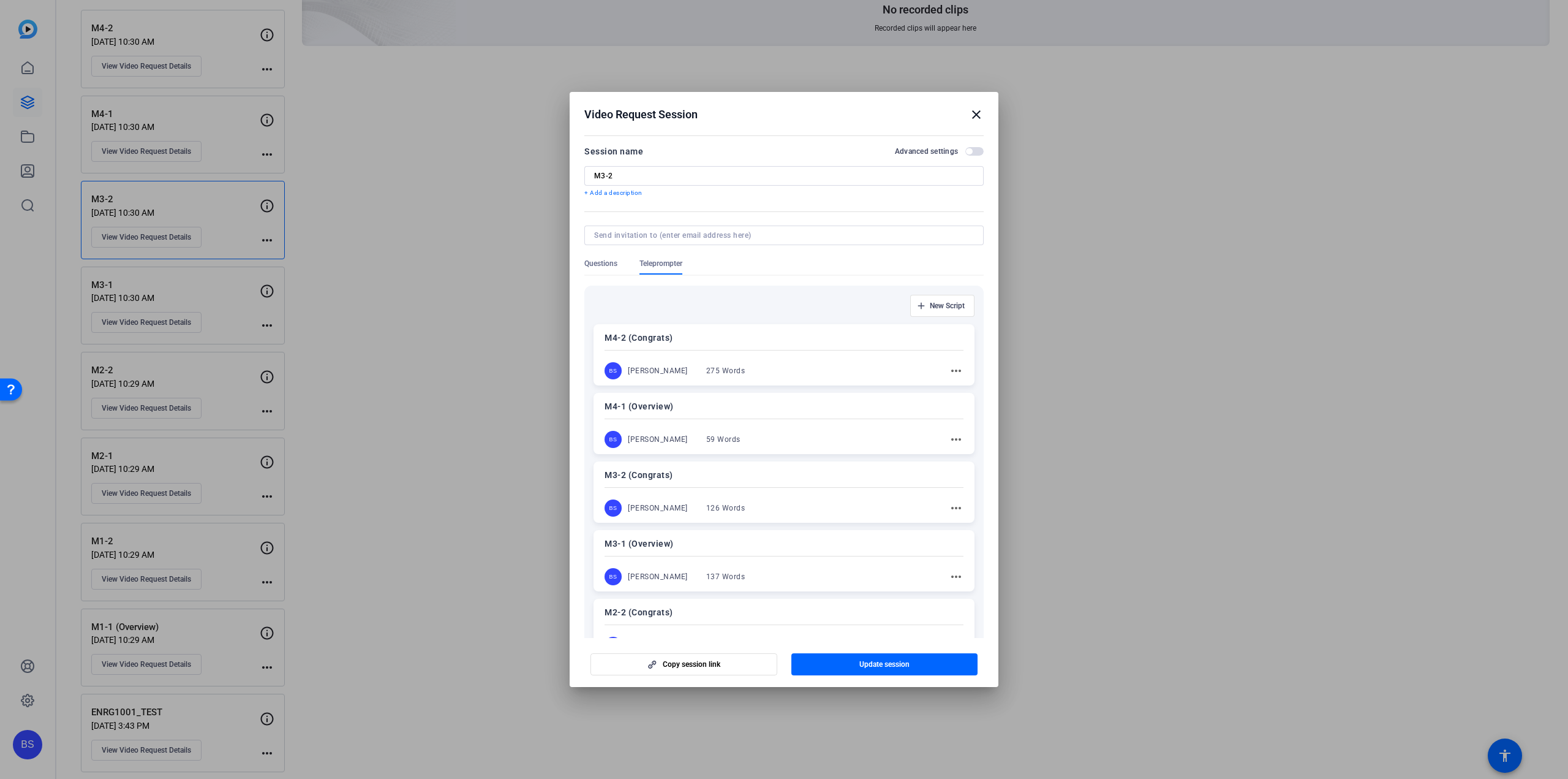
click at [733, 476] on p "M3-2 (Congrats)" at bounding box center [784, 475] width 359 height 15
click at [861, 661] on span "Update session" at bounding box center [884, 665] width 50 height 10
click at [970, 110] on mat-icon "close" at bounding box center [977, 114] width 15 height 15
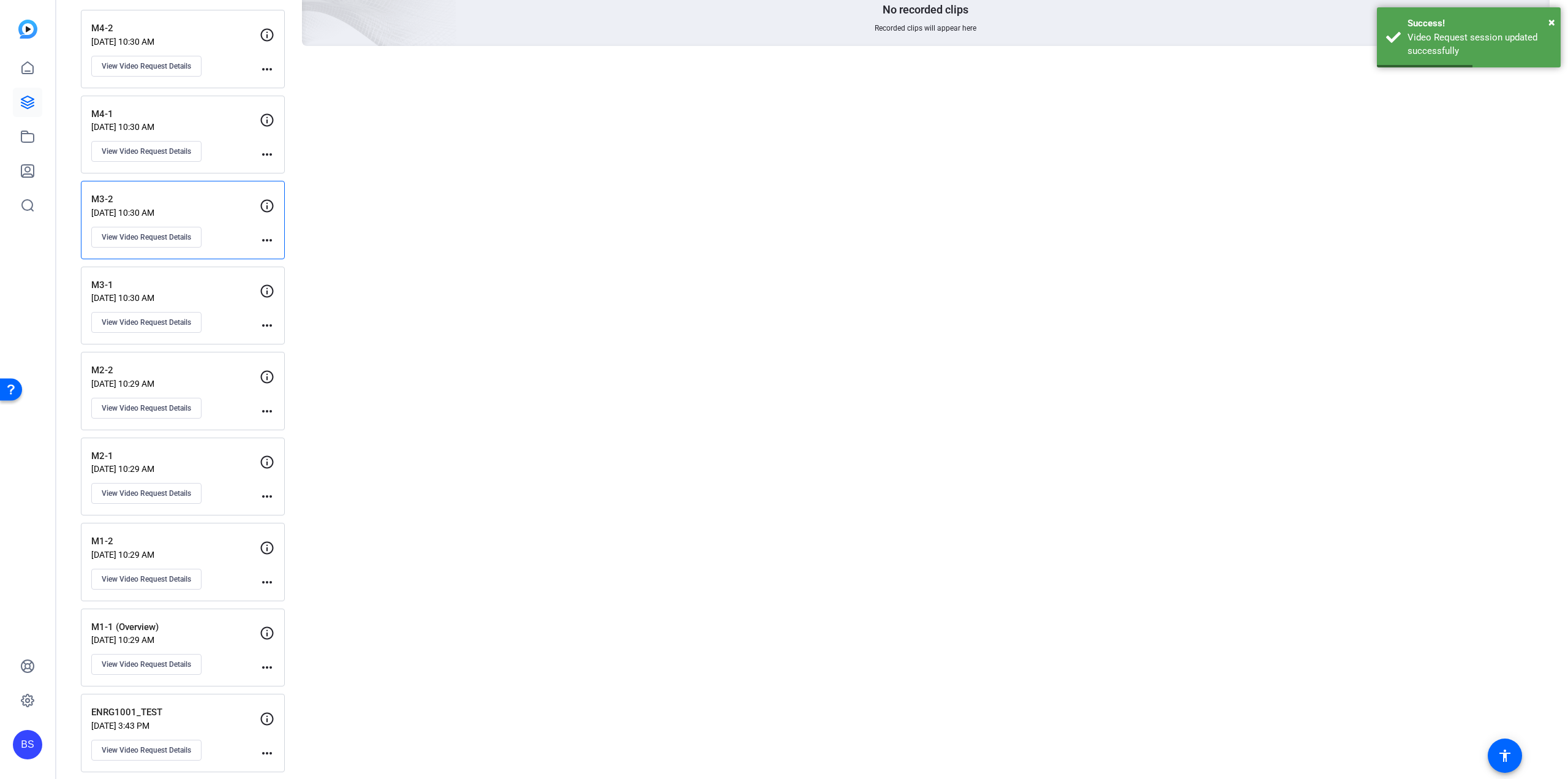
click at [224, 114] on p "M4-1" at bounding box center [176, 114] width 169 height 14
click at [174, 144] on button "View Video Request Details" at bounding box center [147, 152] width 110 height 21
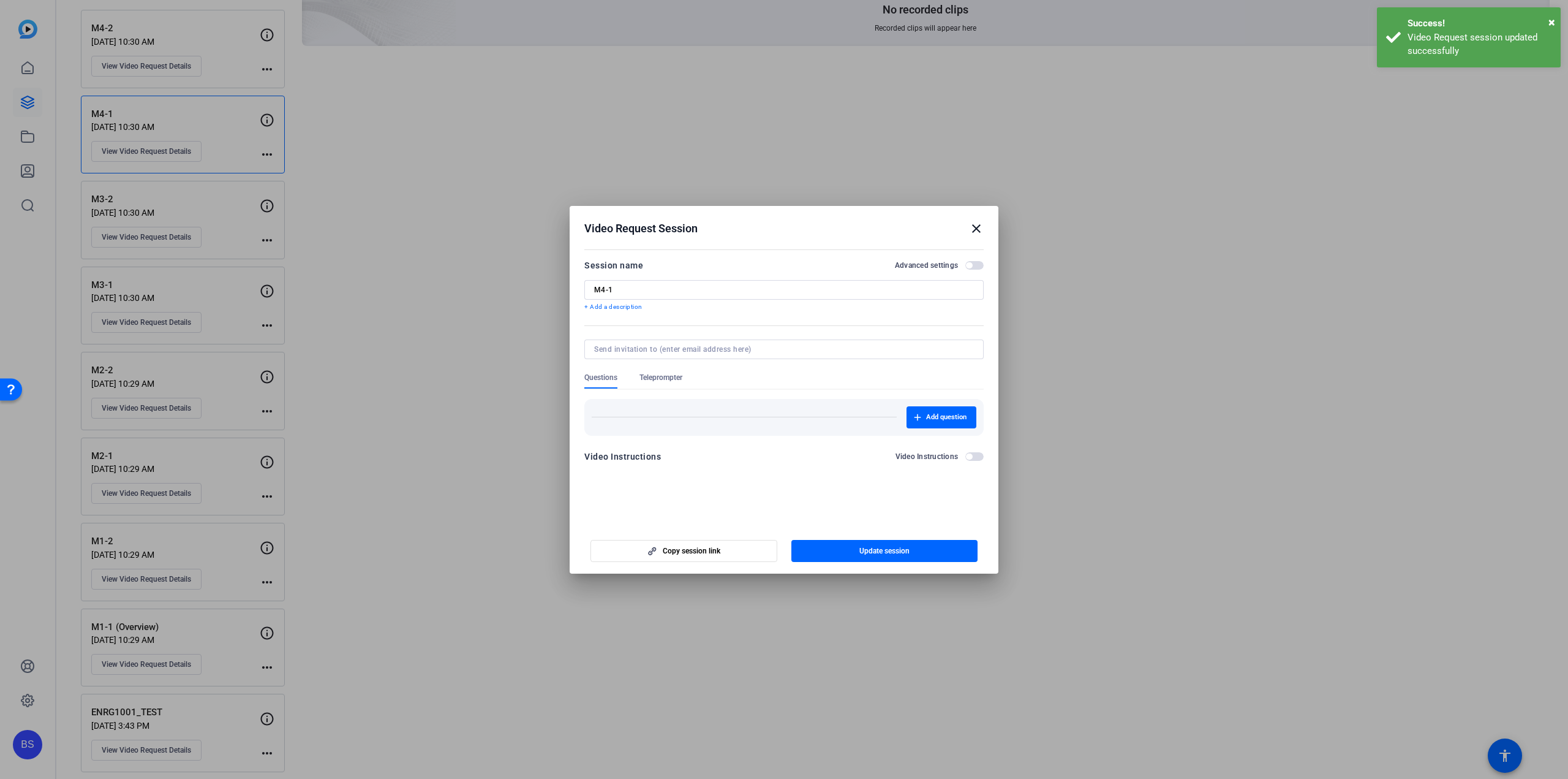
click at [677, 368] on div at bounding box center [784, 366] width 399 height 14
click at [674, 374] on span "Teleprompter" at bounding box center [660, 377] width 43 height 10
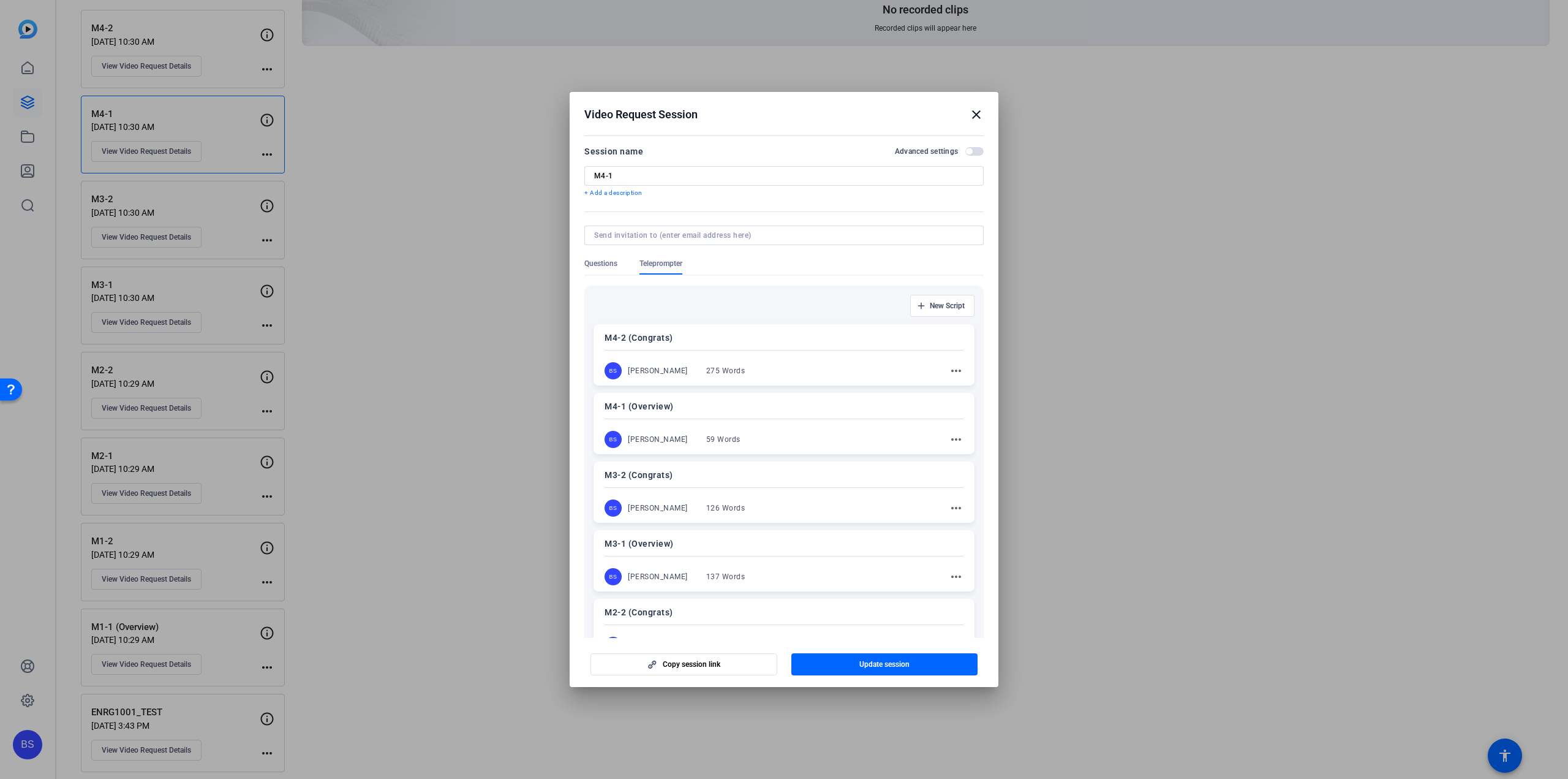
click at [720, 409] on p "M4-1 (Overview)" at bounding box center [784, 407] width 359 height 15
click at [874, 663] on span "Update session" at bounding box center [884, 665] width 50 height 10
click at [977, 116] on mat-icon "close" at bounding box center [977, 114] width 15 height 15
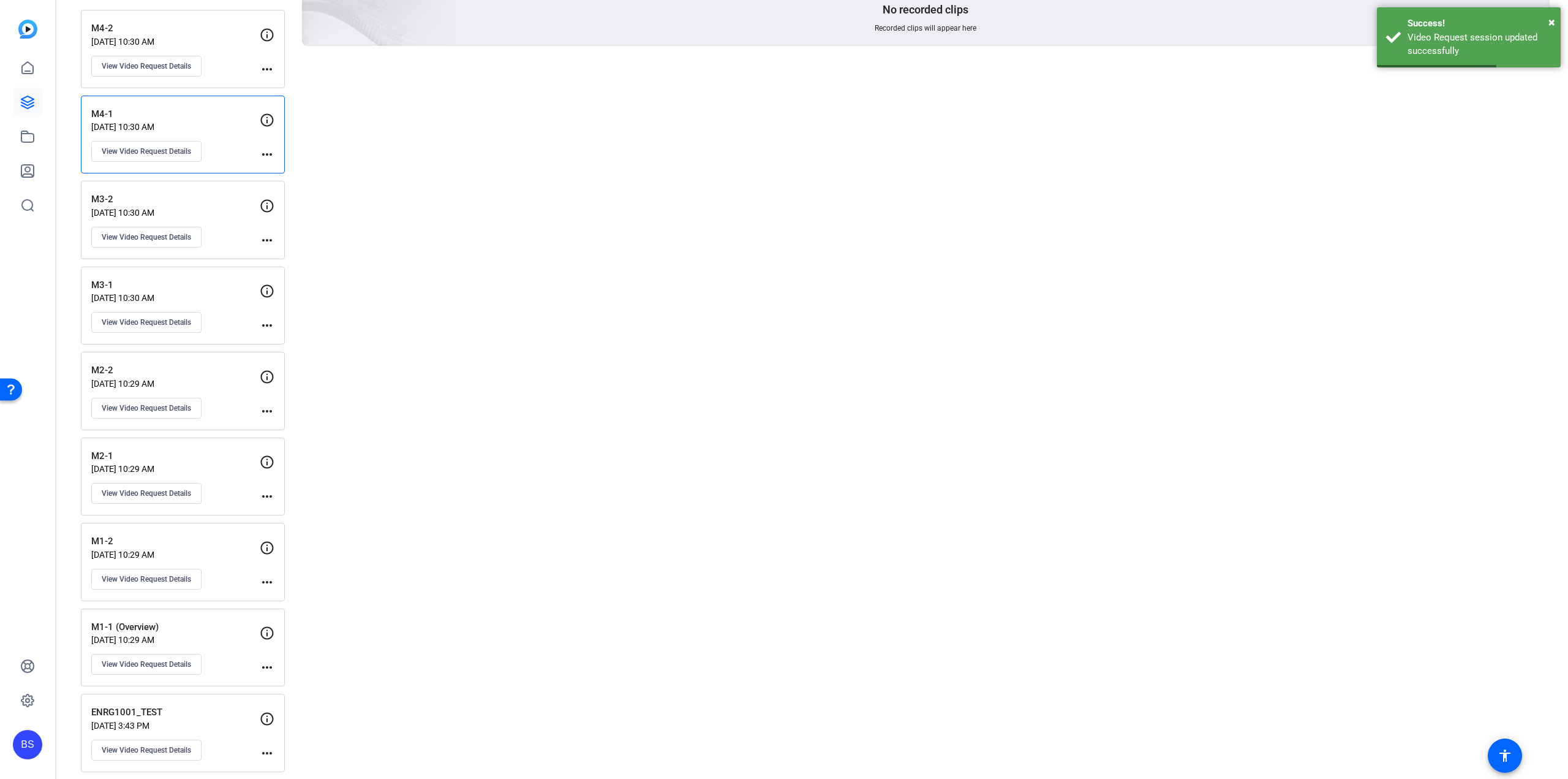
click at [182, 24] on p "M4-2" at bounding box center [176, 28] width 169 height 14
click at [173, 52] on div "M4-2 Aug 19, 2025 @ 10:30 AM View Video Request Details" at bounding box center [176, 49] width 169 height 55
click at [176, 62] on span "View Video Request Details" at bounding box center [146, 67] width 89 height 10
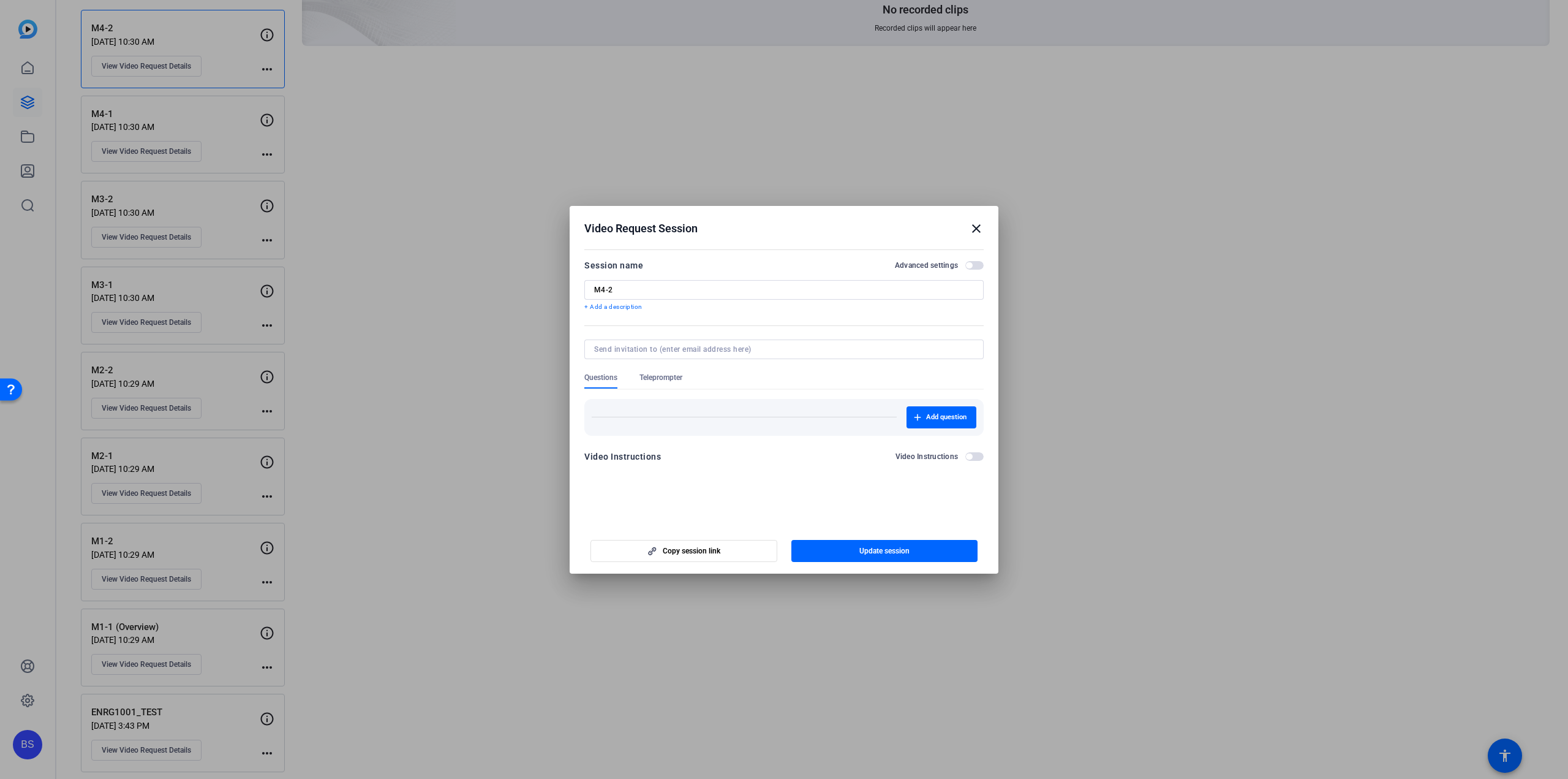
click at [651, 369] on div at bounding box center [784, 366] width 399 height 14
click at [682, 384] on span "Teleprompter" at bounding box center [660, 381] width 43 height 16
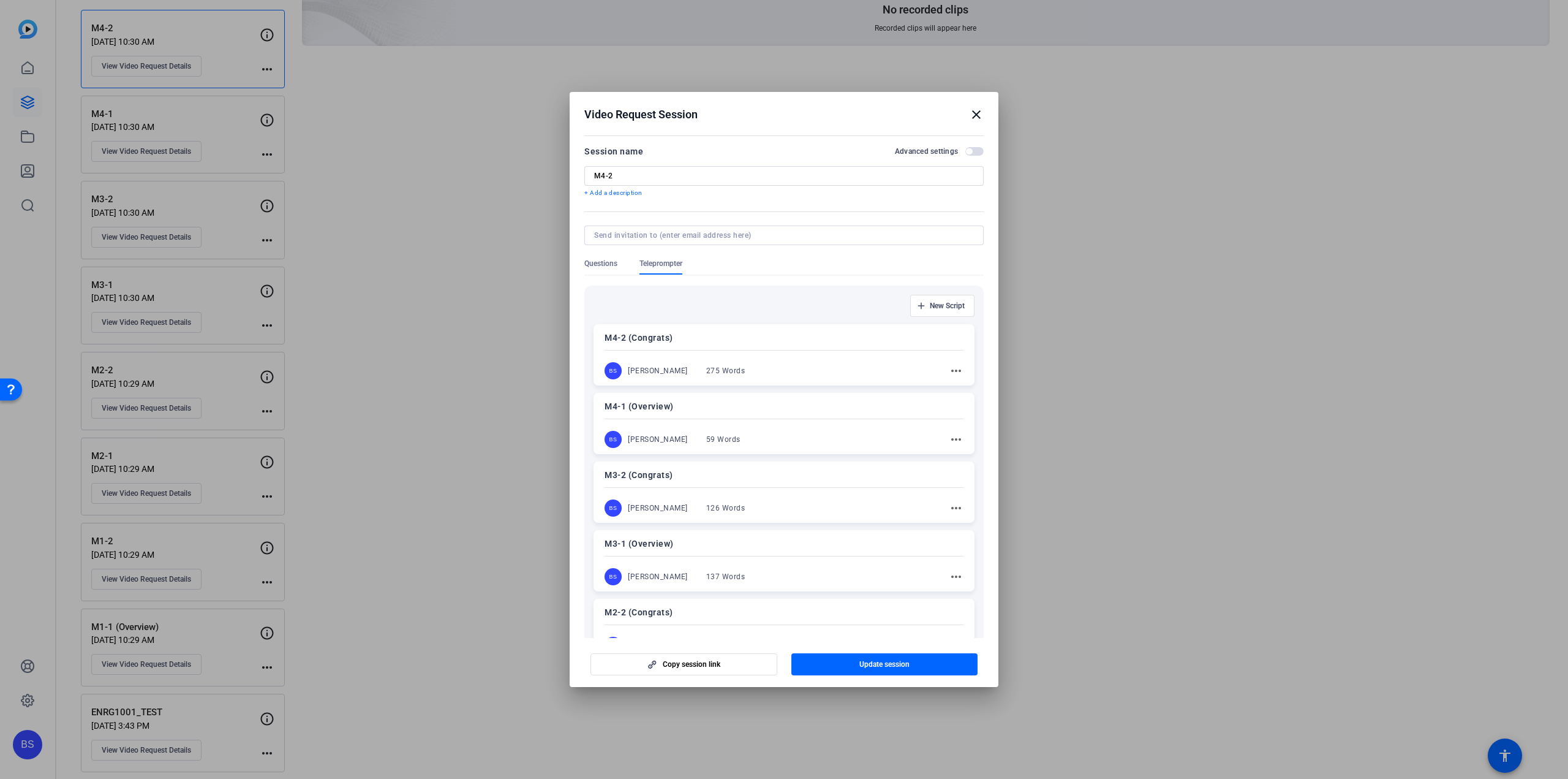
click at [759, 329] on div "M4-2 (Congrats) BS Brian Sly 275 Words more_horiz" at bounding box center [784, 355] width 381 height 62
click at [921, 667] on span "button" at bounding box center [885, 664] width 187 height 29
click at [979, 113] on mat-icon "close" at bounding box center [977, 114] width 15 height 15
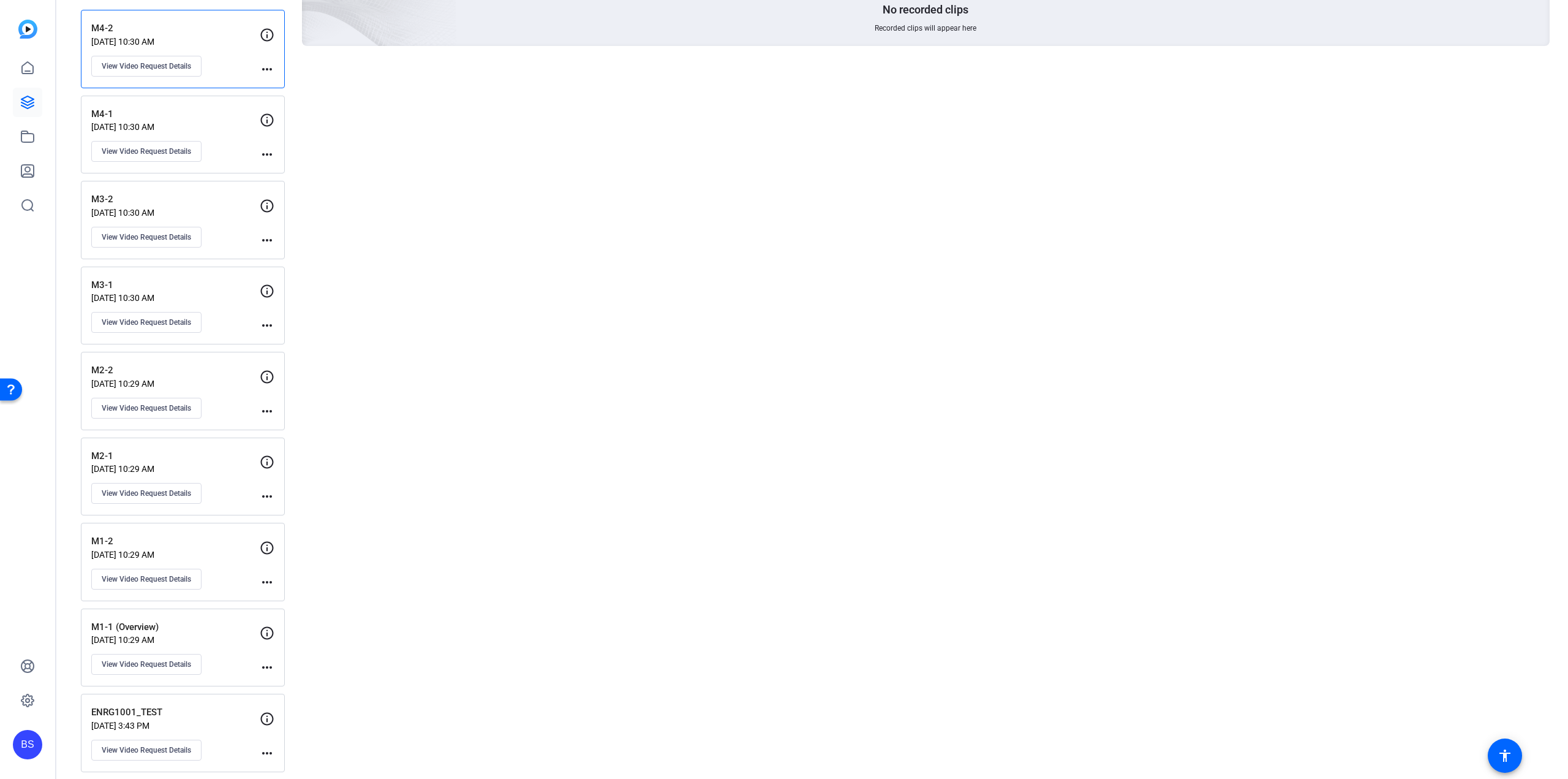
click at [201, 623] on p "M1-1 (Overview)" at bounding box center [176, 626] width 169 height 14
click at [164, 660] on span "View Video Request Details" at bounding box center [146, 665] width 89 height 10
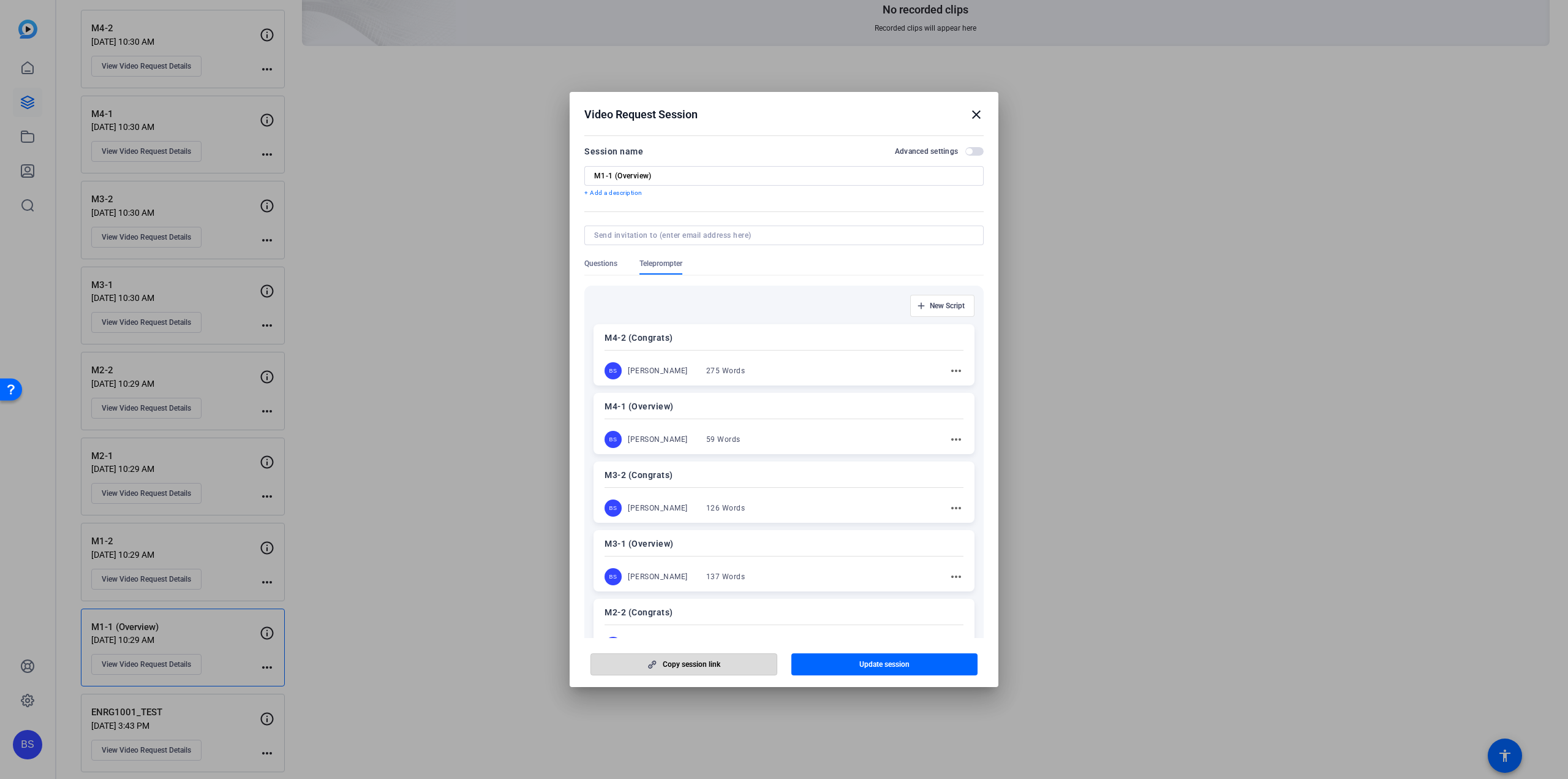
click at [716, 662] on span "Copy session link" at bounding box center [691, 665] width 58 height 10
click at [978, 114] on mat-icon "close" at bounding box center [977, 114] width 15 height 15
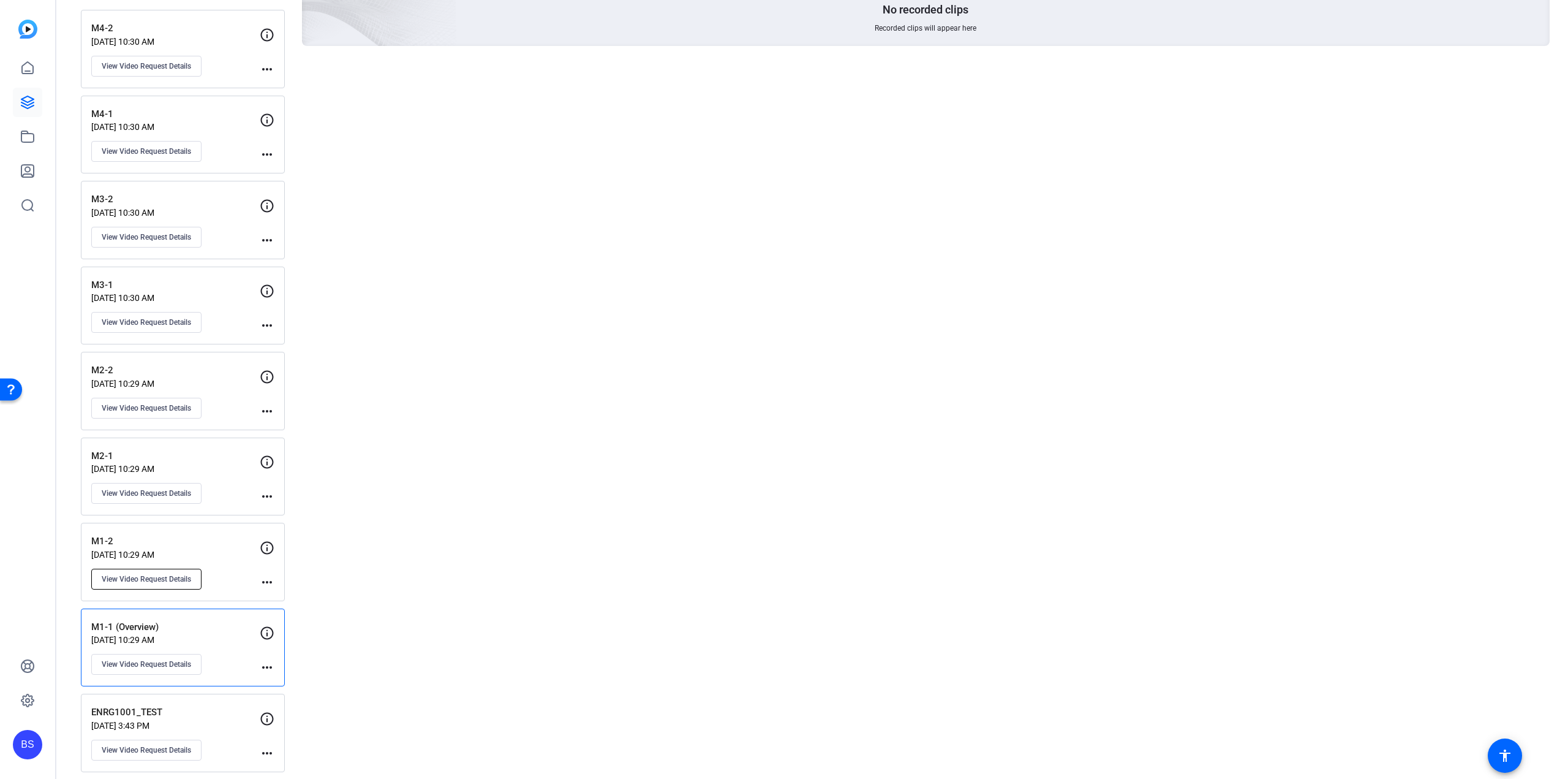
click at [175, 575] on span "View Video Request Details" at bounding box center [146, 579] width 89 height 10
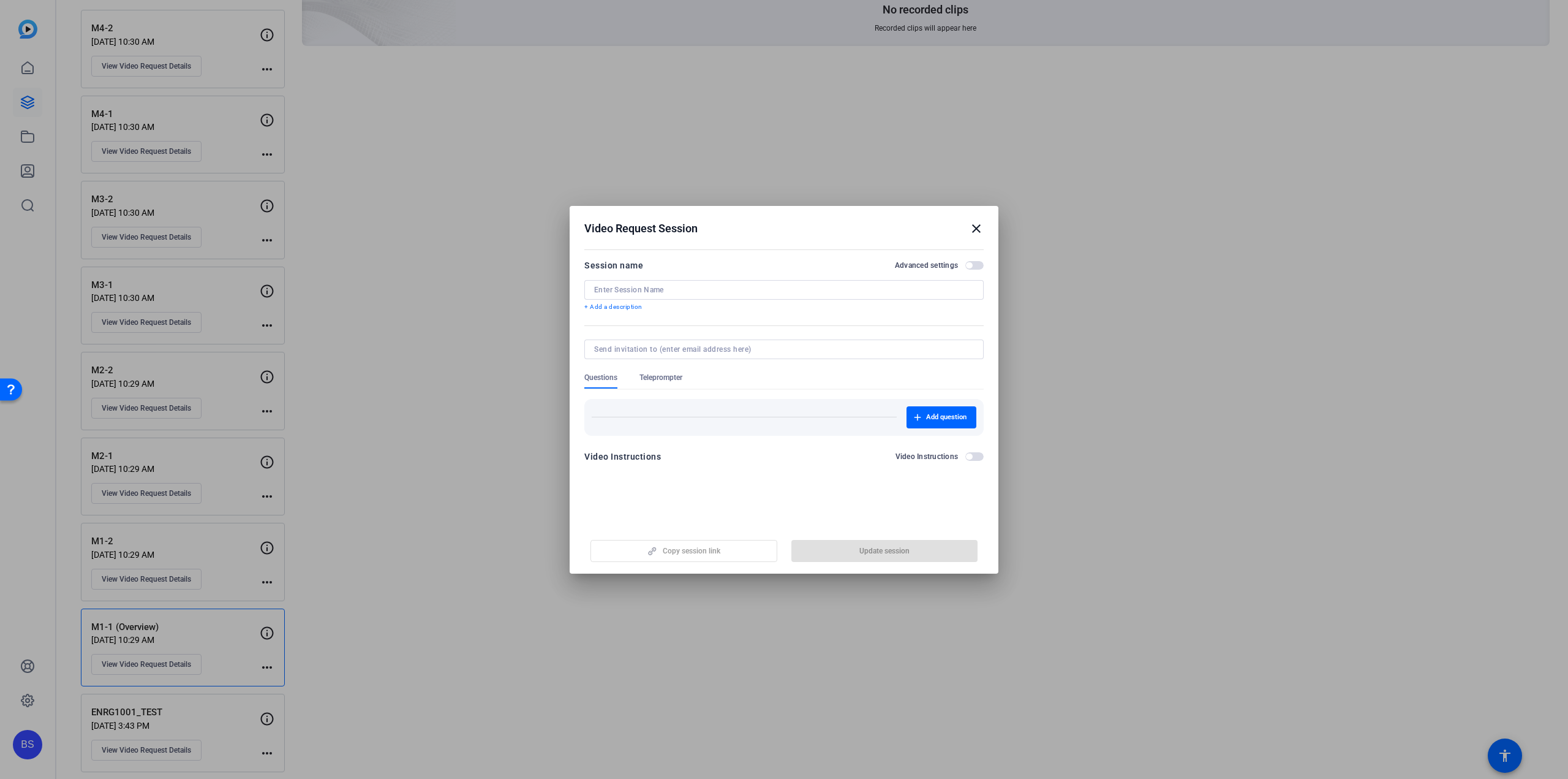
type input "M1-2"
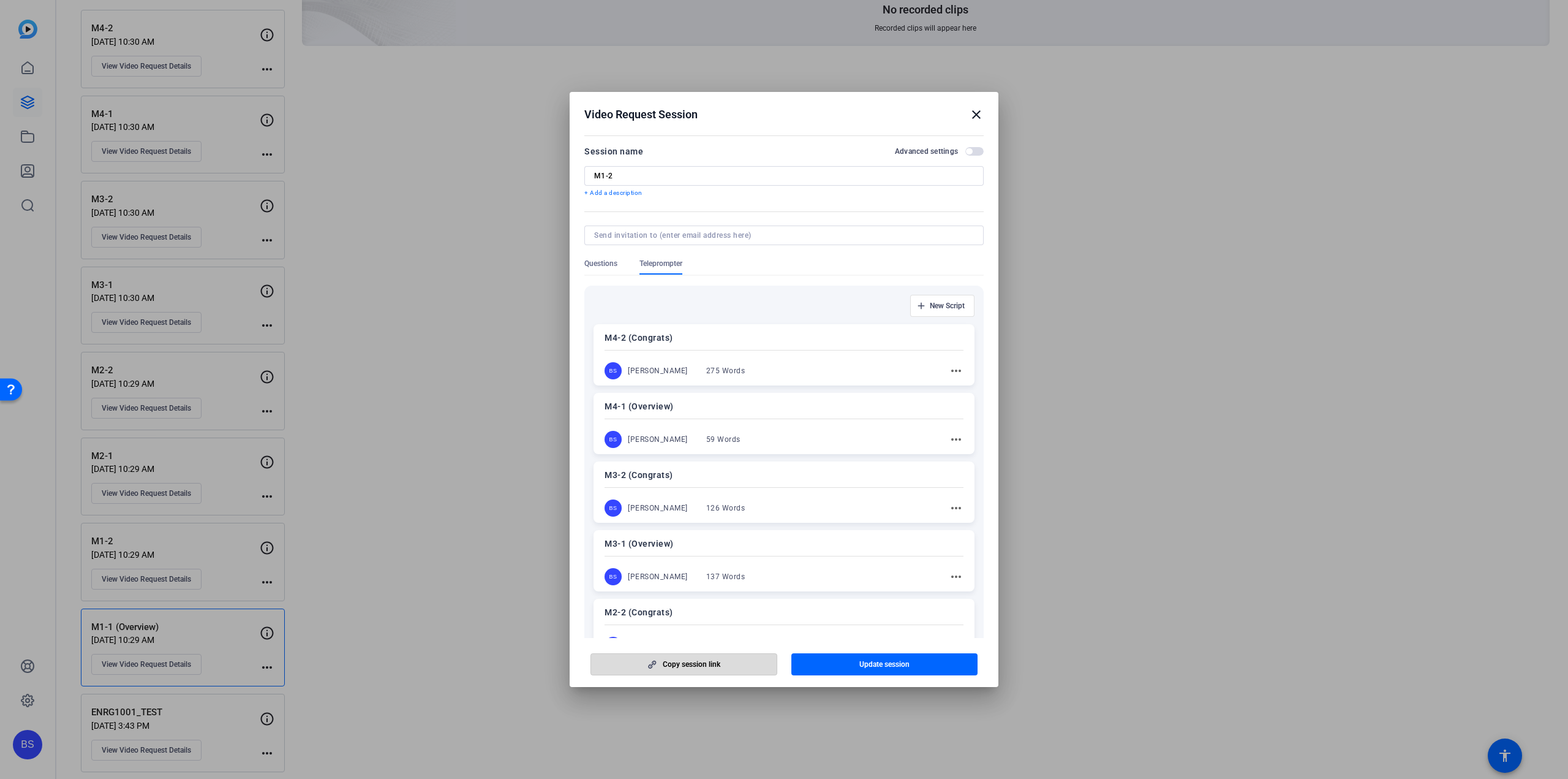
click at [716, 661] on span "Copy session link" at bounding box center [691, 665] width 58 height 10
click at [977, 111] on mat-icon "close" at bounding box center [977, 114] width 15 height 15
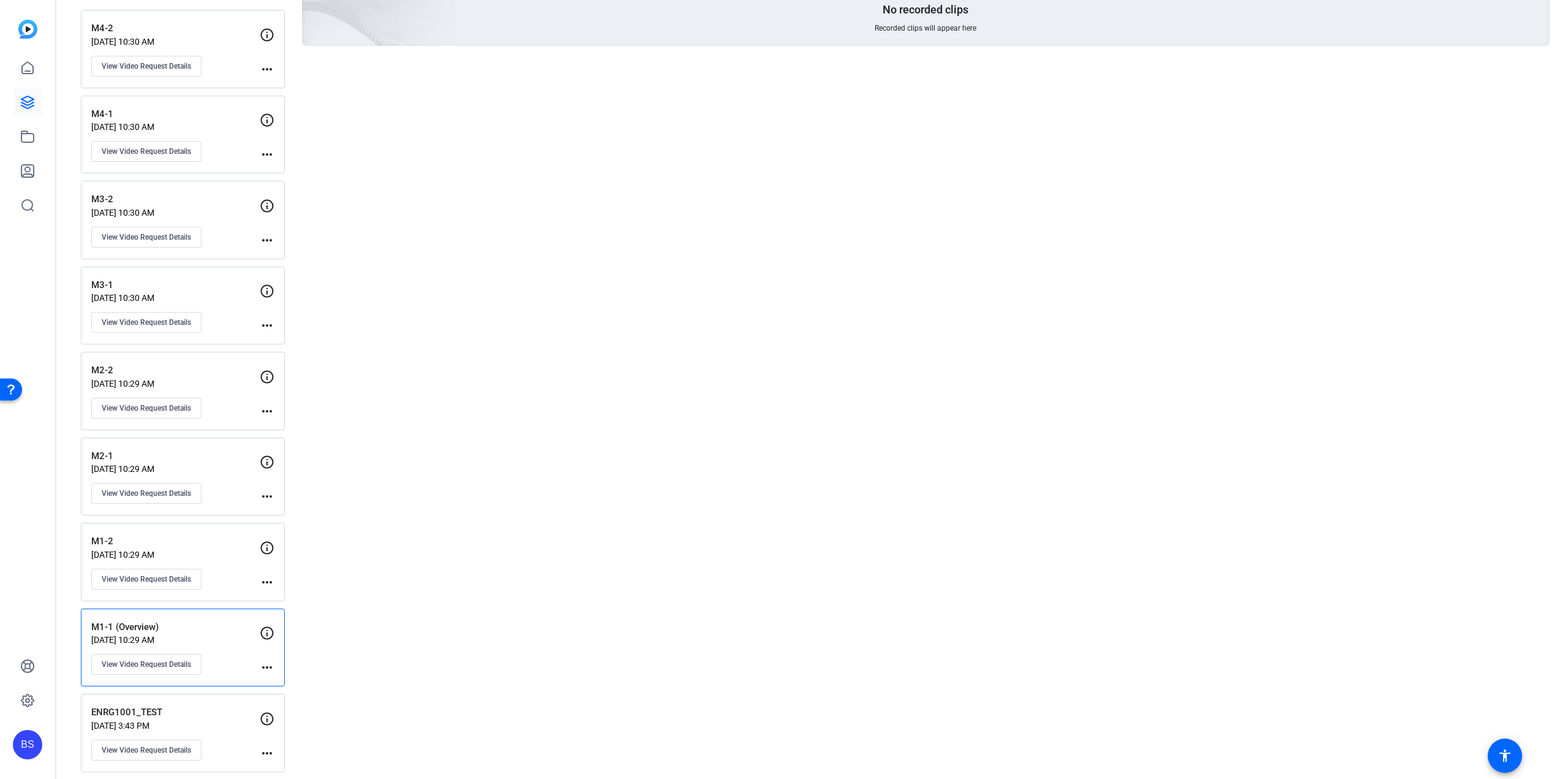
click at [218, 542] on p "M1-2" at bounding box center [176, 541] width 169 height 14
click at [200, 450] on p "M2-1" at bounding box center [176, 456] width 169 height 14
click at [170, 489] on span "View Video Request Details" at bounding box center [146, 493] width 89 height 10
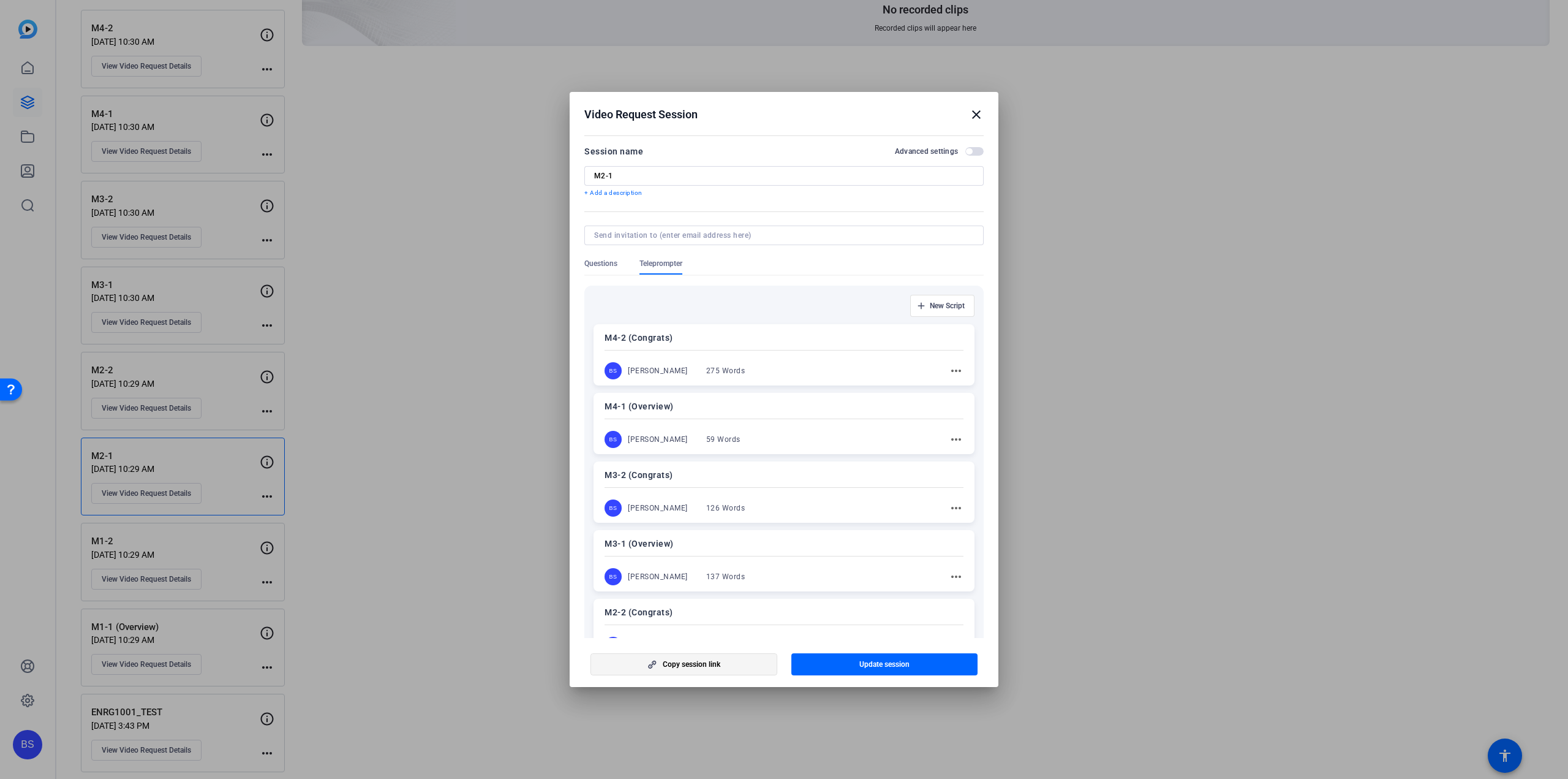
click at [685, 662] on span "Copy session link" at bounding box center [691, 665] width 58 height 10
click at [977, 114] on mat-icon "close" at bounding box center [977, 114] width 15 height 15
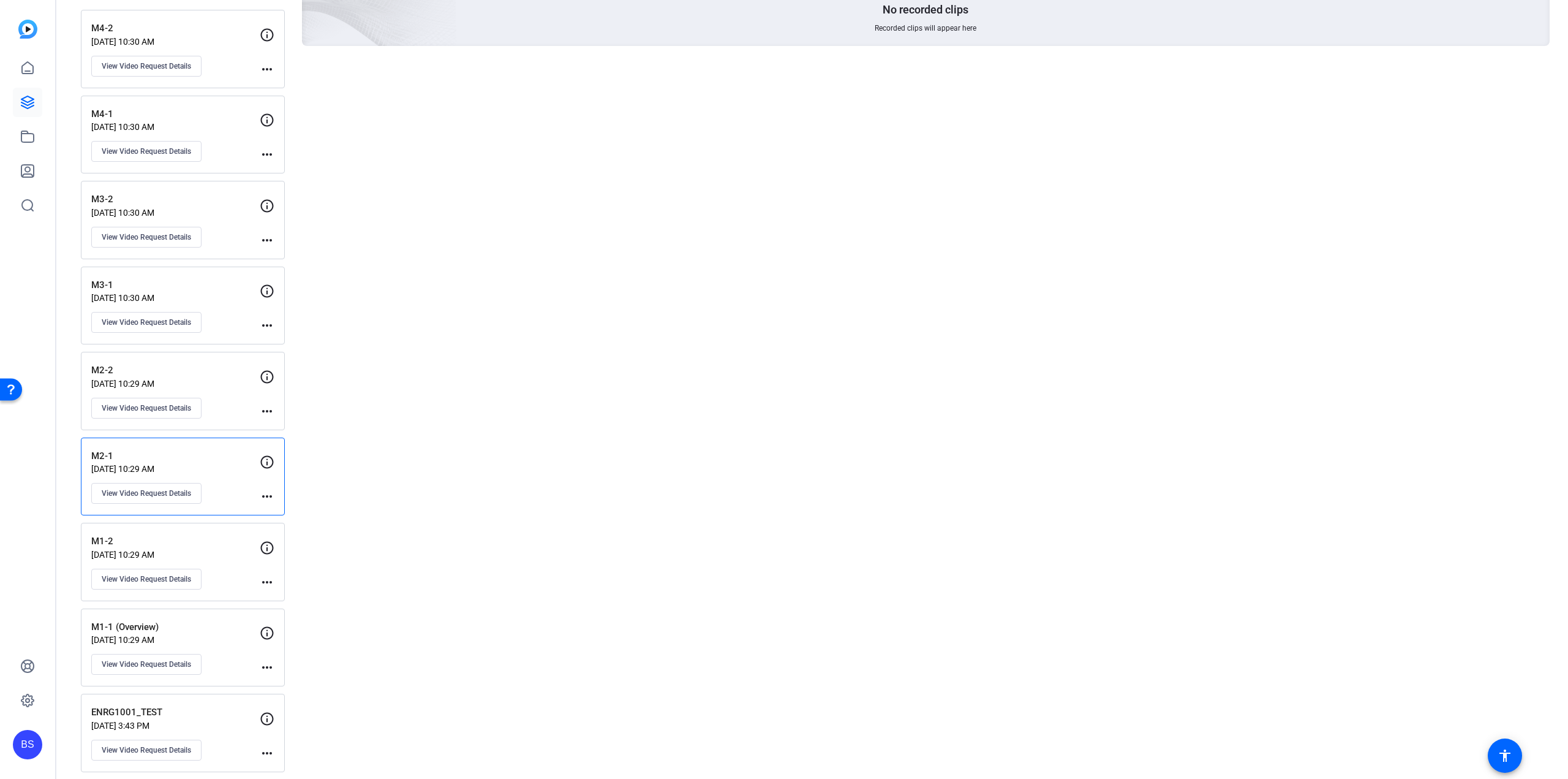
click at [214, 359] on div "M2-2 Aug 19, 2025 @ 10:29 AM View Video Request Details more_horiz" at bounding box center [183, 390] width 204 height 79
click at [166, 403] on span "View Video Request Details" at bounding box center [146, 408] width 89 height 10
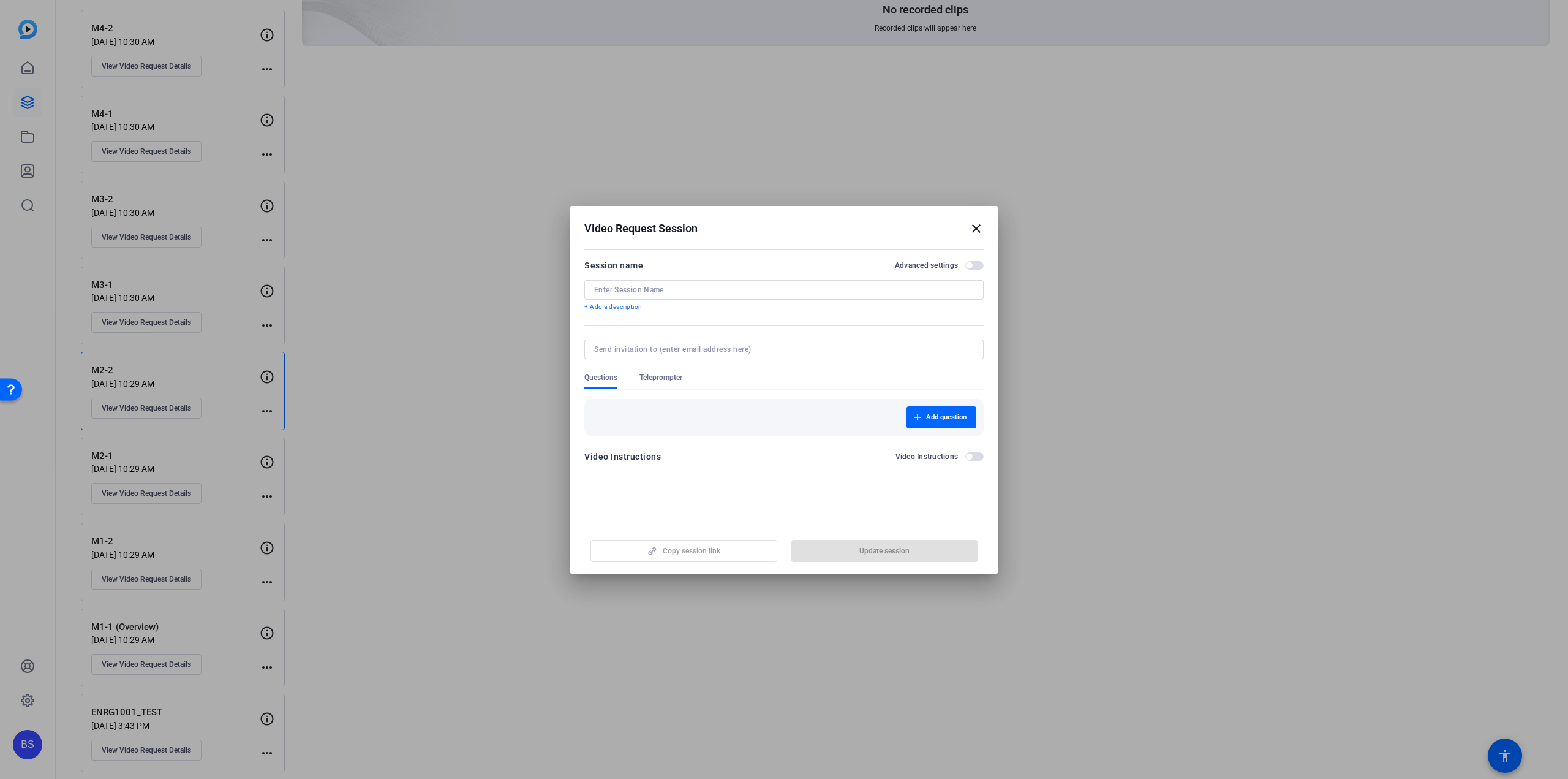
type input "M2-2"
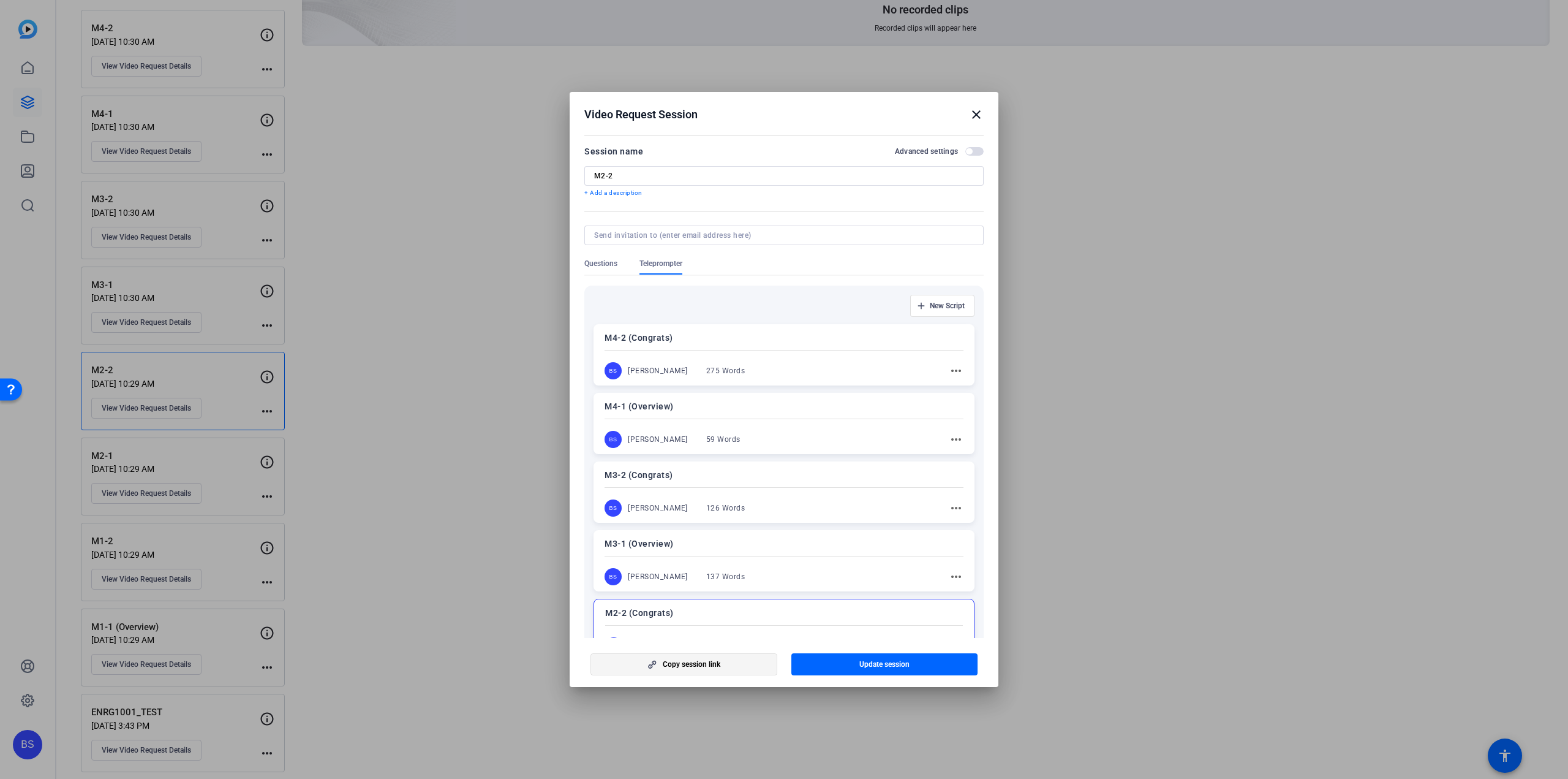
click at [698, 661] on span "Copy session link" at bounding box center [691, 665] width 58 height 10
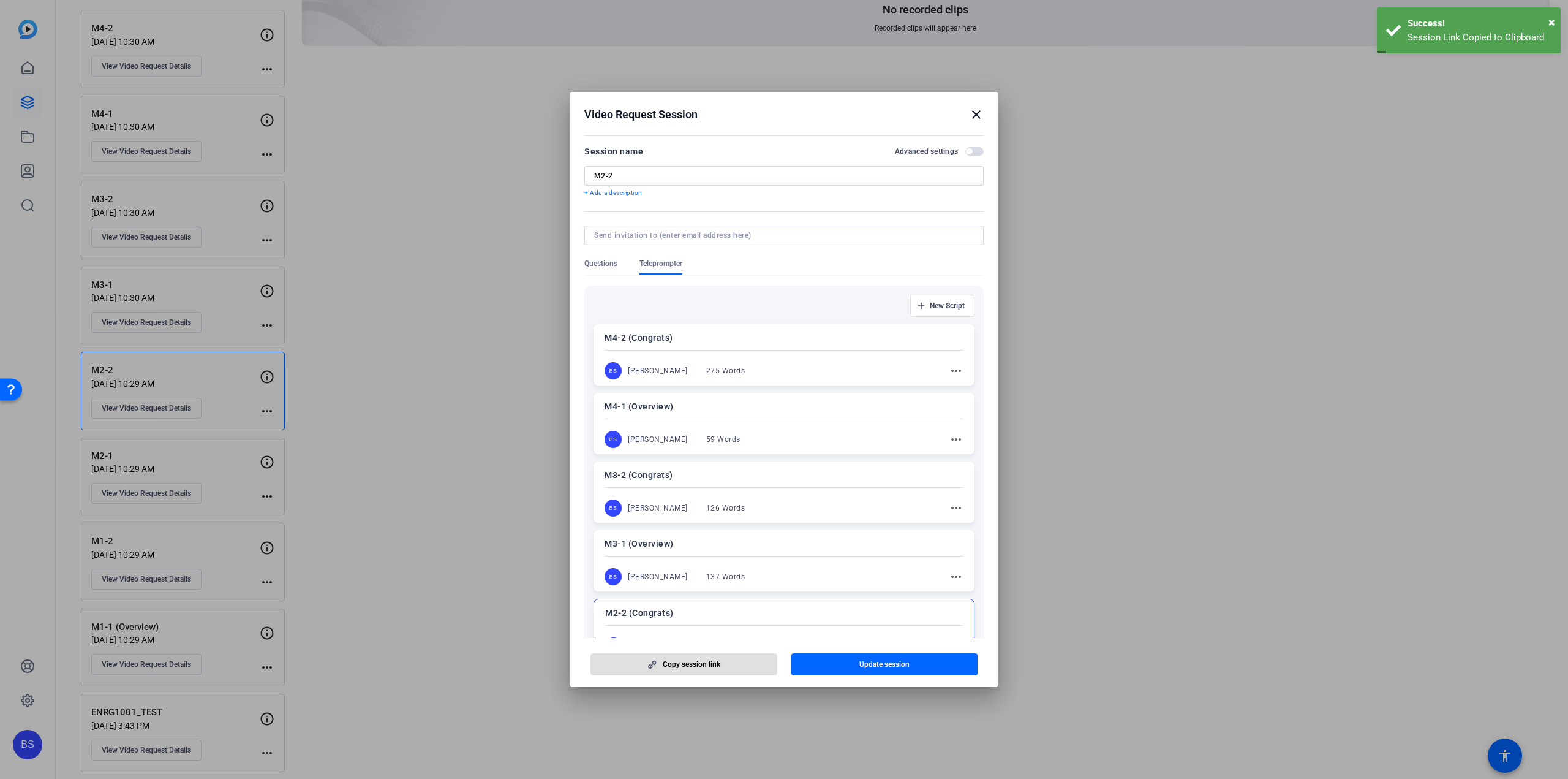
click at [975, 114] on mat-icon "close" at bounding box center [977, 114] width 15 height 15
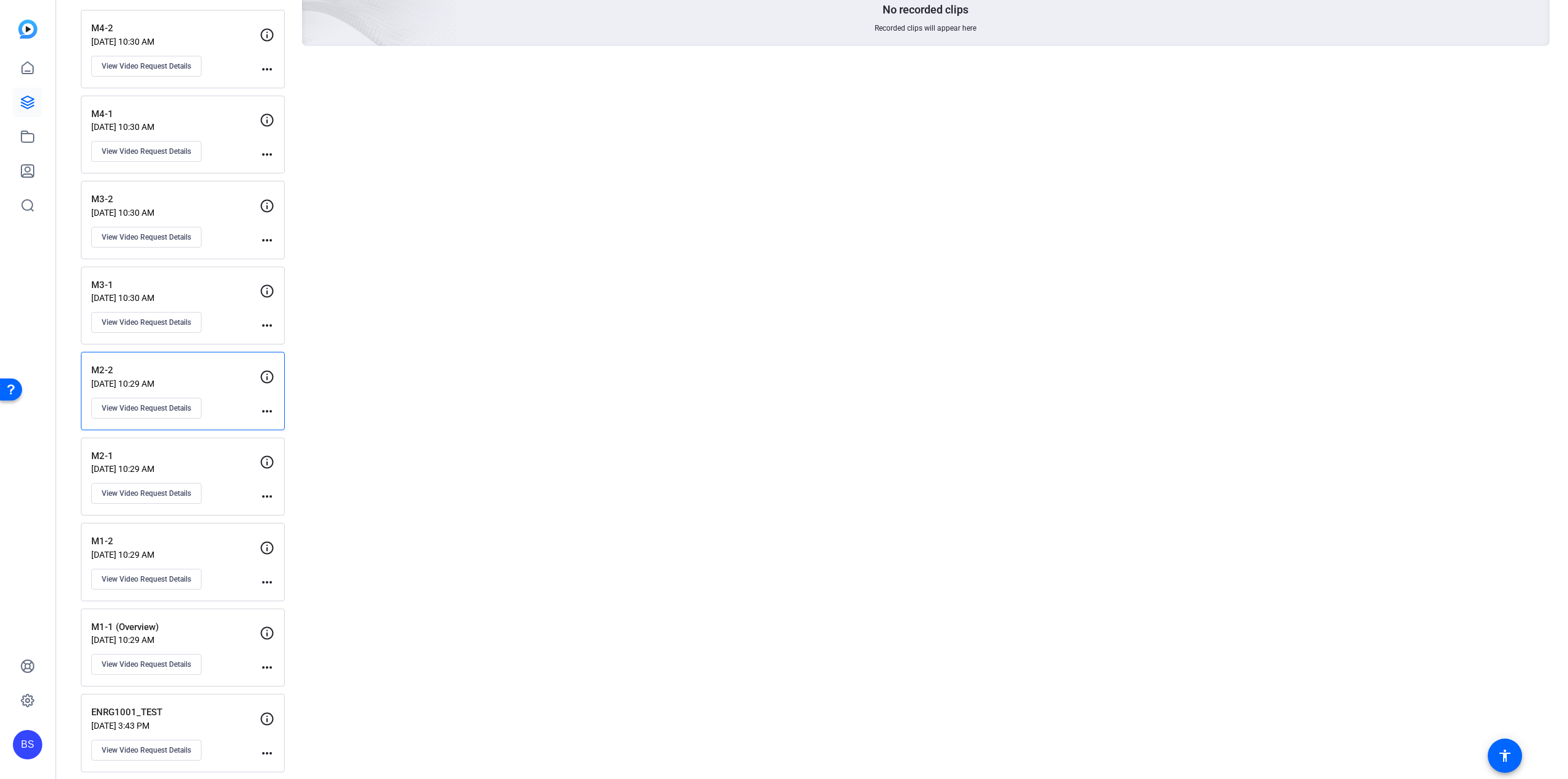
click at [187, 285] on p "M3-1" at bounding box center [176, 285] width 169 height 14
click at [174, 321] on span "View Video Request Details" at bounding box center [146, 322] width 89 height 10
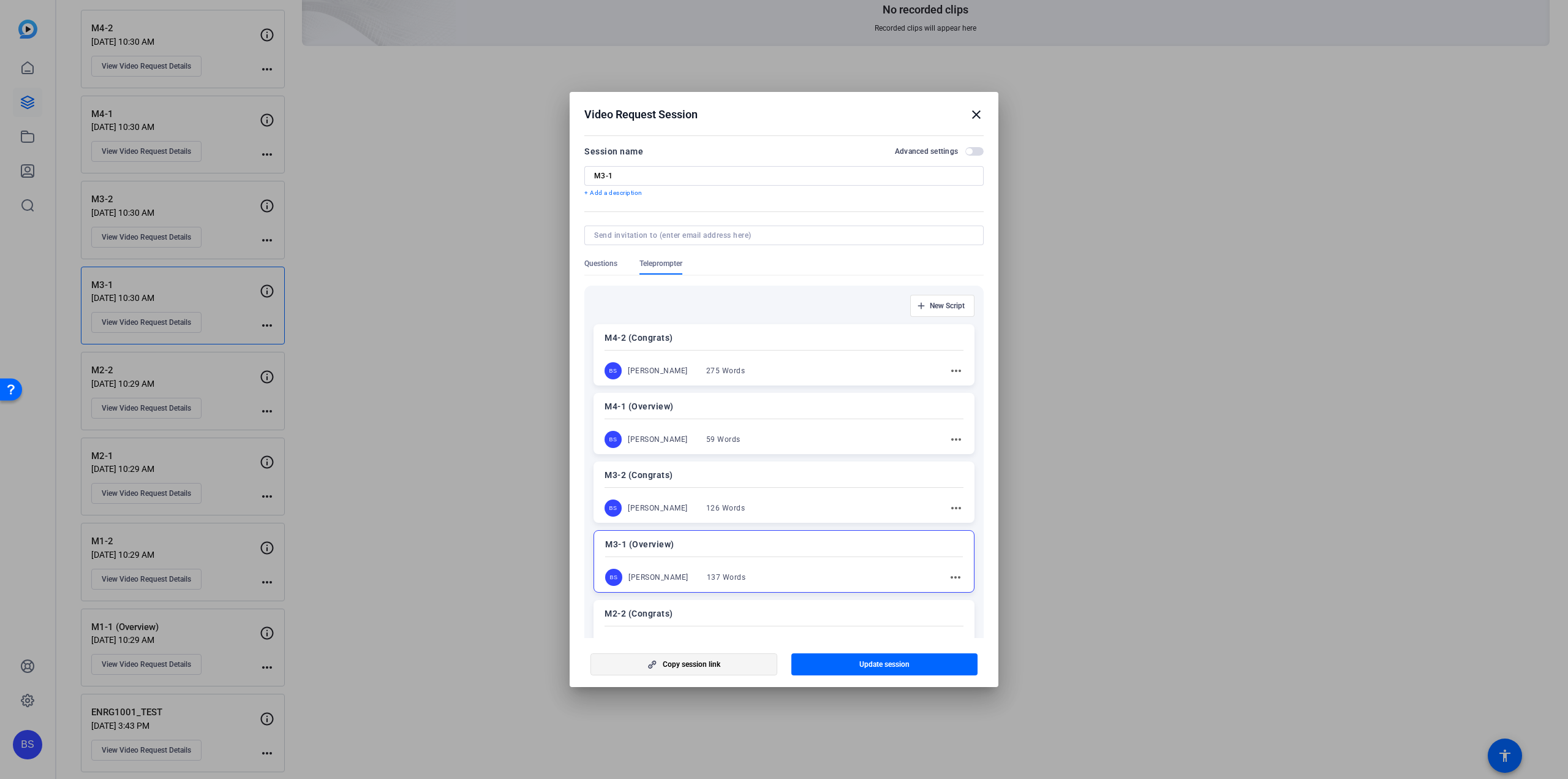
click at [688, 668] on span "Copy session link" at bounding box center [691, 665] width 58 height 10
click at [216, 199] on div at bounding box center [784, 390] width 1568 height 779
click at [976, 113] on mat-icon "close" at bounding box center [977, 114] width 15 height 15
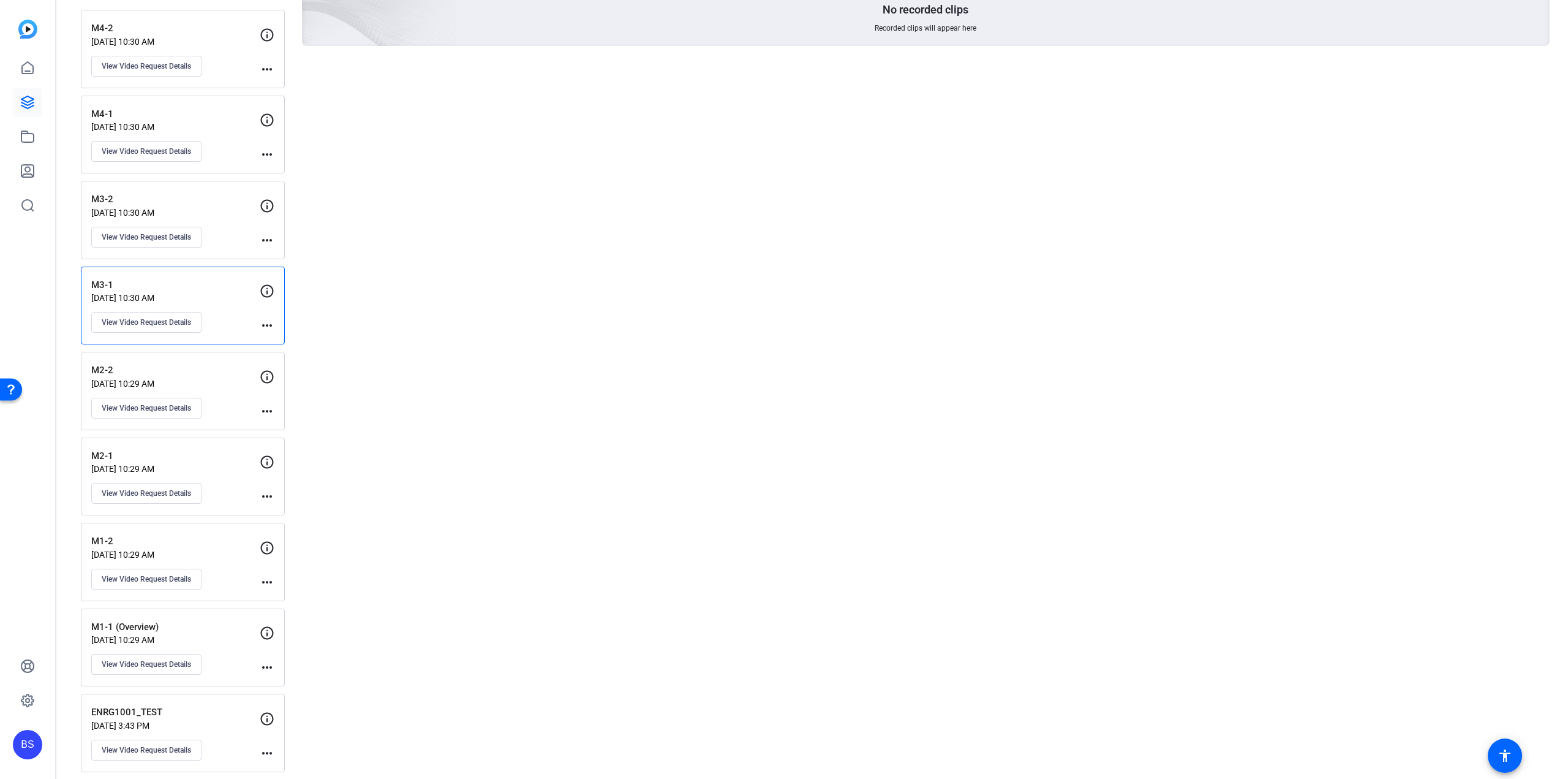
click at [220, 181] on div "M3-2 Aug 19, 2025 @ 10:30 AM View Video Request Details more_horiz" at bounding box center [183, 220] width 204 height 79
click at [195, 192] on p "M3-2" at bounding box center [176, 199] width 169 height 14
click at [176, 226] on button "View Video Request Details" at bounding box center [147, 237] width 110 height 21
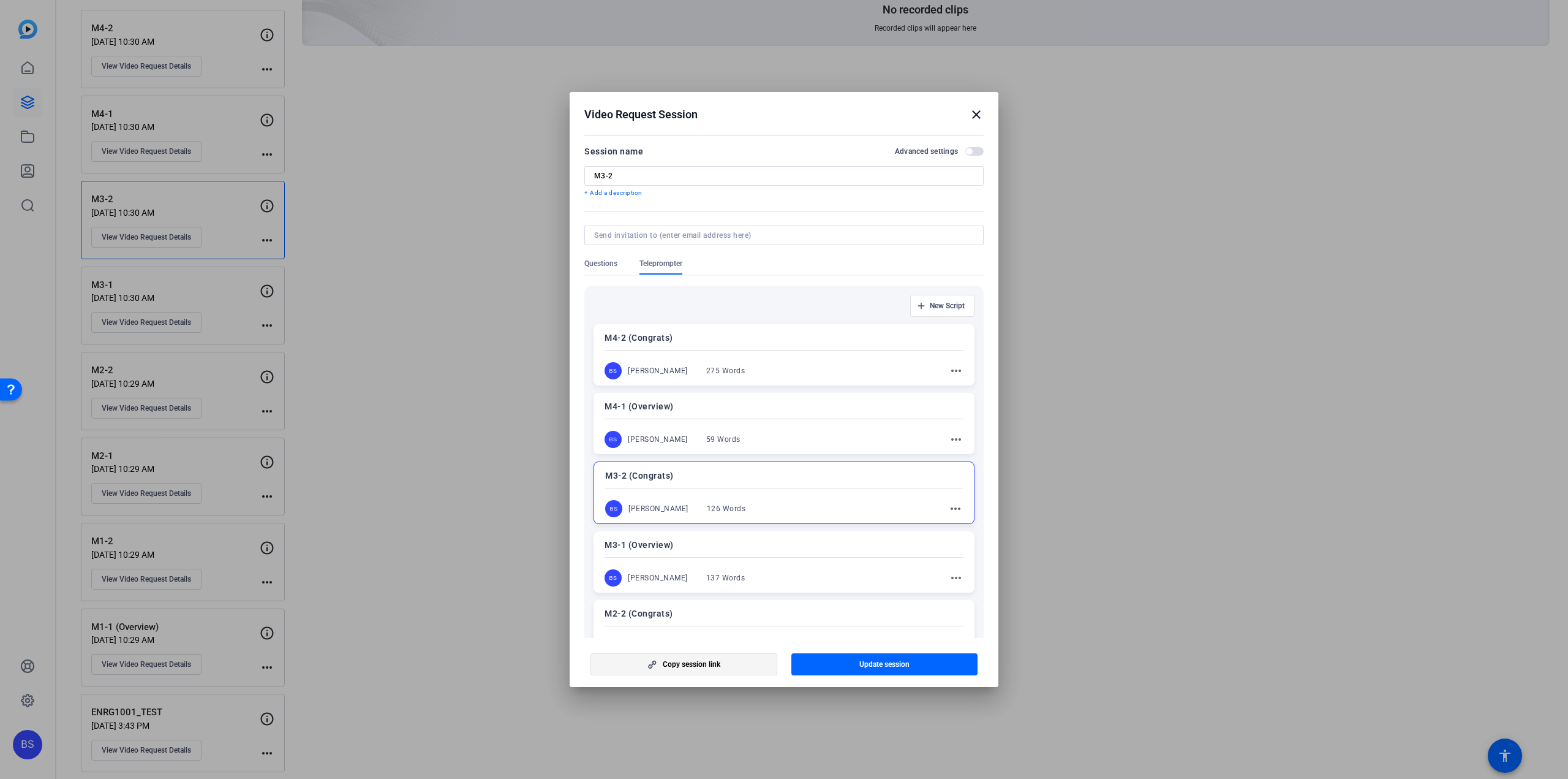
click at [706, 661] on span "Copy session link" at bounding box center [691, 665] width 58 height 10
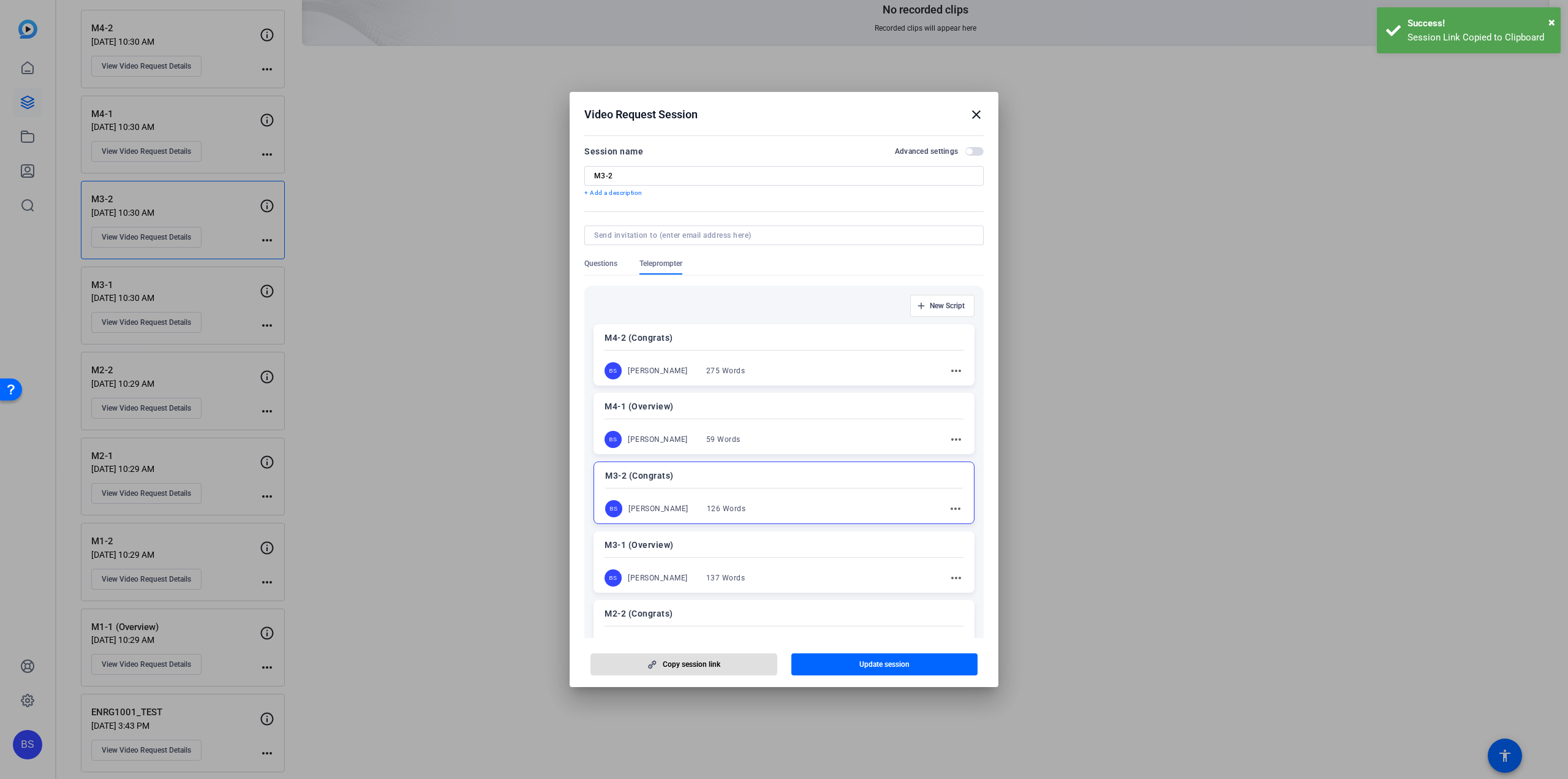
click at [977, 114] on mat-icon "close" at bounding box center [977, 114] width 15 height 15
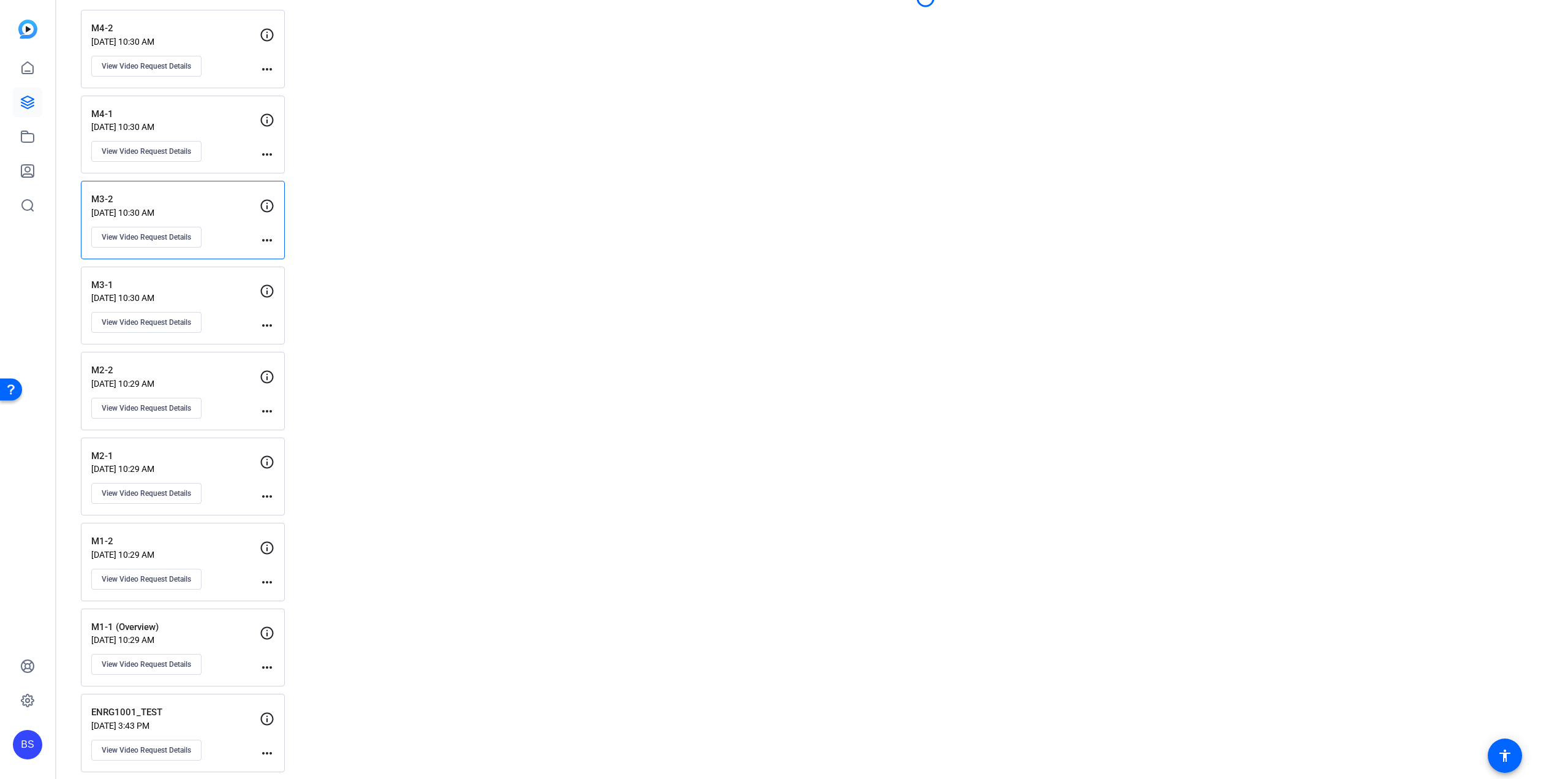
click at [221, 117] on p "M4-1" at bounding box center [176, 114] width 169 height 14
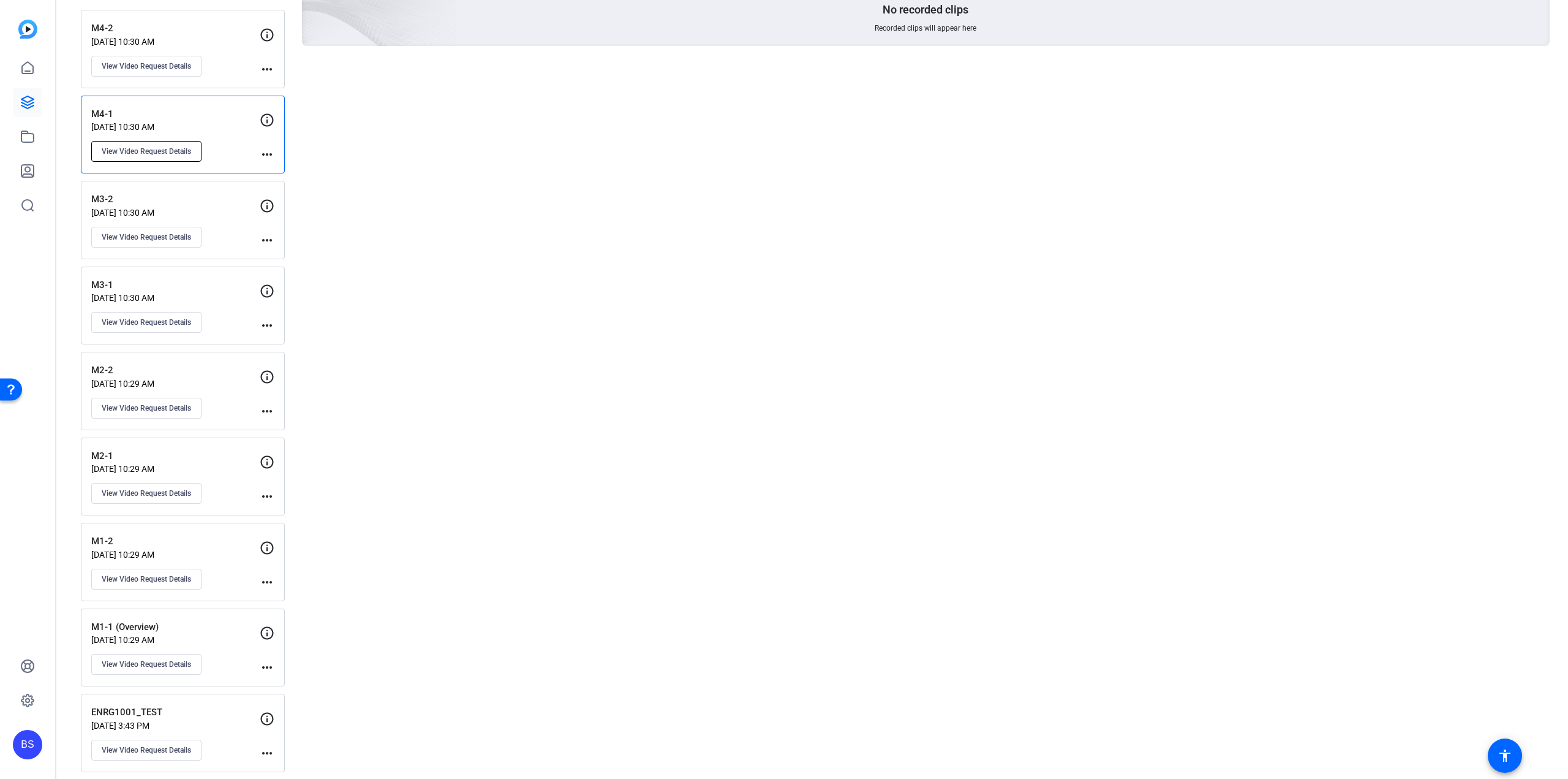
click at [178, 149] on span "View Video Request Details" at bounding box center [146, 151] width 89 height 10
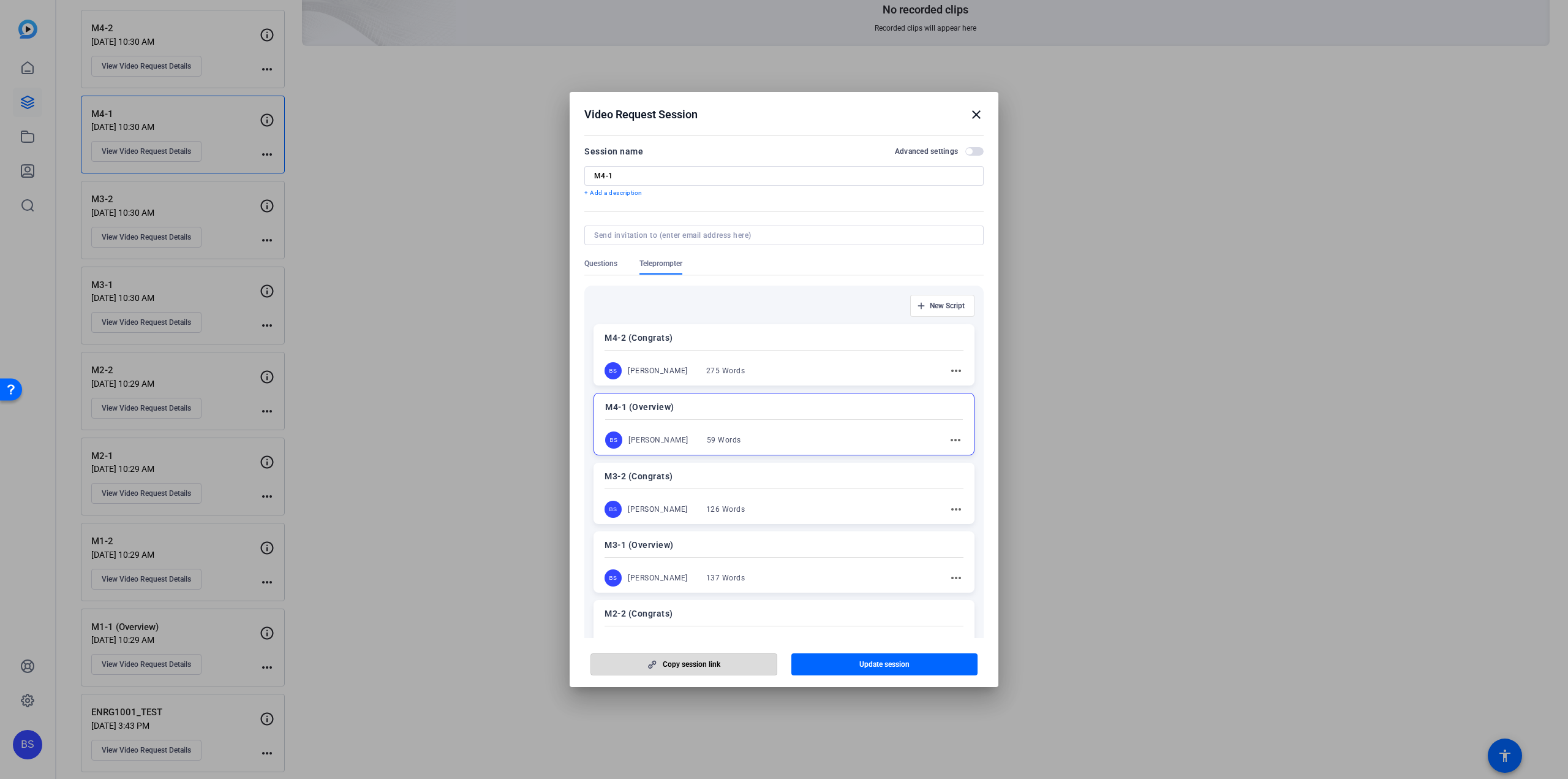
click at [709, 667] on span "Copy session link" at bounding box center [691, 665] width 58 height 10
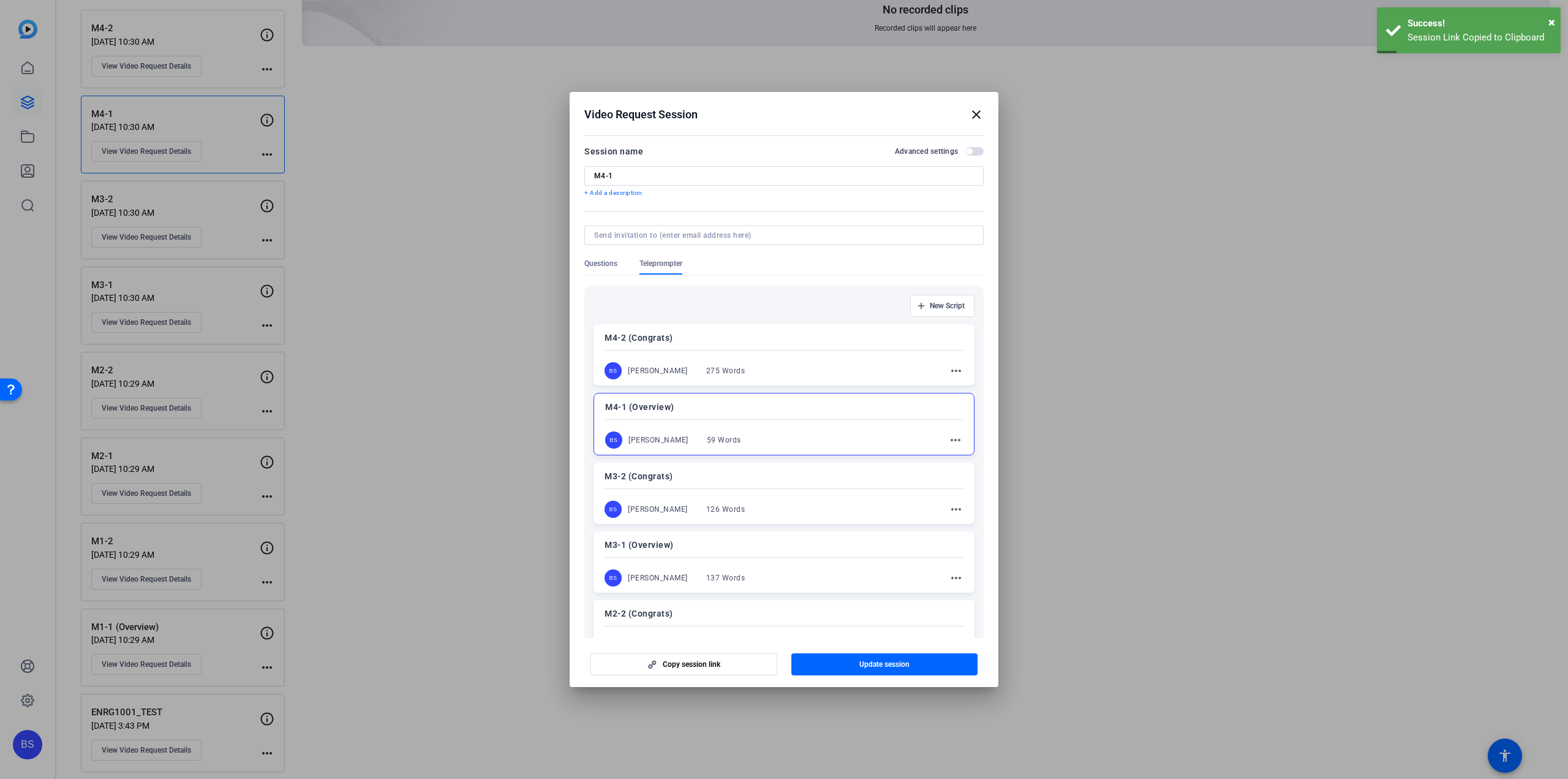
click at [975, 111] on mat-icon "close" at bounding box center [977, 114] width 15 height 15
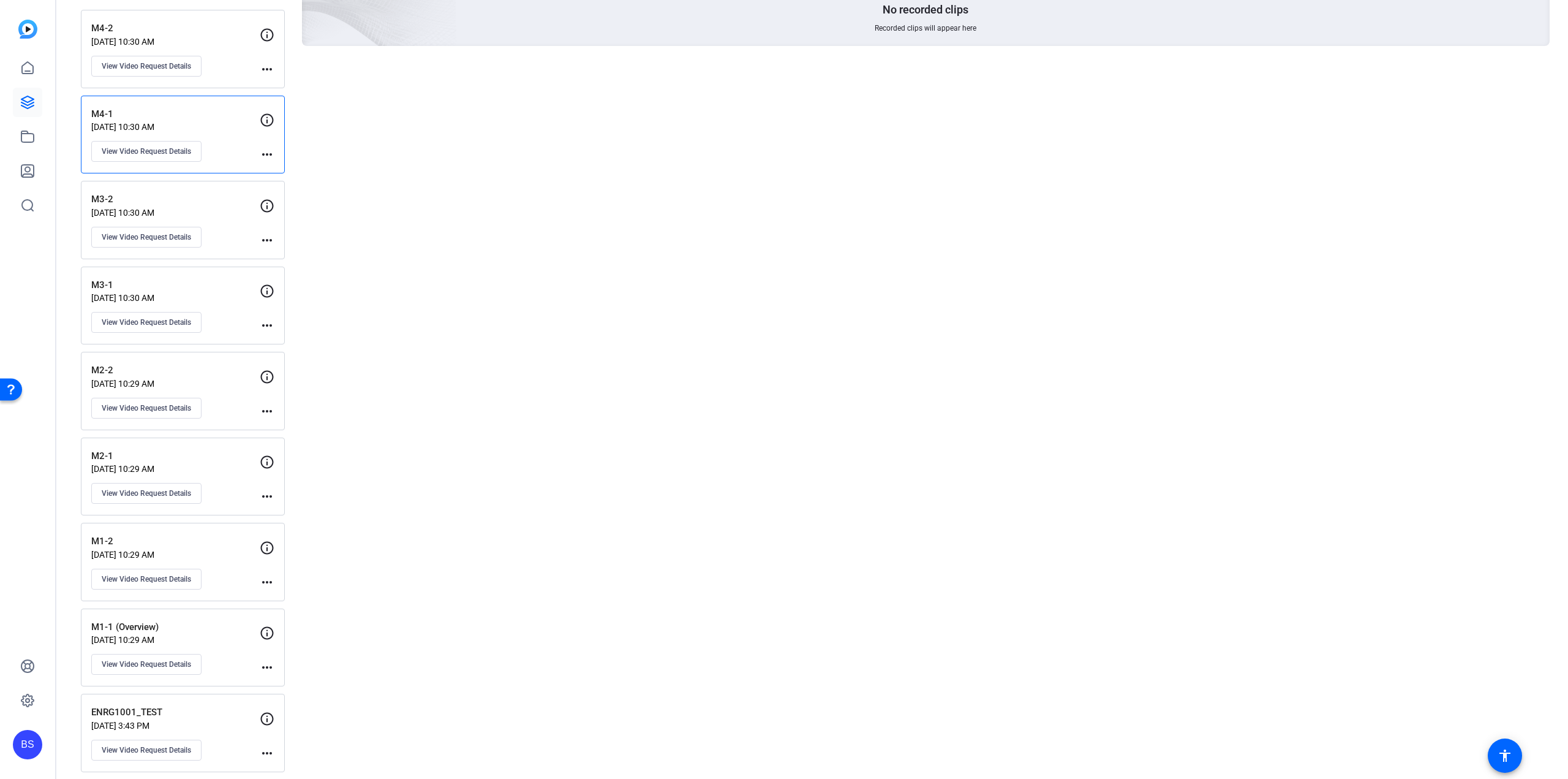
click at [233, 25] on p "M4-2" at bounding box center [176, 28] width 169 height 14
click at [155, 62] on span "View Video Request Details" at bounding box center [146, 67] width 89 height 10
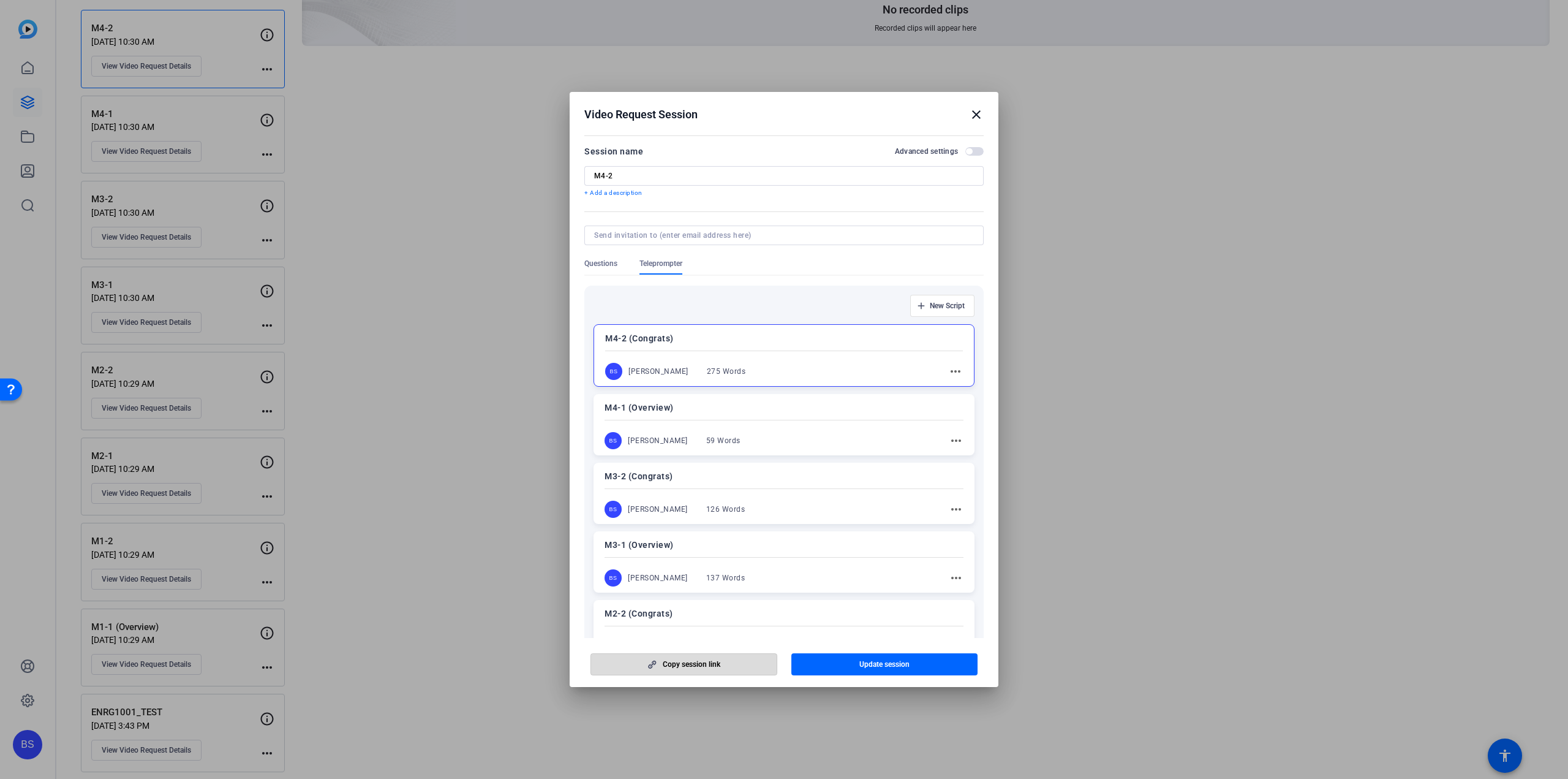
click at [687, 661] on span "Copy session link" at bounding box center [691, 665] width 58 height 10
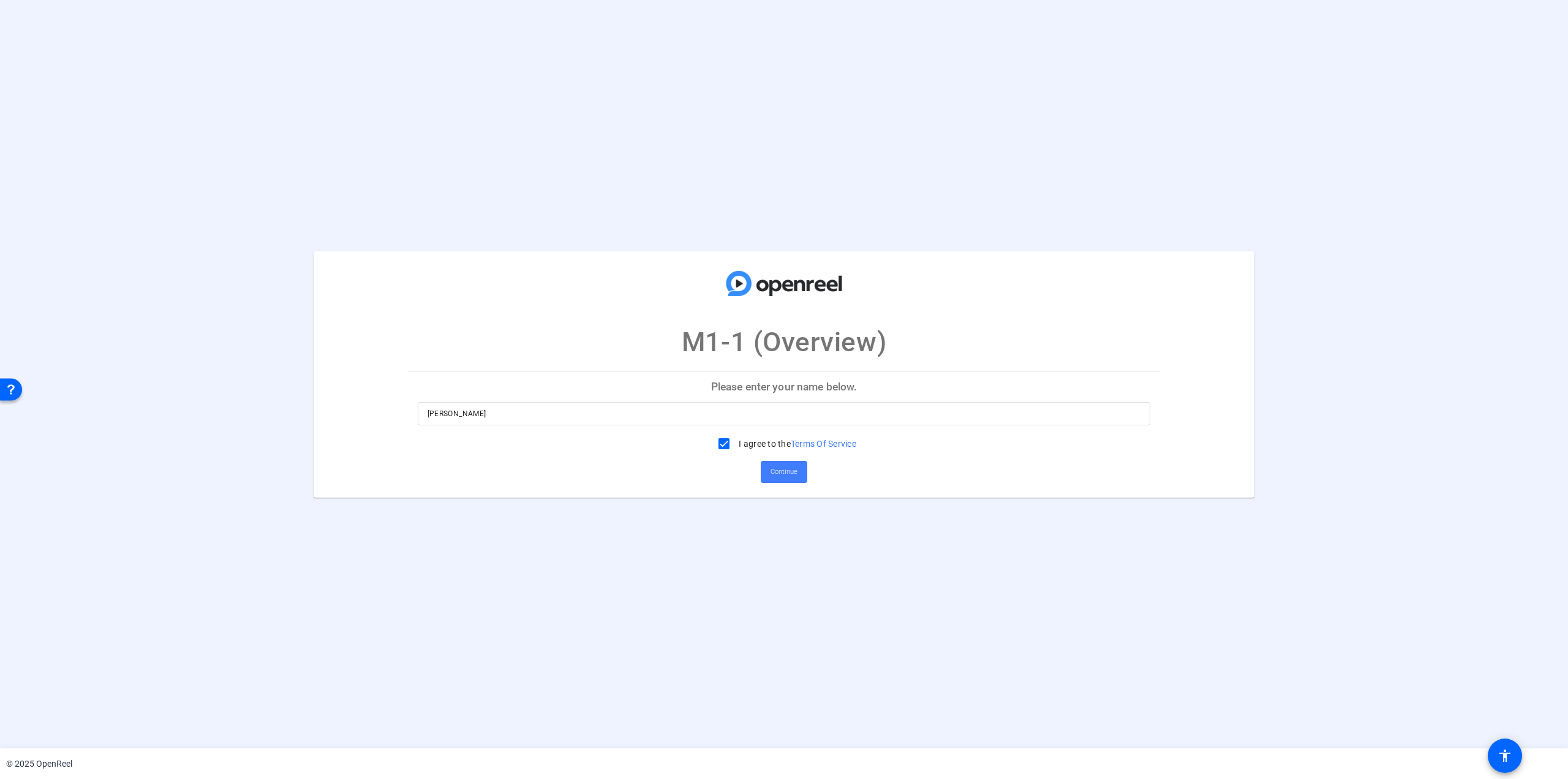
click at [793, 473] on span "Continue" at bounding box center [784, 471] width 27 height 19
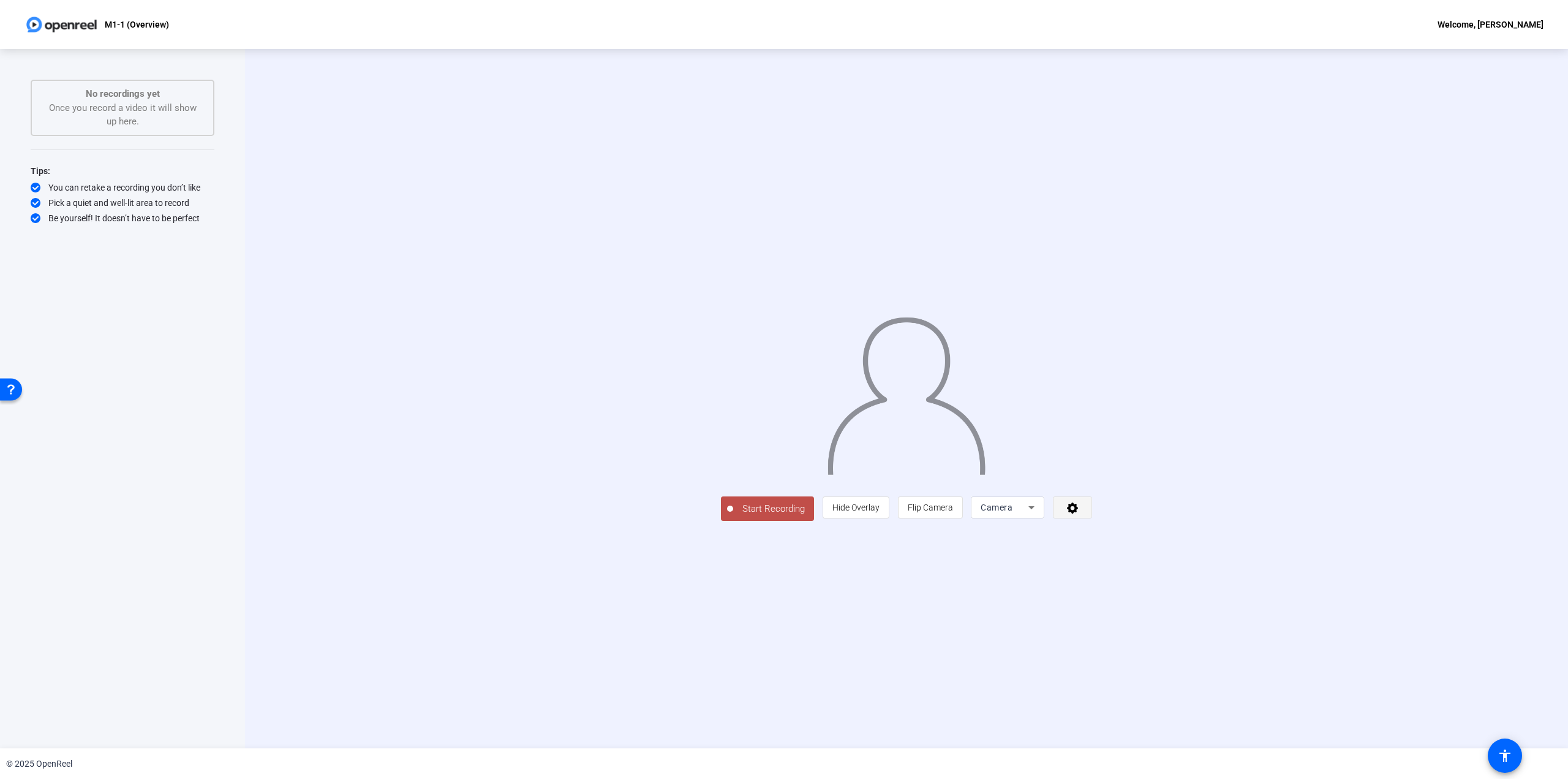
click at [1092, 522] on span at bounding box center [1072, 507] width 38 height 29
click at [1222, 595] on div at bounding box center [784, 390] width 1568 height 779
click at [889, 522] on span at bounding box center [856, 507] width 66 height 29
click at [720, 523] on div "Start Recording person Show Overlay flip Flip Camera Camera" at bounding box center [907, 509] width 376 height 27
click at [732, 517] on span "Start Recording" at bounding box center [772, 510] width 81 height 14
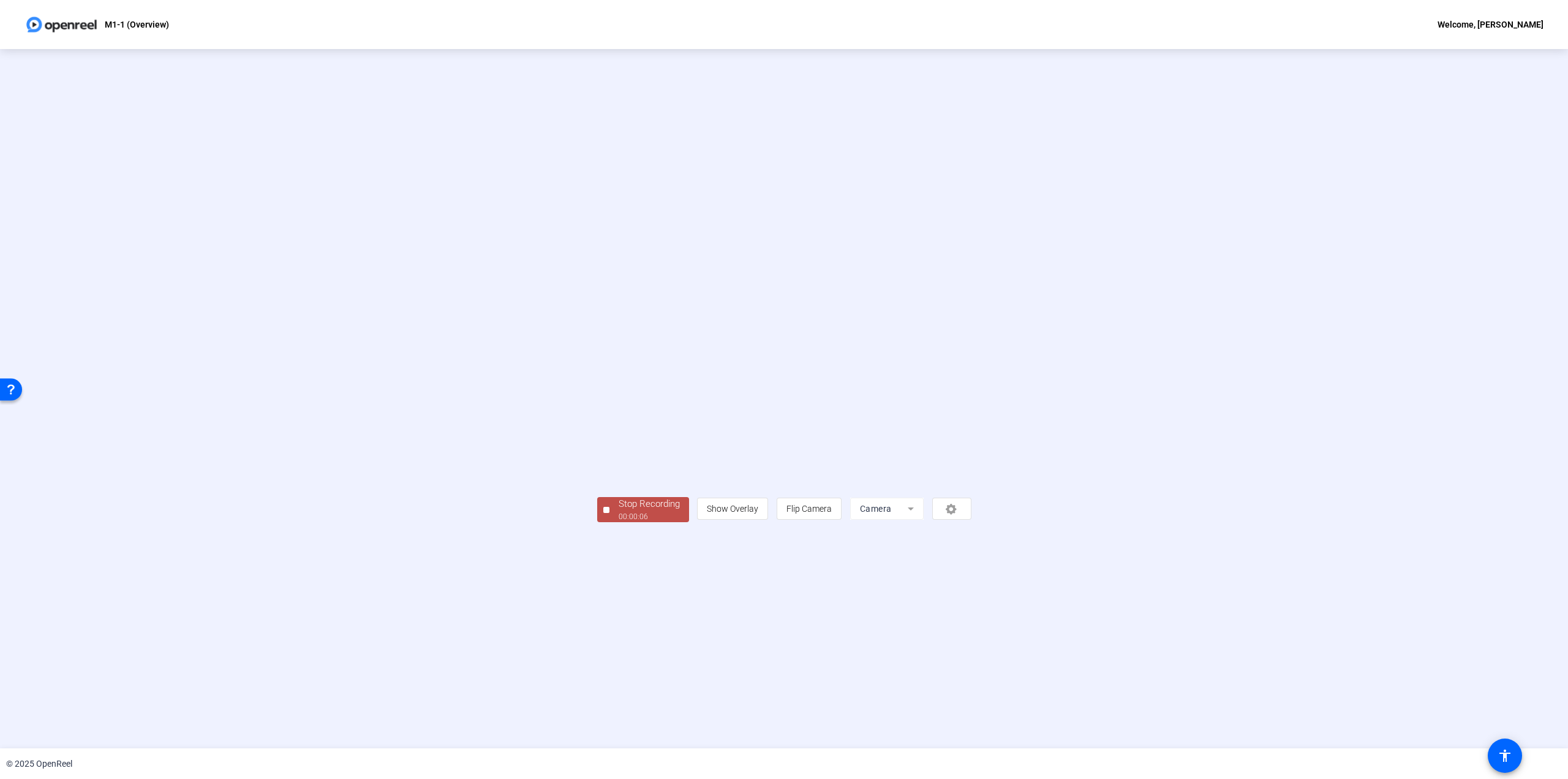
click at [604, 513] on div at bounding box center [607, 510] width 6 height 6
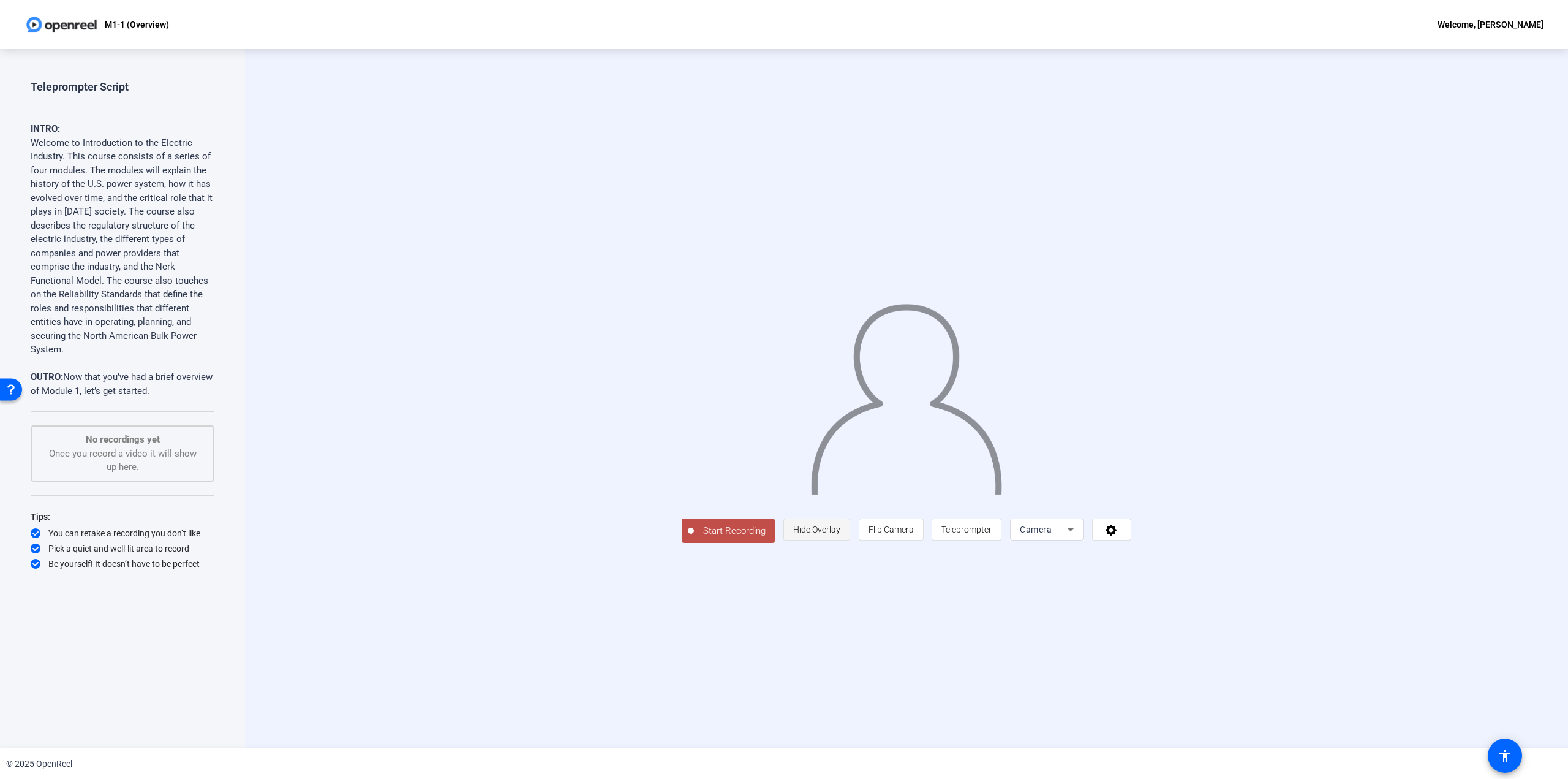
click at [840, 541] on span "Hide Overlay" at bounding box center [817, 529] width 47 height 24
click at [994, 536] on span "Teleprompter" at bounding box center [969, 531] width 50 height 10
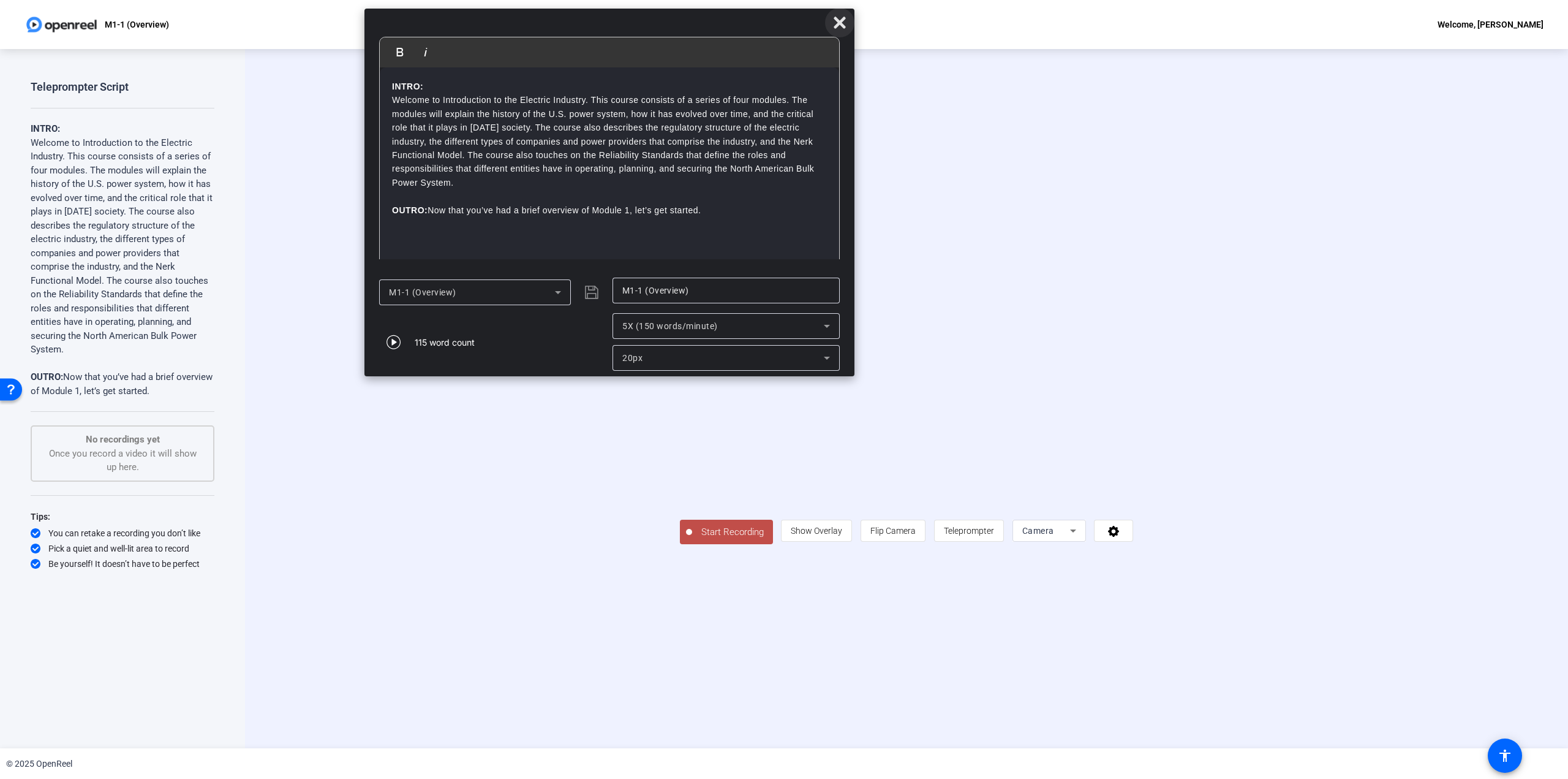
drag, startPoint x: 1013, startPoint y: 11, endPoint x: 839, endPoint y: 19, distance: 174.2
click at [839, 19] on icon at bounding box center [840, 23] width 15 height 15
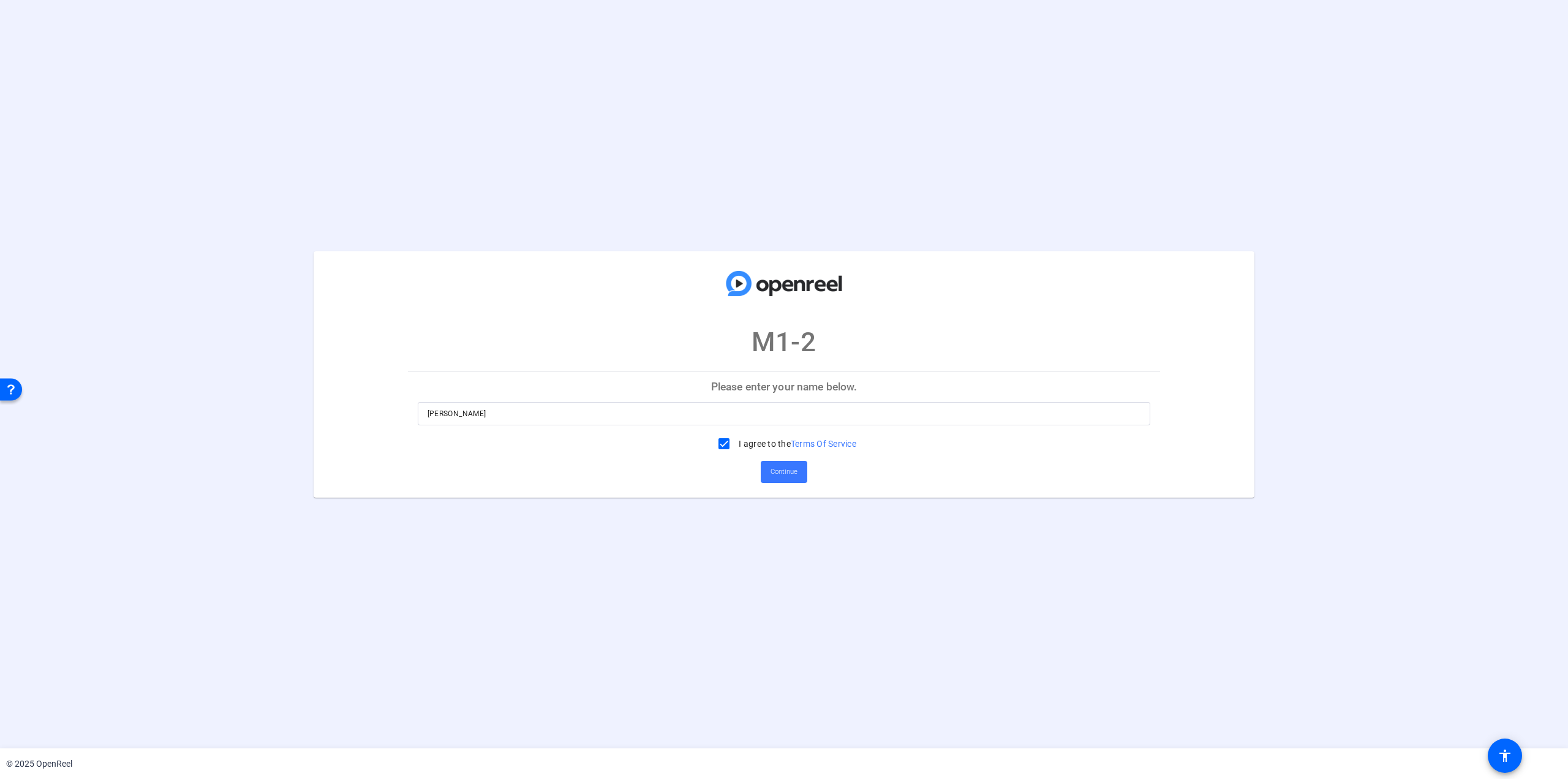
click at [745, 411] on input "[PERSON_NAME]" at bounding box center [784, 414] width 714 height 15
click at [792, 477] on span "Continue" at bounding box center [784, 471] width 27 height 19
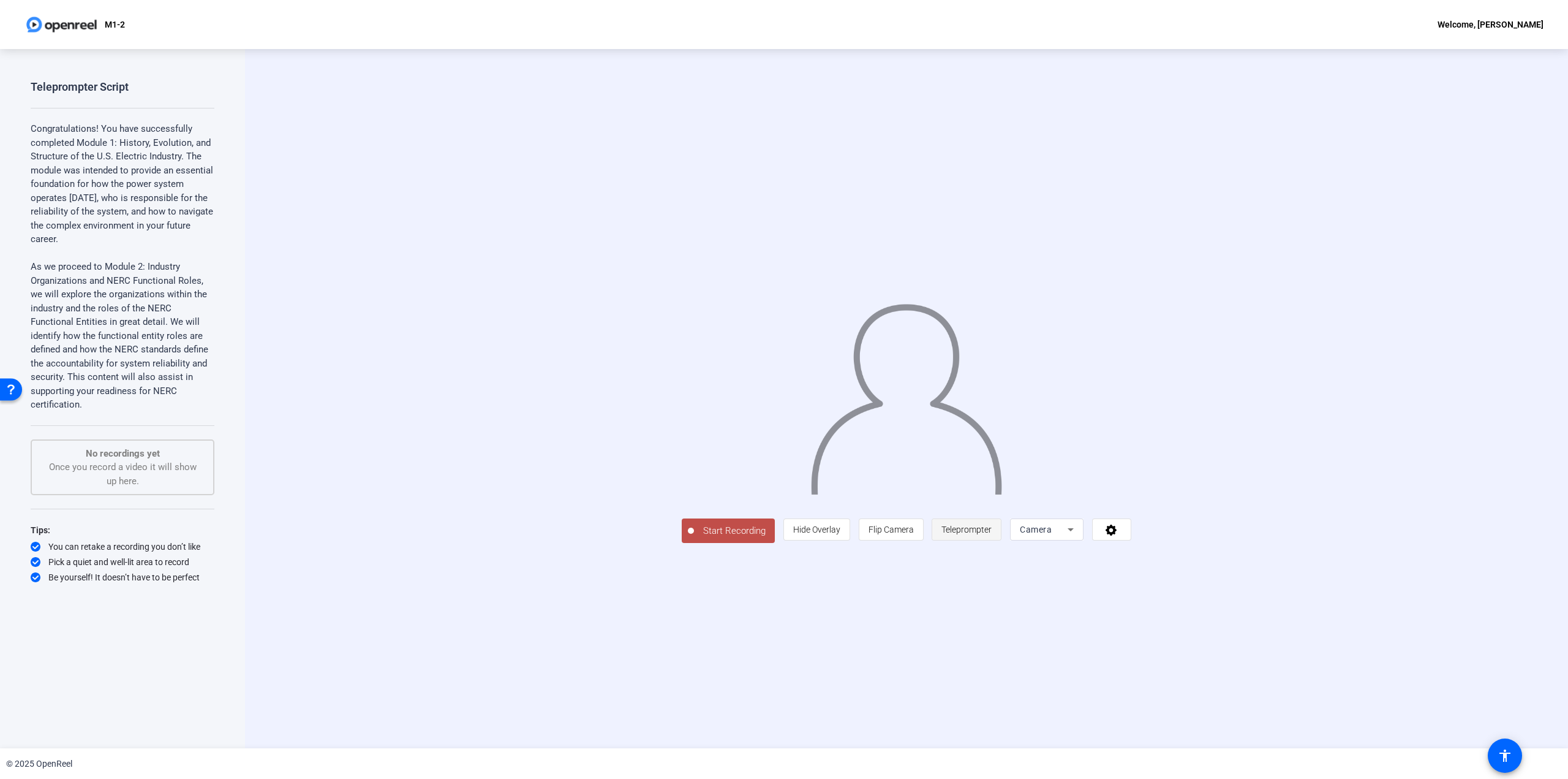
click at [1001, 544] on span at bounding box center [966, 529] width 69 height 29
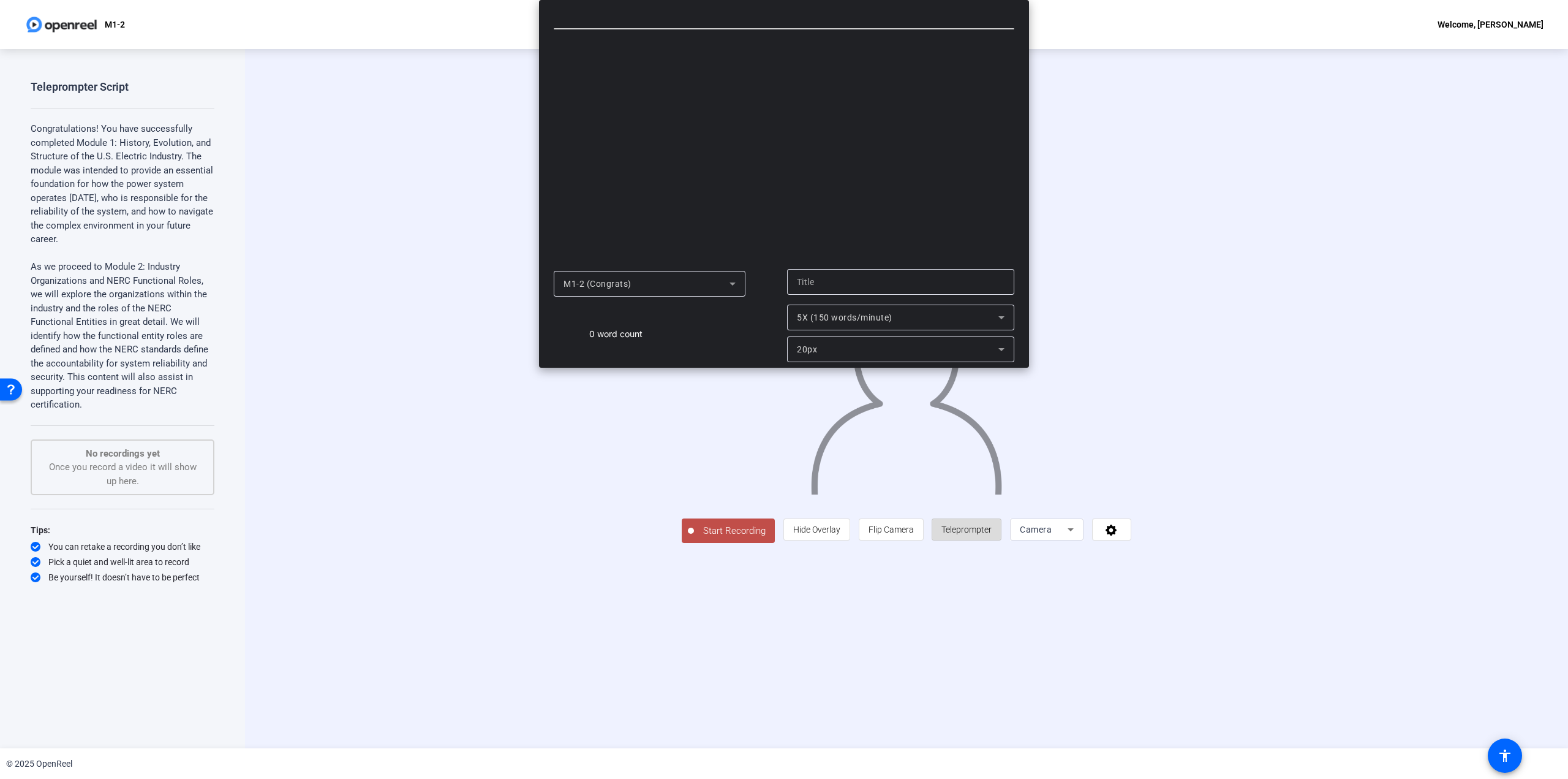
type input "M1-2 (Congrats)"
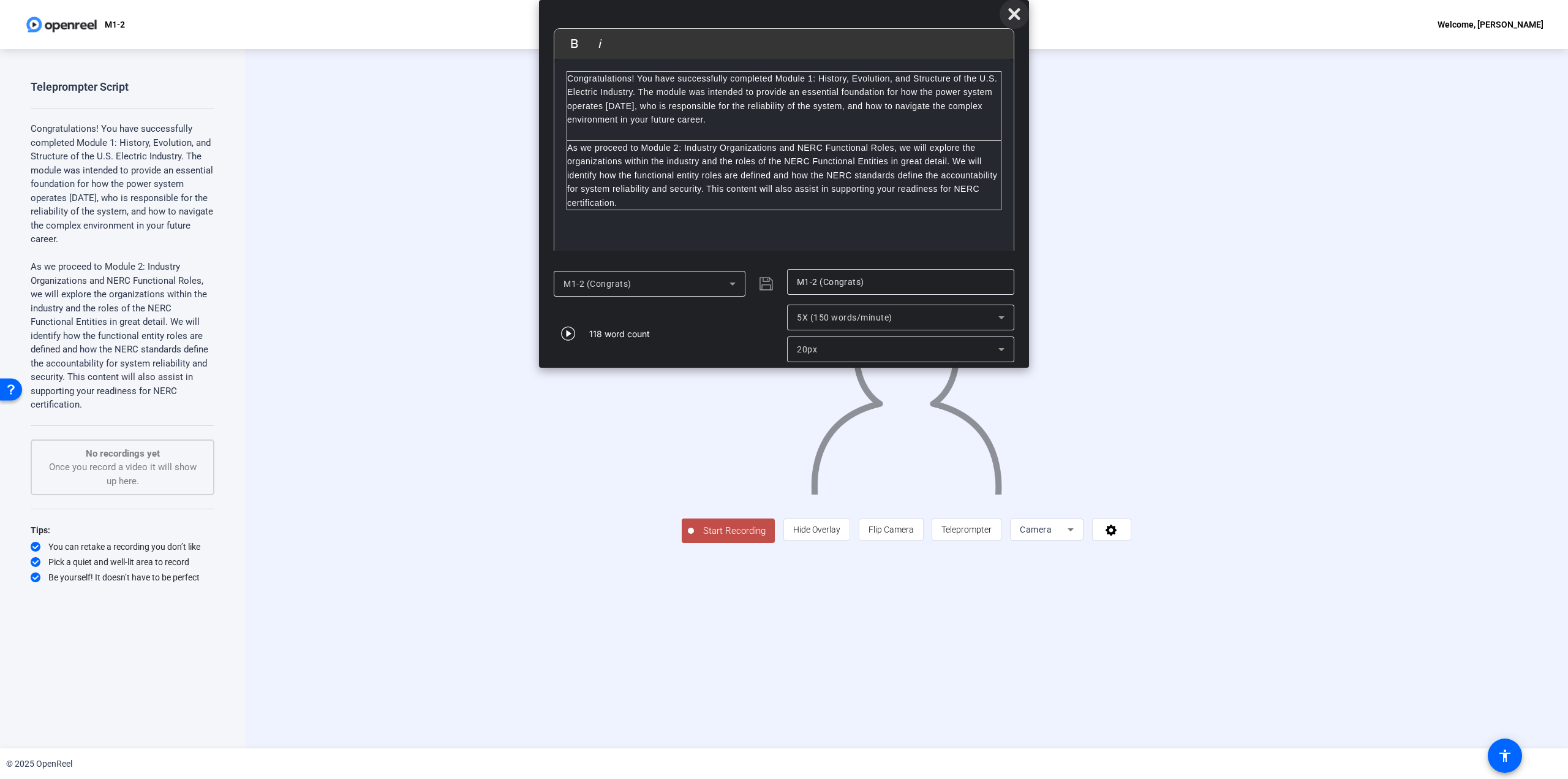
click at [1014, 13] on icon at bounding box center [1014, 14] width 11 height 11
